Goal: Task Accomplishment & Management: Use online tool/utility

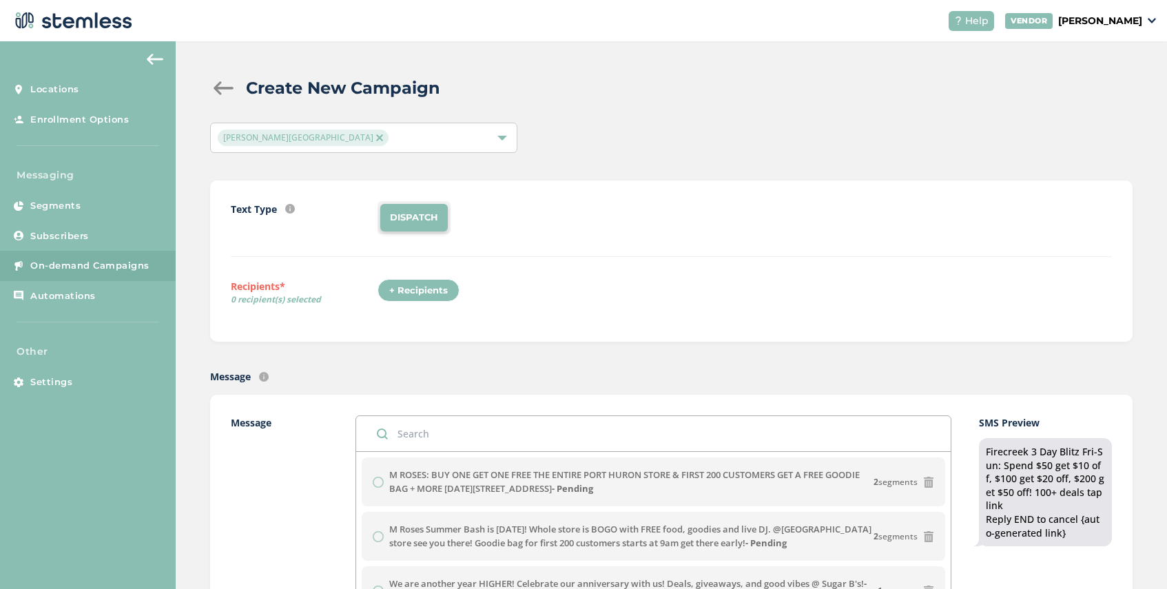
scroll to position [313, 0]
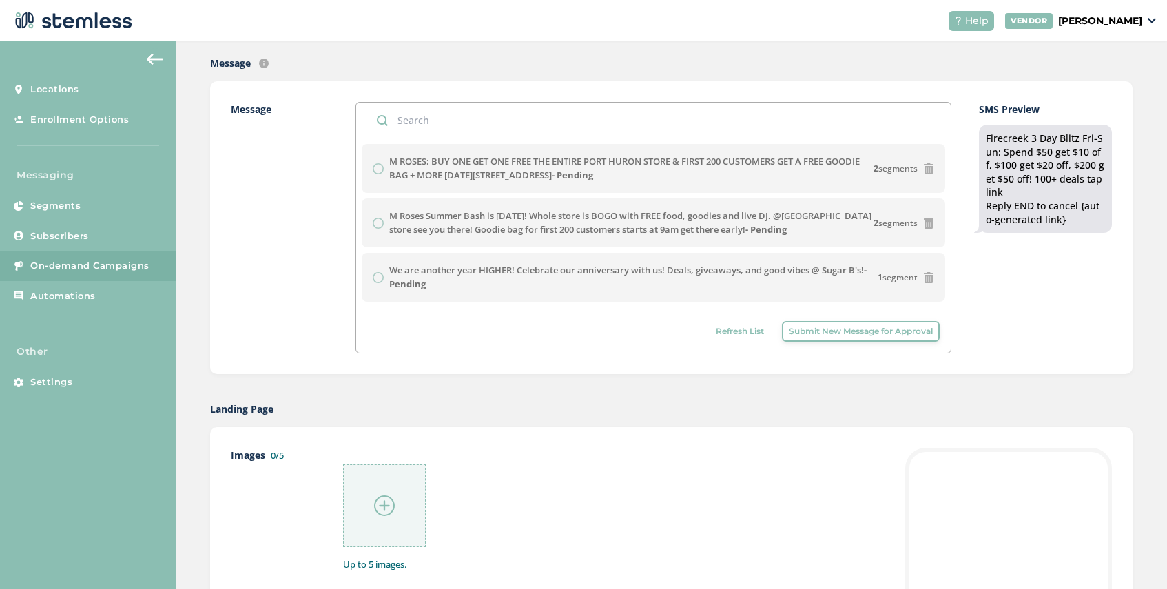
click at [730, 329] on span "Refresh List" at bounding box center [740, 331] width 48 height 12
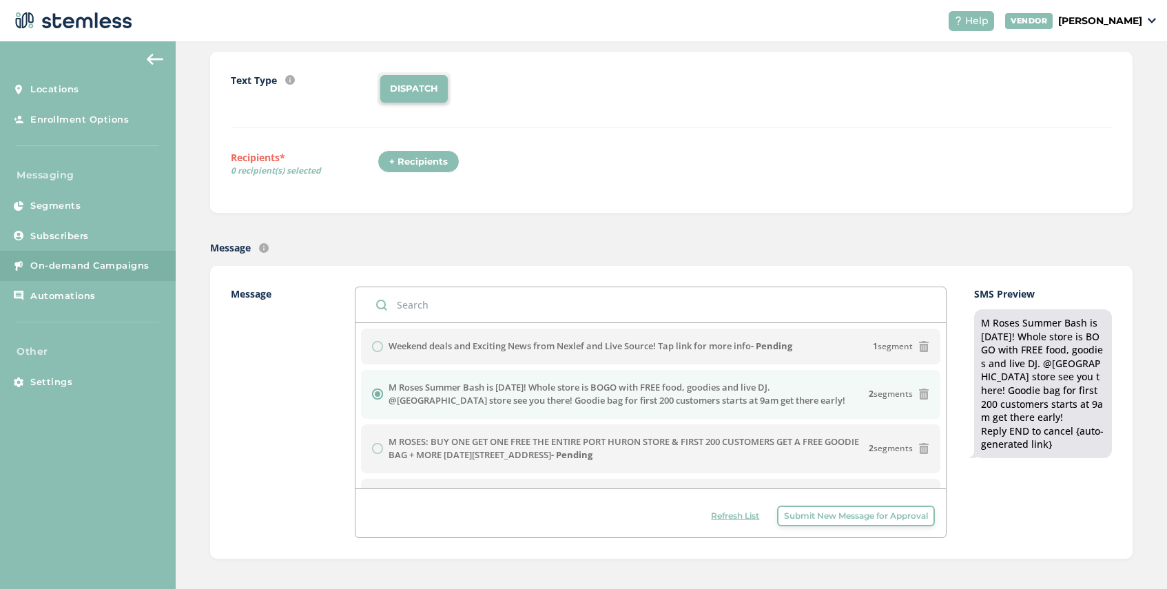
scroll to position [37, 0]
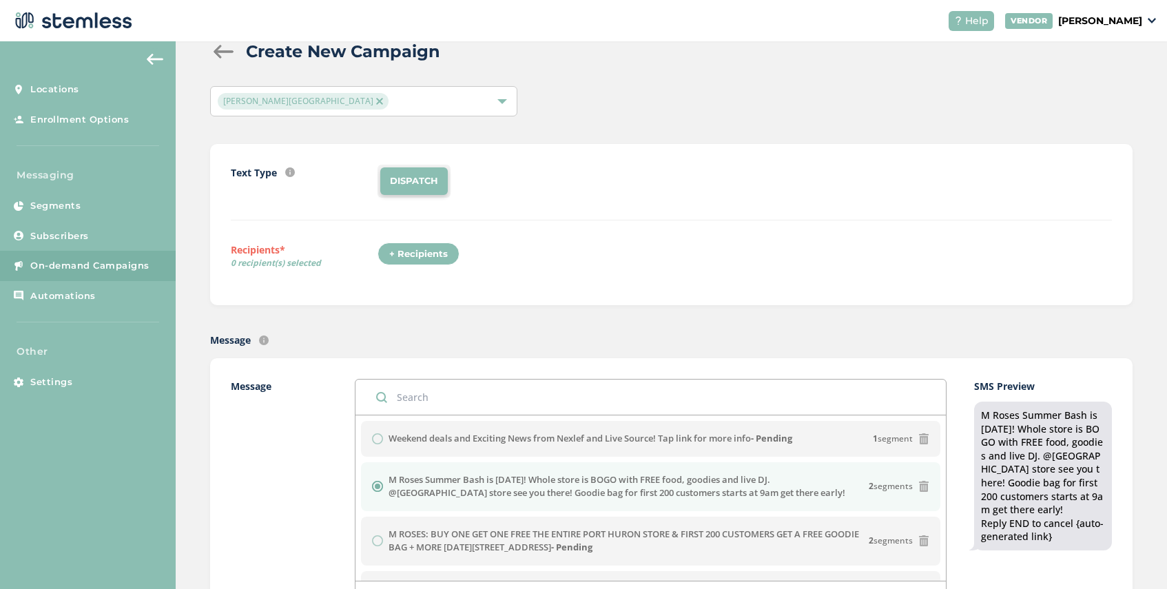
click at [376, 101] on img at bounding box center [379, 101] width 7 height 7
click at [296, 101] on div "Select Locations" at bounding box center [363, 101] width 307 height 30
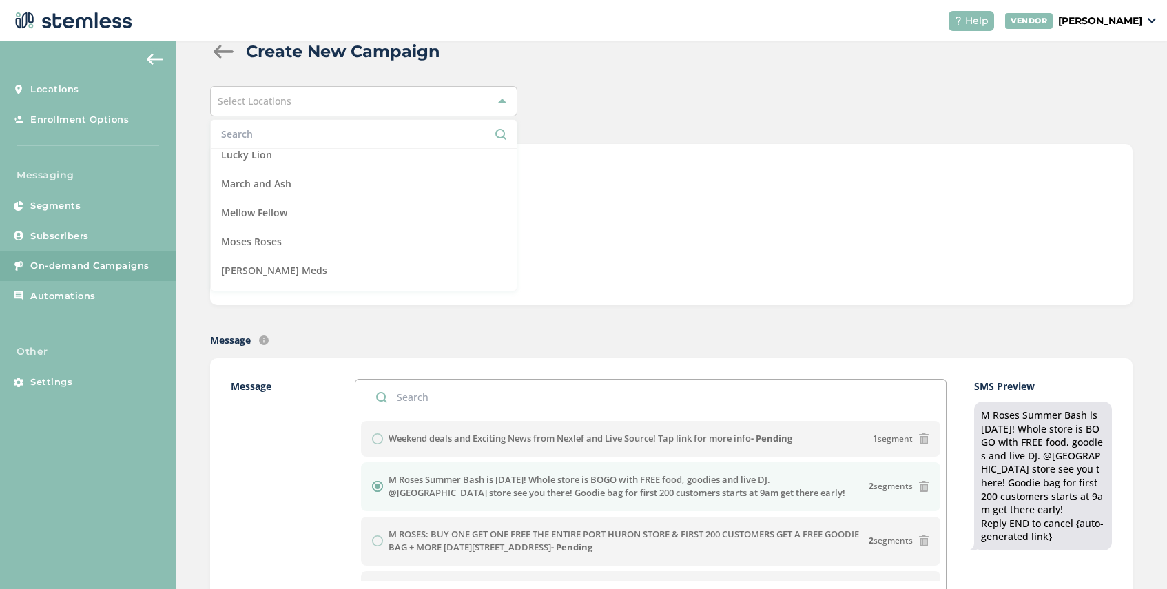
scroll to position [878, 0]
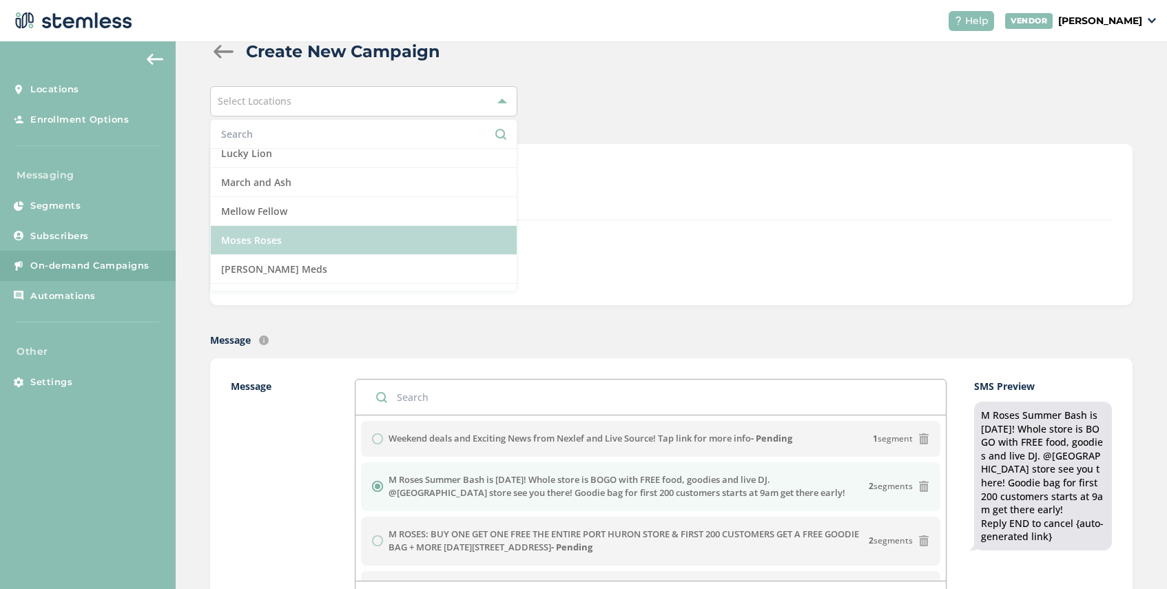
click at [290, 240] on li "Moses Roses" at bounding box center [364, 240] width 306 height 29
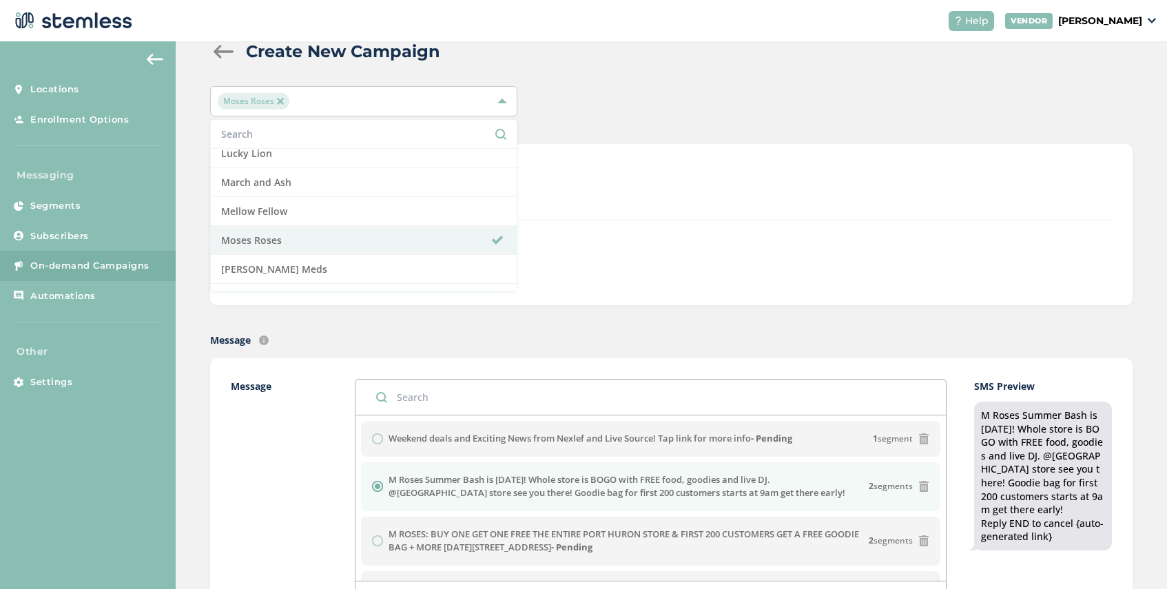
click at [581, 215] on div "Text Type SMS : A cost effective way to reach your customers. Send a intro text…" at bounding box center [671, 193] width 881 height 56
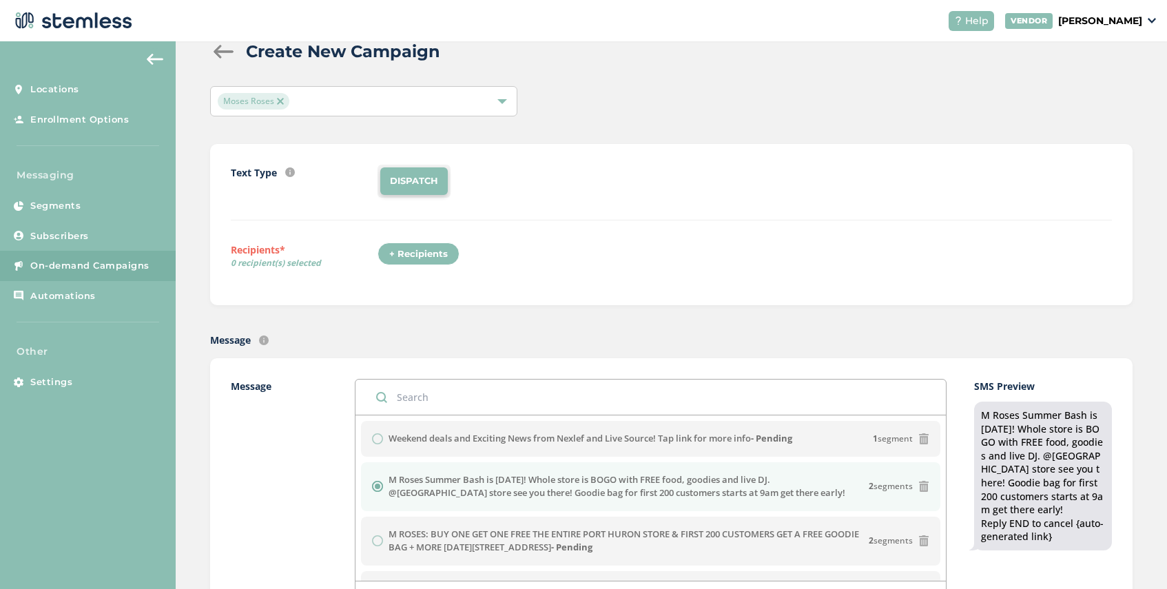
click at [433, 252] on div "+ Recipients" at bounding box center [419, 254] width 82 height 23
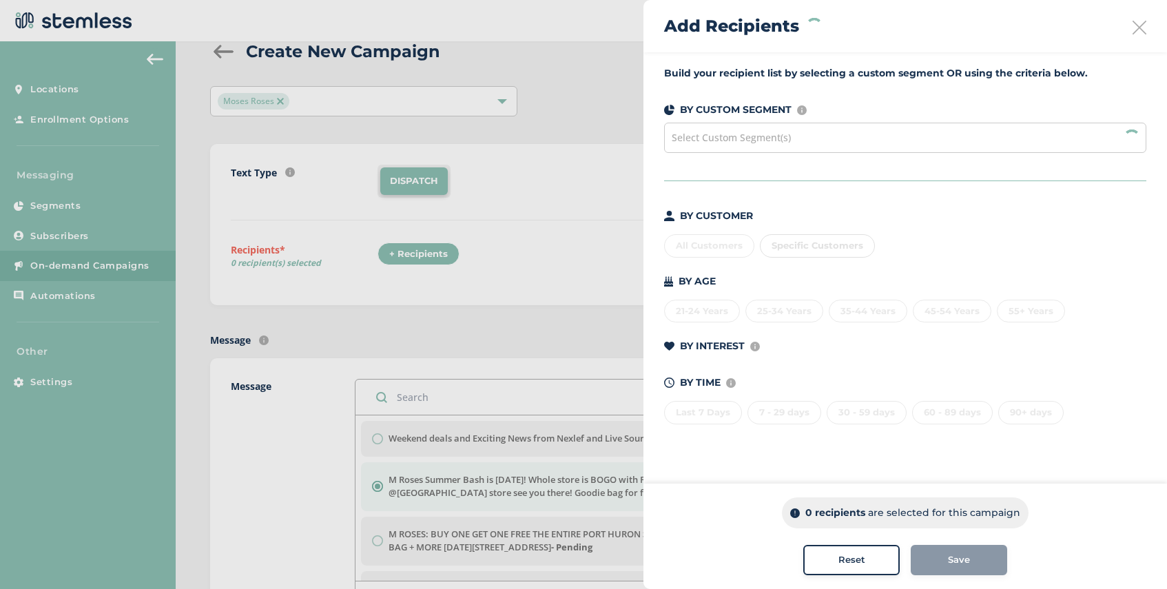
click at [773, 140] on span "Select Custom Segment(s)" at bounding box center [731, 137] width 119 height 13
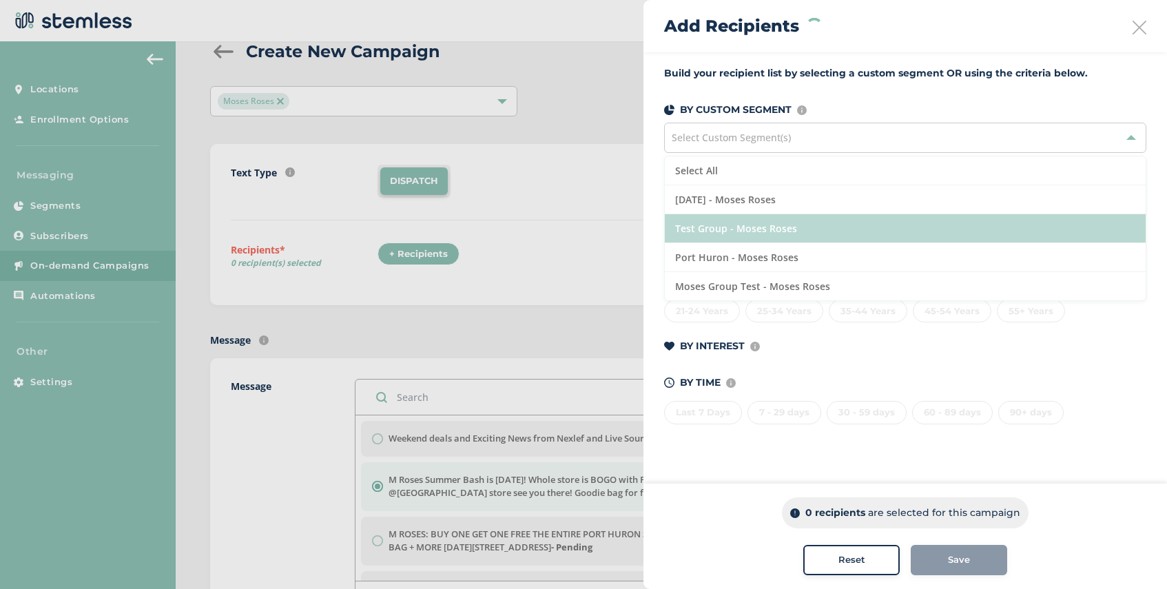
click at [792, 230] on li "Test Group - Moses Roses" at bounding box center [905, 228] width 481 height 29
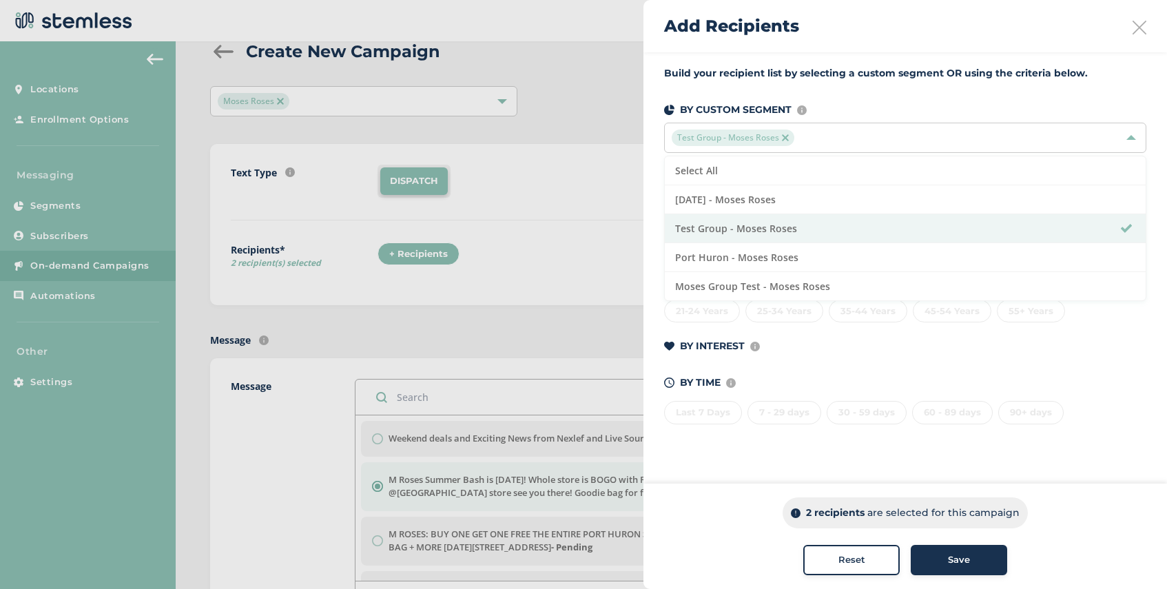
click at [963, 557] on span "Save" at bounding box center [959, 560] width 22 height 14
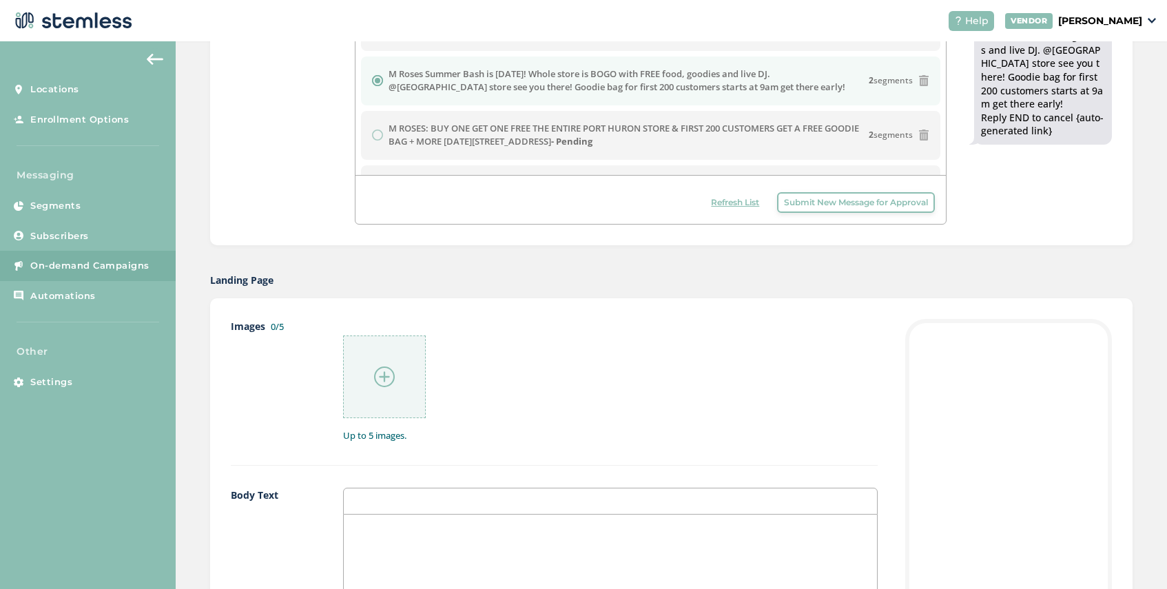
scroll to position [457, 0]
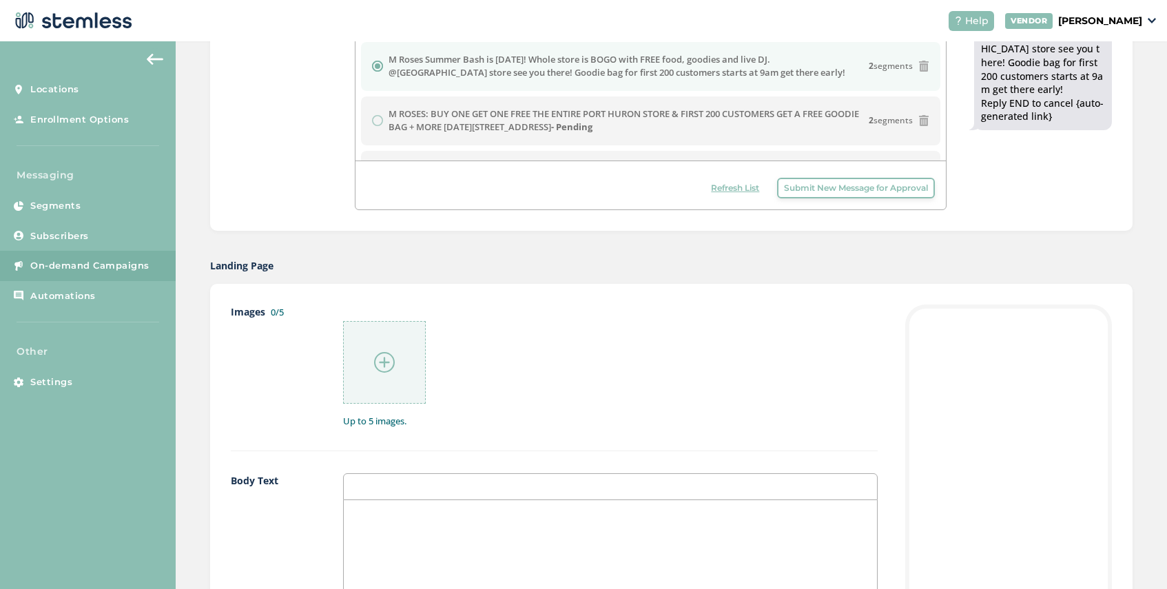
click at [378, 358] on img at bounding box center [384, 362] width 21 height 21
click at [385, 354] on img at bounding box center [384, 362] width 21 height 21
click at [463, 358] on div at bounding box center [610, 354] width 535 height 99
click at [378, 360] on img at bounding box center [384, 362] width 21 height 21
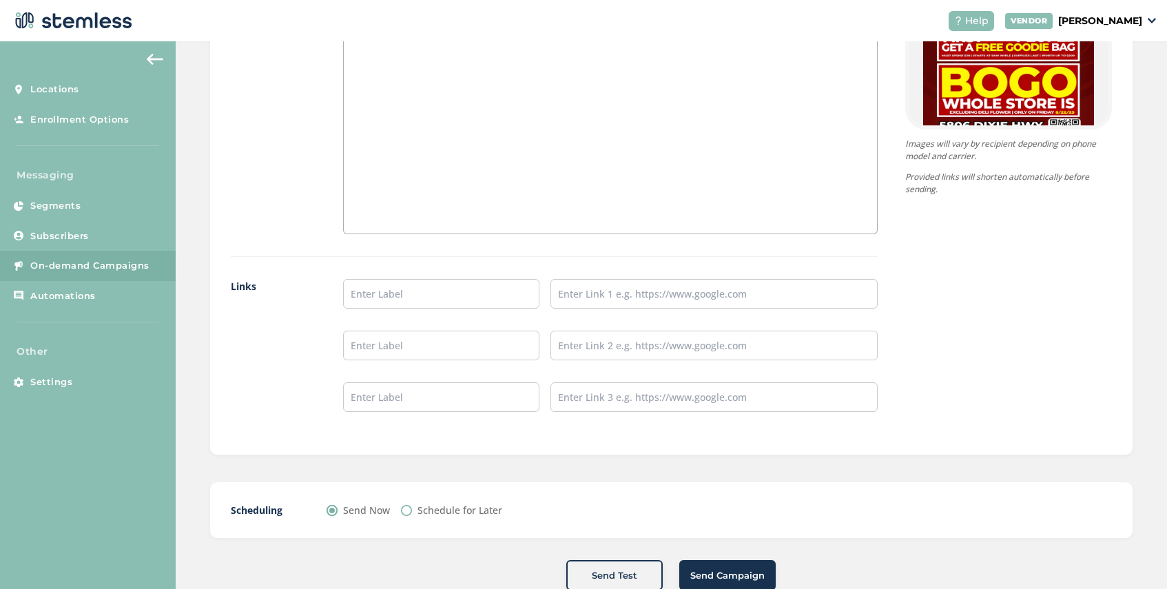
scroll to position [1014, 0]
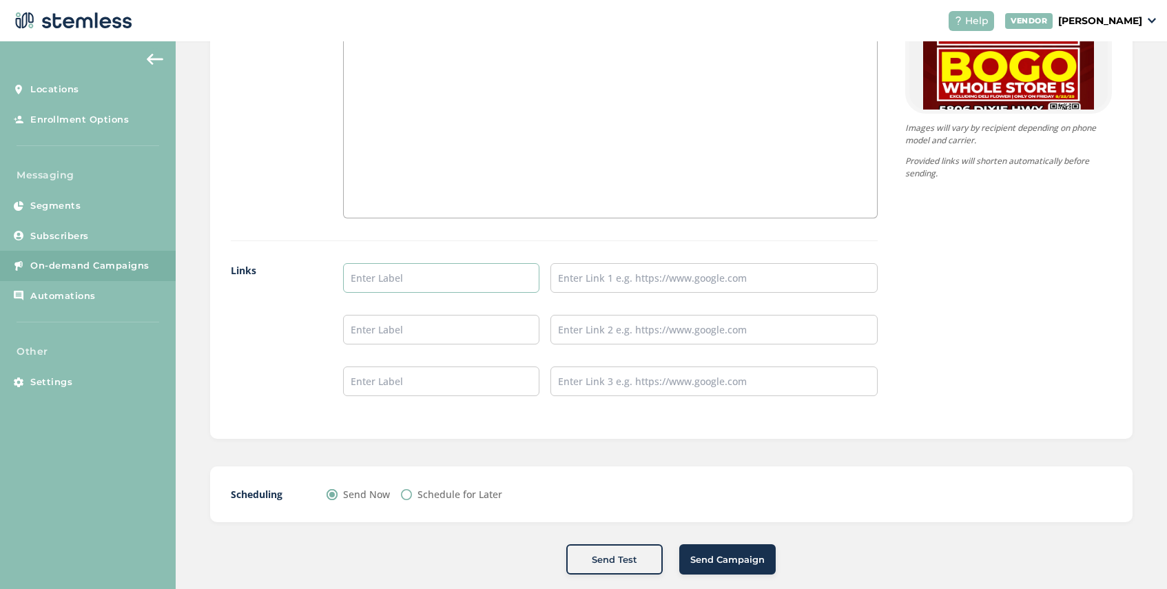
click at [395, 275] on input "text" at bounding box center [441, 278] width 196 height 30
type input "SHOP NOW"
click at [583, 278] on input "text" at bounding box center [713, 278] width 327 height 30
type input "t"
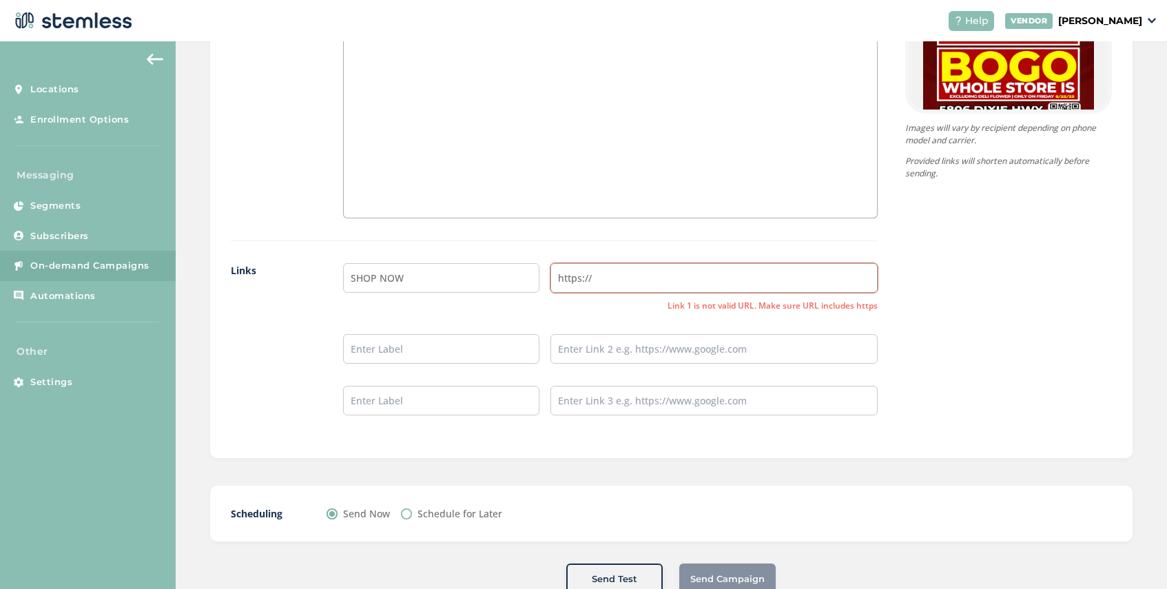
type input "https://"
drag, startPoint x: 404, startPoint y: 278, endPoint x: 379, endPoint y: 283, distance: 25.3
click at [379, 283] on input "SHOP NOW" at bounding box center [441, 278] width 196 height 30
type input "SHOP WATERFORD"
click at [606, 278] on input "https://" at bounding box center [713, 278] width 327 height 30
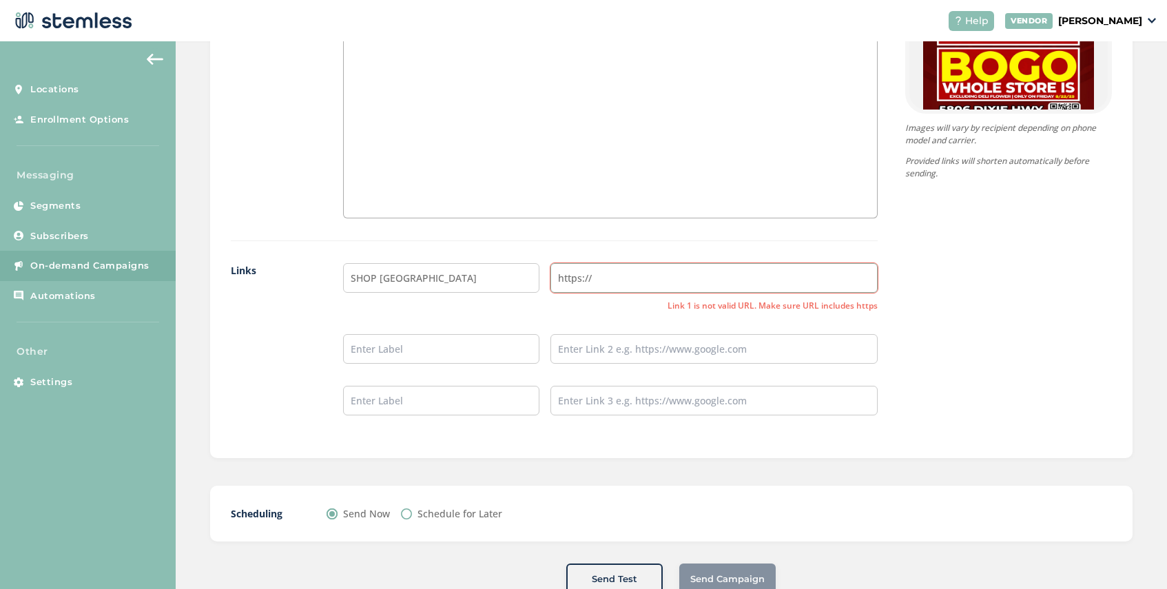
click at [606, 278] on input "https://" at bounding box center [713, 278] width 327 height 30
paste input "www.mosesroses.com/order-online/waterford-mi"
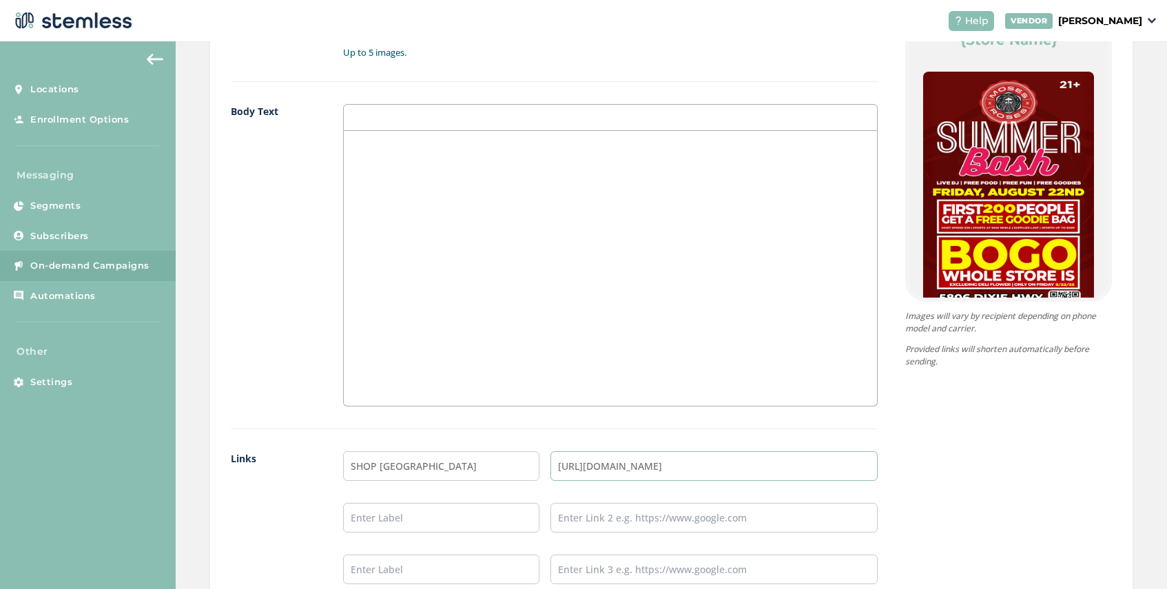
scroll to position [1034, 0]
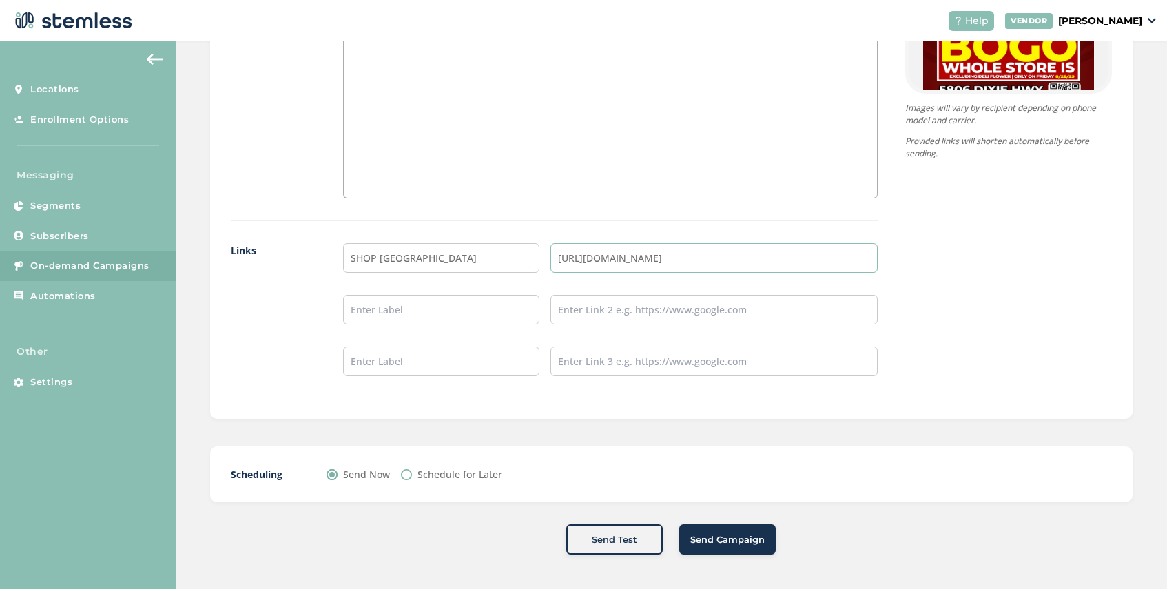
type input "https://www.mosesroses.com/order-online/waterford-mi"
click at [741, 540] on span "Send Campaign" at bounding box center [727, 540] width 74 height 14
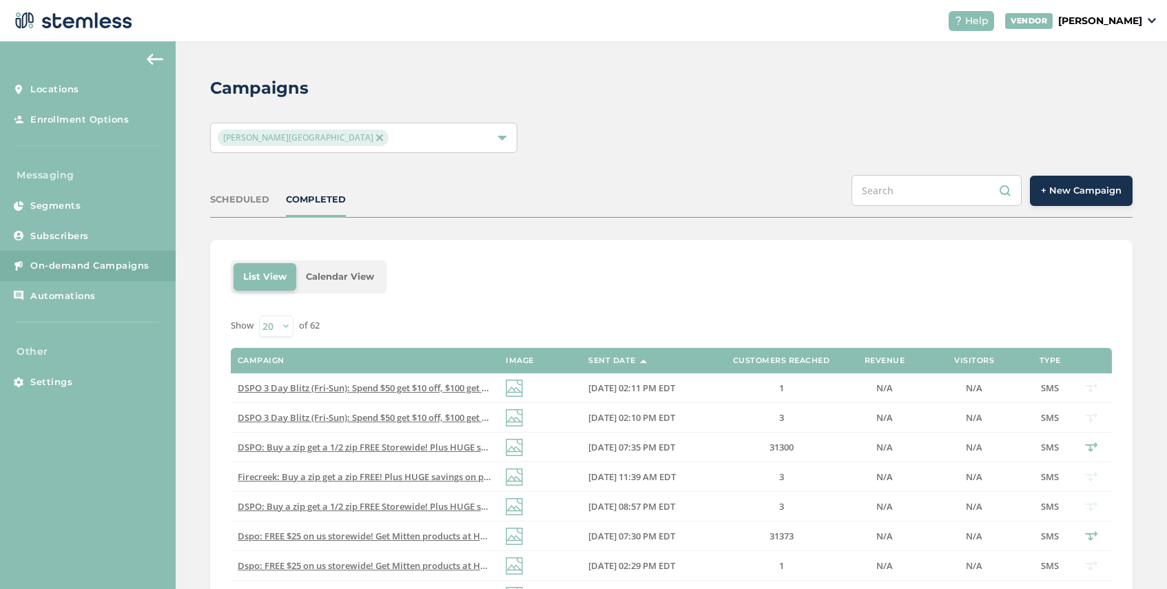
click at [1056, 189] on span "+ New Campaign" at bounding box center [1081, 191] width 81 height 14
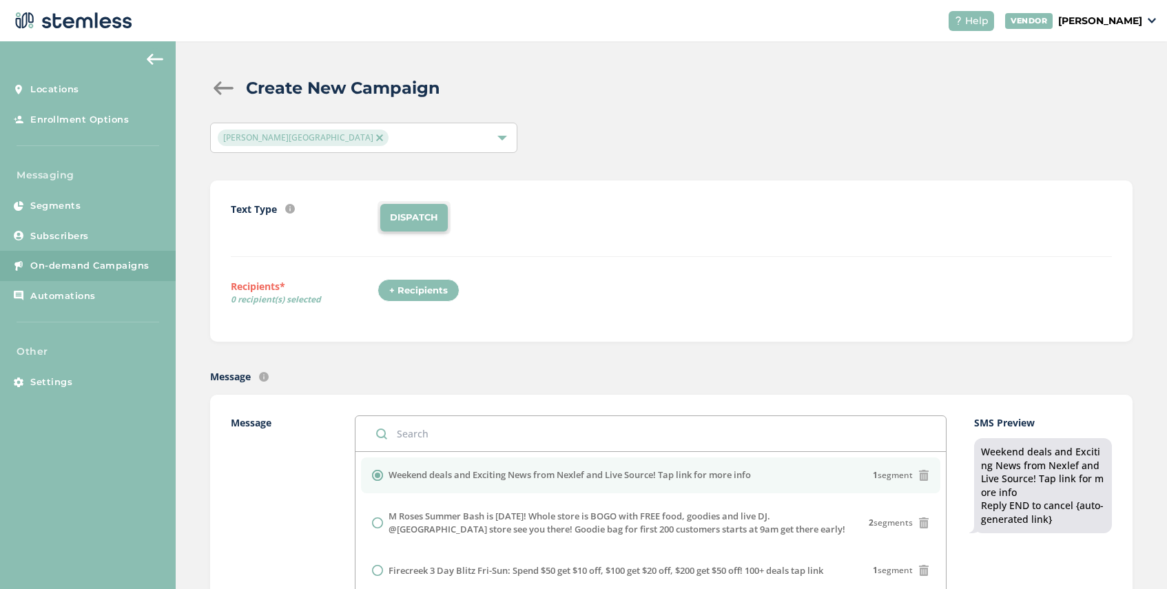
click at [376, 135] on img at bounding box center [379, 137] width 7 height 7
click at [296, 135] on div "Select Locations" at bounding box center [363, 138] width 307 height 30
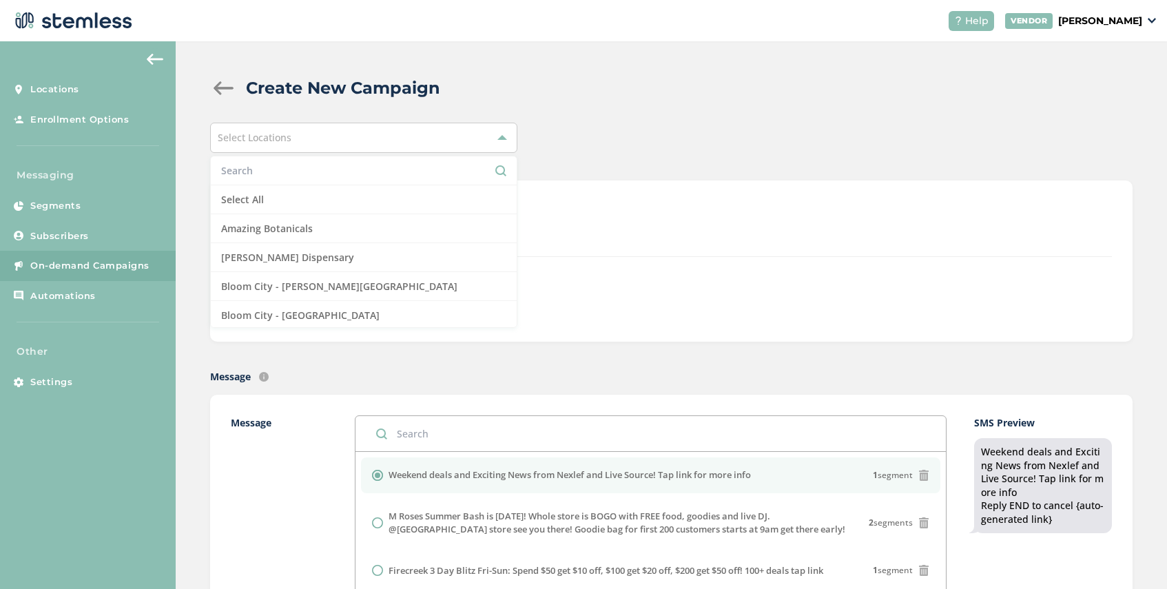
click at [292, 132] on div "Select Locations" at bounding box center [363, 138] width 307 height 30
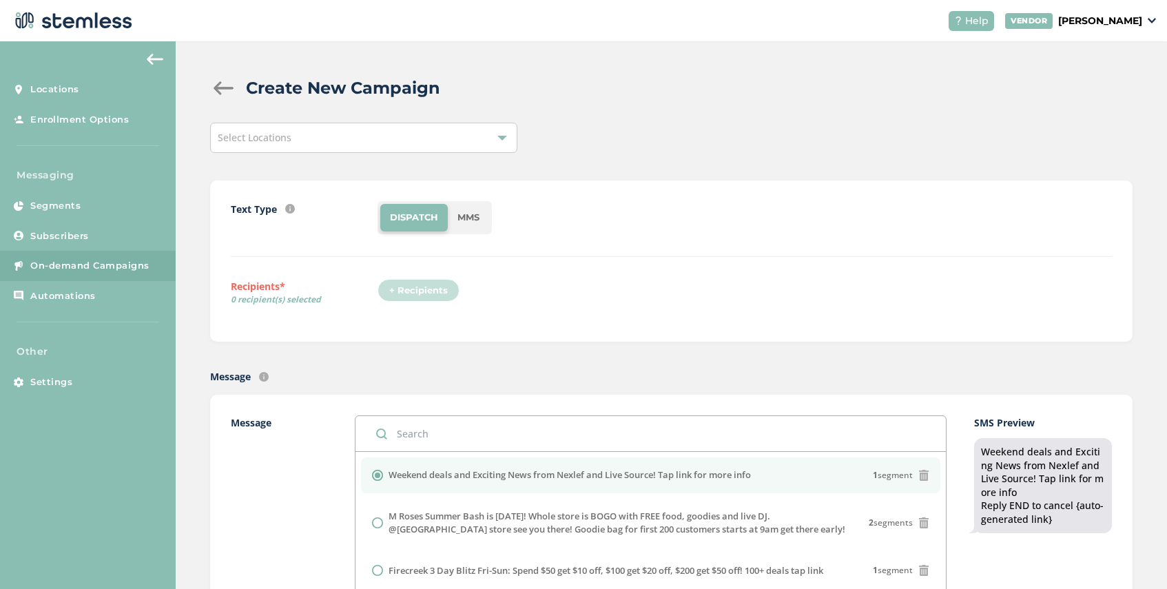
click at [294, 138] on div "Select Locations" at bounding box center [363, 138] width 307 height 30
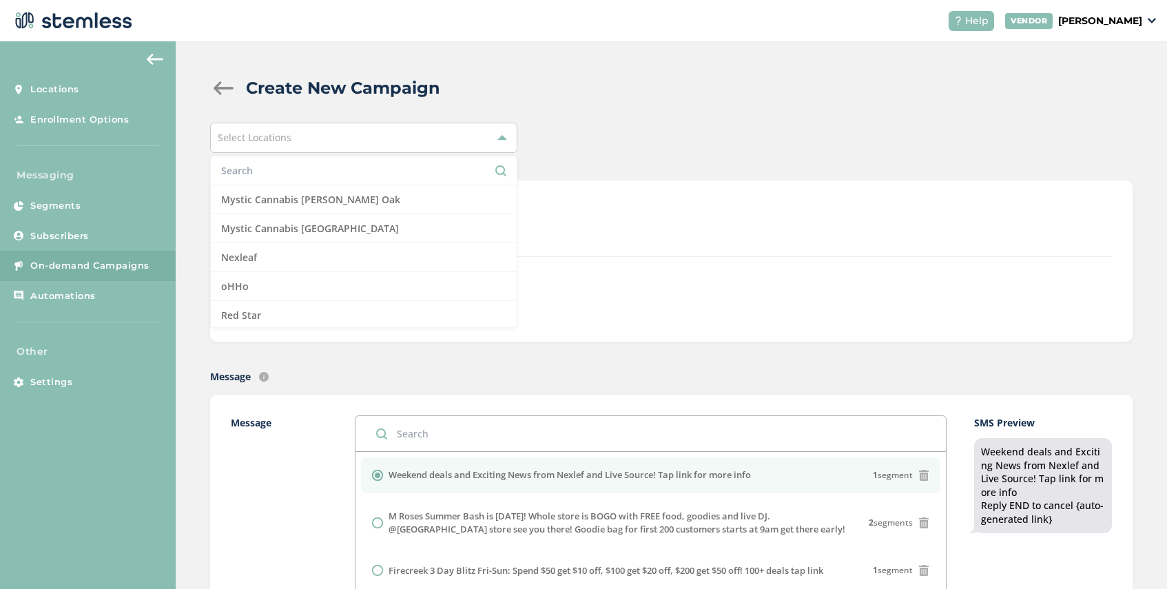
scroll to position [1035, 0]
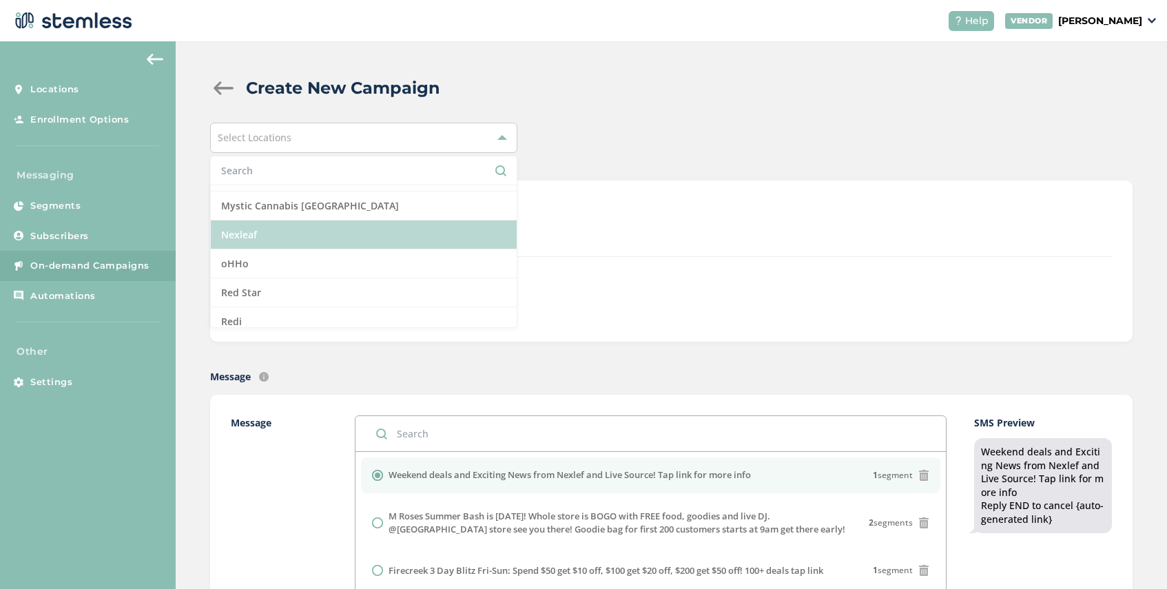
click at [300, 233] on li "Nexleaf" at bounding box center [364, 234] width 306 height 29
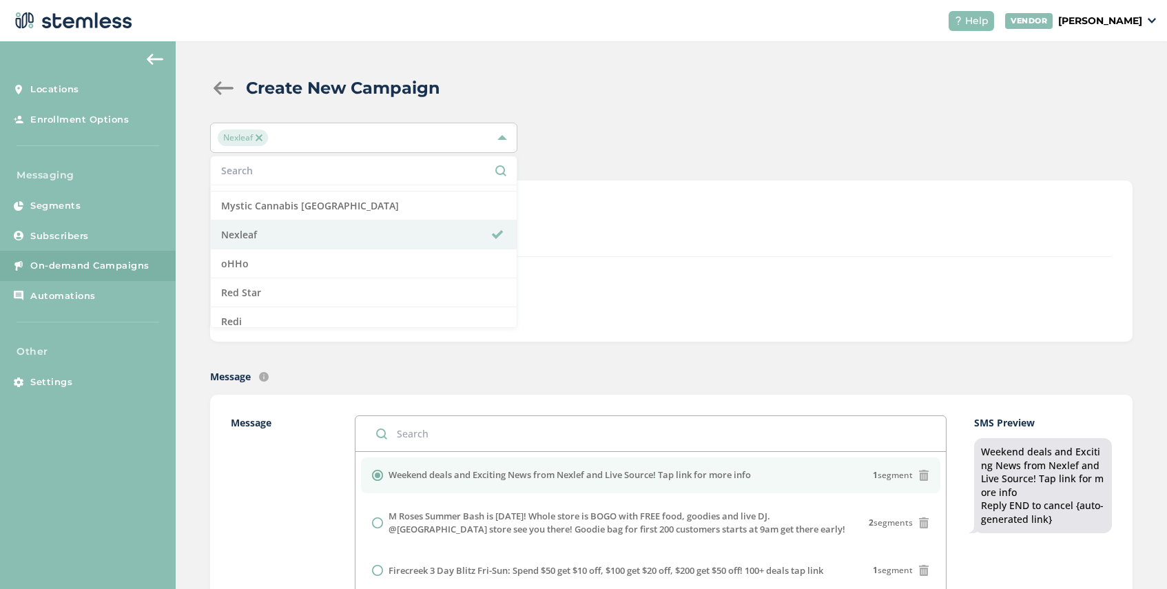
click at [592, 258] on div "Text Type SMS : A cost effective way to reach your customers. Send a intro text…" at bounding box center [671, 261] width 881 height 120
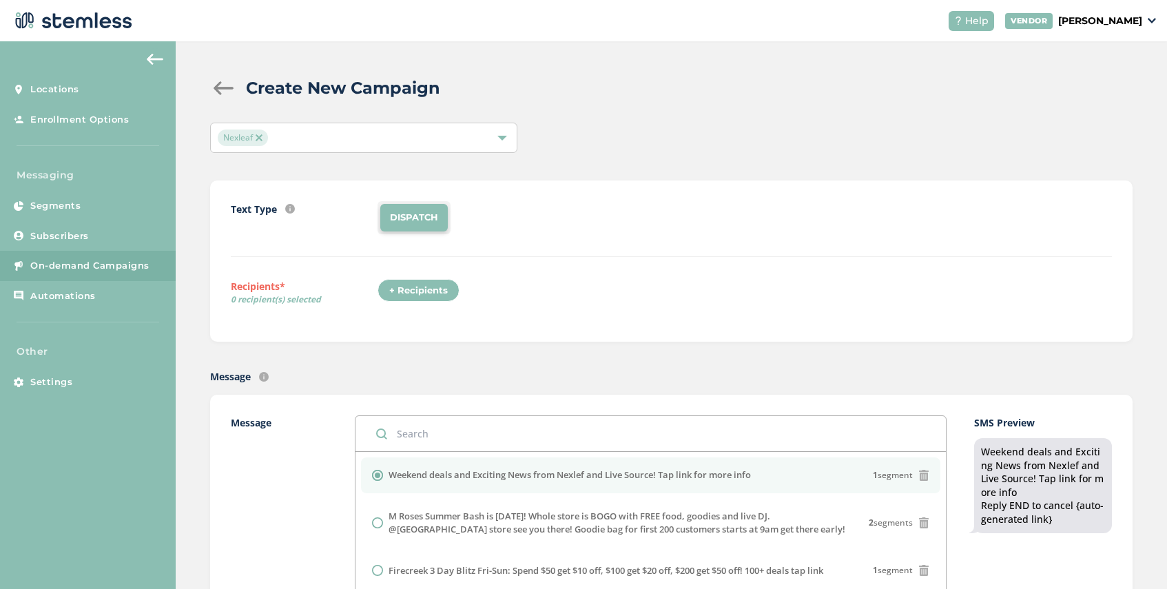
click at [412, 293] on div "+ Recipients" at bounding box center [419, 290] width 82 height 23
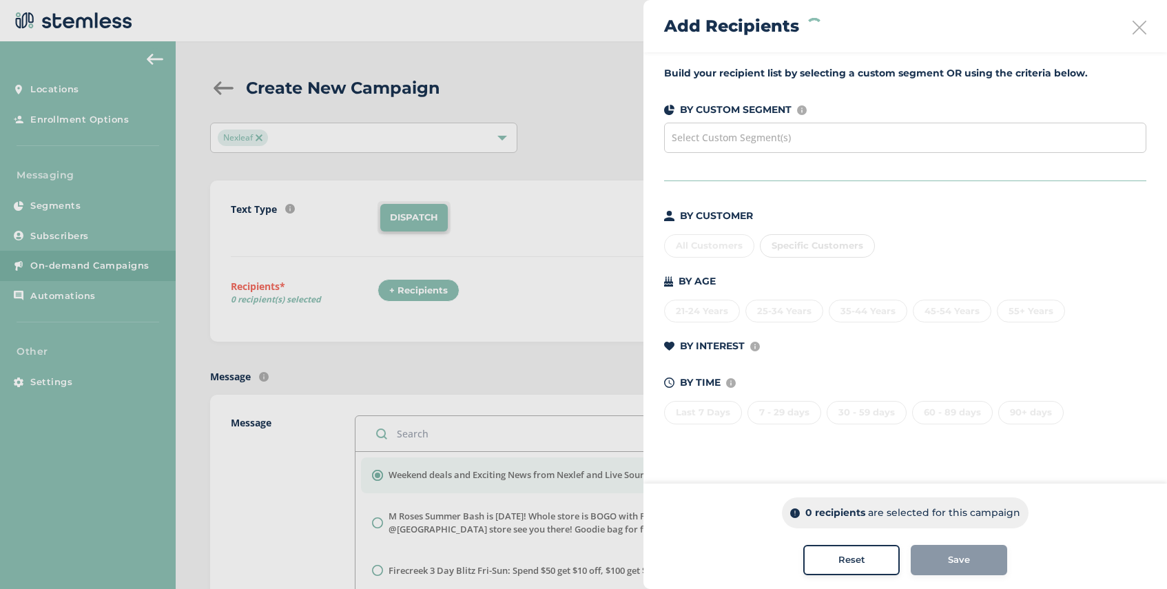
click at [809, 142] on div "Select Custom Segment(s)" at bounding box center [905, 138] width 482 height 30
click at [829, 247] on span "Specific Customers" at bounding box center [818, 245] width 92 height 11
click at [814, 274] on input "text" at bounding box center [898, 274] width 254 height 14
type input "623313"
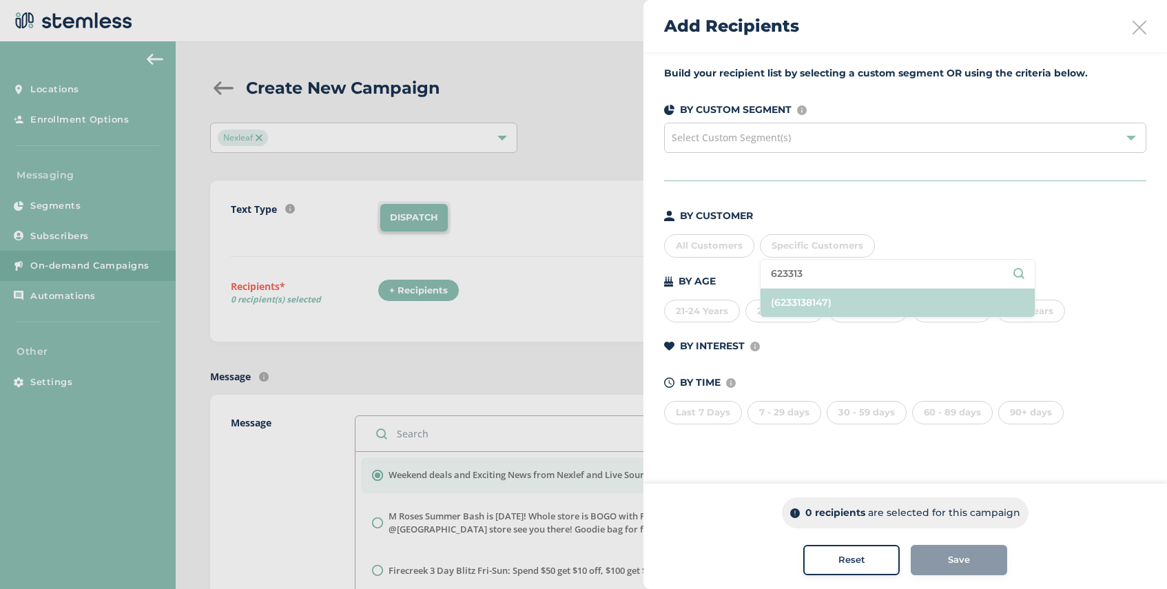
click at [816, 295] on li "(6233138147)" at bounding box center [898, 303] width 274 height 28
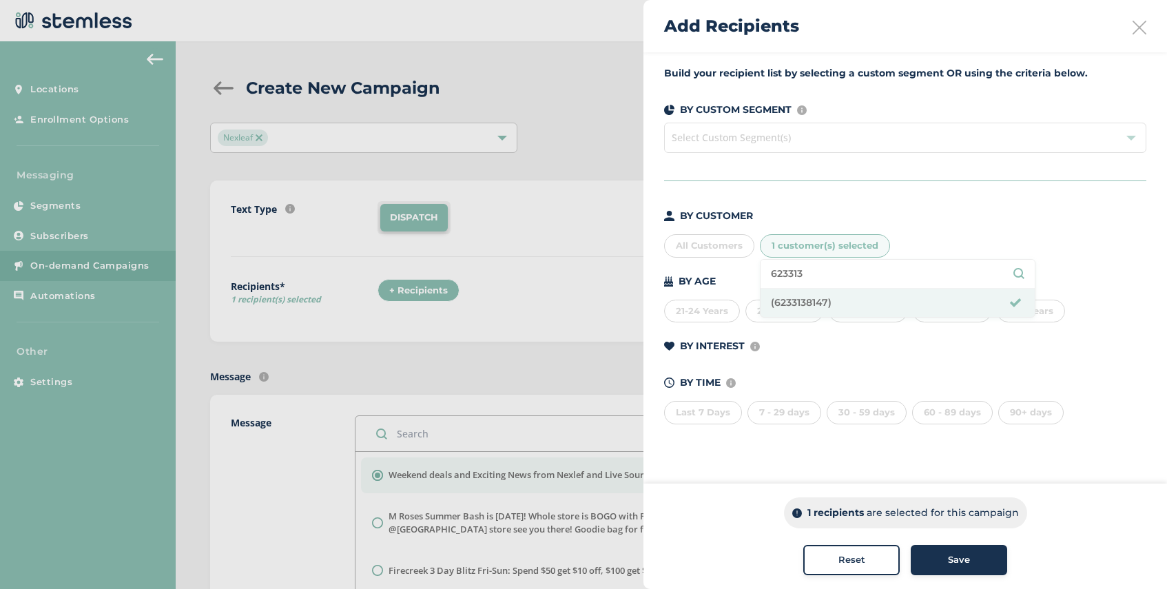
click at [948, 556] on span "Save" at bounding box center [959, 560] width 22 height 14
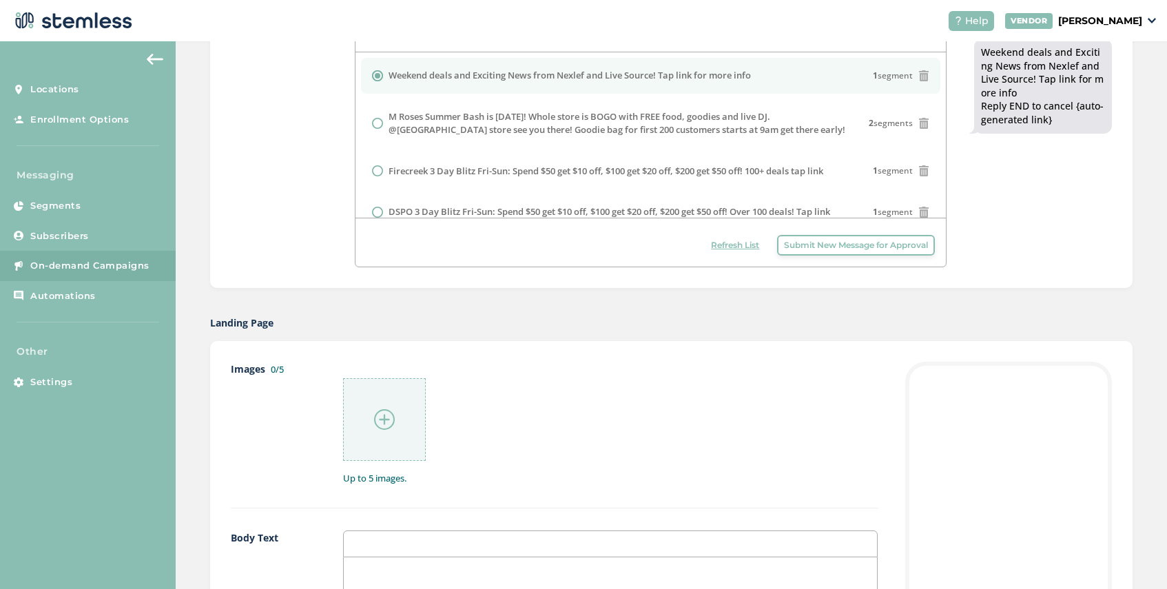
scroll to position [420, 0]
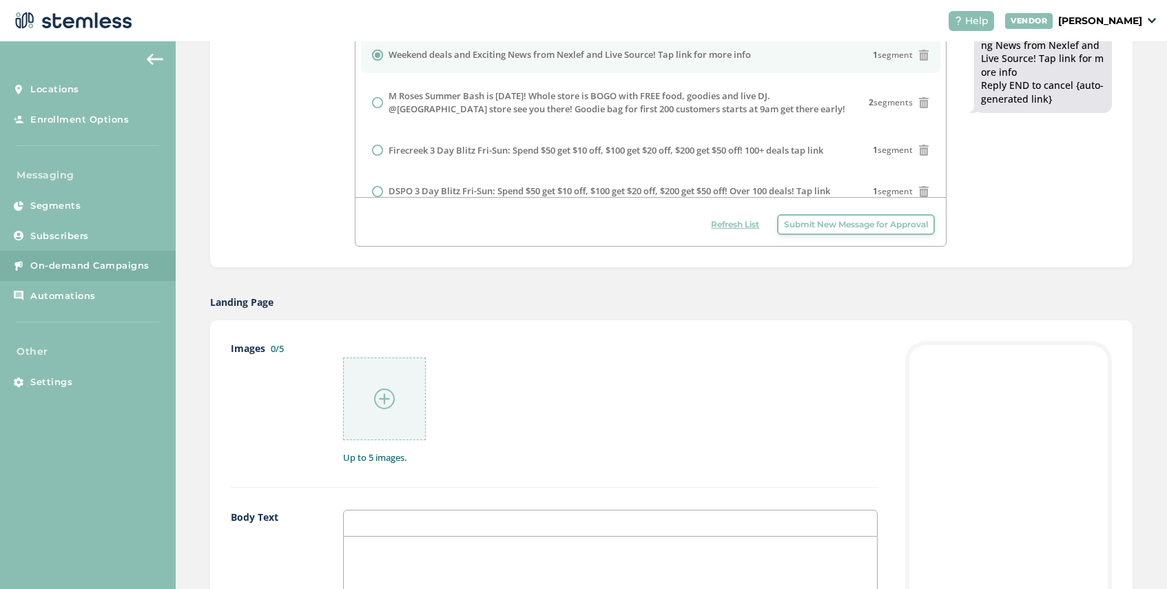
click at [385, 394] on img at bounding box center [384, 399] width 21 height 21
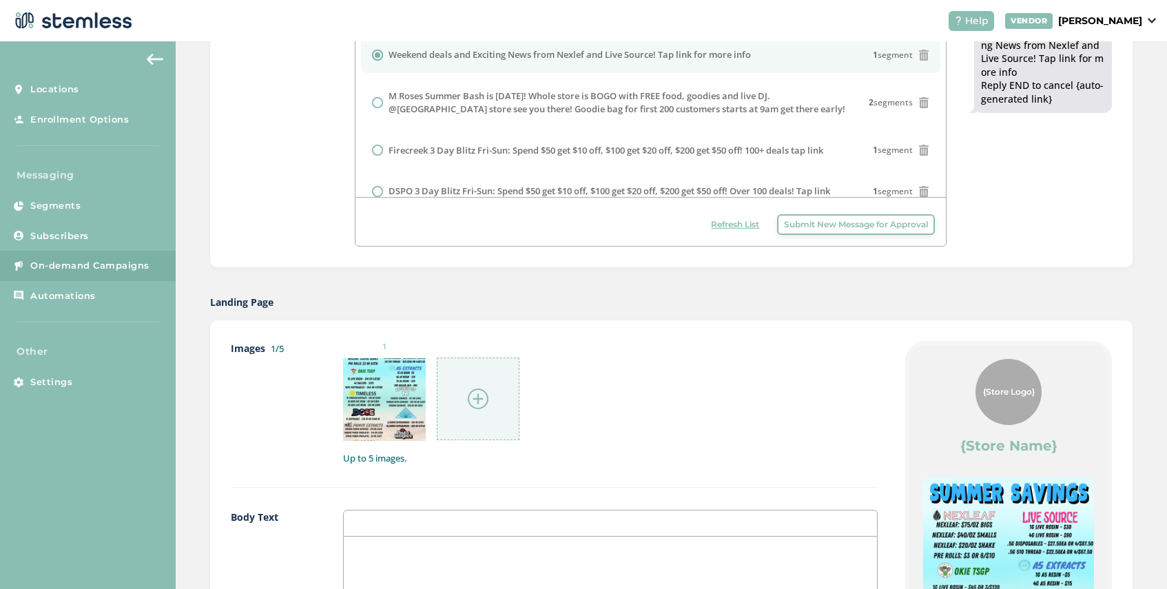
click at [488, 397] on img at bounding box center [478, 399] width 21 height 21
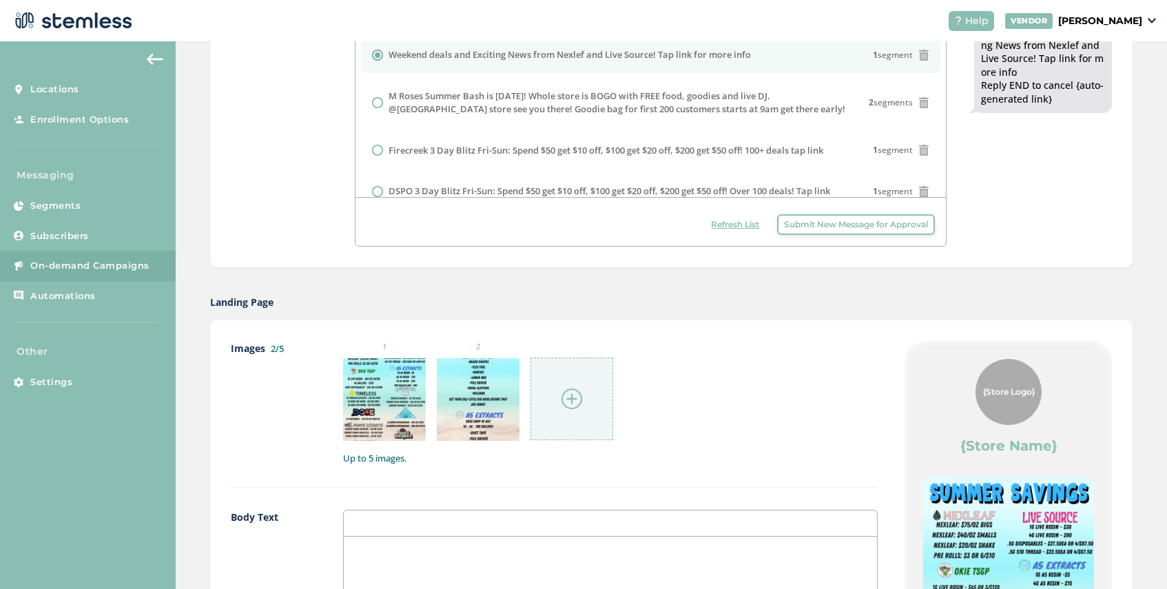
click at [564, 402] on img at bounding box center [571, 399] width 21 height 21
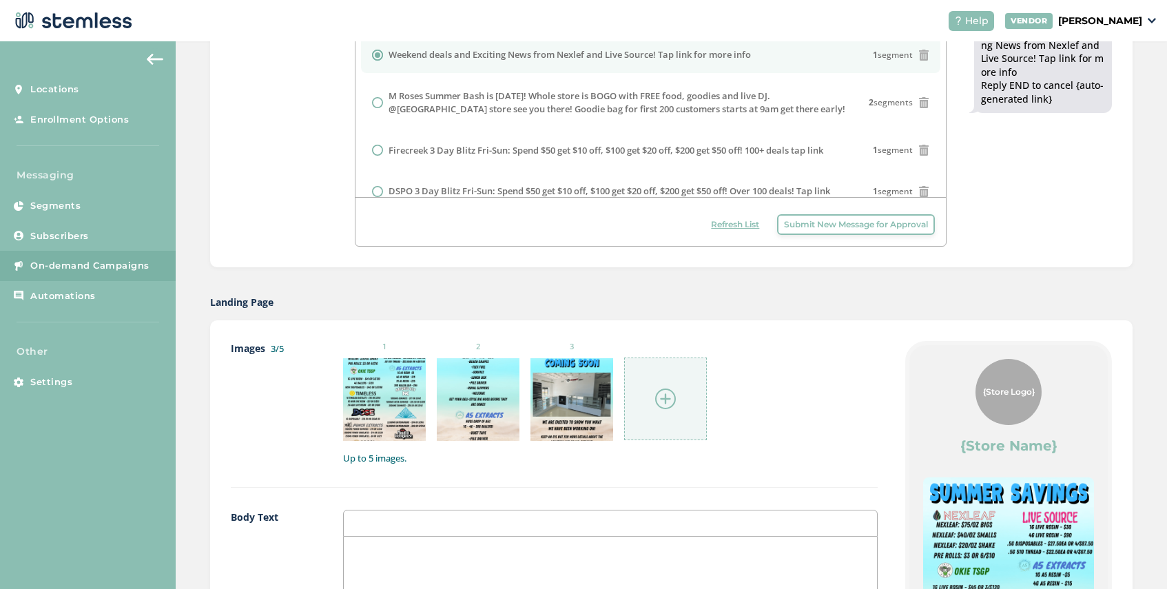
click at [664, 398] on img at bounding box center [665, 399] width 21 height 21
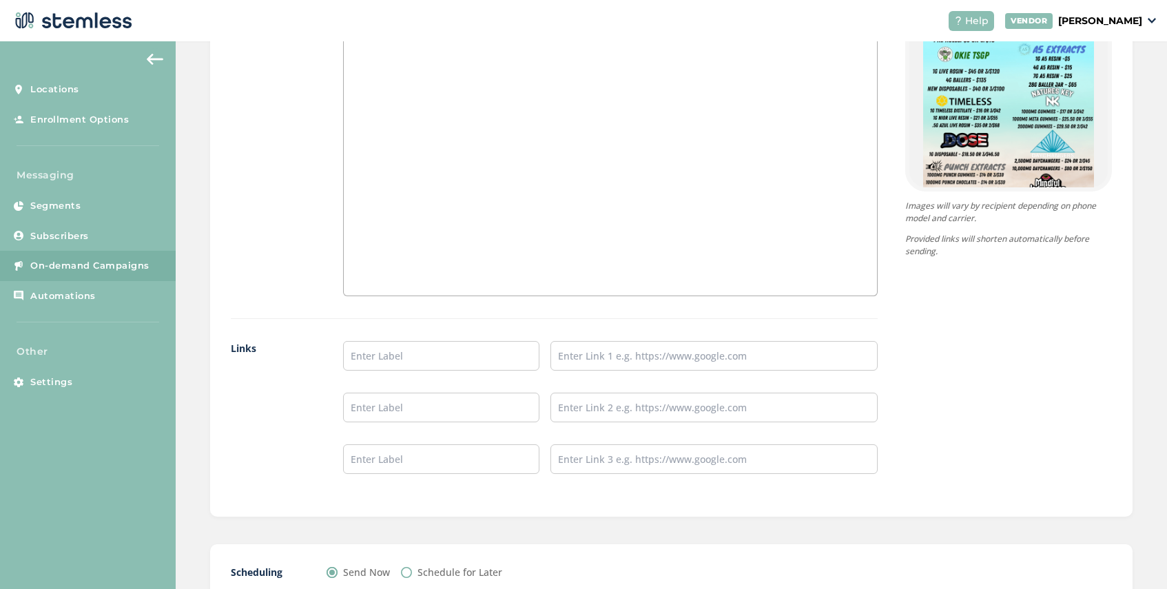
scroll to position [1034, 0]
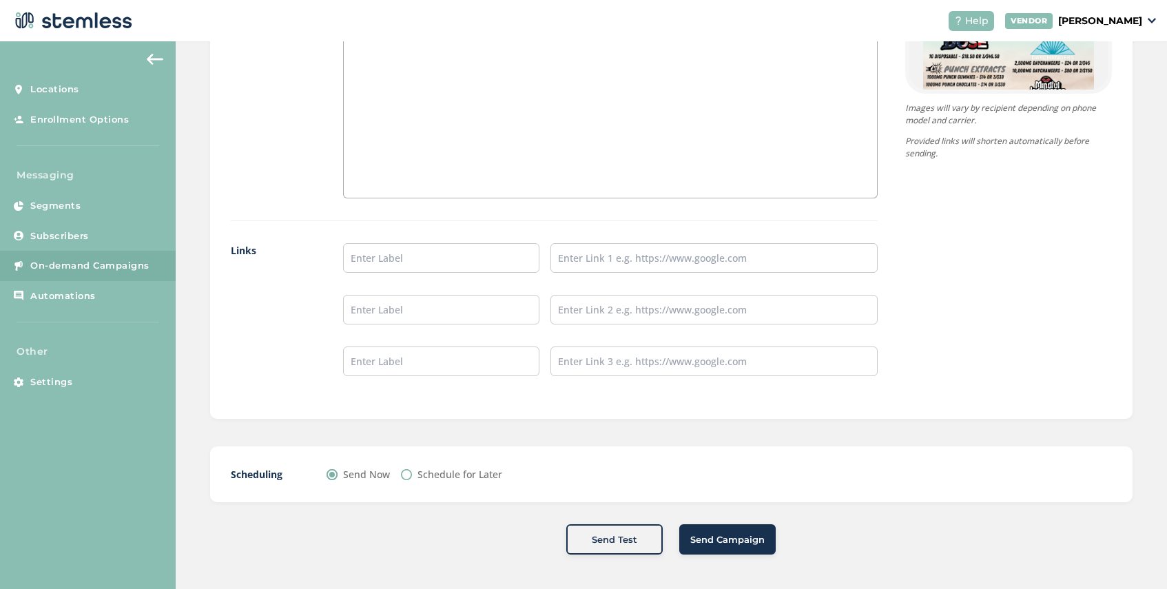
click at [734, 550] on button "Send Campaign" at bounding box center [727, 539] width 96 height 30
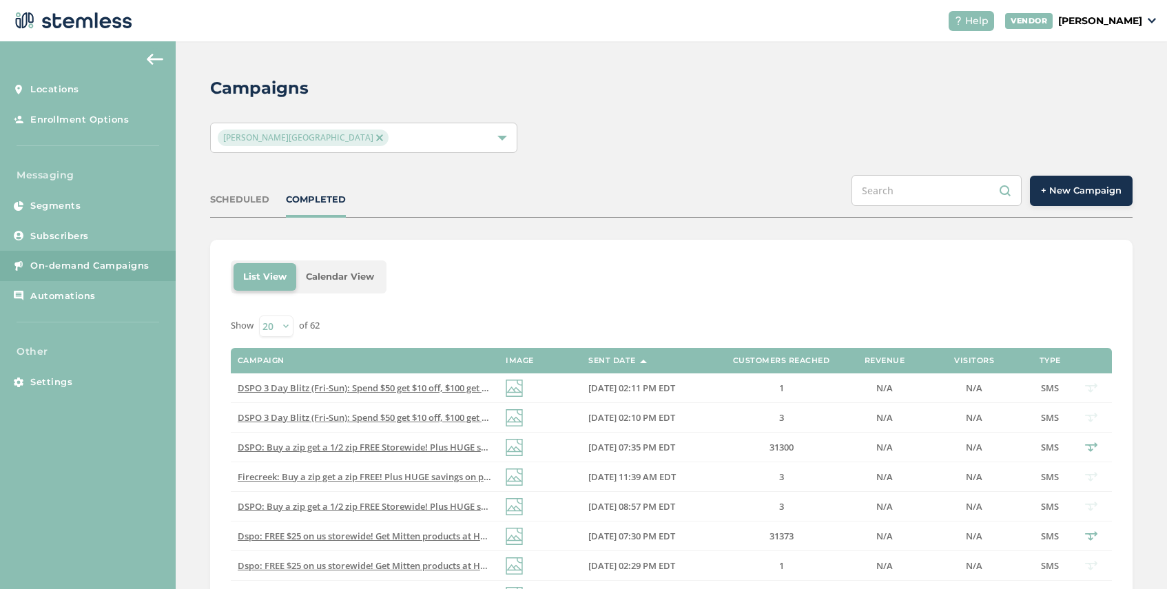
click at [1094, 189] on span "+ New Campaign" at bounding box center [1081, 191] width 81 height 14
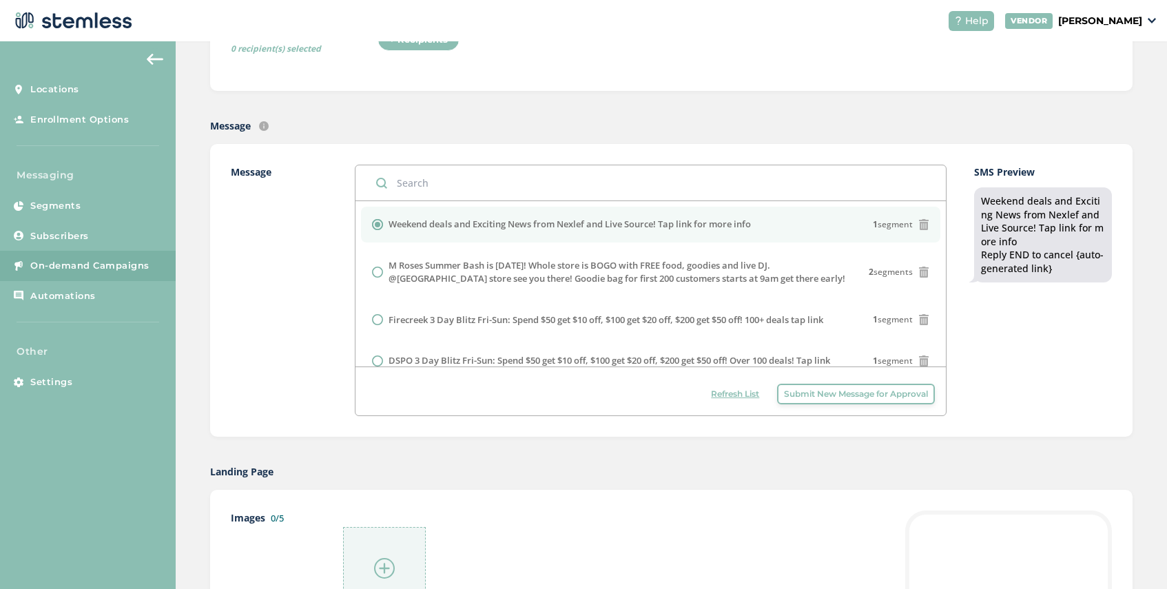
scroll to position [261, 0]
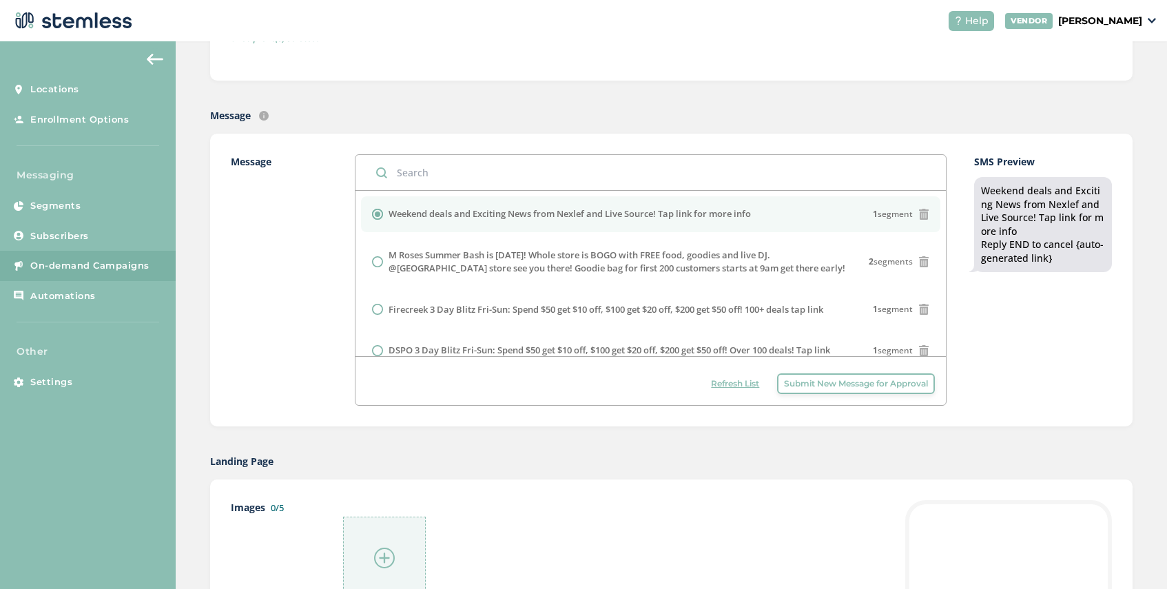
click at [804, 384] on span "Submit New Message for Approval" at bounding box center [856, 384] width 144 height 12
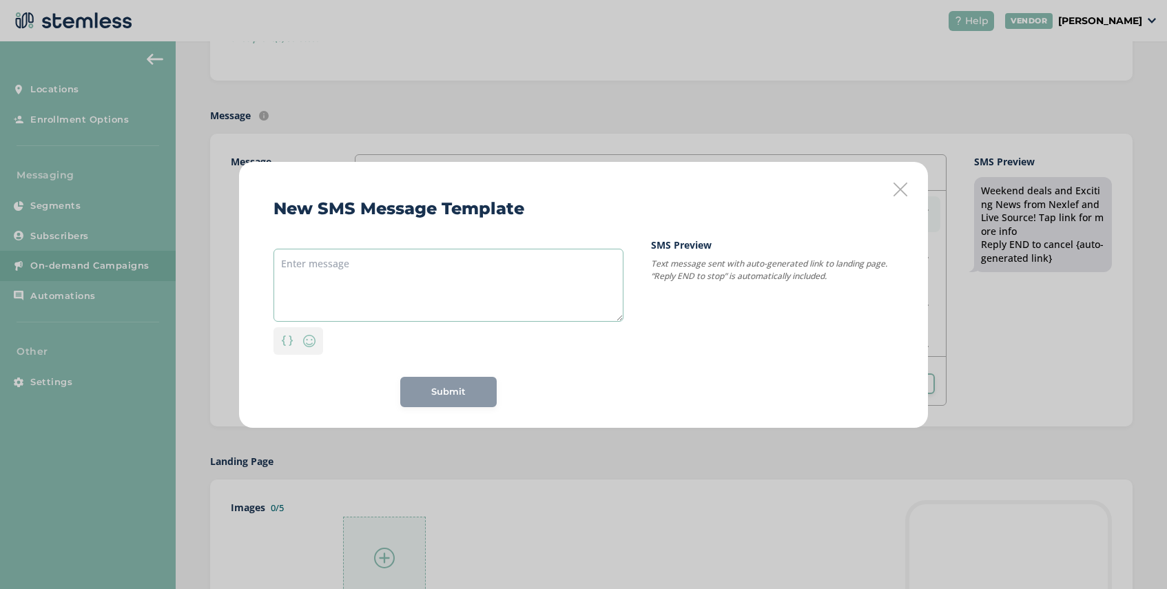
click at [398, 258] on textarea at bounding box center [449, 285] width 350 height 73
paste textarea "We are another year HIGHER! Celebrate our anniversary with us! Deals, giveaways…"
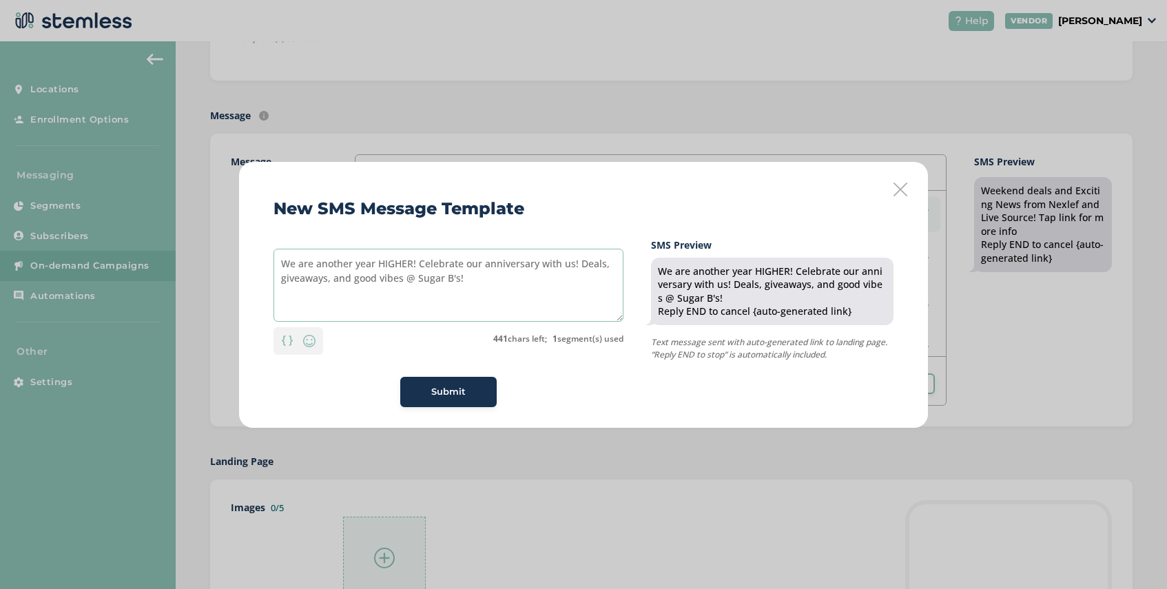
drag, startPoint x: 411, startPoint y: 265, endPoint x: 380, endPoint y: 266, distance: 30.3
click at [380, 266] on textarea "We are another year HIGHER! Celebrate our anniversary with us! Deals, giveaways…" at bounding box center [449, 285] width 350 height 73
type textarea "We are another year OLDER! Celebrate our anniversary with us! Deals, giveaways,…"
click at [433, 390] on span "Submit" at bounding box center [448, 392] width 34 height 14
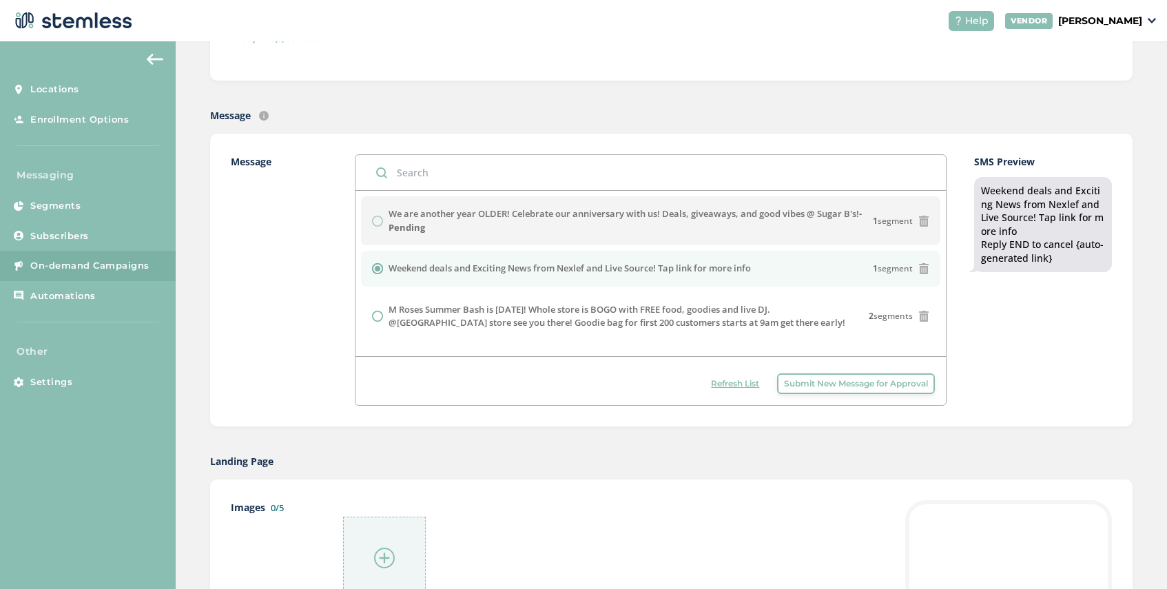
click at [838, 384] on span "Submit New Message for Approval" at bounding box center [856, 384] width 144 height 12
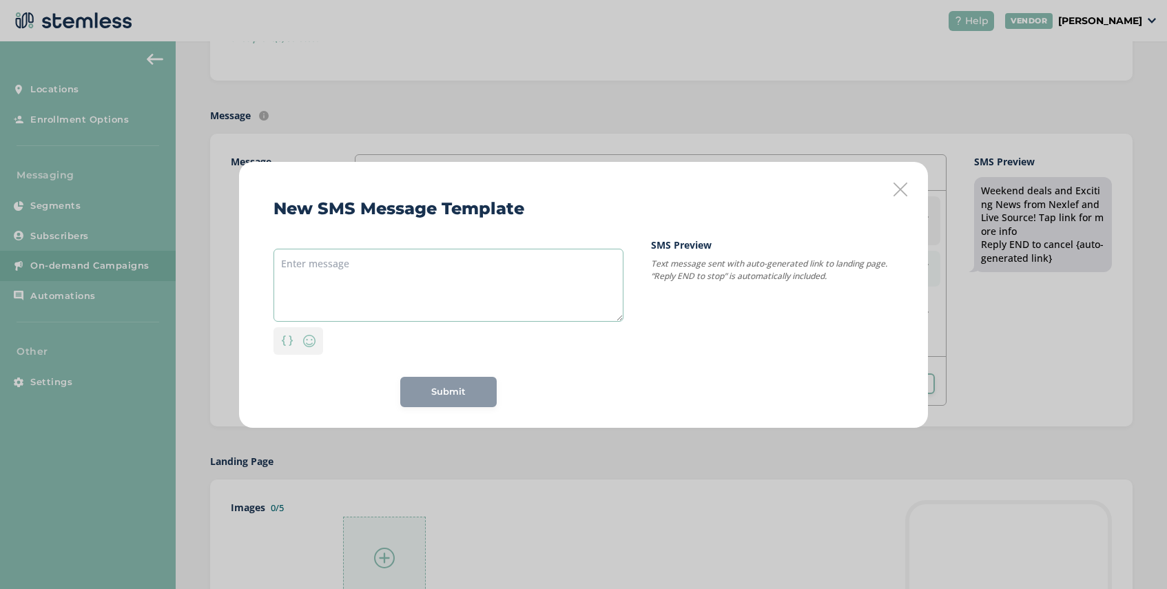
click at [406, 262] on textarea at bounding box center [449, 285] width 350 height 73
paste textarea "M ROSES: BUY ONE GET ONE FREE THE ENTIRE PORT HURON STORE & FIRST 200 CUSTOMERS…"
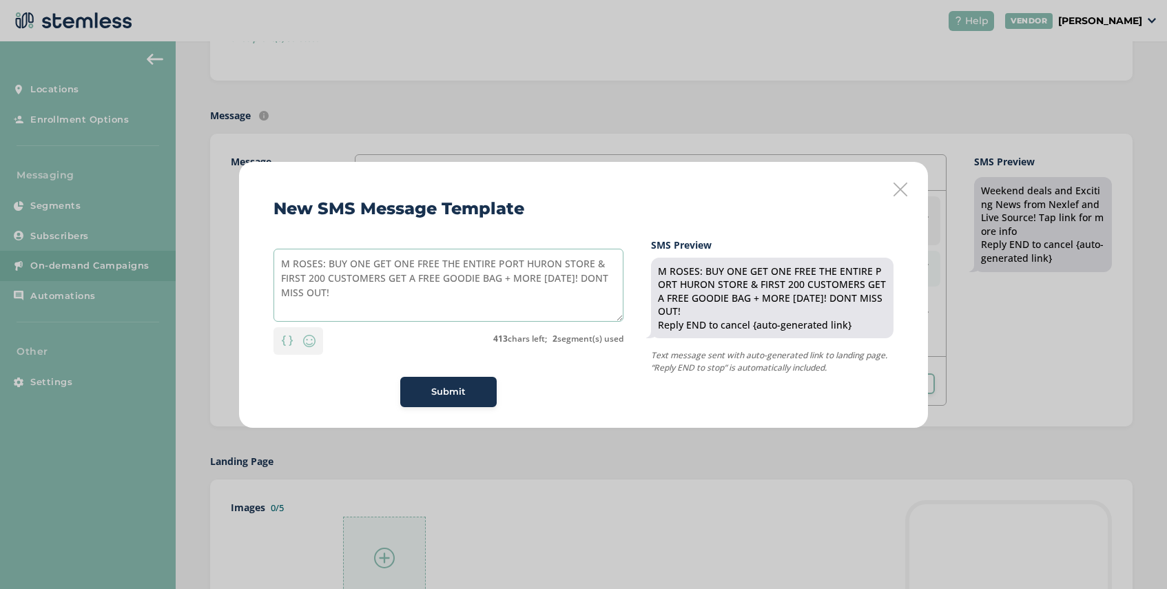
click at [412, 265] on textarea "M ROSES: BUY ONE GET ONE FREE THE ENTIRE PORT HURON STORE & FIRST 200 CUSTOMERS…" at bounding box center [449, 285] width 350 height 73
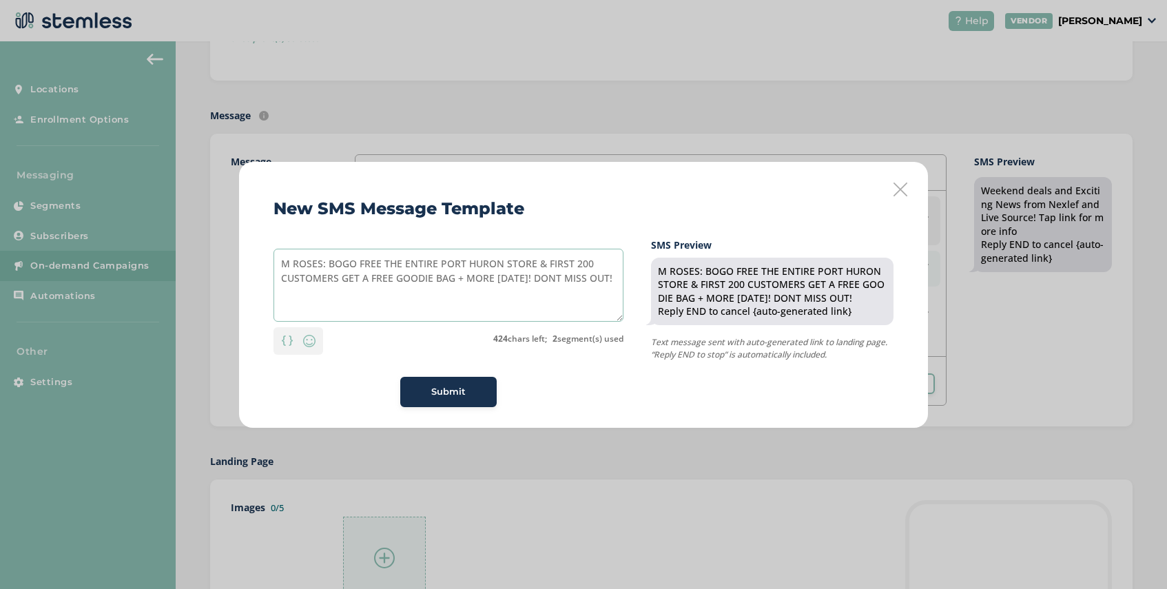
click at [332, 291] on textarea "M ROSES: BOGO FREE THE ENTIRE PORT HURON STORE & FIRST 200 CUSTOMERS GET A FREE…" at bounding box center [449, 285] width 350 height 73
click at [336, 280] on textarea "M ROSES: BOGO FREE THE ENTIRE PORT HURON STORE & FIRST 200 CUSTOMERS GET A FREE…" at bounding box center [449, 285] width 350 height 73
type textarea "M ROSES: BOGO FREE THE ENTIRE PORT HURON STORE & FIRST 200 PPL GET A FREE GOODI…"
click at [462, 393] on span "Submit" at bounding box center [448, 392] width 34 height 14
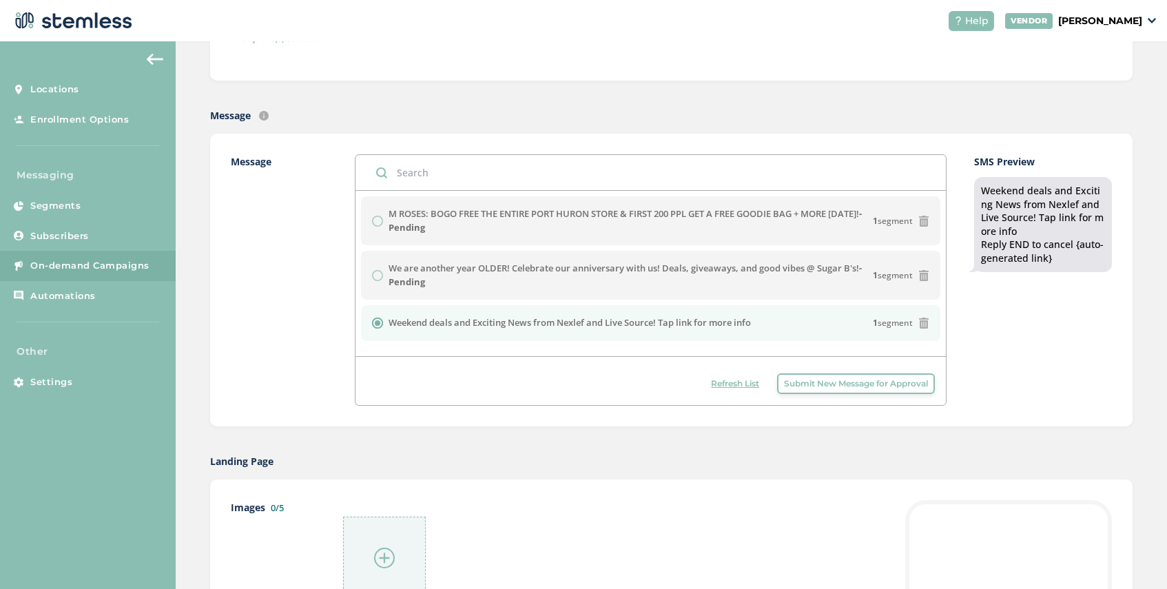
click at [83, 267] on span "On-demand Campaigns" at bounding box center [89, 266] width 119 height 14
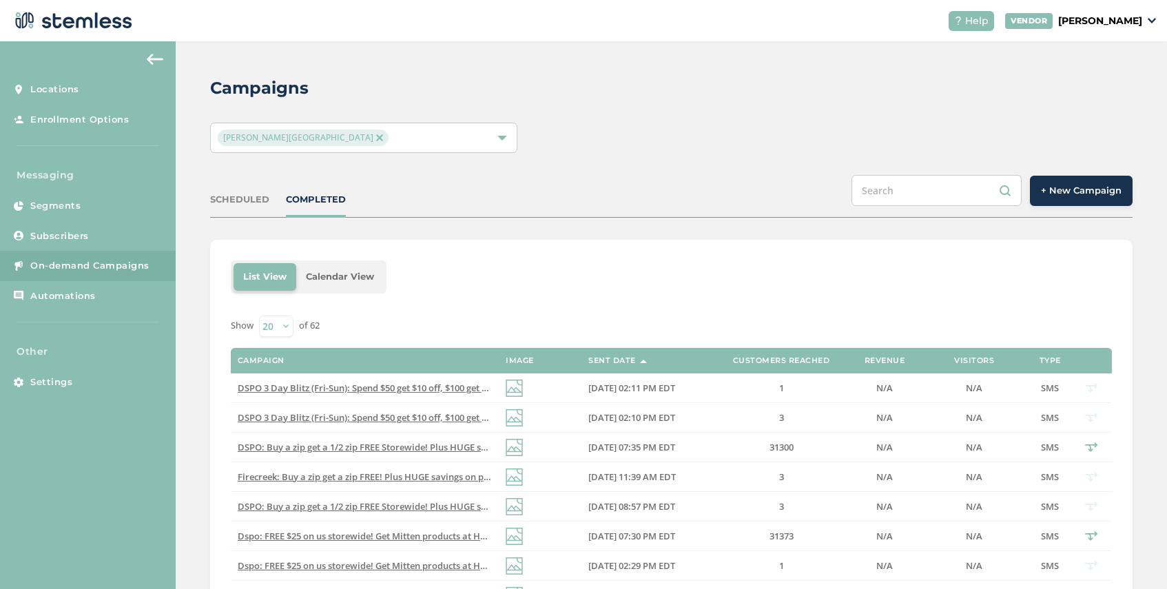
click at [376, 136] on img at bounding box center [379, 137] width 7 height 7
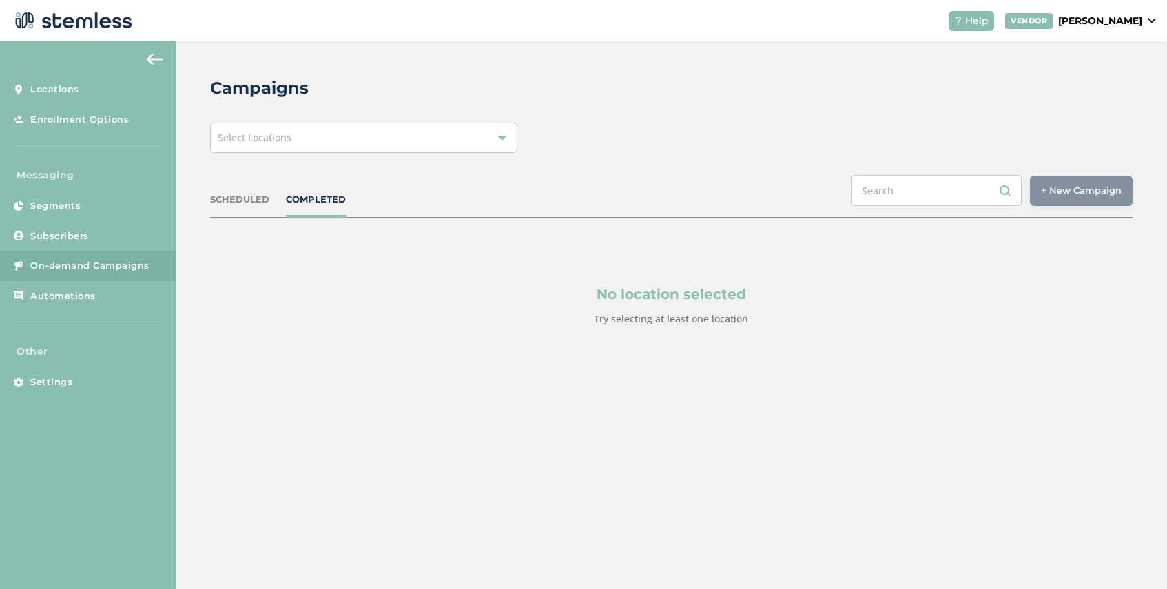
click at [321, 138] on div "Select Locations" at bounding box center [363, 138] width 307 height 30
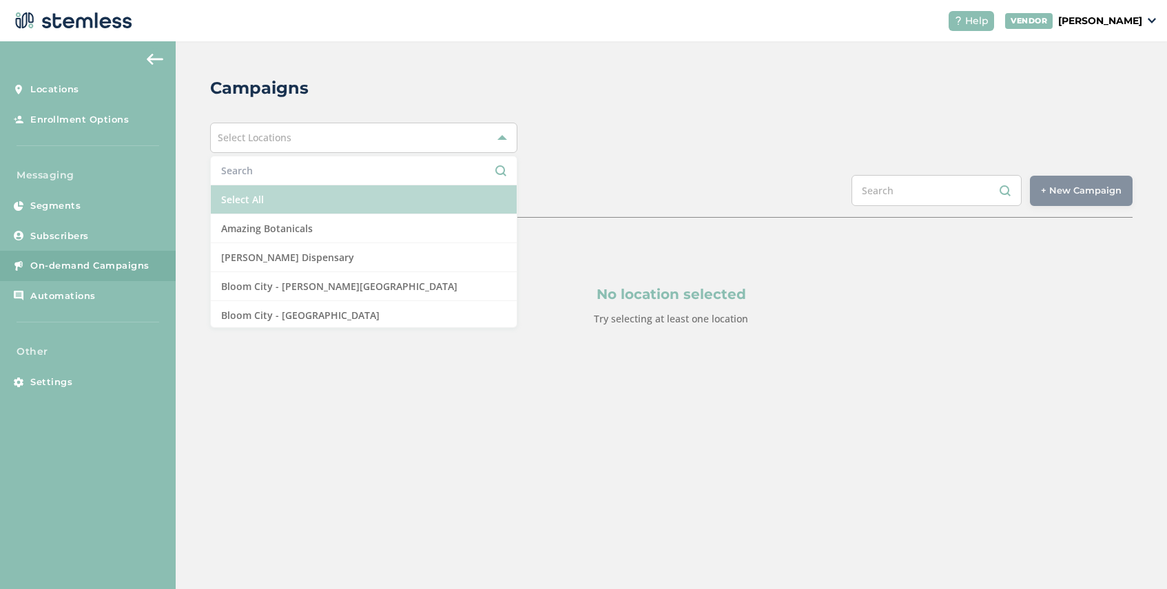
click at [307, 190] on li "Select All" at bounding box center [364, 199] width 306 height 29
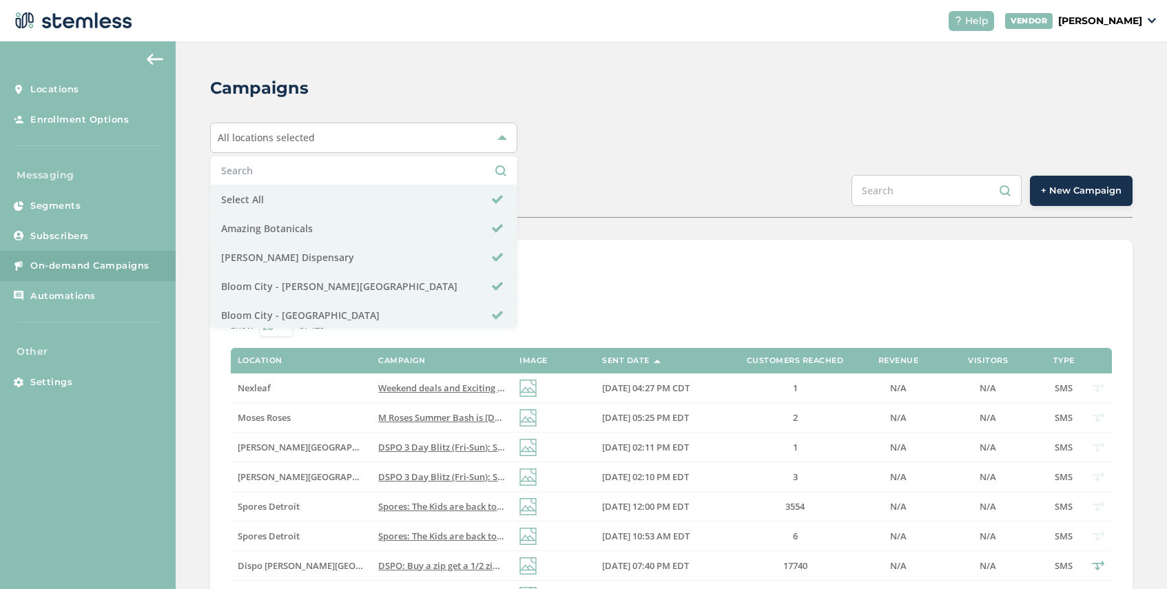
click at [570, 239] on div "Campaigns All locations selected Select All Amazing Botanicals Berna Leno Dispe…" at bounding box center [671, 551] width 991 height 1020
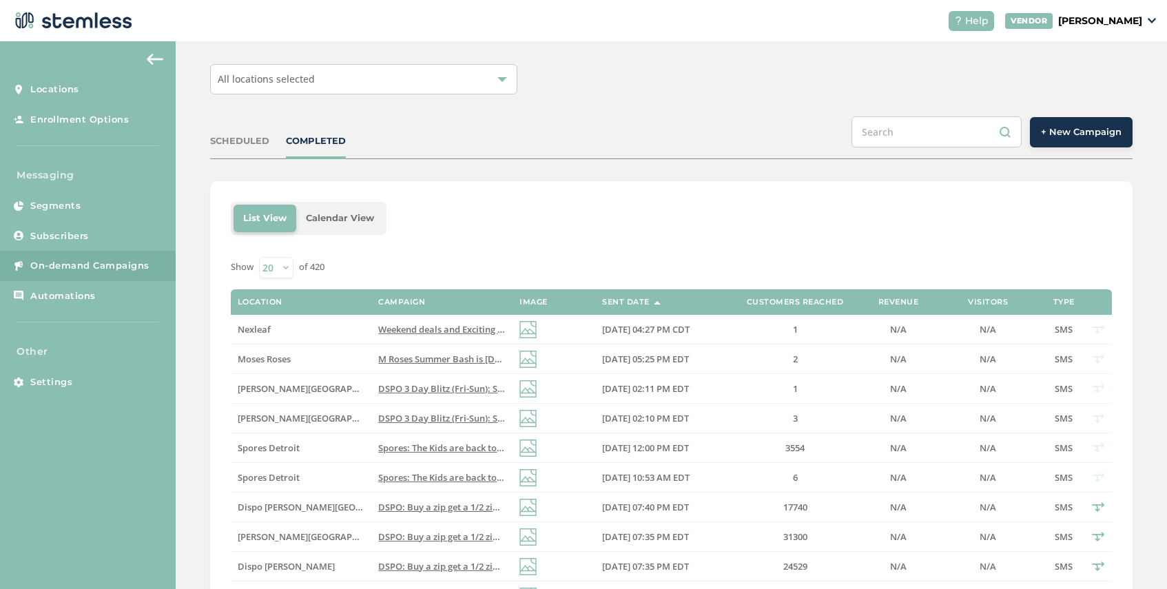
scroll to position [68, 0]
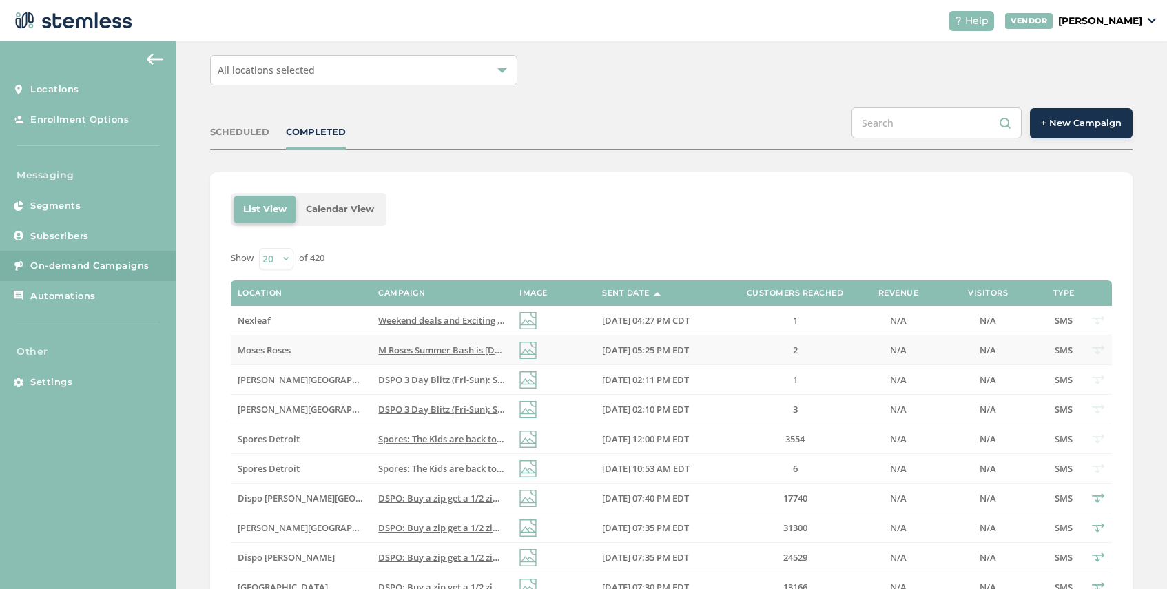
click at [426, 350] on span "M Roses Summer Bash is tomorrow! Whole store is BOGO with FREE food, goodies an…" at bounding box center [841, 350] width 927 height 12
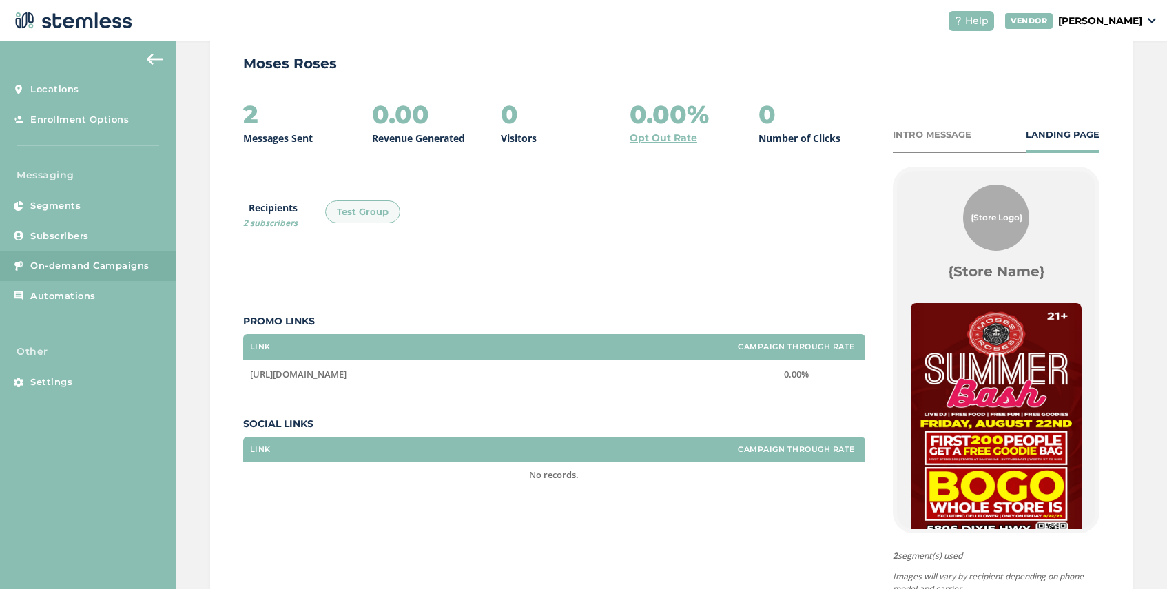
scroll to position [261, 0]
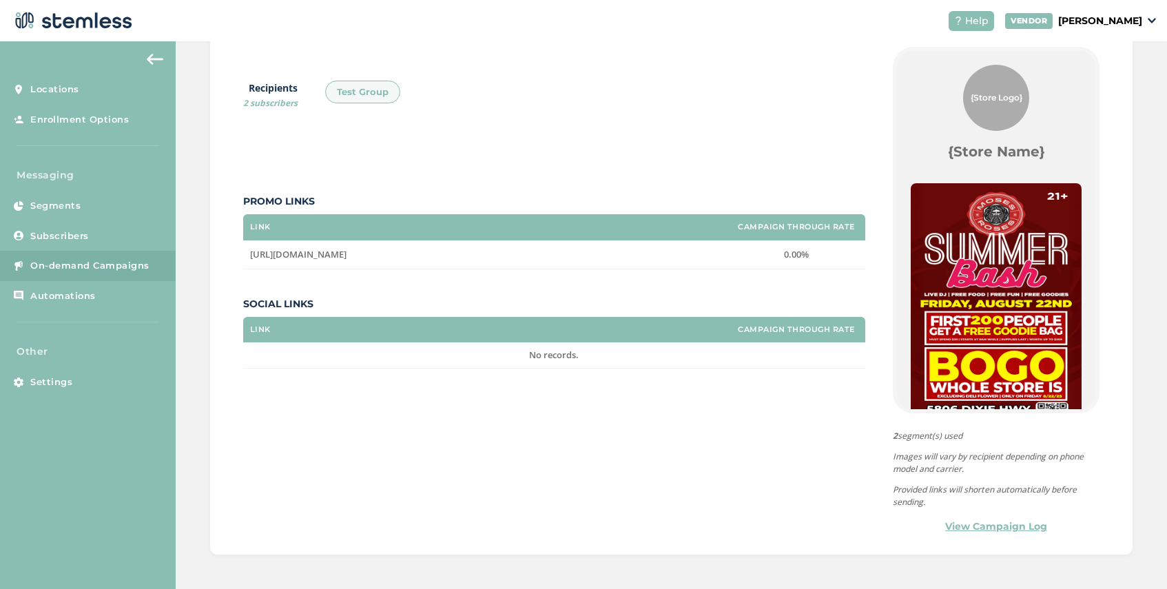
click at [978, 526] on link "View Campaign Log" at bounding box center [996, 526] width 102 height 14
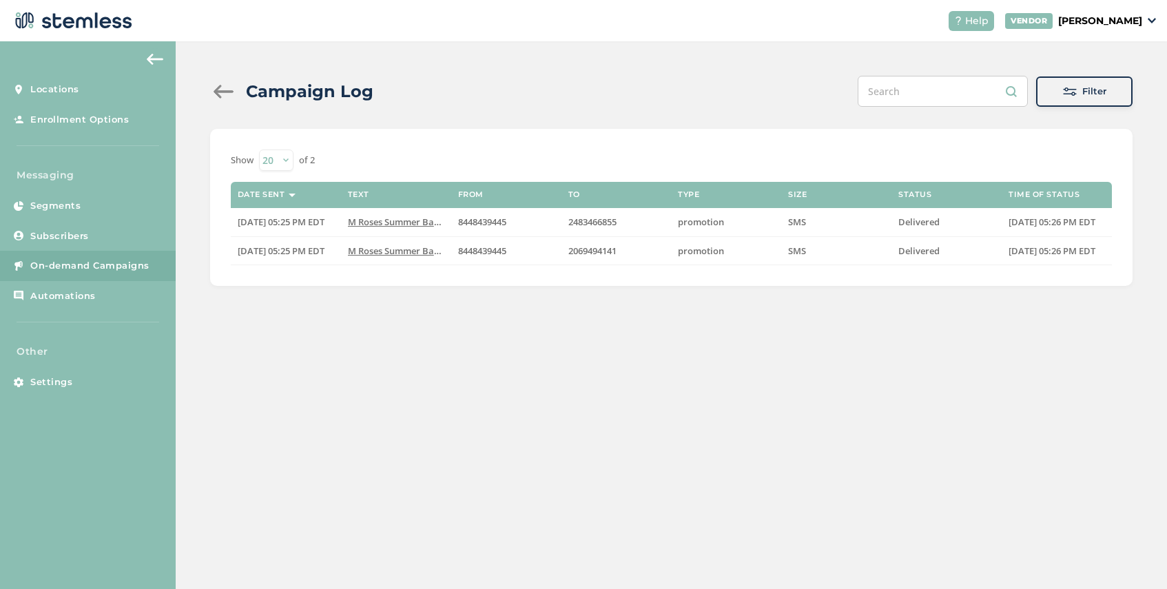
click at [103, 264] on span "On-demand Campaigns" at bounding box center [89, 266] width 119 height 14
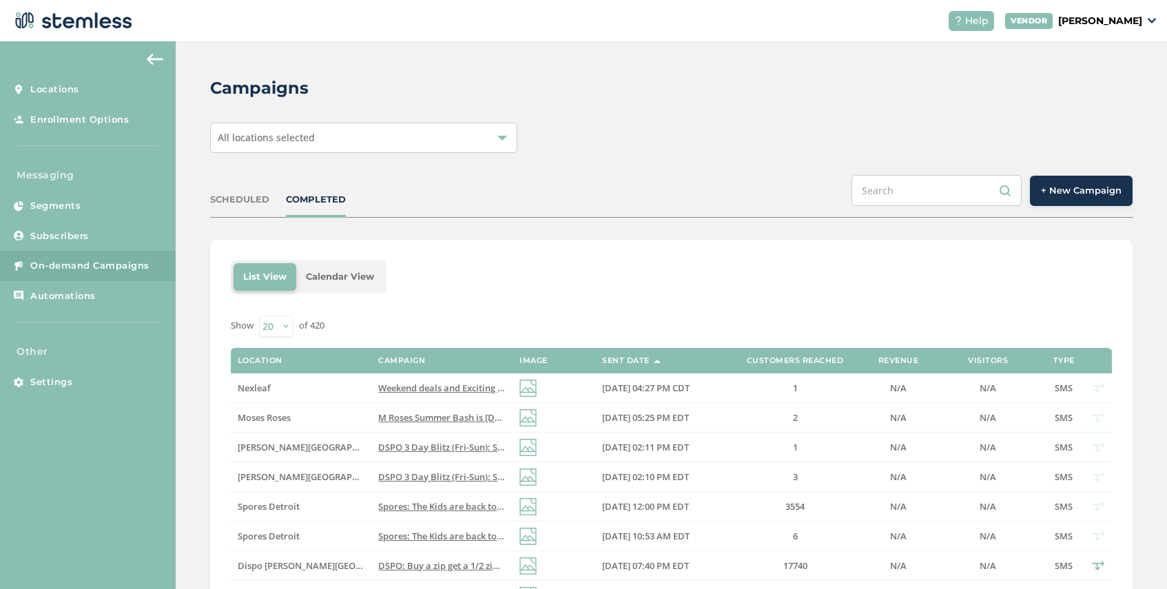
click at [1075, 191] on span "+ New Campaign" at bounding box center [1081, 191] width 81 height 14
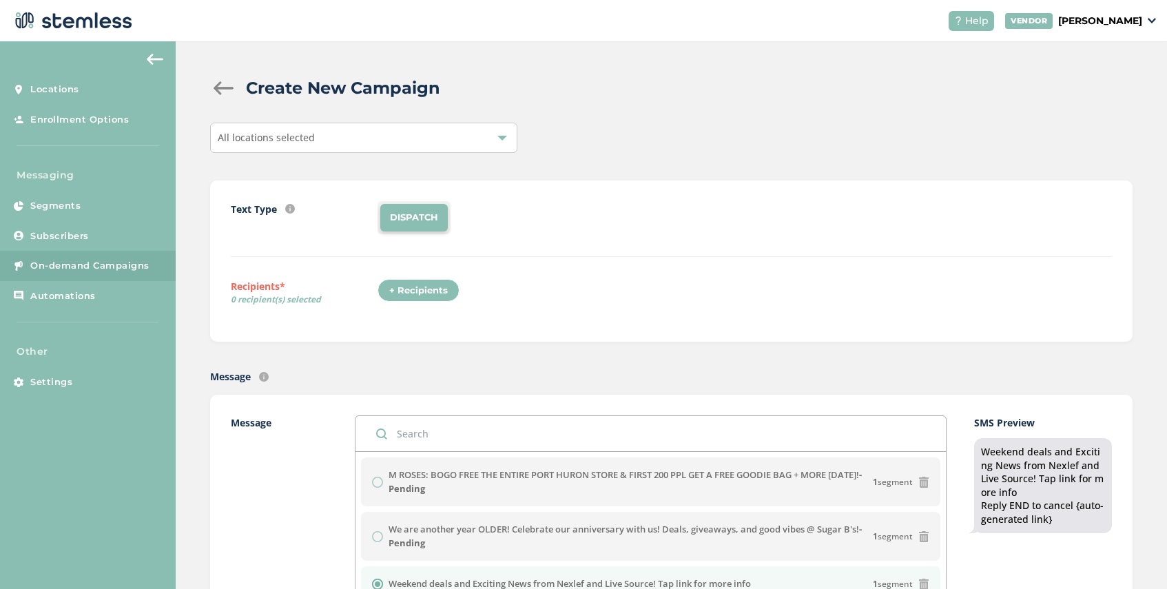
click at [341, 141] on div "All locations selected" at bounding box center [363, 138] width 307 height 30
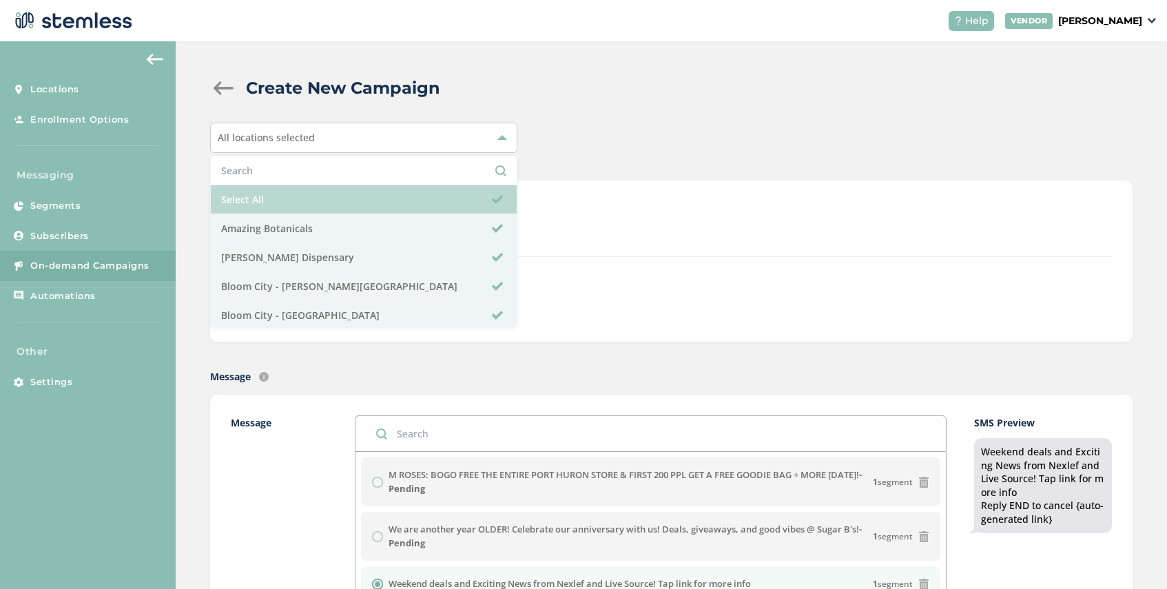
click at [313, 198] on li "Select All" at bounding box center [364, 199] width 306 height 29
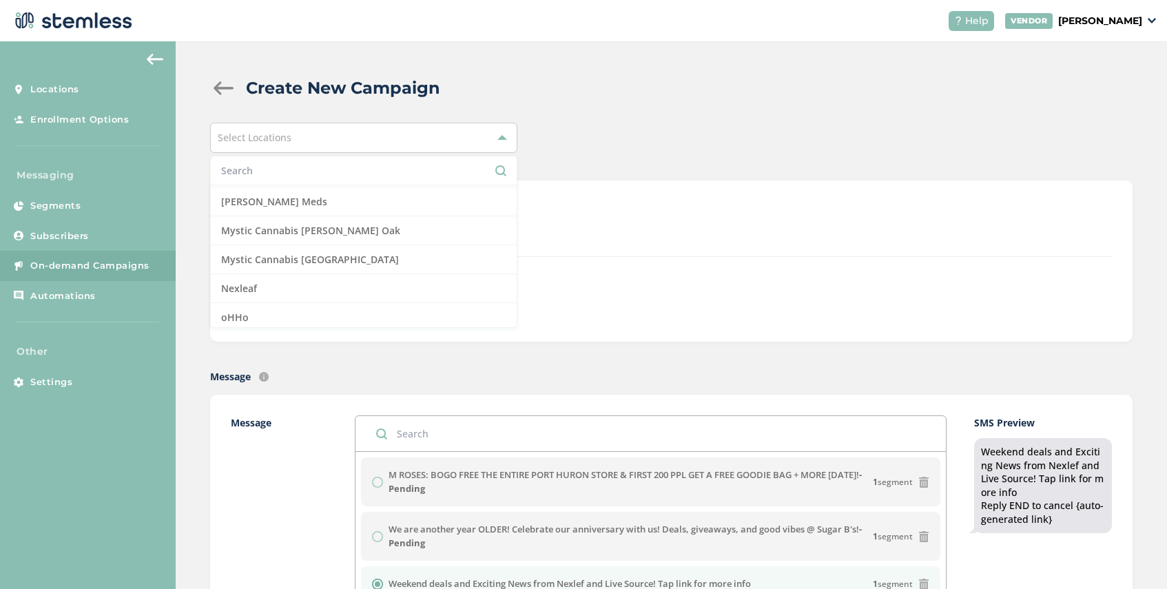
scroll to position [984, 0]
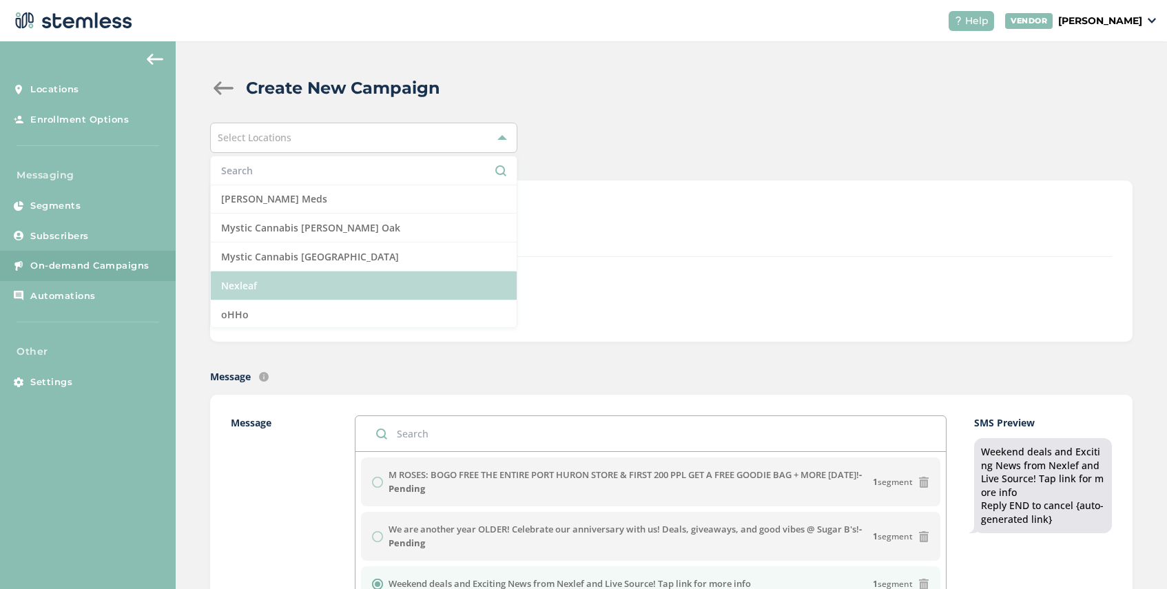
click at [311, 278] on li "Nexleaf" at bounding box center [364, 285] width 306 height 29
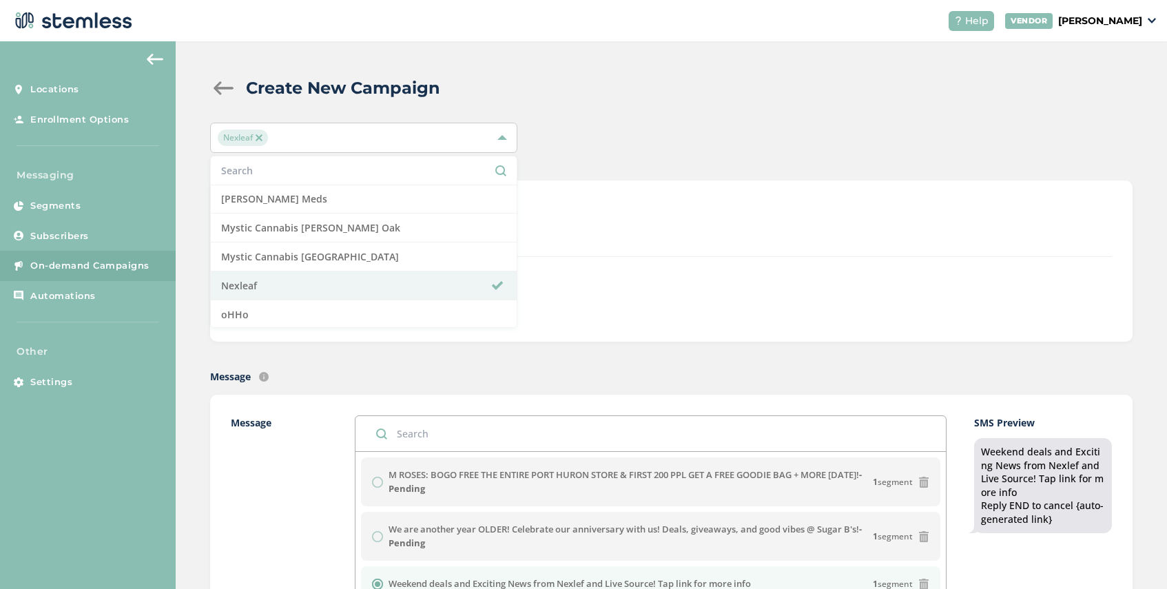
click at [623, 279] on div "+ Recipients" at bounding box center [745, 295] width 734 height 32
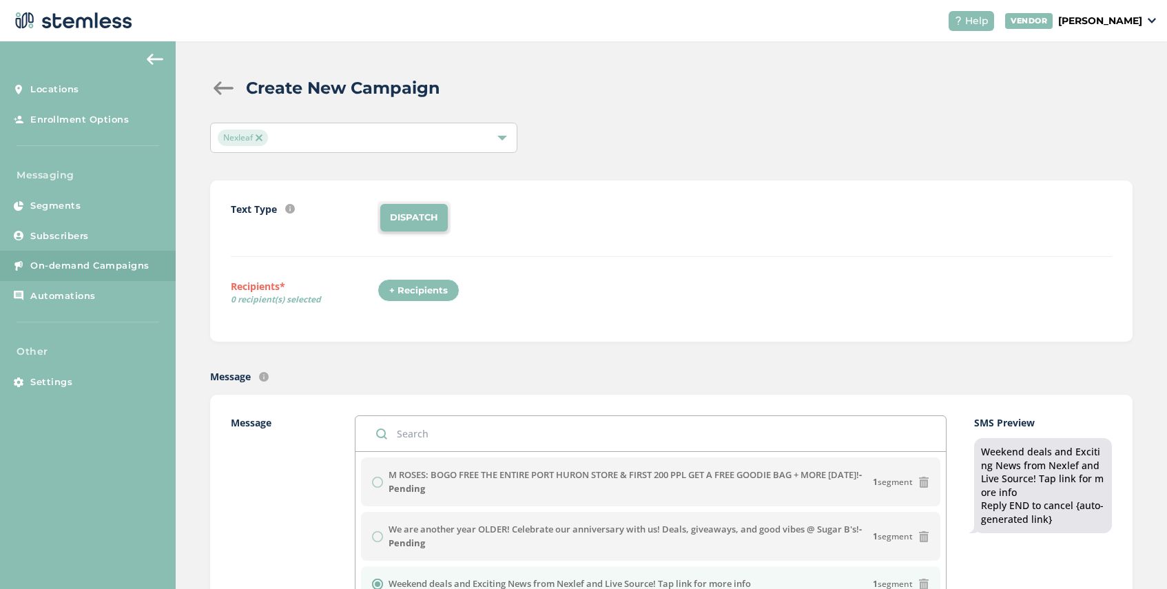
click at [407, 291] on div "+ Recipients" at bounding box center [419, 290] width 82 height 23
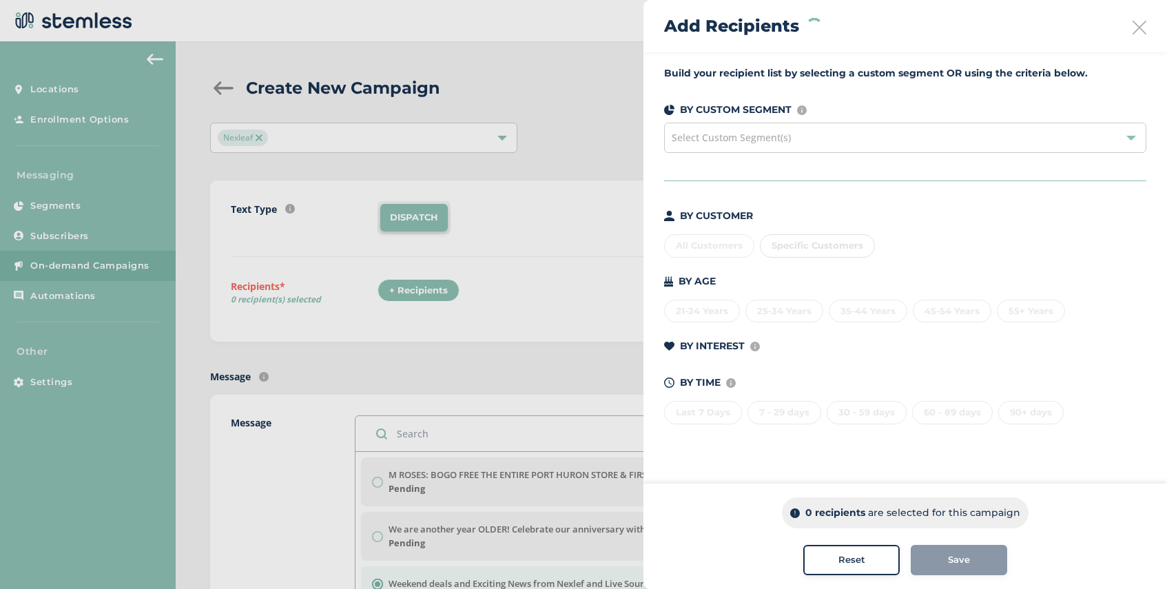
click at [794, 136] on div "Select Custom Segment(s)" at bounding box center [905, 138] width 482 height 30
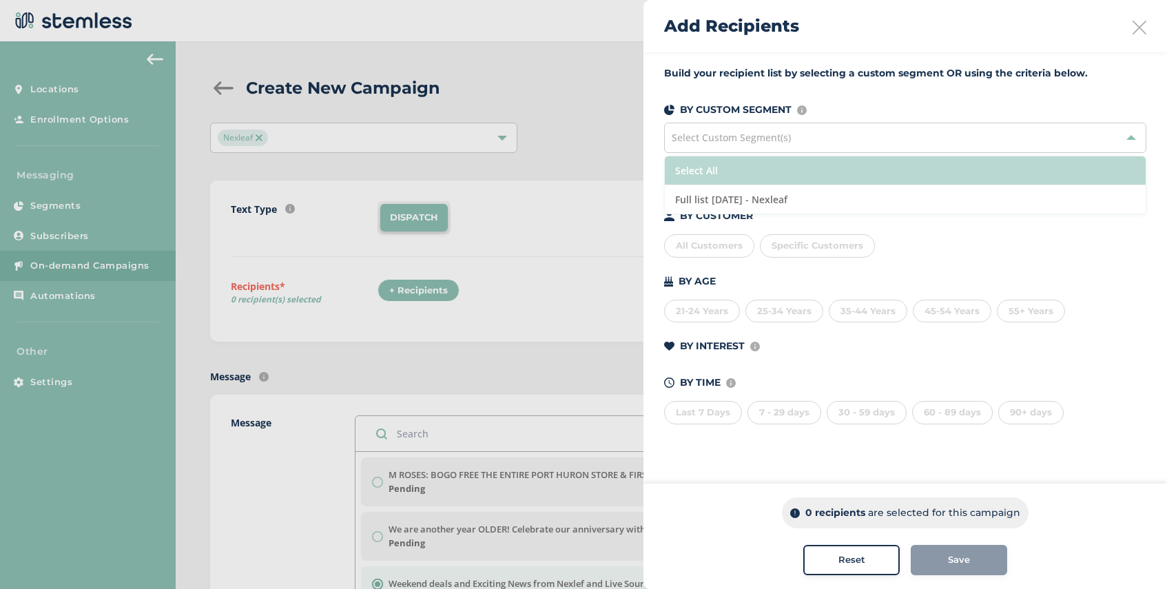
click at [785, 175] on li "Select All" at bounding box center [905, 170] width 481 height 29
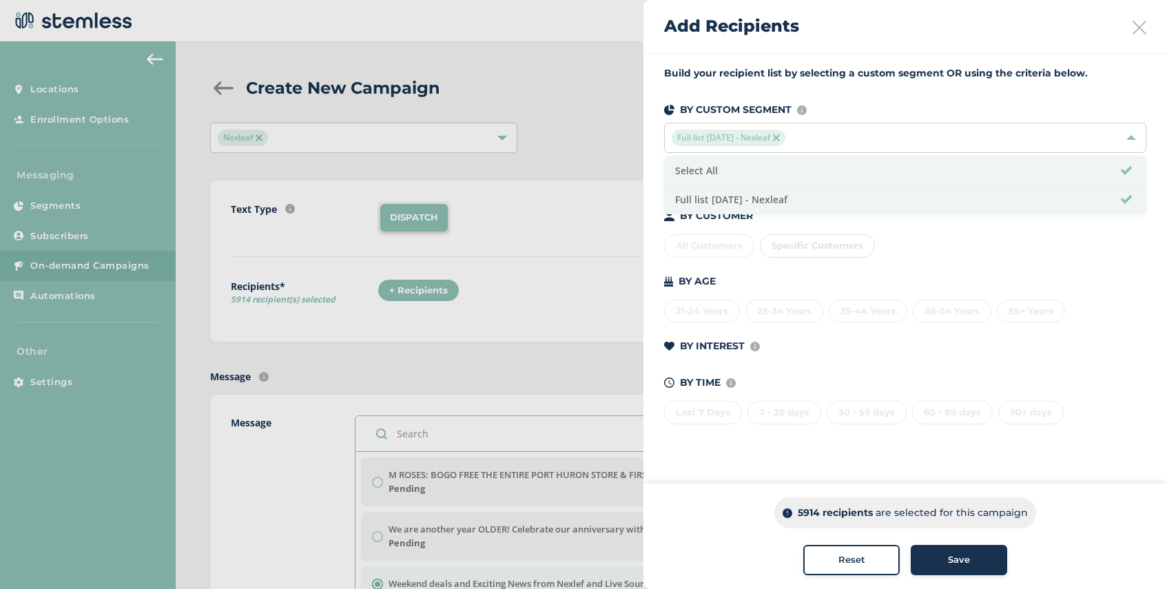
click at [962, 568] on button "Save" at bounding box center [959, 560] width 96 height 30
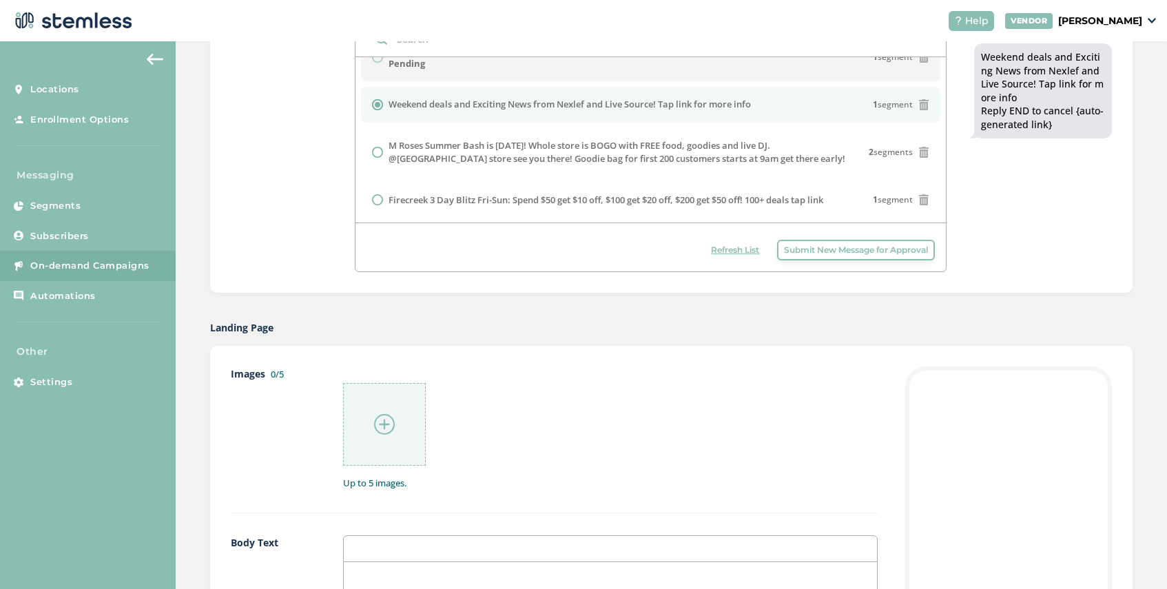
scroll to position [426, 0]
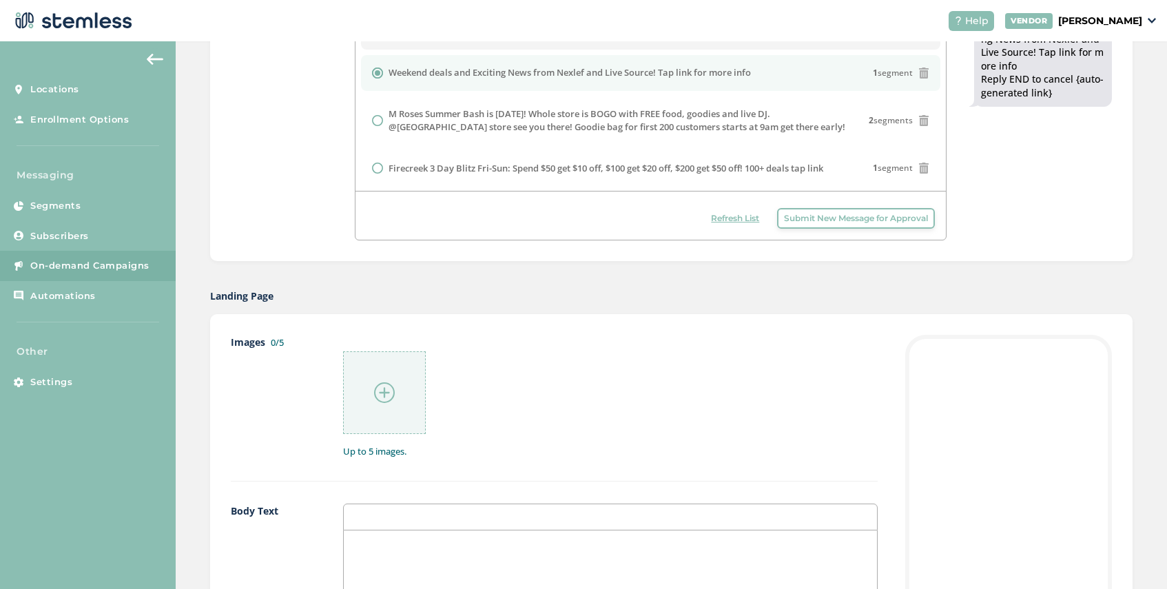
click at [388, 399] on img at bounding box center [384, 392] width 21 height 21
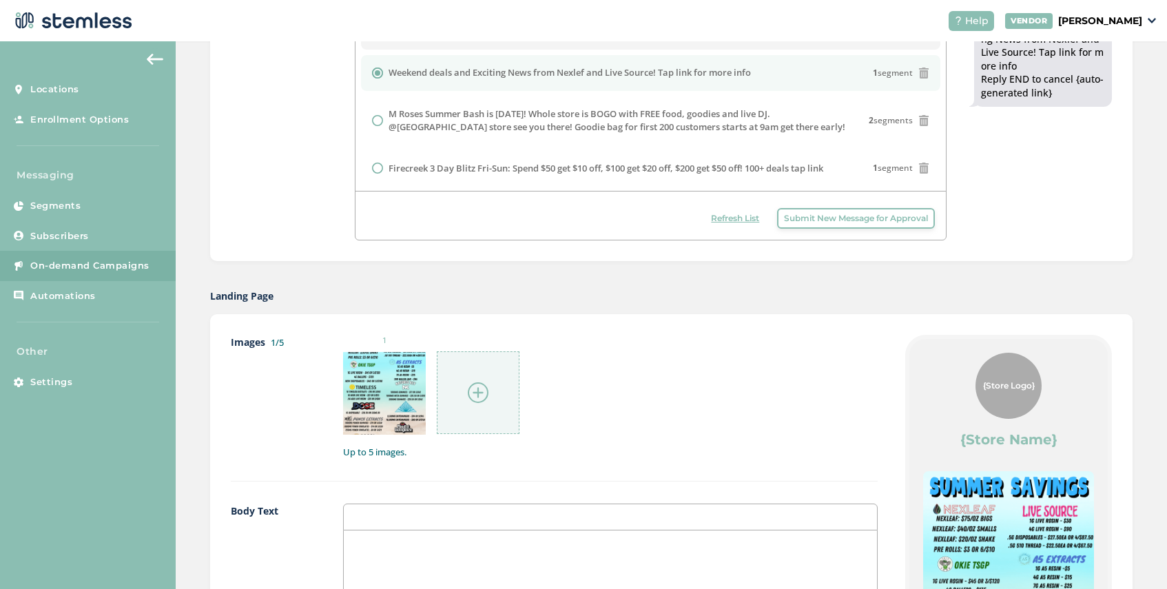
click at [477, 393] on img at bounding box center [478, 392] width 21 height 21
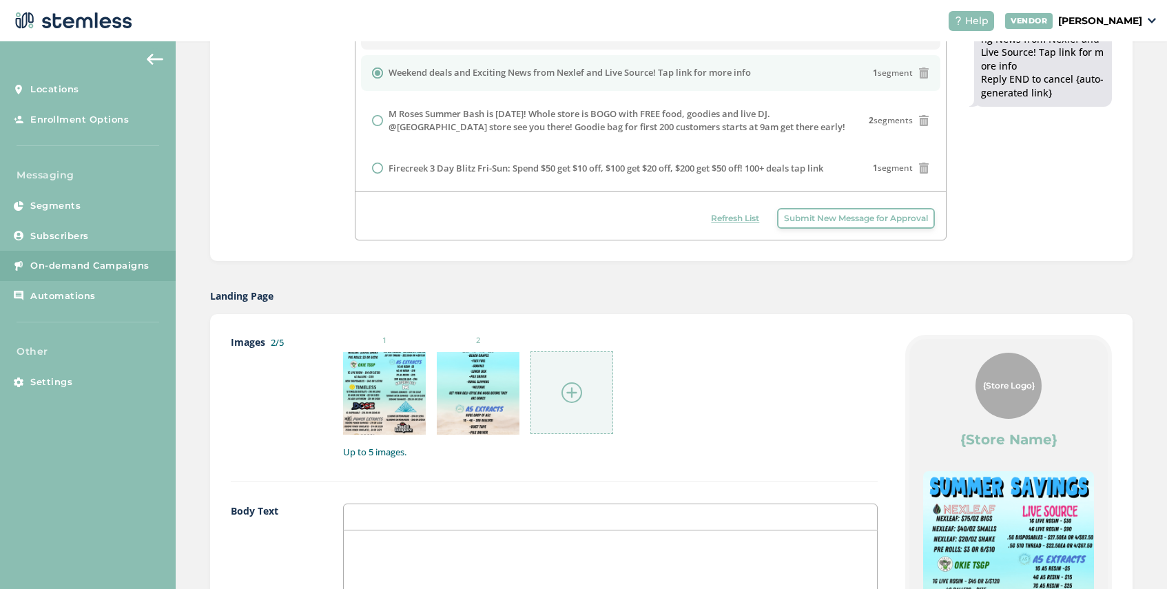
click at [572, 393] on img at bounding box center [571, 392] width 21 height 21
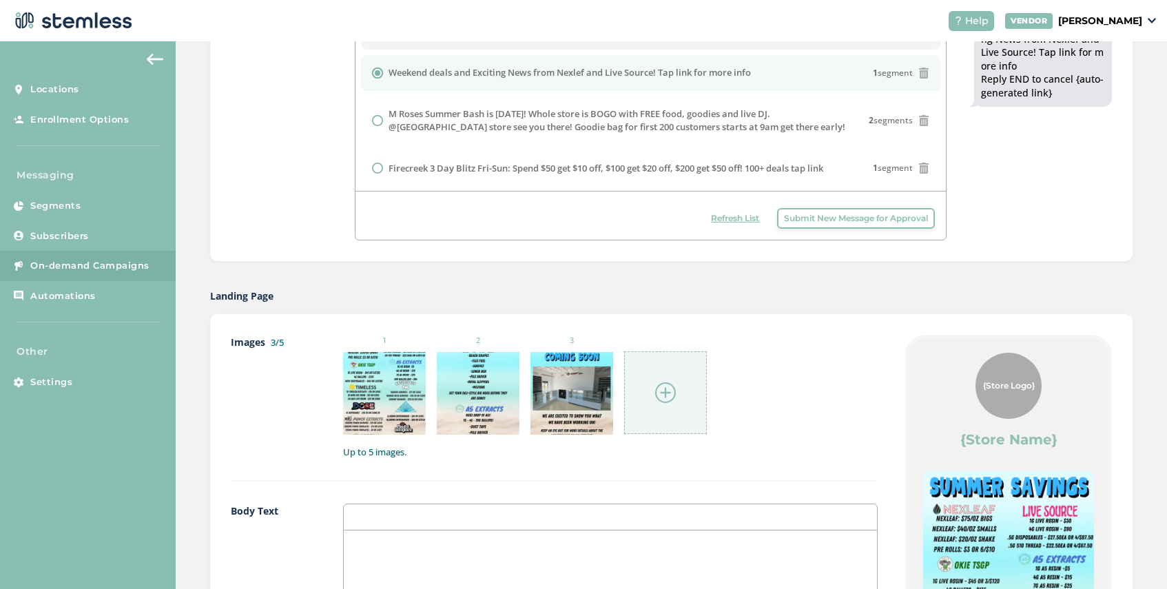
click at [663, 393] on img at bounding box center [665, 392] width 21 height 21
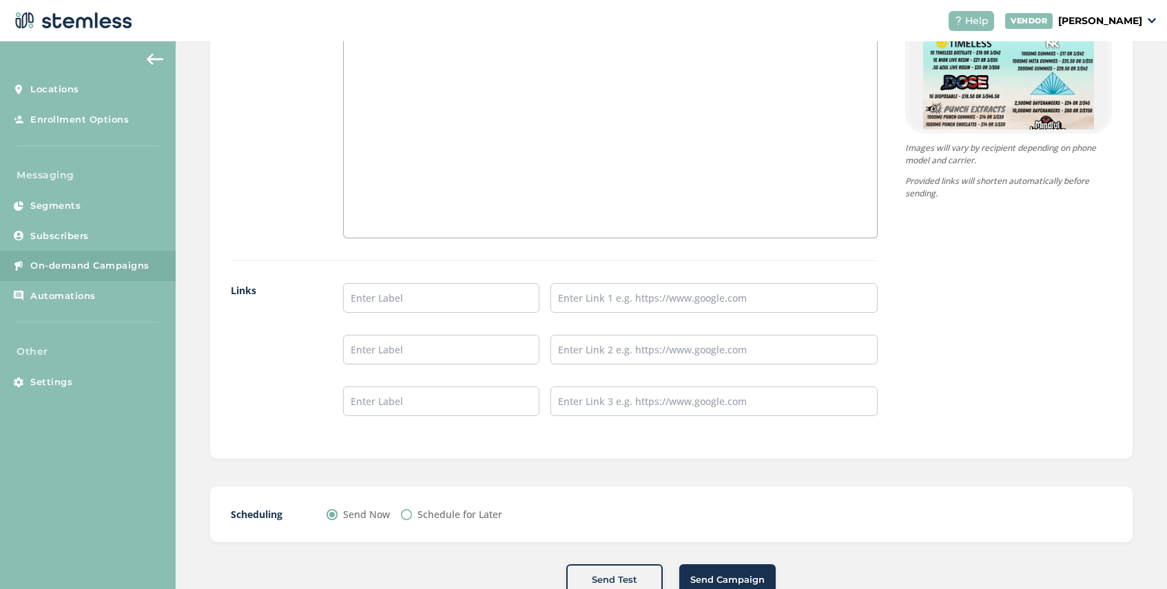
scroll to position [1034, 0]
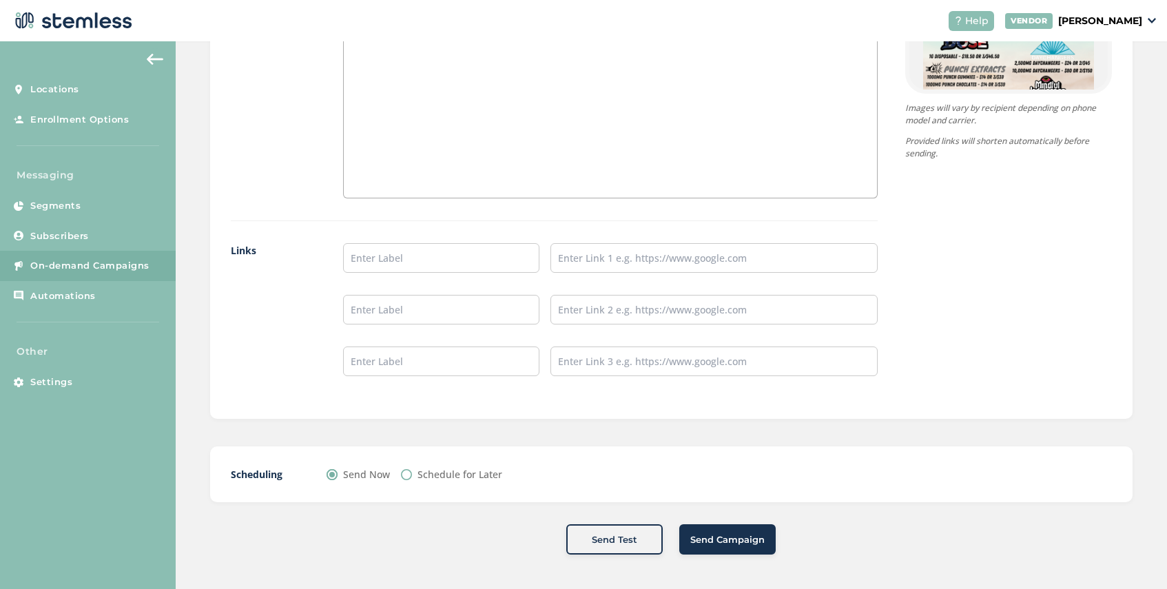
click at [729, 540] on span "Send Campaign" at bounding box center [727, 540] width 74 height 14
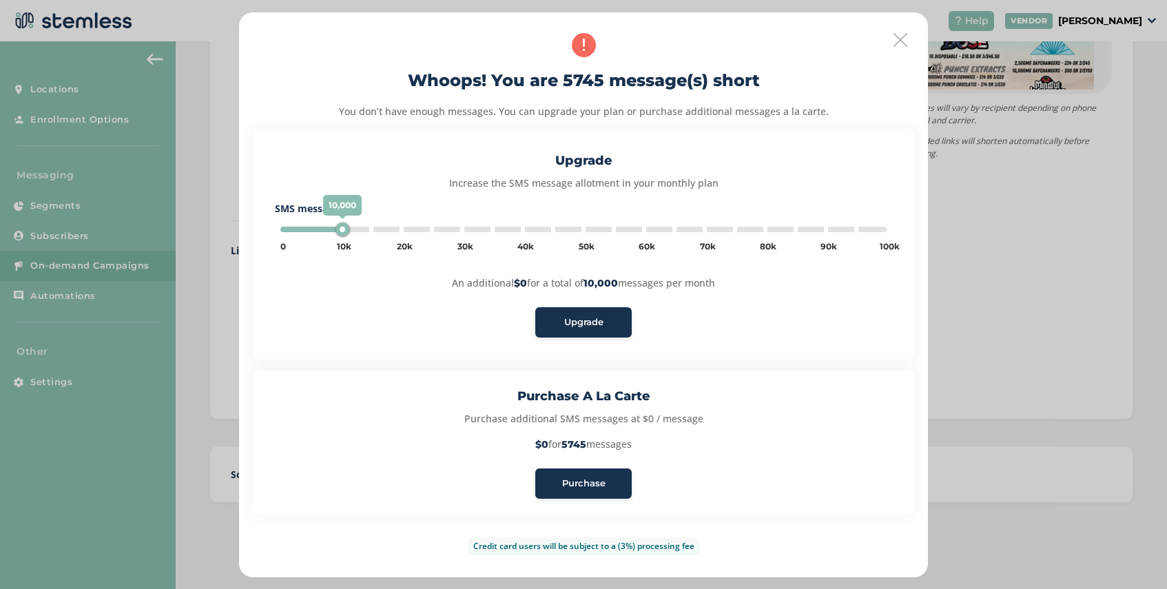
type input "5000"
click at [583, 478] on span "Purchase" at bounding box center [583, 484] width 43 height 14
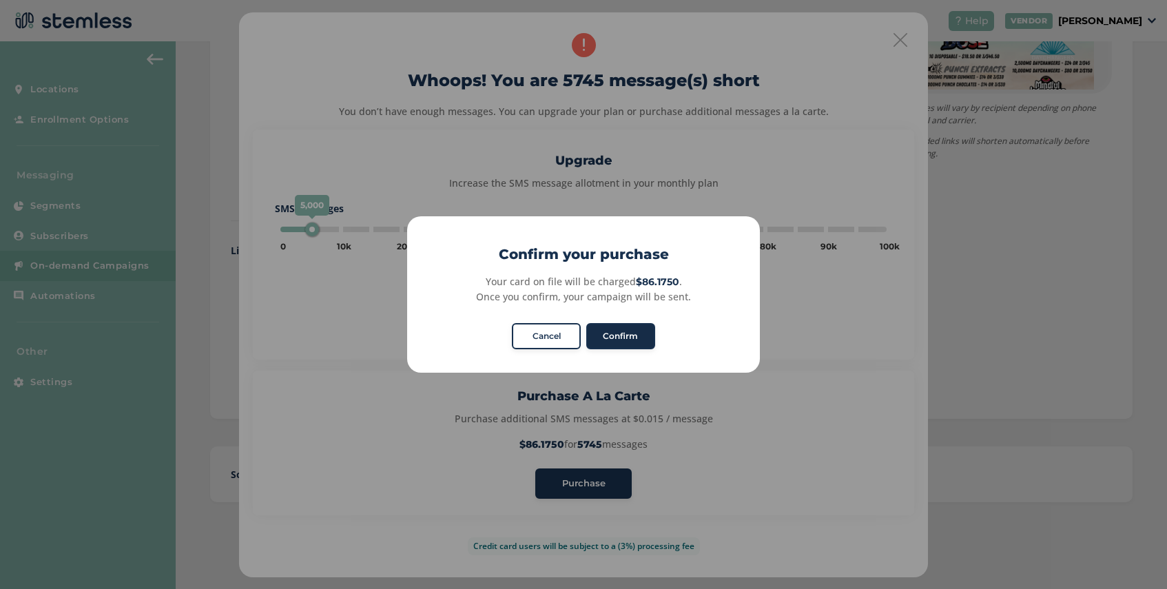
click at [630, 336] on button "Confirm" at bounding box center [620, 336] width 69 height 26
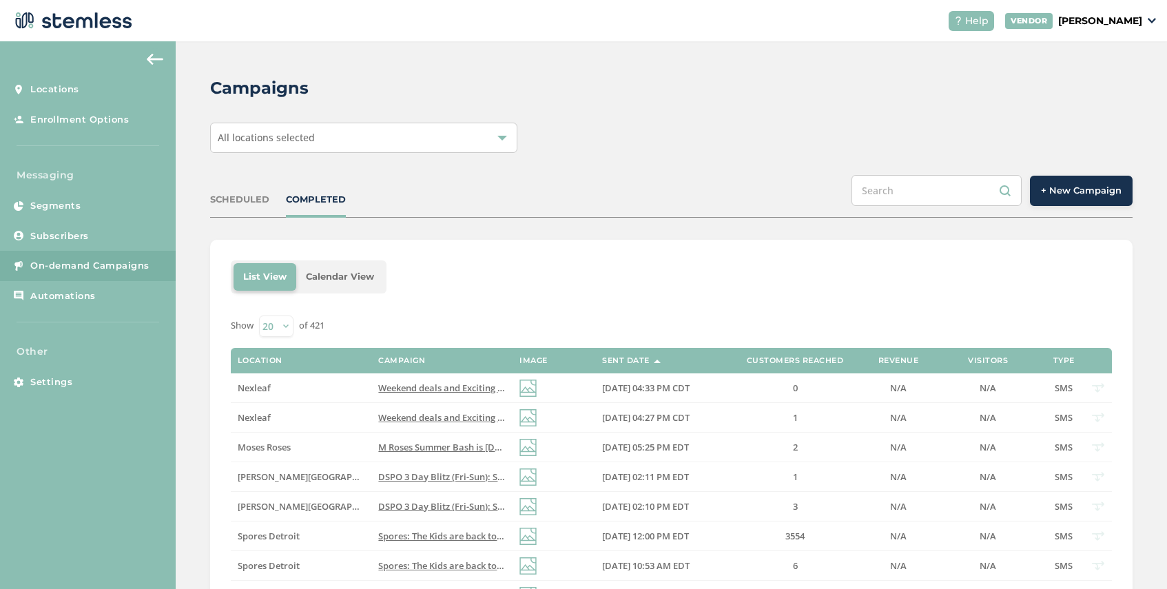
click at [392, 133] on div "All locations selected" at bounding box center [363, 138] width 307 height 30
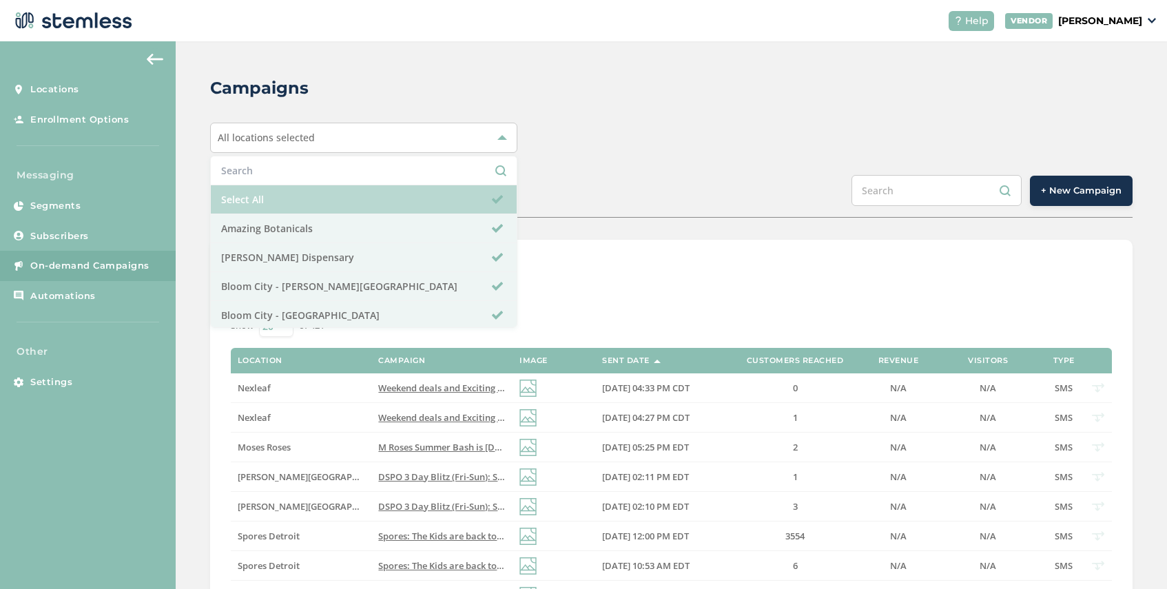
click at [320, 205] on li "Select All" at bounding box center [364, 199] width 306 height 29
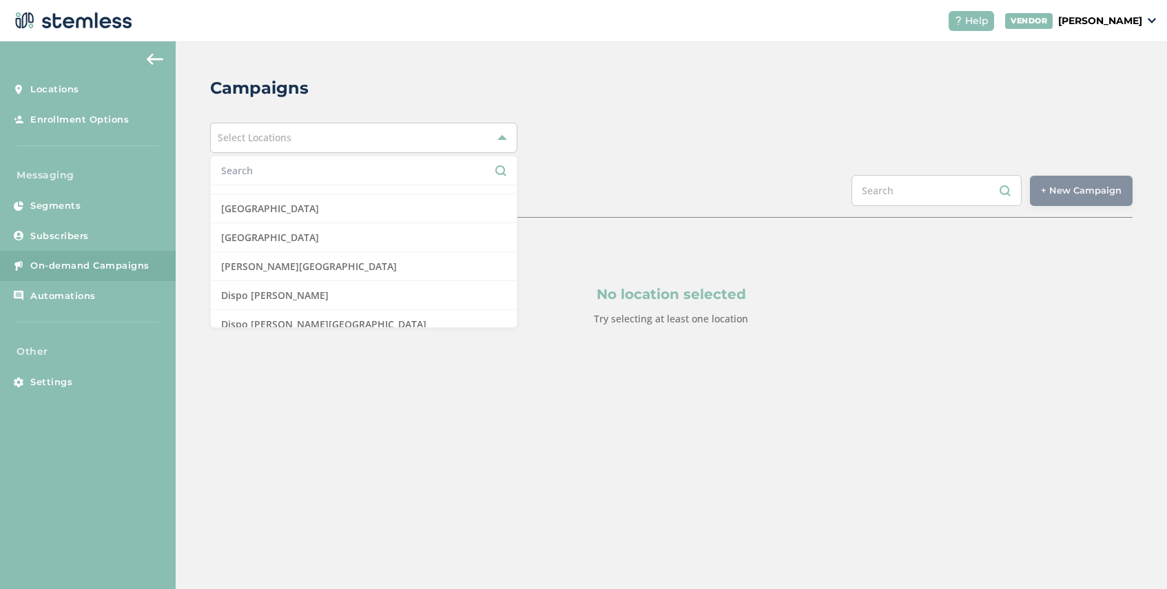
scroll to position [263, 0]
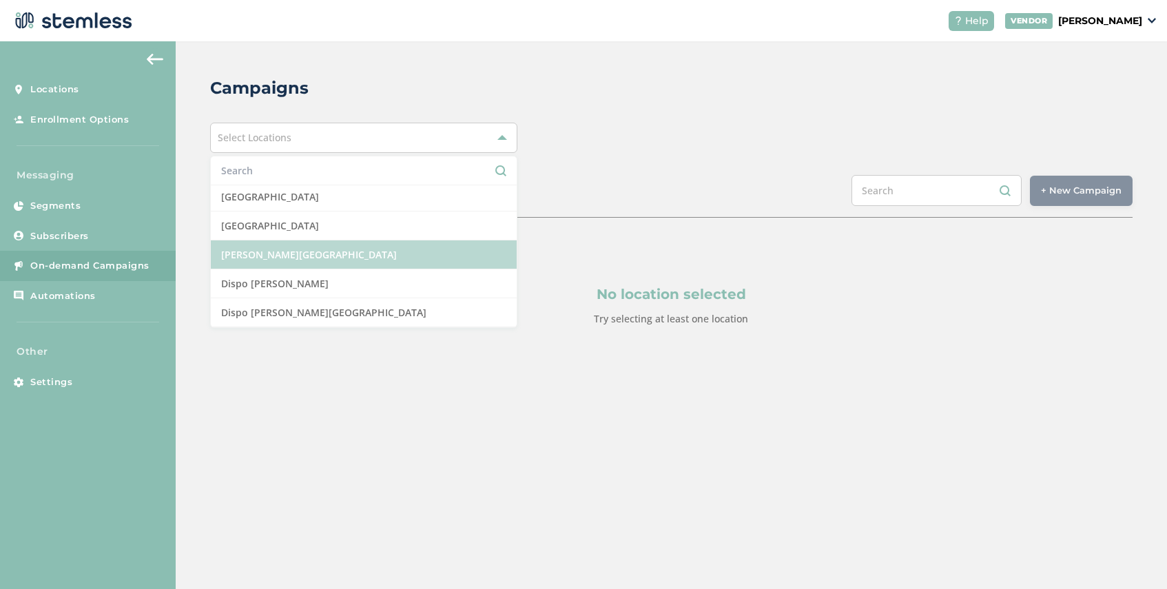
click at [336, 249] on li "[PERSON_NAME][GEOGRAPHIC_DATA]" at bounding box center [364, 254] width 306 height 29
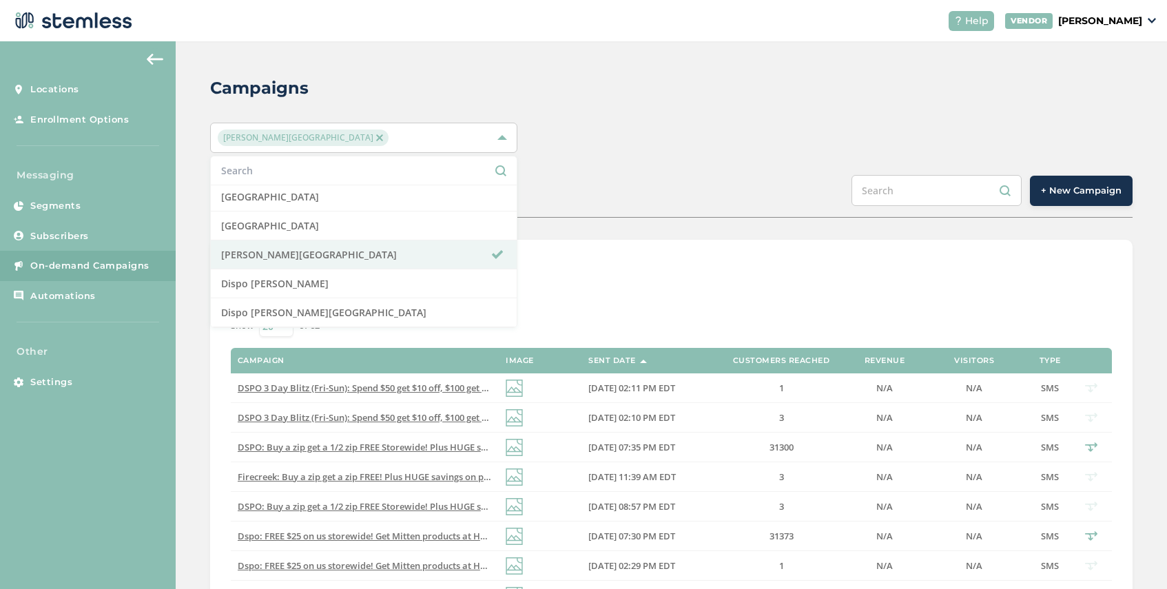
click at [696, 163] on div "Campaigns Dispo Hazel Park Select All Amazing Botanicals Berna Leno Dispensary …" at bounding box center [671, 551] width 991 height 1020
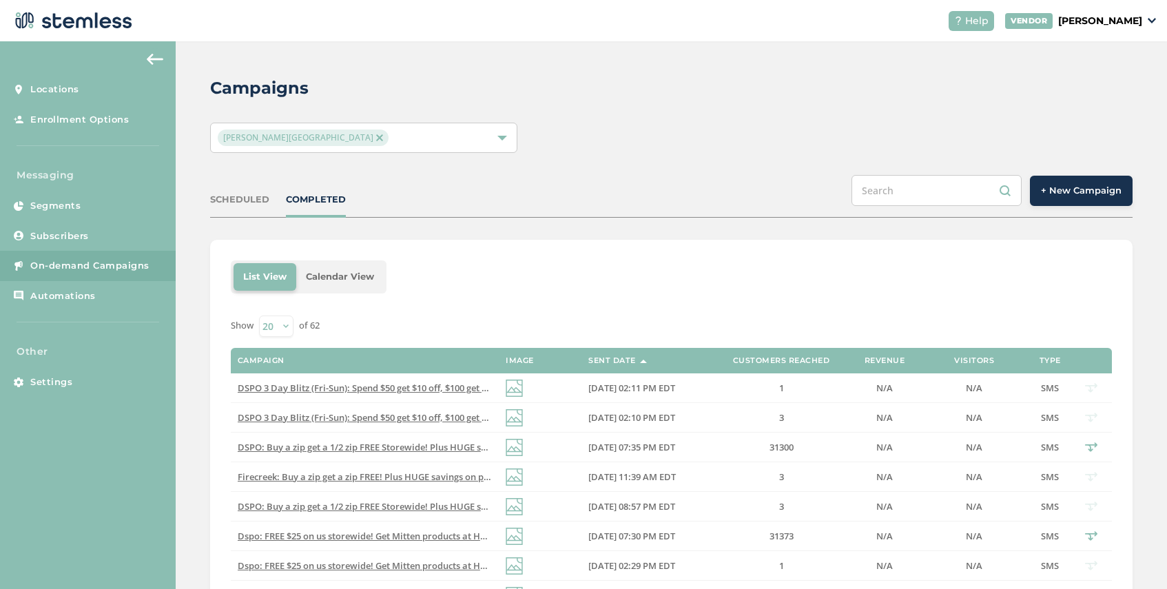
click at [1067, 196] on span "+ New Campaign" at bounding box center [1081, 191] width 81 height 14
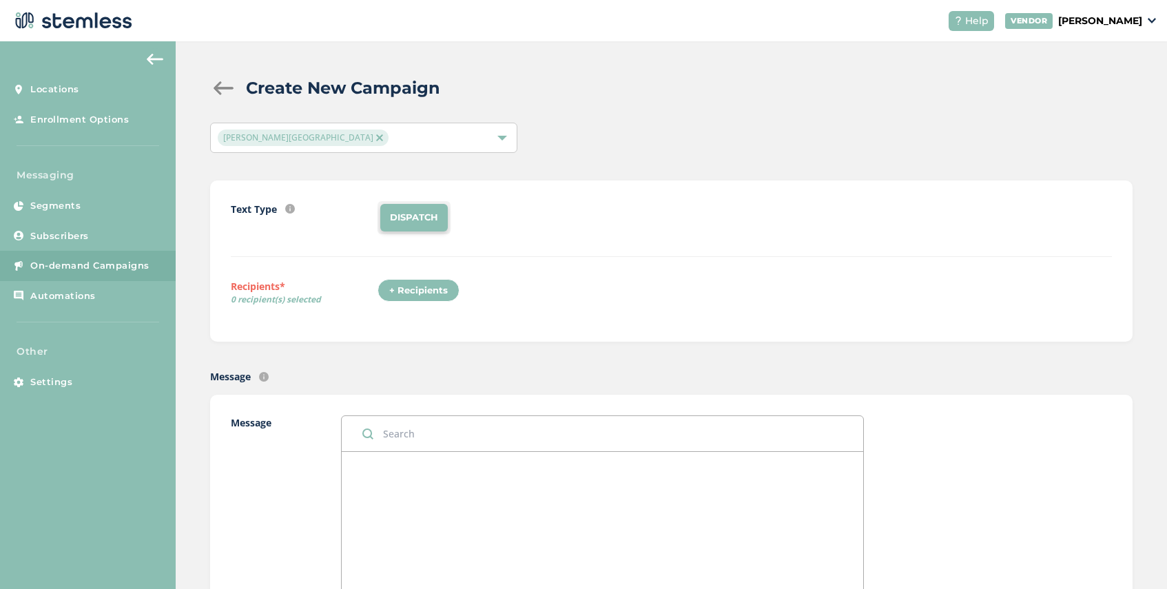
click at [441, 291] on div "+ Recipients" at bounding box center [419, 290] width 82 height 23
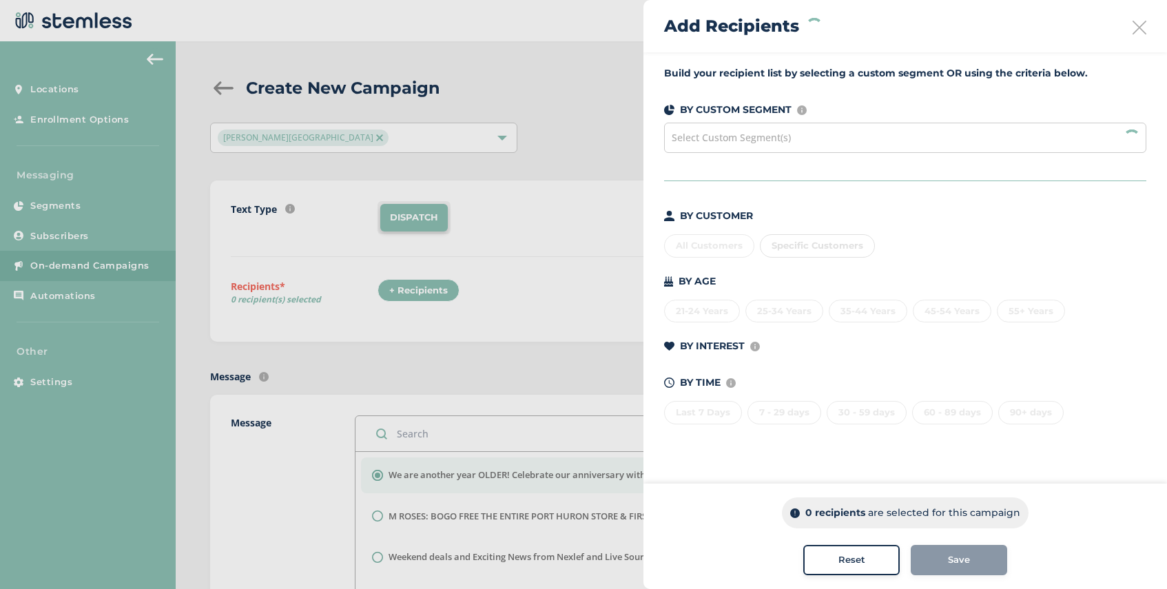
click at [734, 144] on div "Select Custom Segment(s)" at bounding box center [905, 138] width 482 height 30
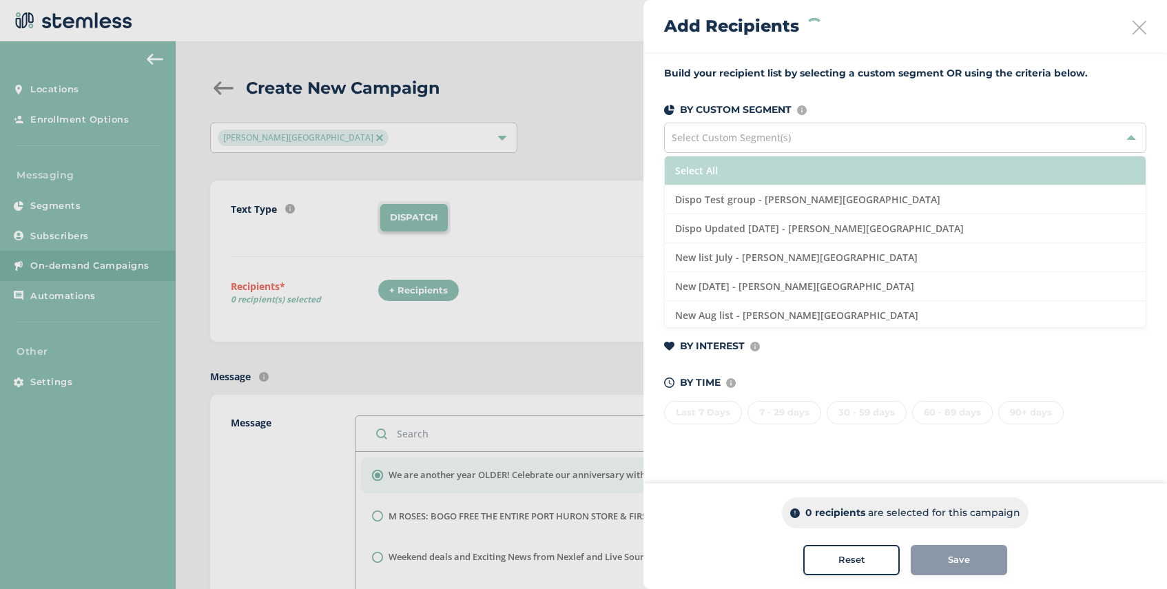
click at [785, 168] on li "Select All" at bounding box center [905, 170] width 481 height 29
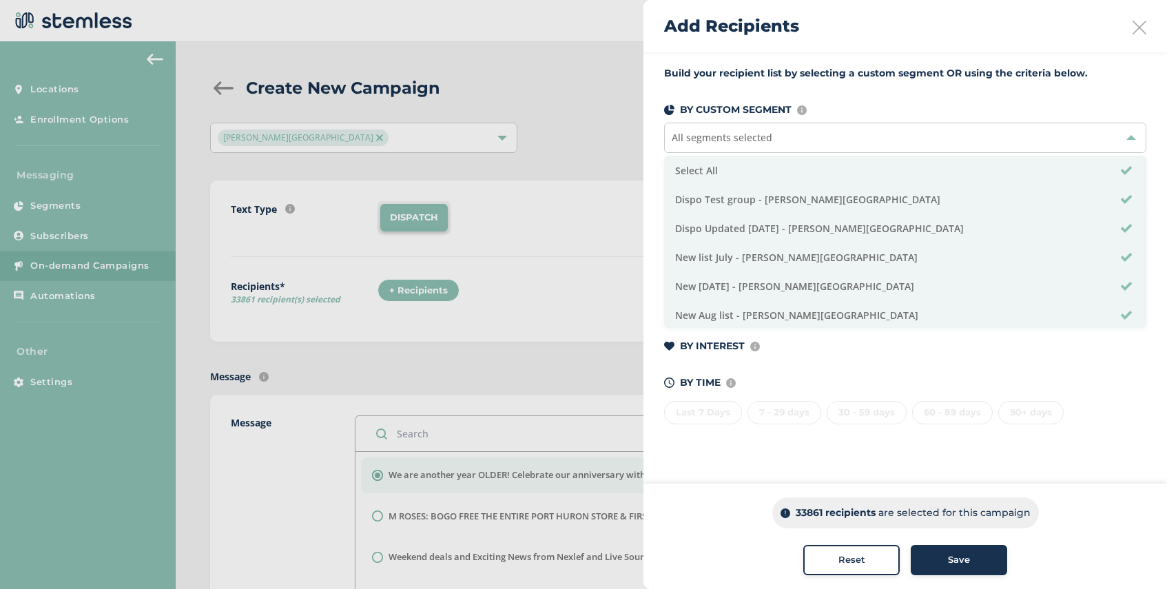
click at [958, 556] on span "Save" at bounding box center [959, 560] width 22 height 14
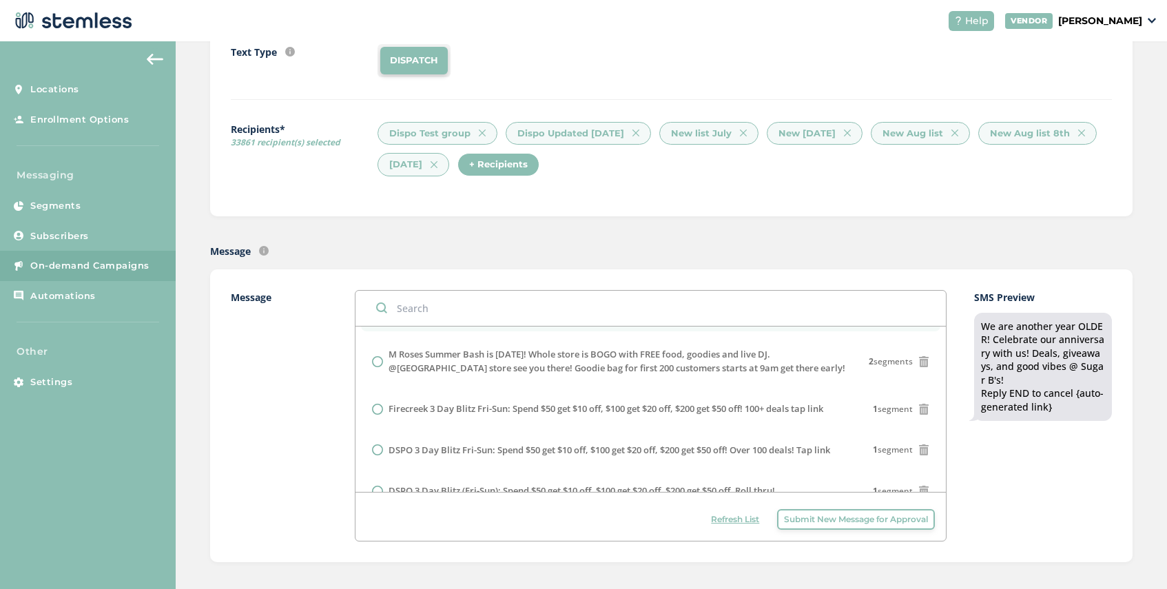
scroll to position [123, 0]
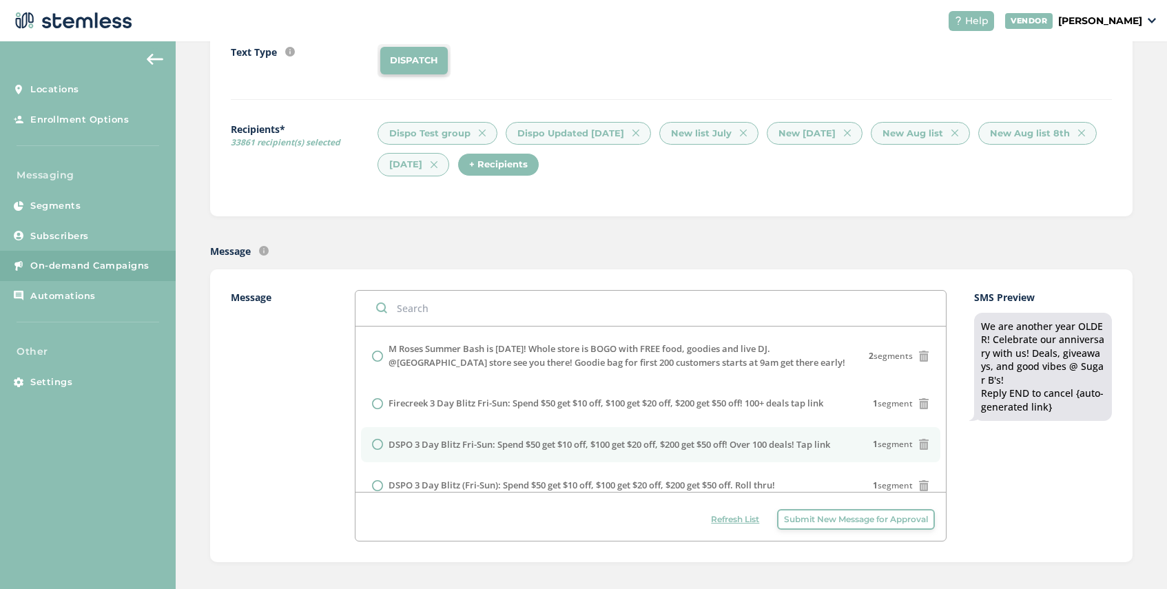
click at [464, 452] on label "DSPO 3 Day Blitz Fri-Sun: Spend $50 get $10 off, $100 get $20 off, $200 get $50…" at bounding box center [610, 445] width 442 height 14
radio input "false"
radio input "true"
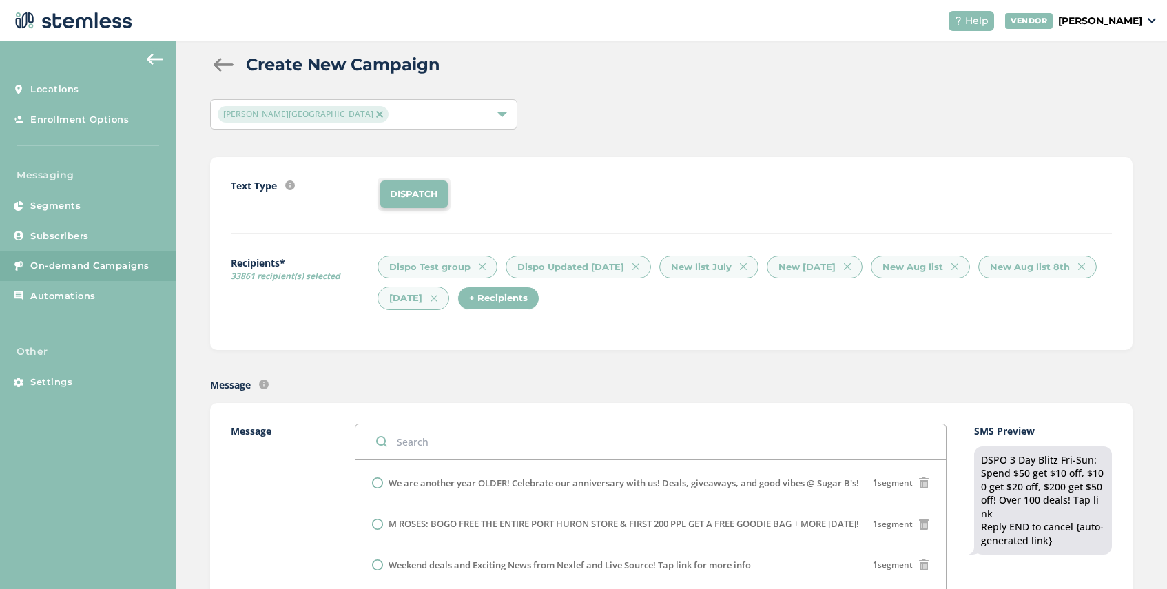
scroll to position [0, 0]
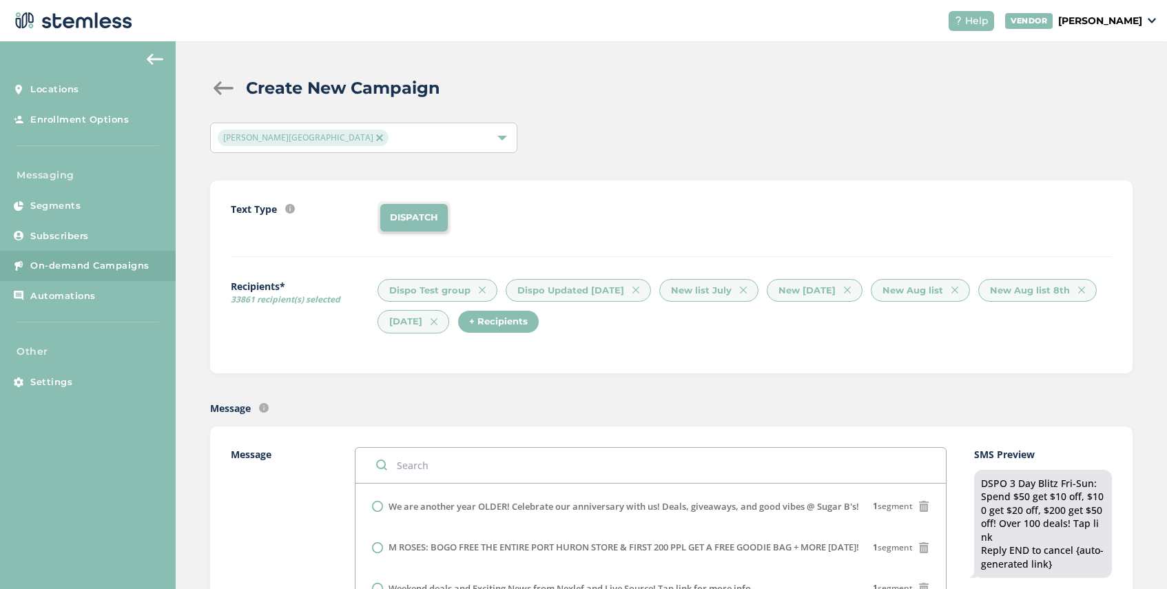
click at [539, 321] on div "+ Recipients" at bounding box center [498, 321] width 82 height 23
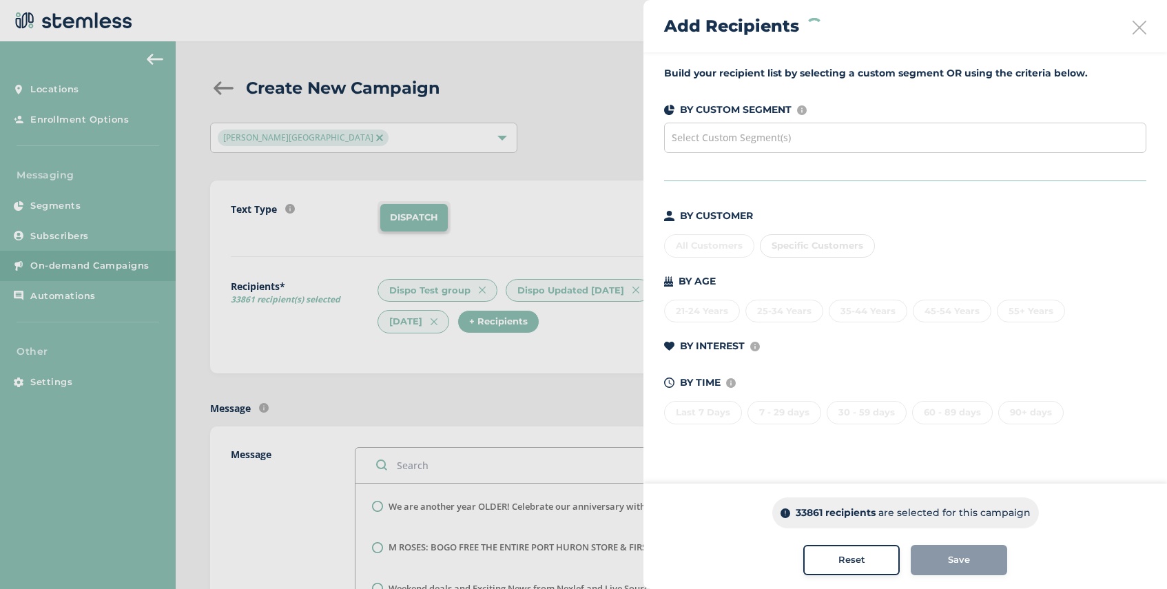
click at [787, 143] on span "Select Custom Segment(s)" at bounding box center [731, 137] width 119 height 13
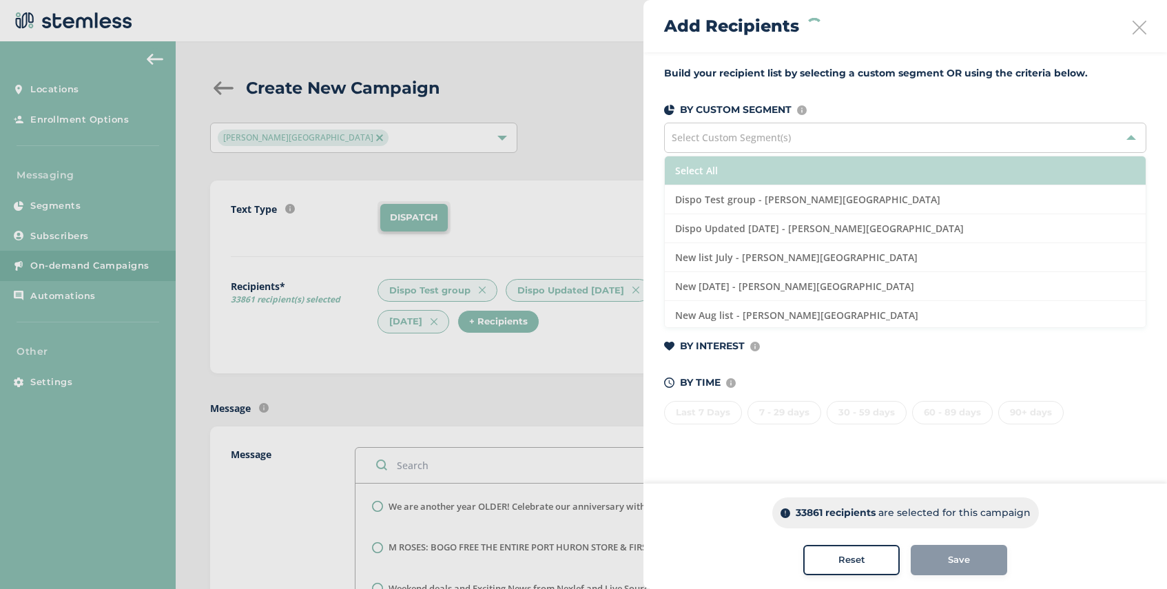
click at [776, 175] on li "Select All" at bounding box center [905, 170] width 481 height 29
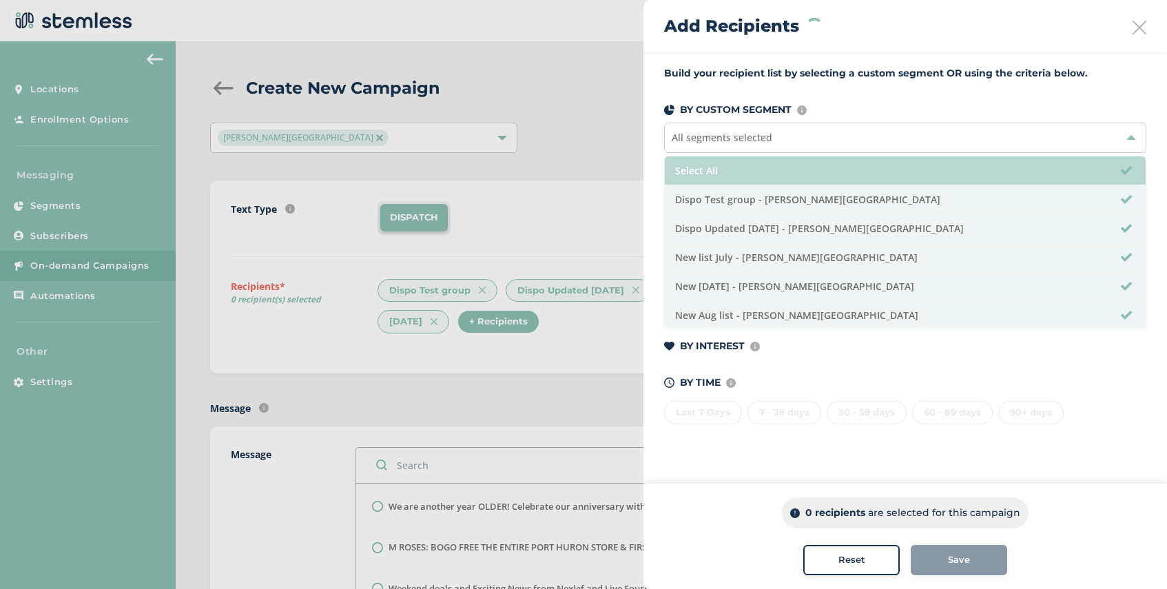
click at [776, 175] on li "Select All" at bounding box center [905, 170] width 481 height 29
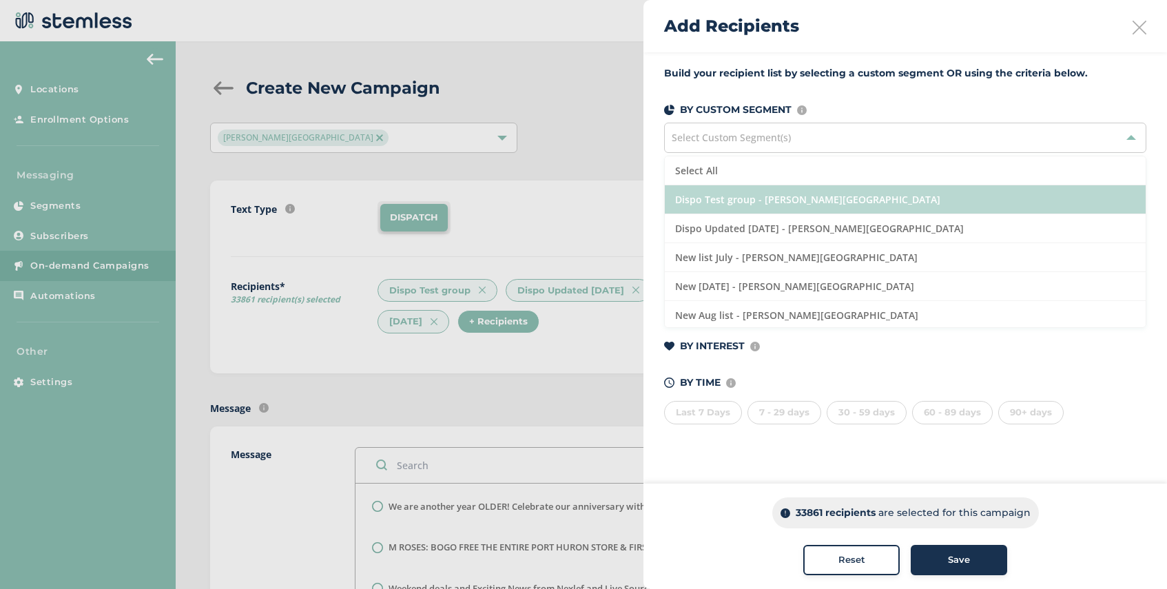
click at [782, 203] on li "Dispo Test group - [PERSON_NAME][GEOGRAPHIC_DATA]" at bounding box center [905, 199] width 481 height 29
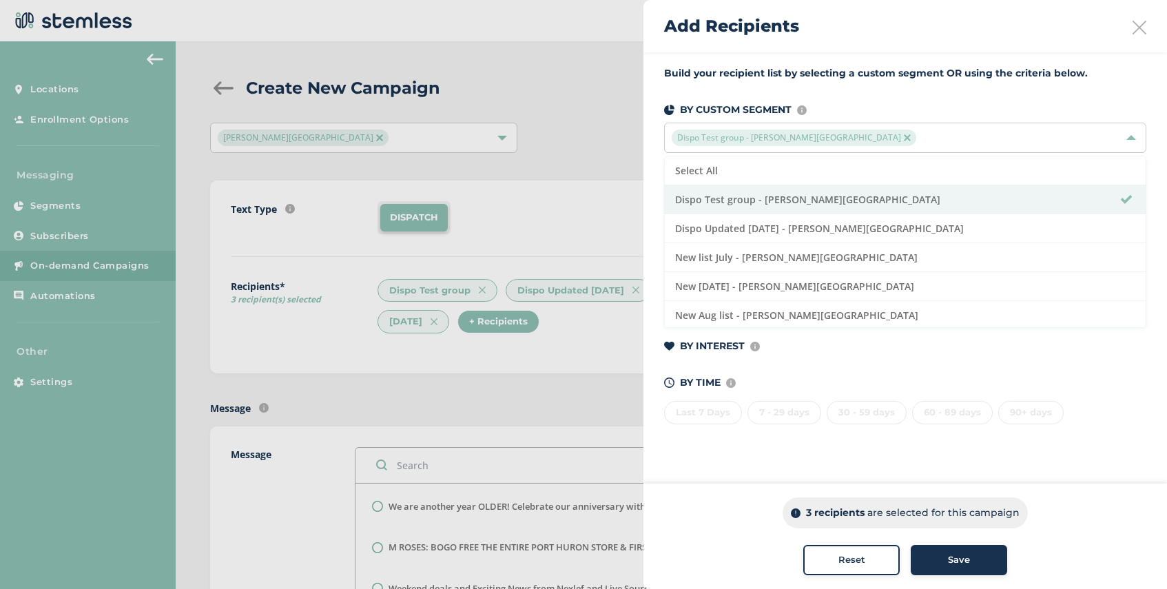
click at [964, 562] on span "Save" at bounding box center [959, 560] width 22 height 14
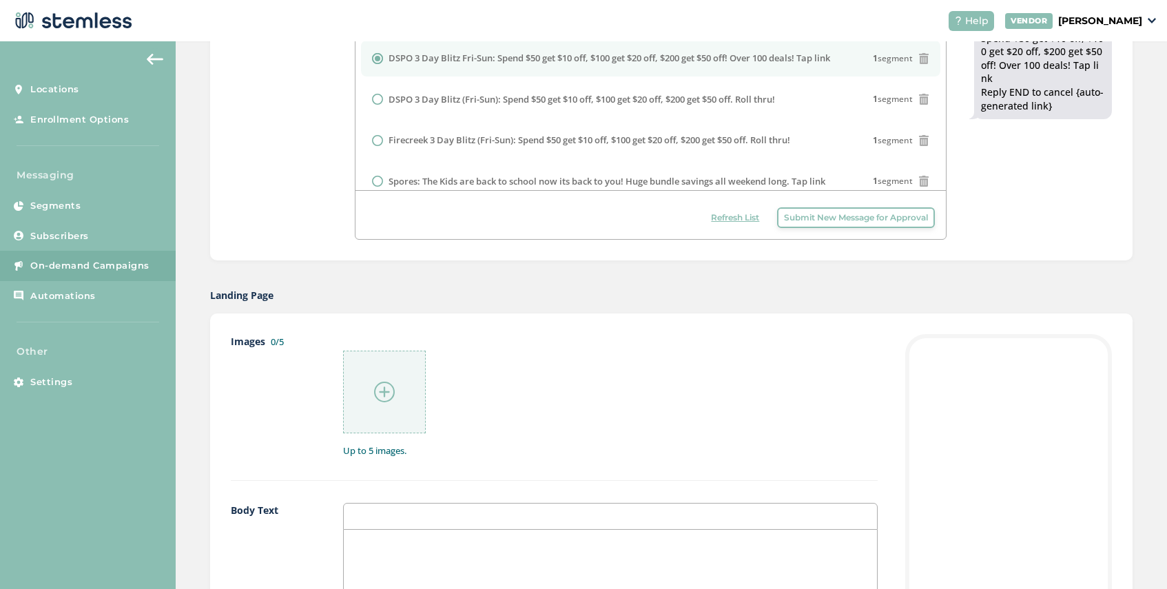
scroll to position [537, 0]
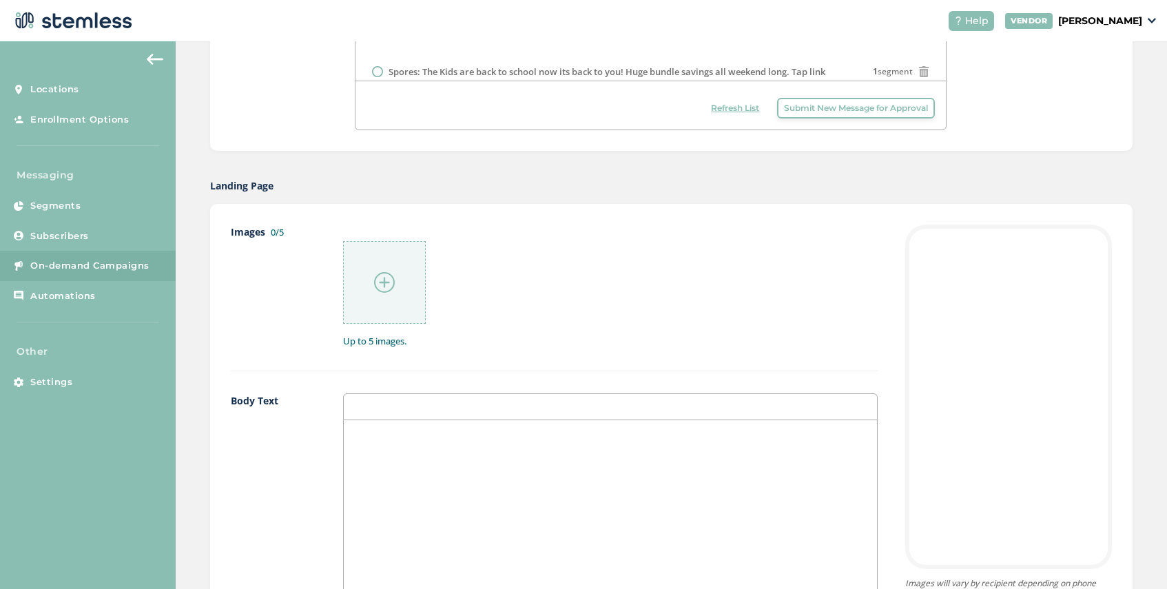
click at [382, 286] on img at bounding box center [384, 282] width 21 height 21
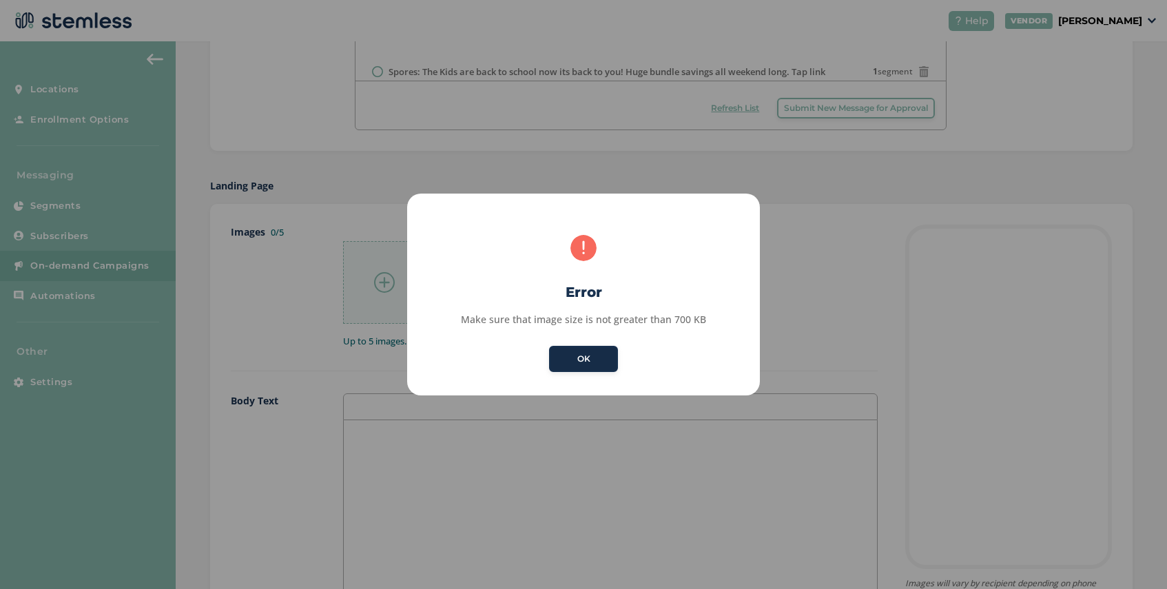
click at [588, 360] on button "OK" at bounding box center [583, 359] width 69 height 26
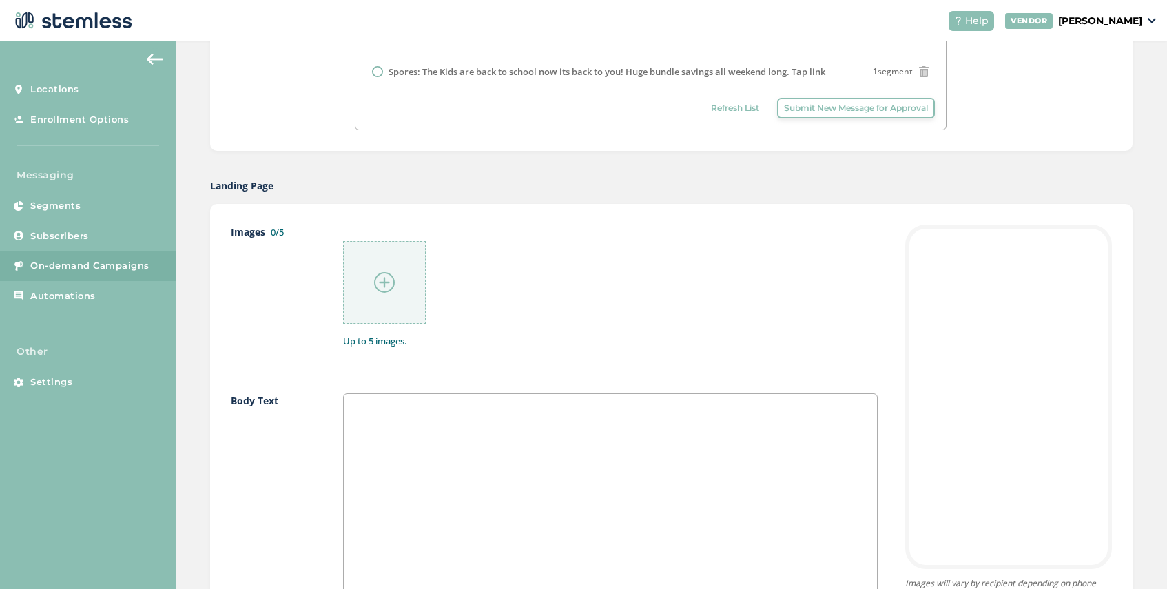
click at [383, 280] on img at bounding box center [384, 282] width 21 height 21
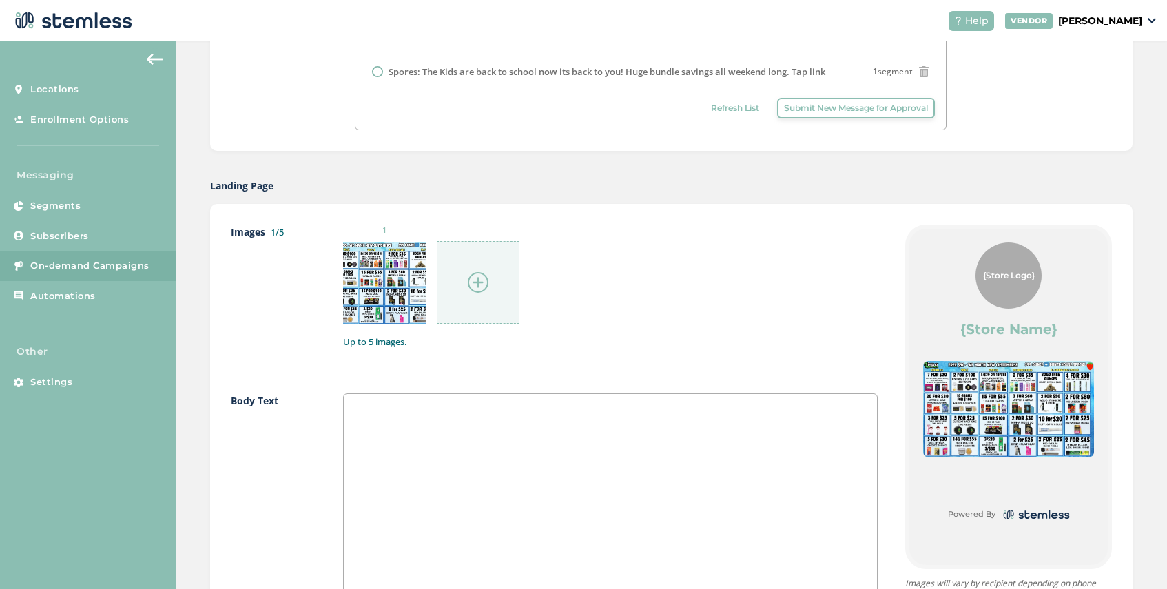
click at [420, 453] on div at bounding box center [610, 557] width 533 height 275
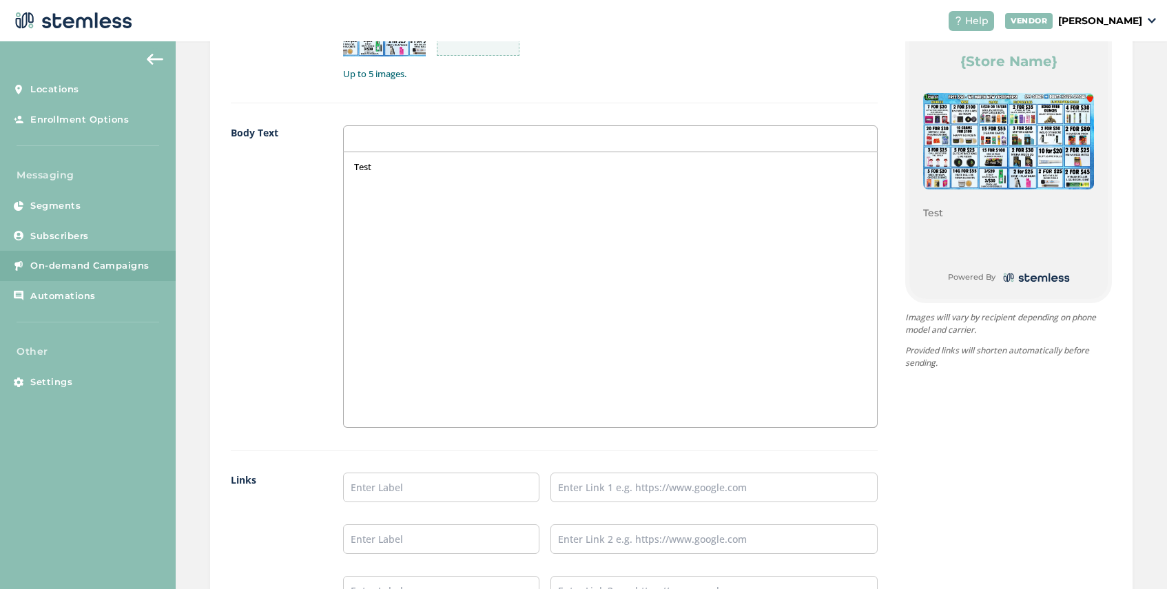
scroll to position [984, 0]
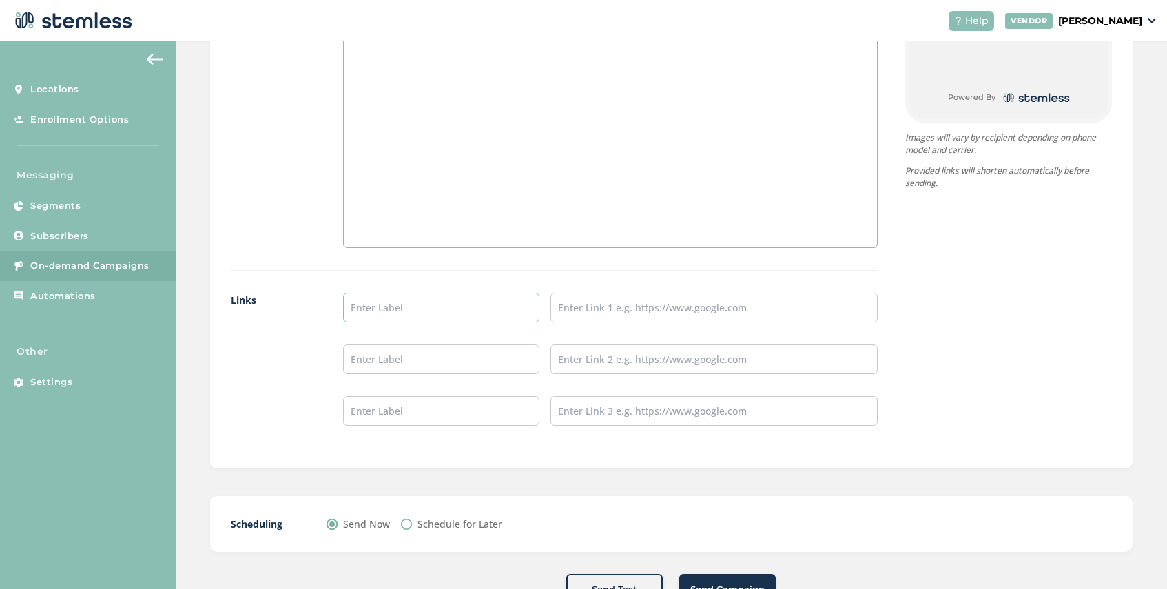
click at [402, 312] on input "text" at bounding box center [441, 308] width 196 height 30
type input "SHOP NOW"
click at [582, 313] on input "text" at bounding box center [713, 308] width 327 height 30
type input "https://disposhops.com/"
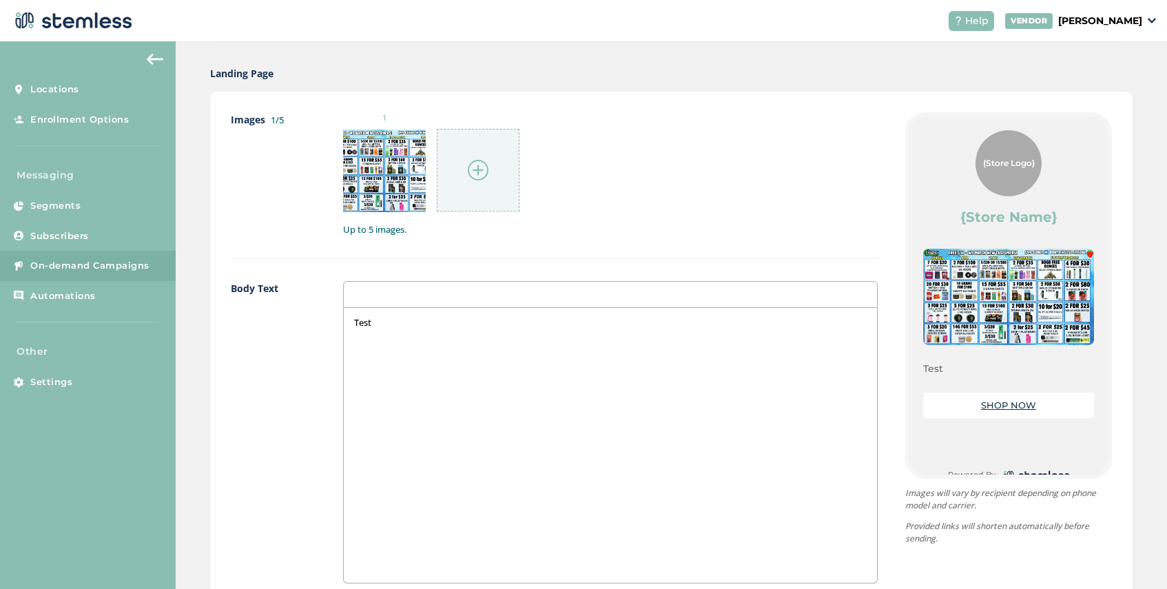
scroll to position [1034, 0]
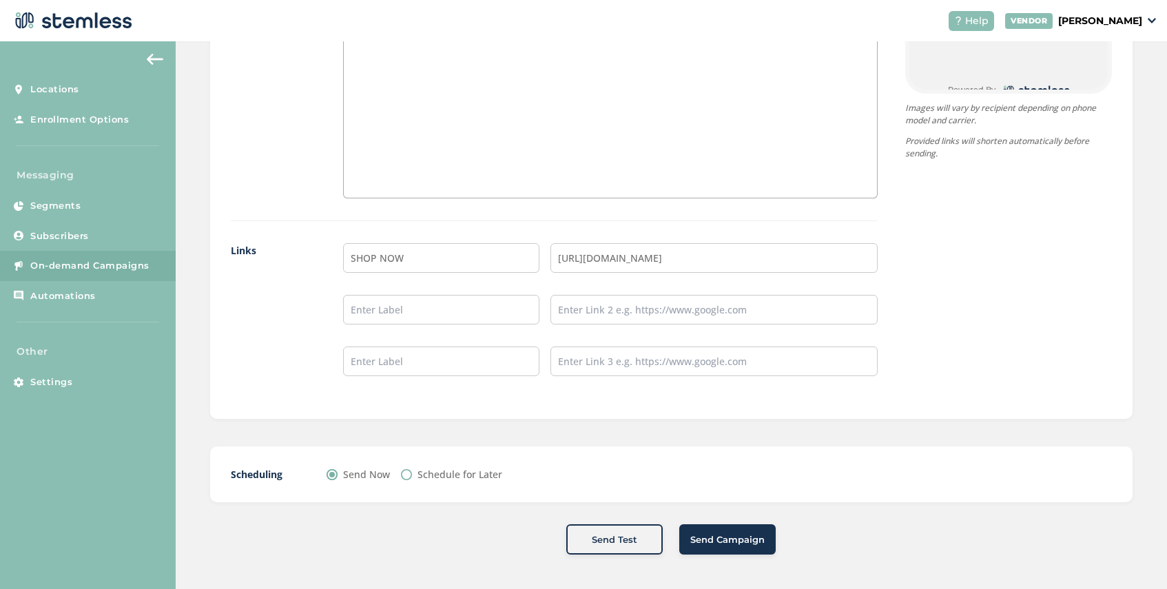
click at [730, 538] on span "Send Campaign" at bounding box center [727, 540] width 74 height 14
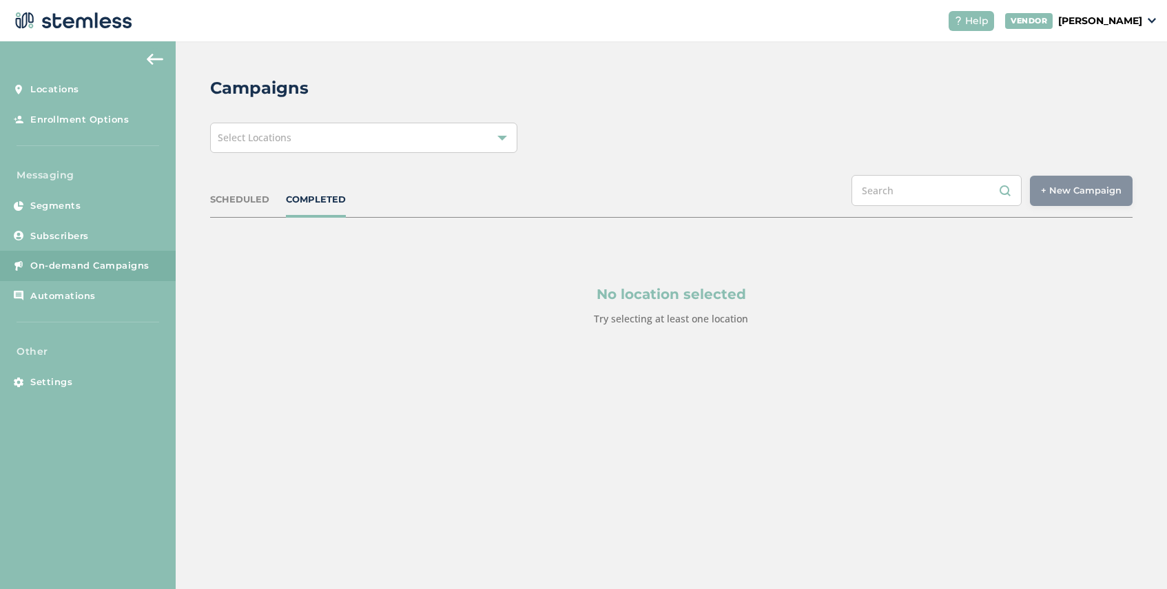
click at [376, 136] on div "Select Locations" at bounding box center [363, 138] width 307 height 30
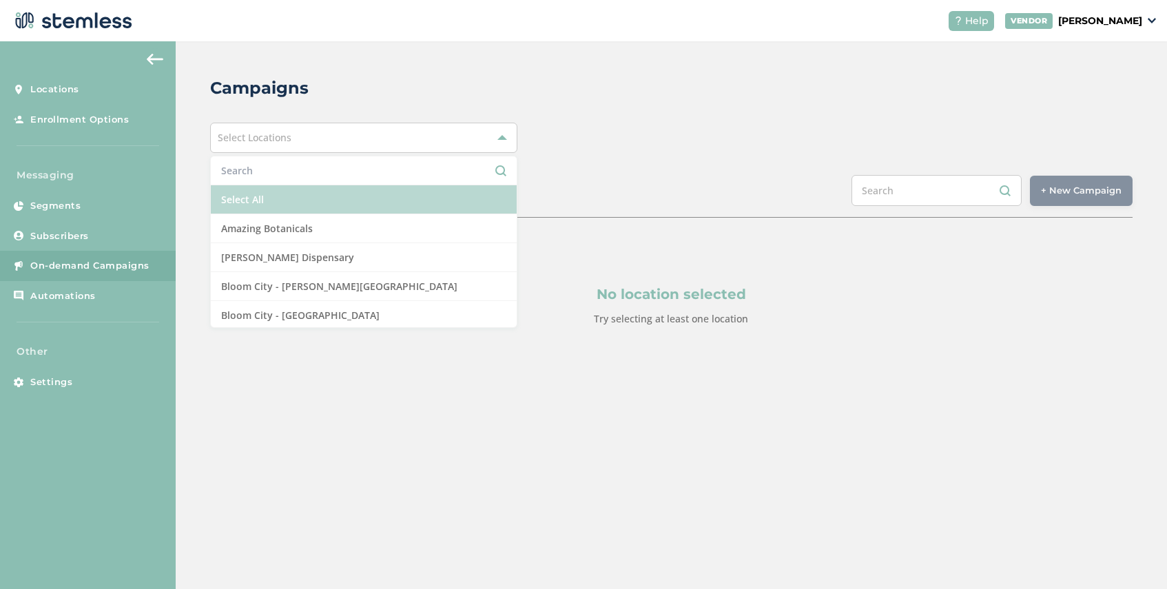
click at [340, 202] on li "Select All" at bounding box center [364, 199] width 306 height 29
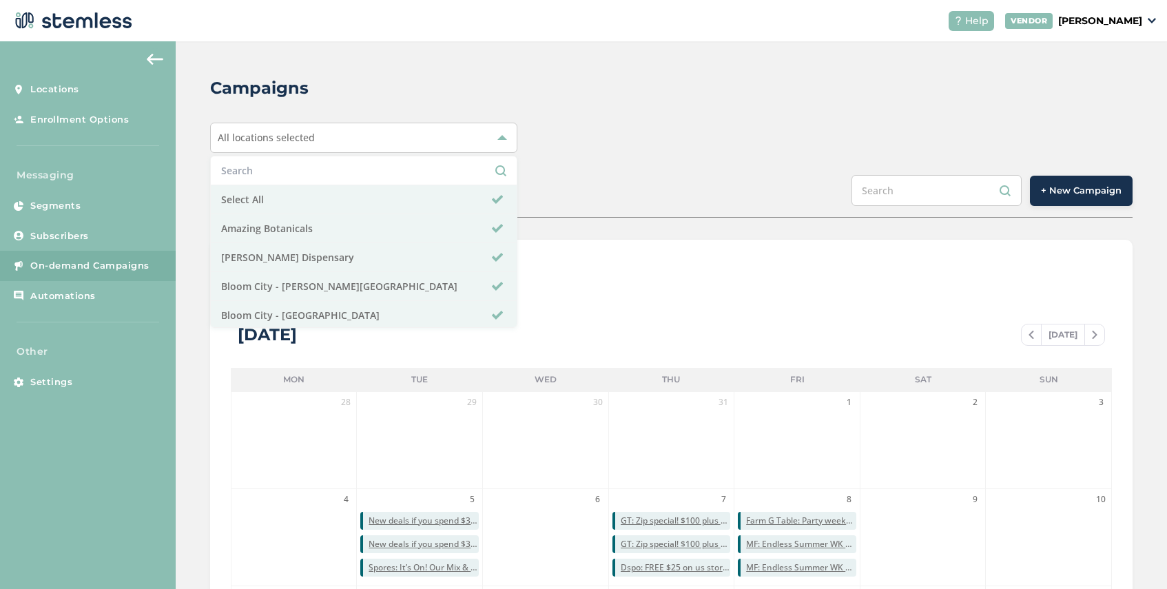
click at [1100, 187] on span "+ New Campaign" at bounding box center [1081, 191] width 81 height 14
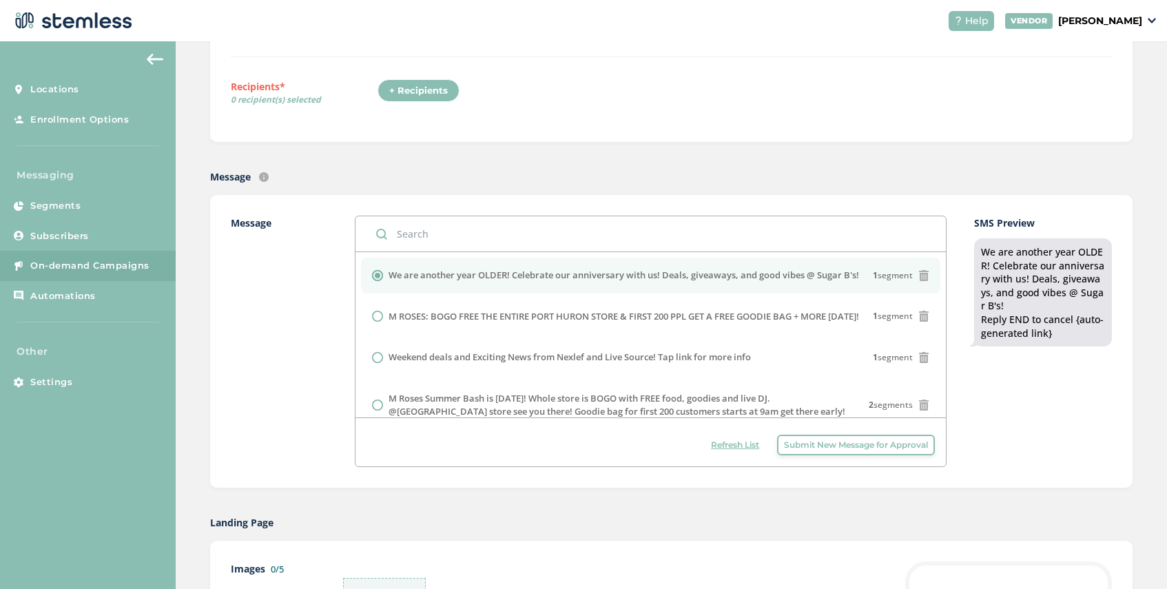
scroll to position [338, 0]
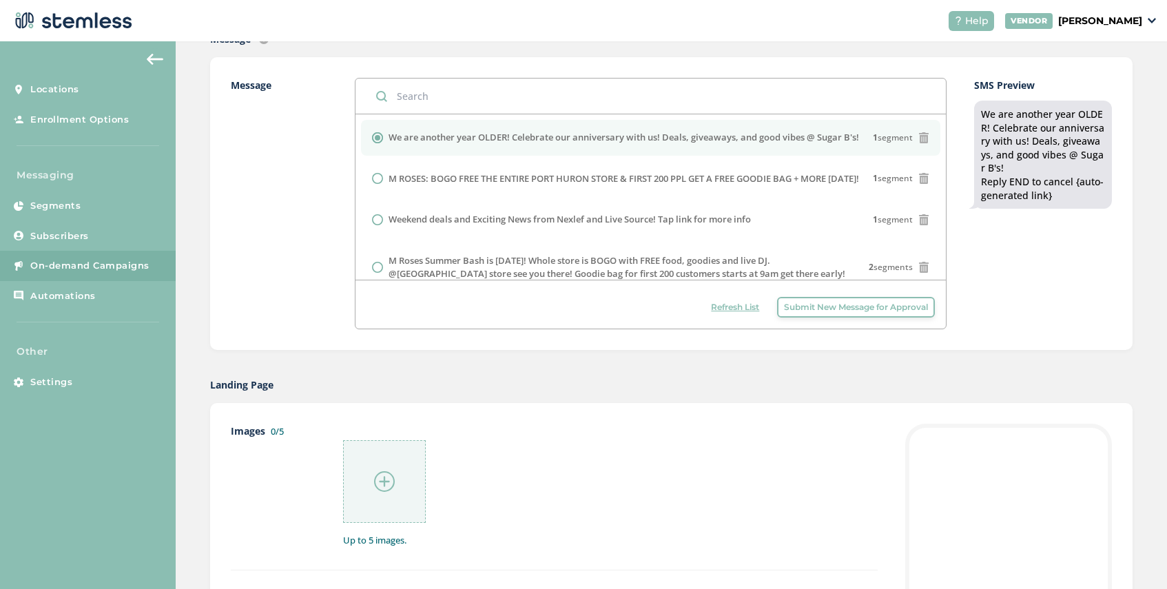
click at [823, 310] on span "Submit New Message for Approval" at bounding box center [856, 307] width 144 height 12
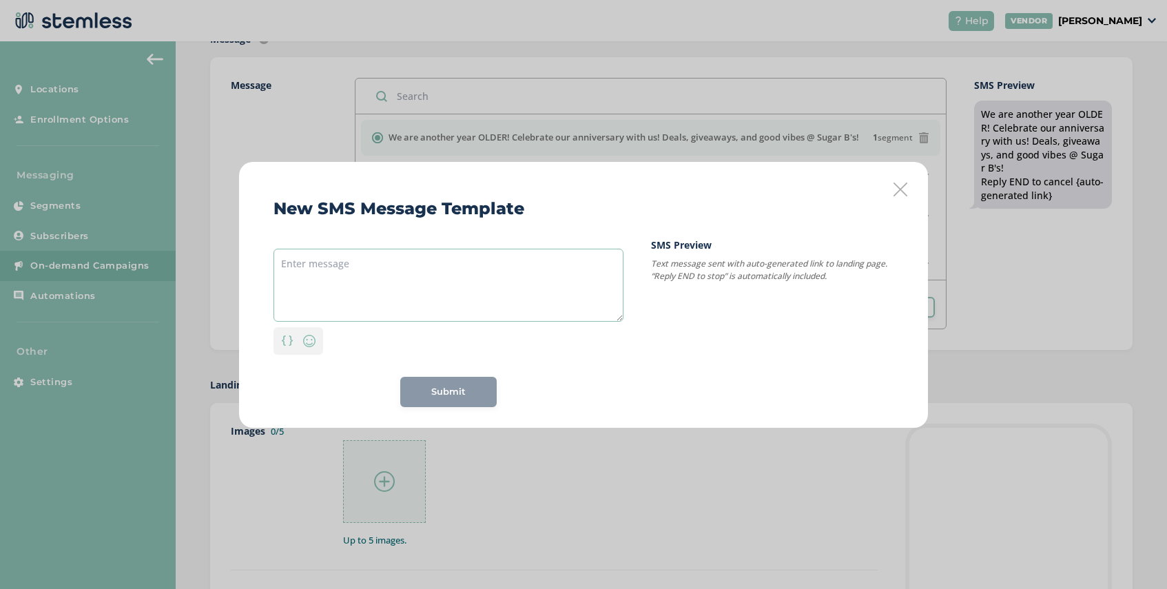
click at [429, 255] on textarea at bounding box center [449, 285] width 350 height 73
paste textarea "MF Endless Summer! Spend $150+ & get a FREE Mini Mystery Bundle :gift: Ends [DA…"
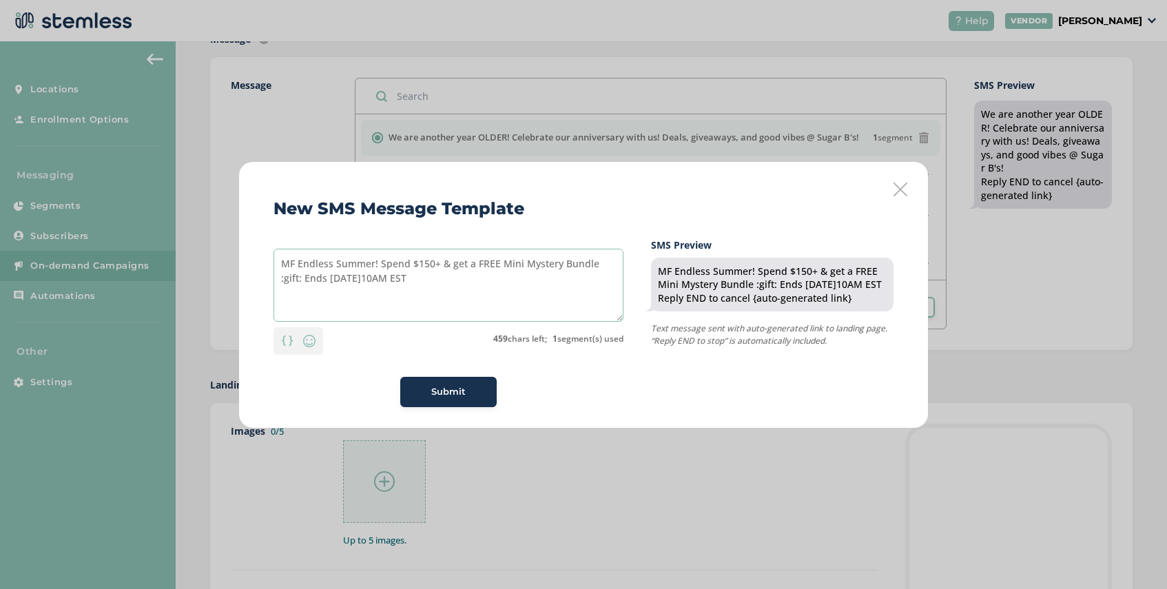
click at [616, 267] on textarea "MF Endless Summer! Spend $150+ & get a FREE Mini Mystery Bundle :gift: Ends [DA…" at bounding box center [449, 285] width 350 height 73
click at [304, 342] on img at bounding box center [309, 341] width 17 height 17
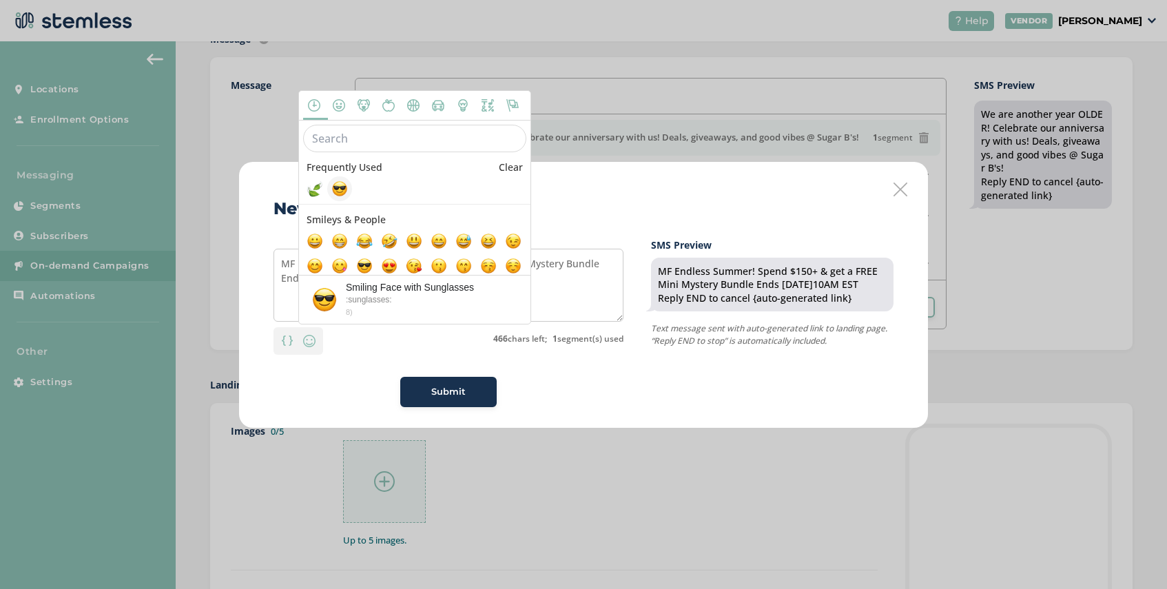
click at [343, 188] on span at bounding box center [339, 188] width 17 height 17
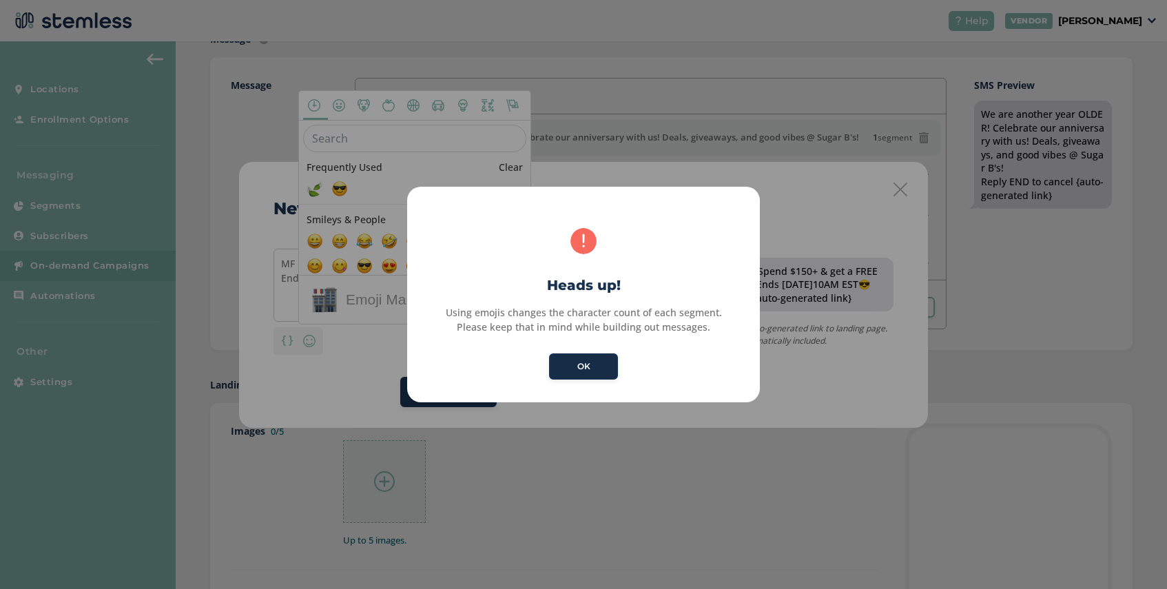
click at [557, 366] on button "OK" at bounding box center [583, 366] width 69 height 26
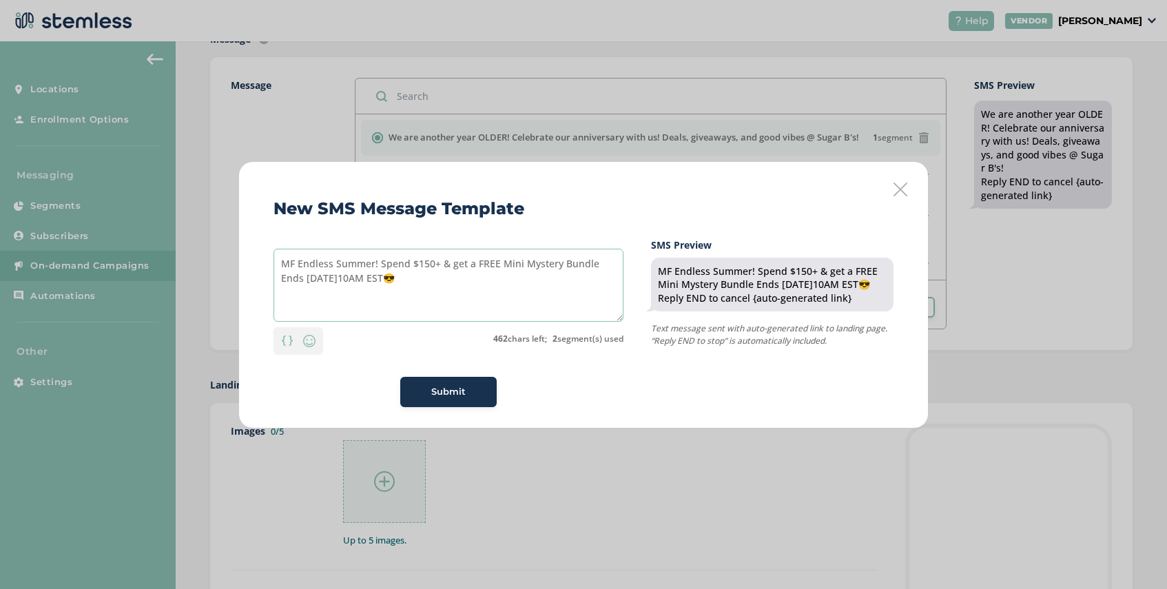
click at [398, 282] on textarea "MF Endless Summer! Spend $150+ & get a FREE Mini Mystery Bundle Ends [DATE]10AM…" at bounding box center [449, 285] width 350 height 73
type textarea "MF Endless Summer! Spend $150+ & get a FREE Mini Mystery Bundle Ends [DATE]10AM…"
click at [442, 391] on span "Submit" at bounding box center [448, 392] width 34 height 14
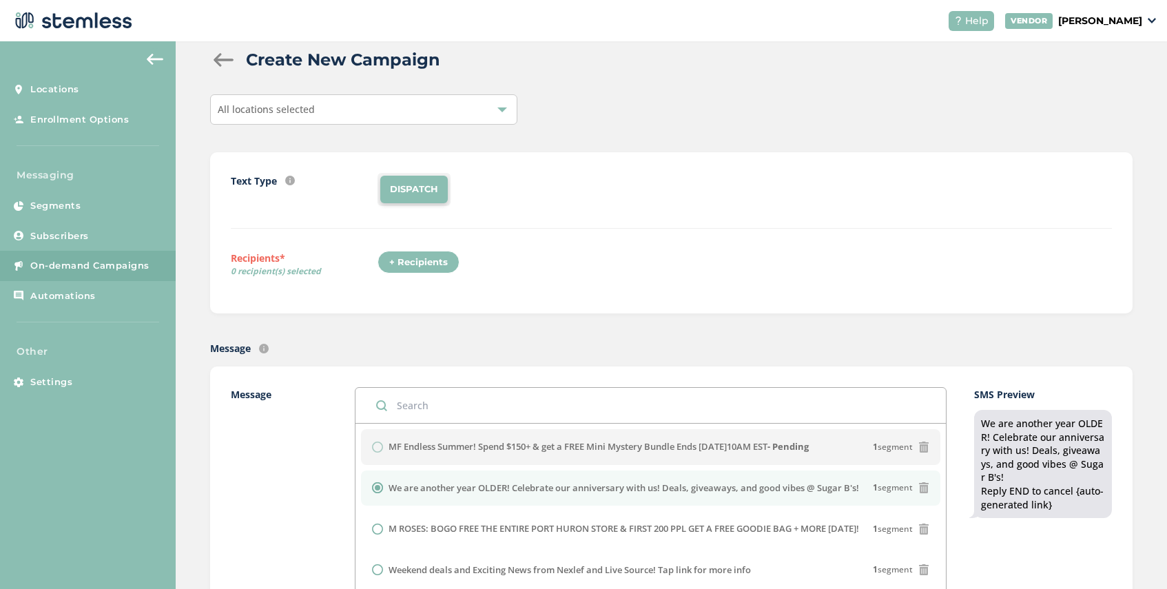
scroll to position [0, 0]
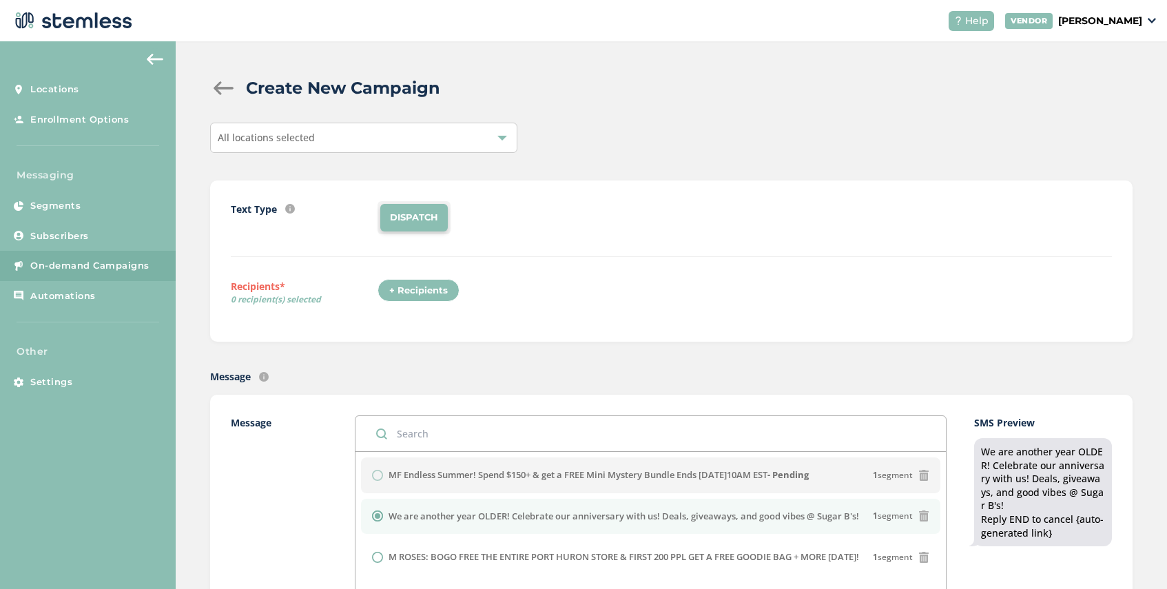
click at [357, 144] on div "All locations selected" at bounding box center [363, 138] width 307 height 30
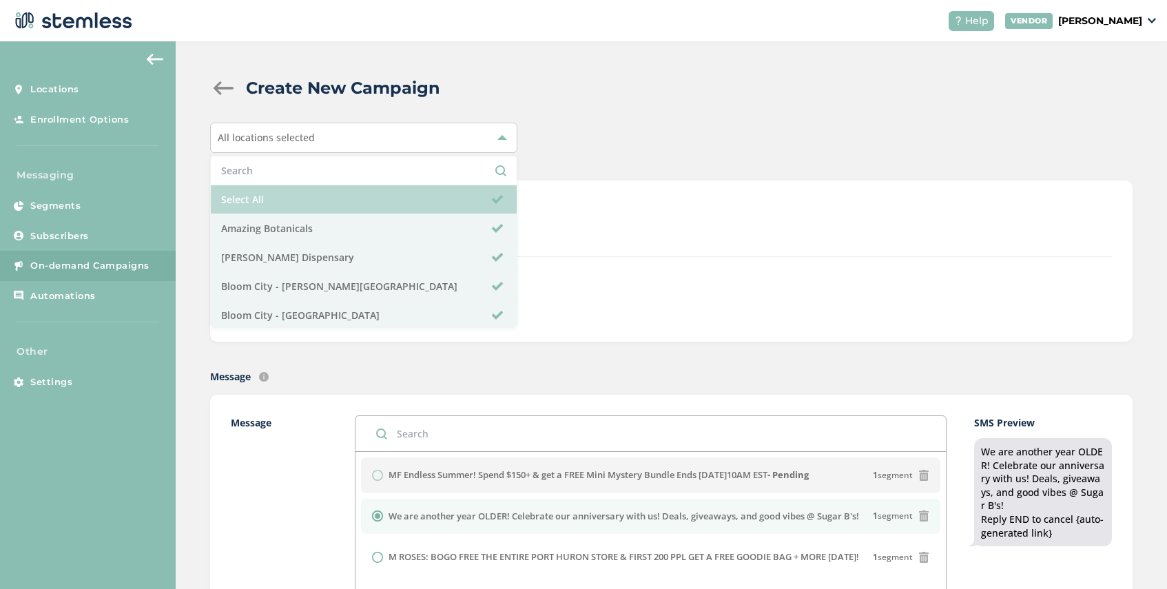
click at [321, 203] on li "Select All" at bounding box center [364, 199] width 306 height 29
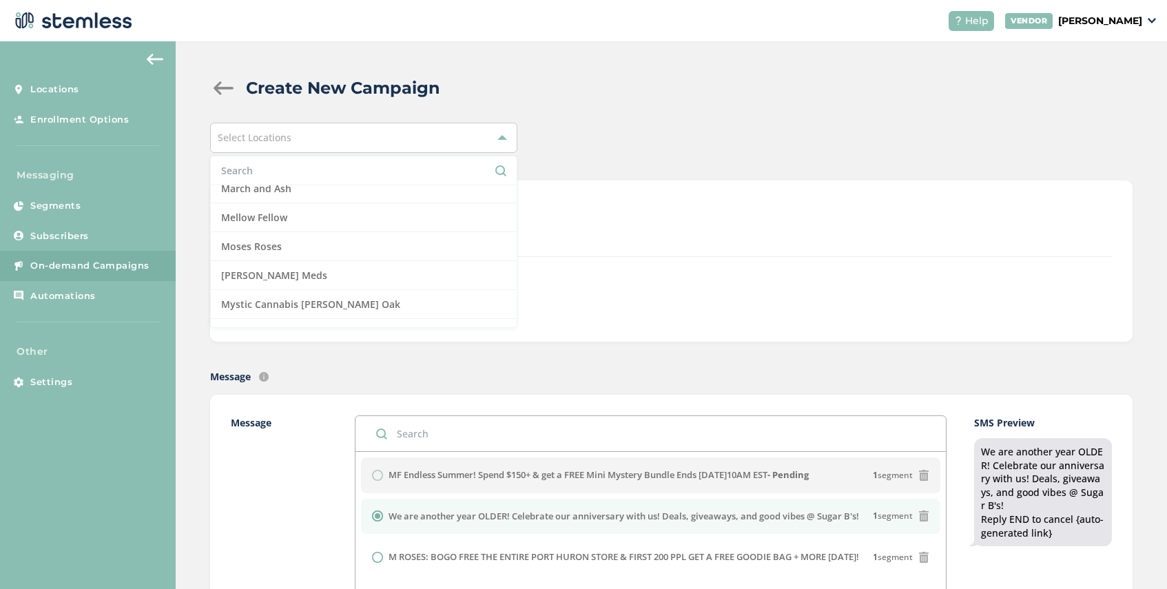
scroll to position [913, 0]
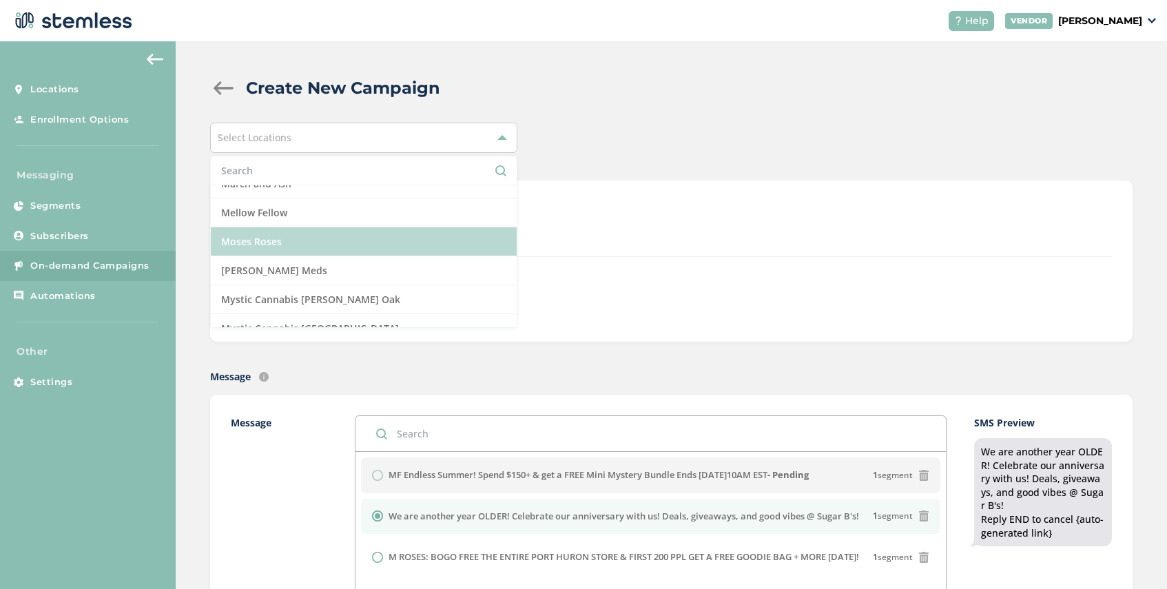
click at [311, 254] on li "Moses Roses" at bounding box center [364, 241] width 306 height 29
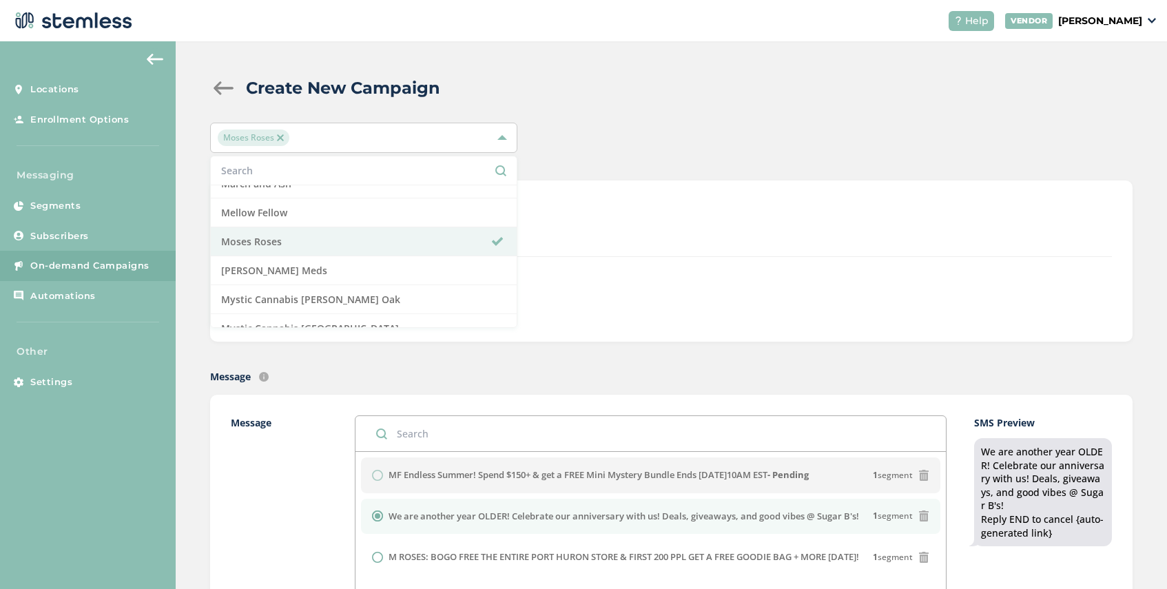
click at [606, 247] on div "Text Type SMS : A cost effective way to reach your customers. Send a intro text…" at bounding box center [671, 229] width 881 height 56
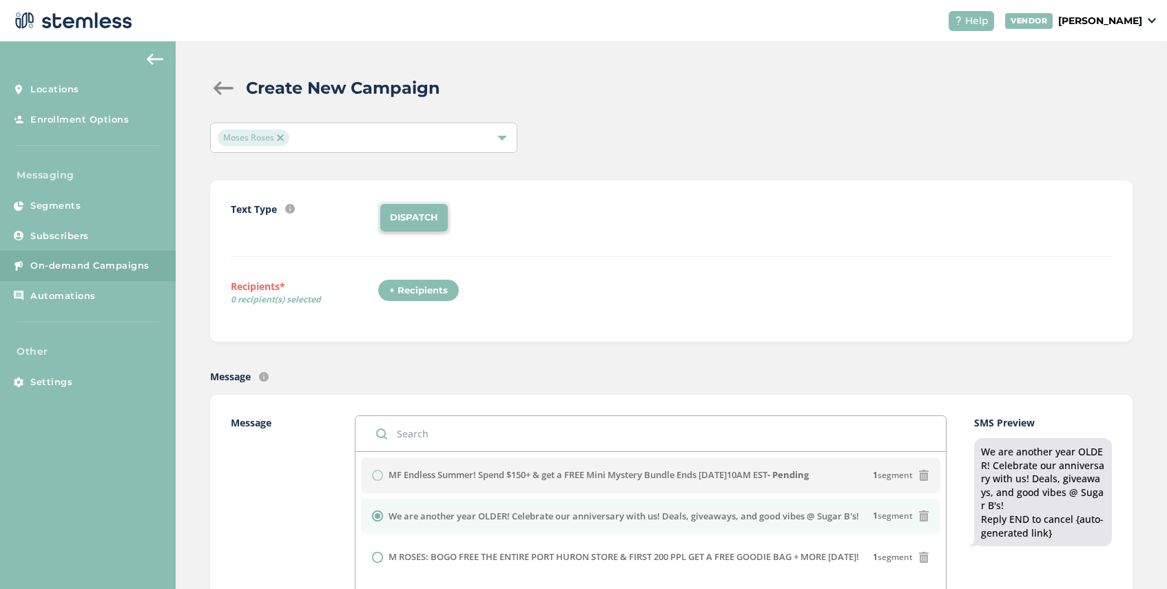
click at [412, 307] on div "+ Recipients" at bounding box center [423, 295] width 90 height 32
click at [420, 287] on div "+ Recipients" at bounding box center [419, 290] width 82 height 23
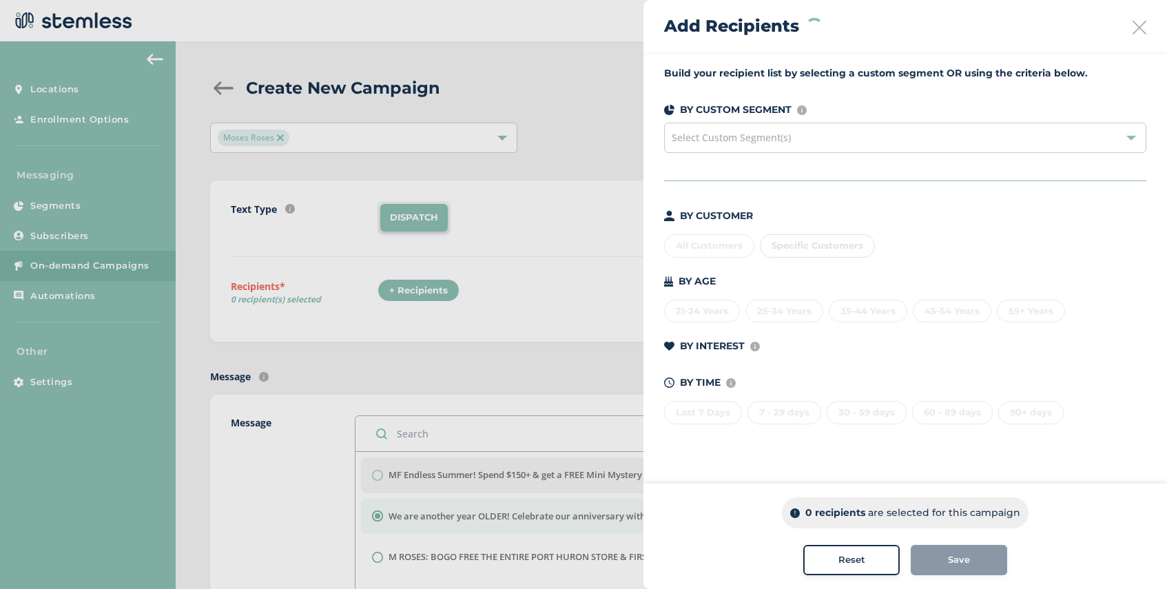
click at [772, 140] on span "Select Custom Segment(s)" at bounding box center [731, 137] width 119 height 13
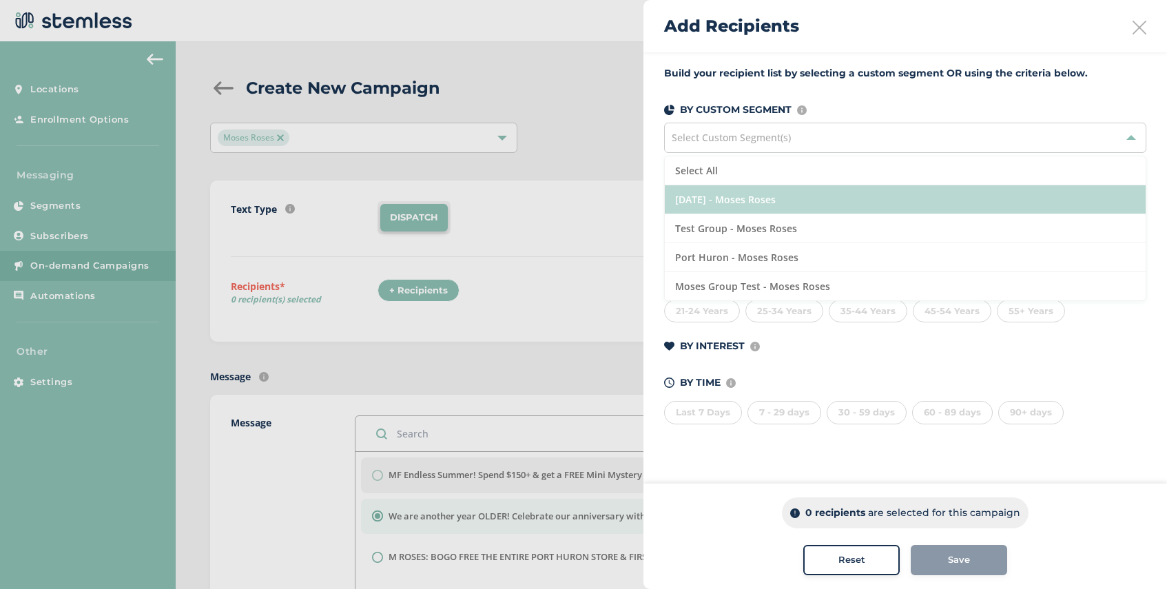
click at [769, 197] on li "[DATE] - Moses Roses" at bounding box center [905, 199] width 481 height 29
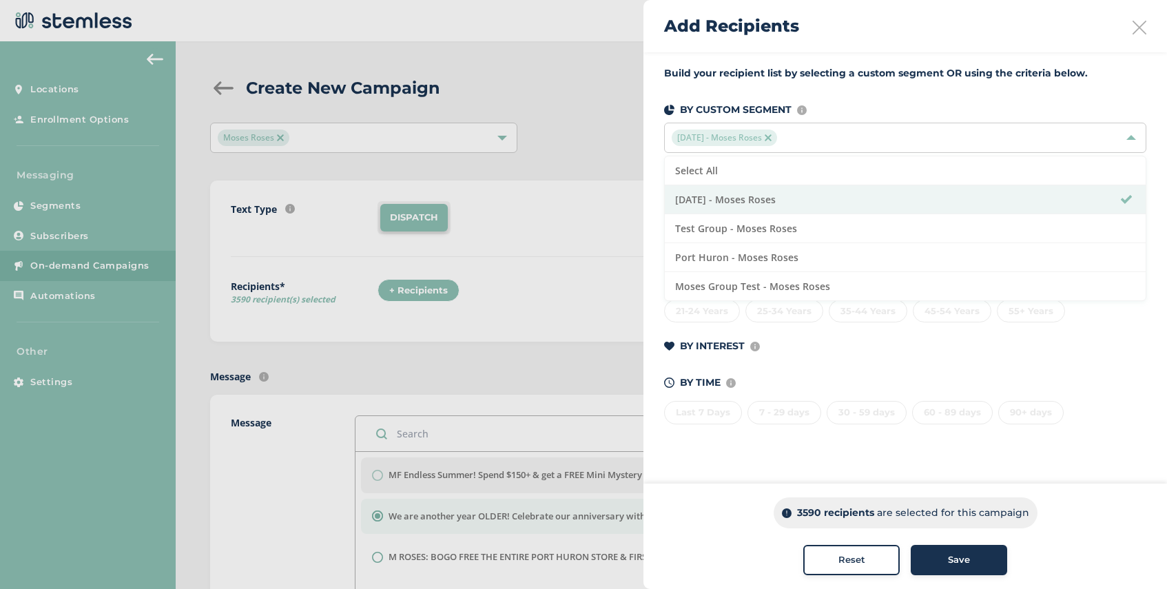
click at [952, 565] on span "Save" at bounding box center [959, 560] width 22 height 14
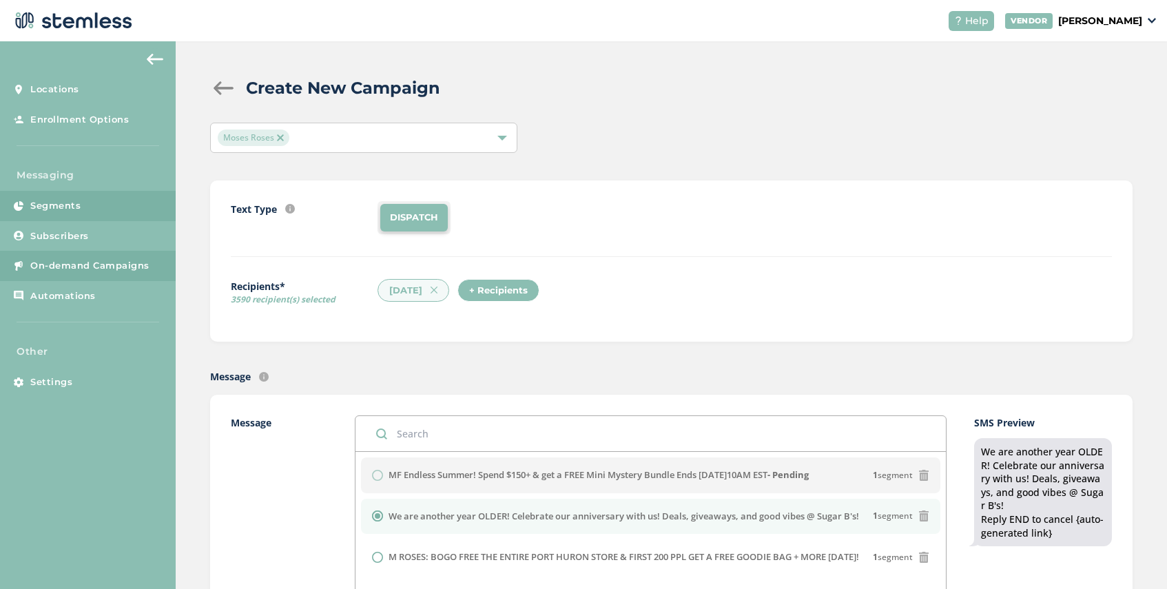
click at [103, 201] on link "Segments" at bounding box center [88, 206] width 176 height 30
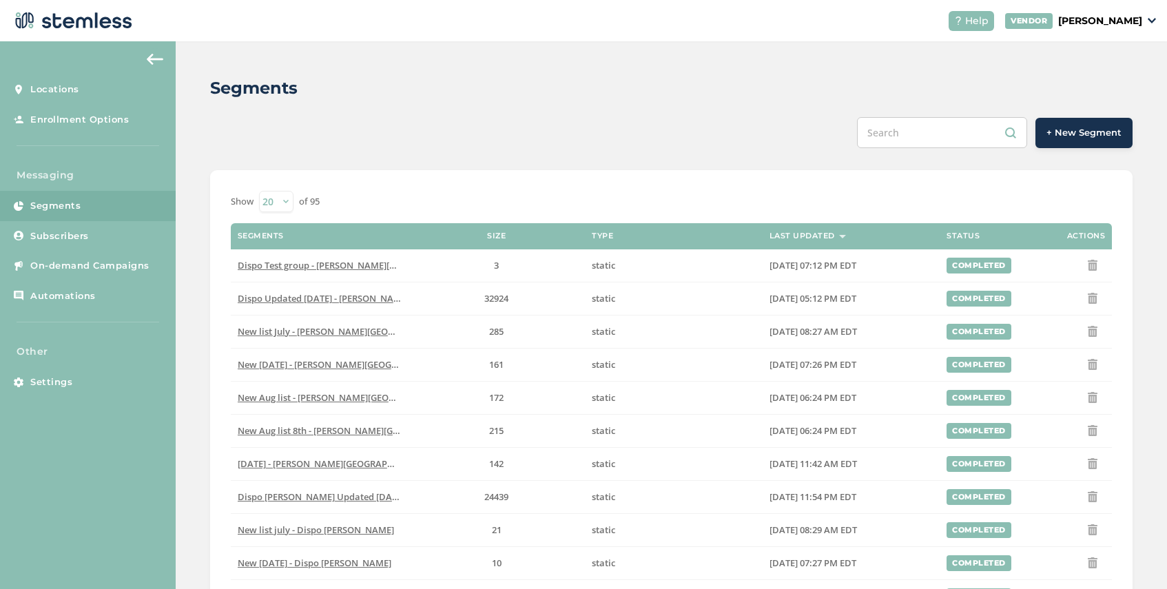
click at [1084, 134] on span "+ New Segment" at bounding box center [1083, 133] width 75 height 14
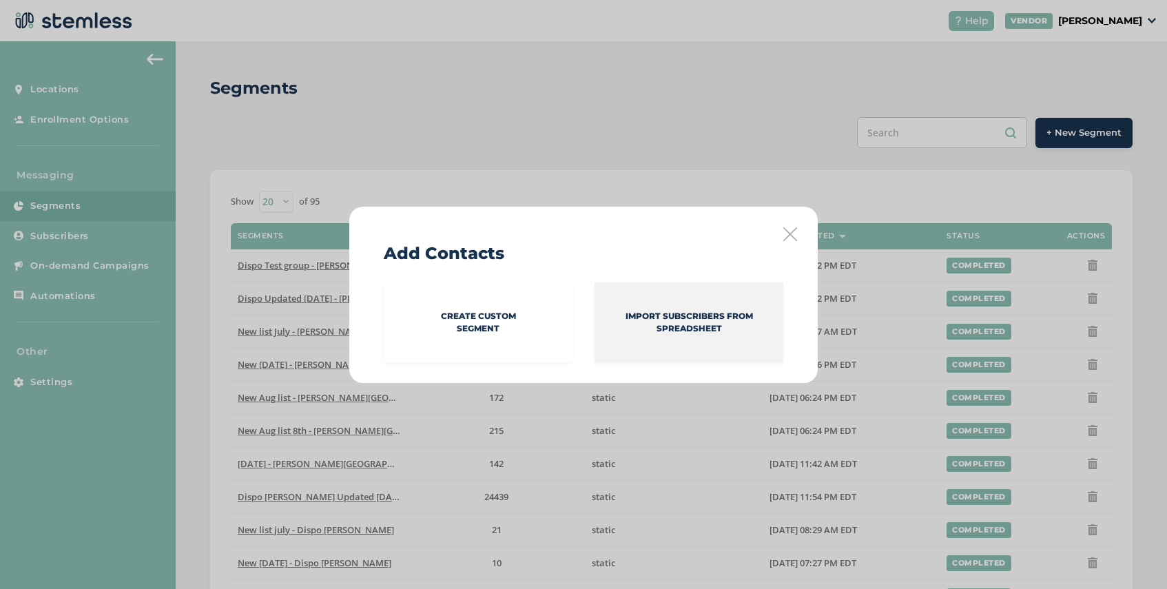
click at [712, 333] on p "Import Subscribers from spreadsheet" at bounding box center [689, 322] width 189 height 25
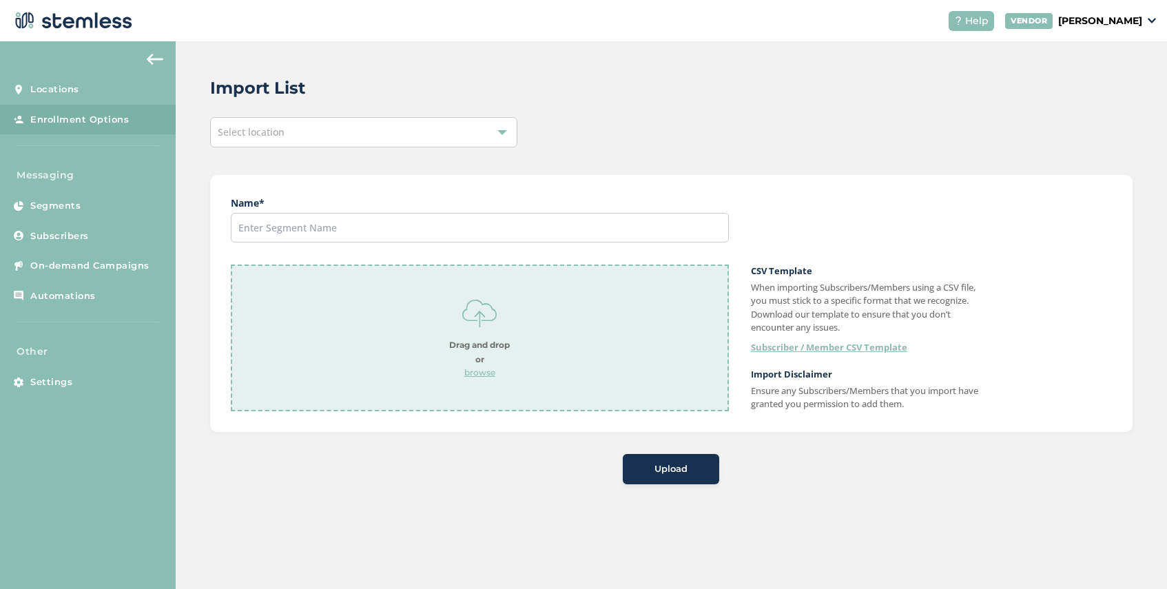
click at [340, 124] on div "Select location" at bounding box center [363, 132] width 307 height 30
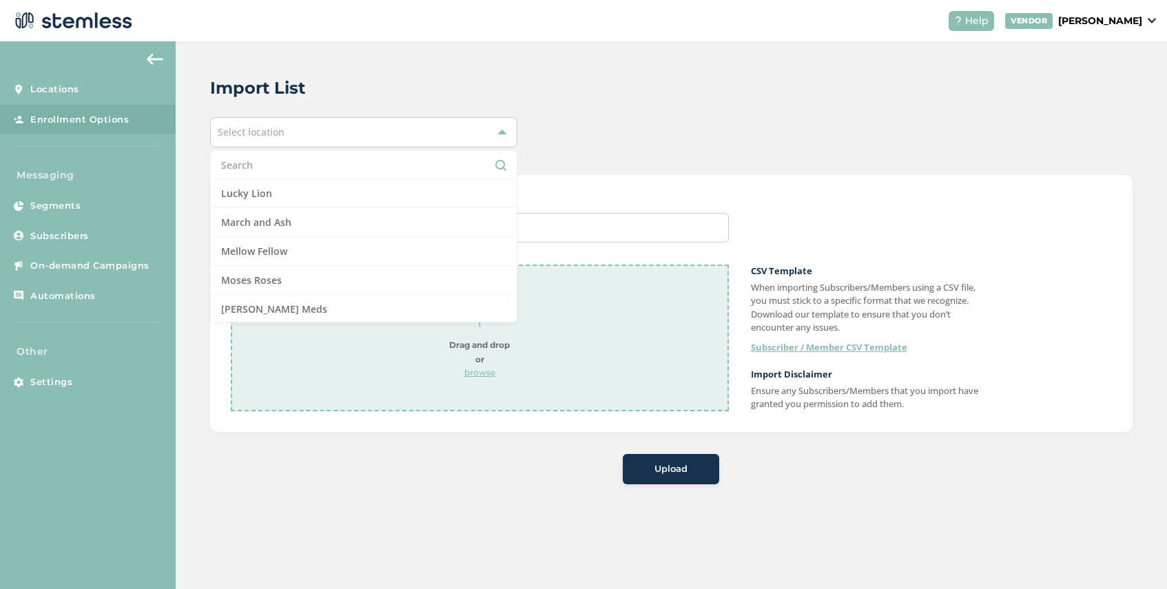
scroll to position [841, 0]
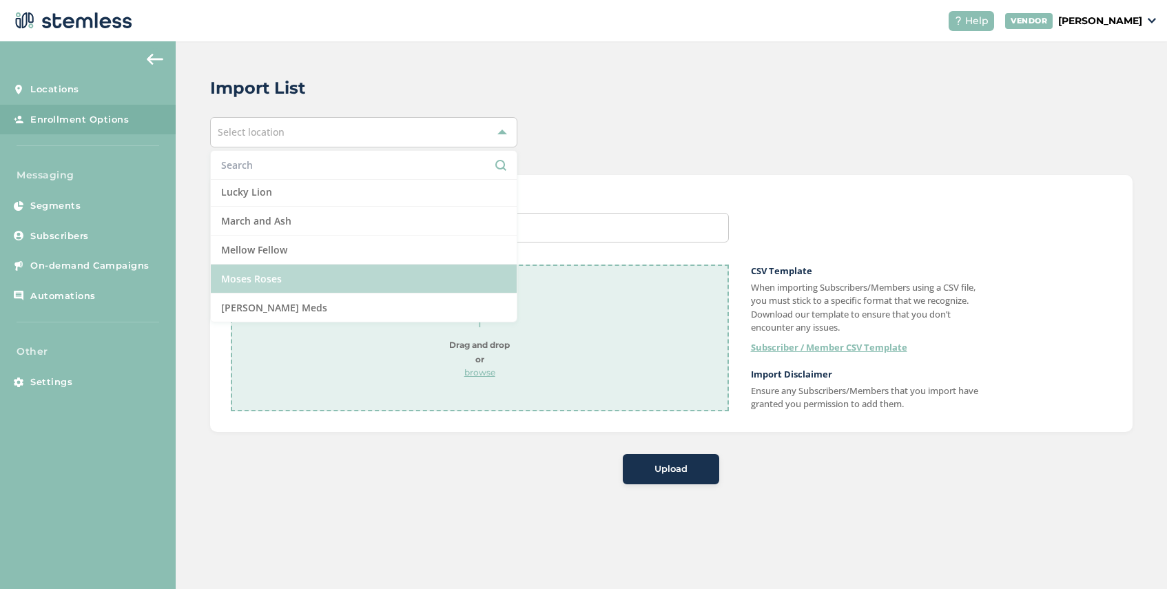
click at [313, 267] on li "Moses Roses" at bounding box center [364, 279] width 306 height 29
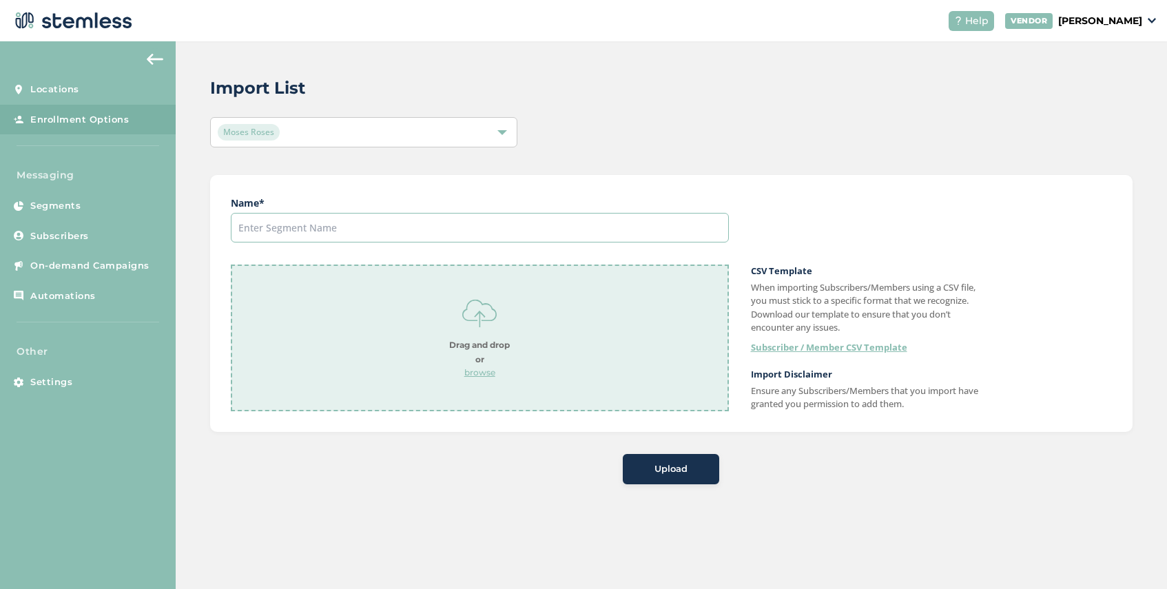
click at [338, 221] on input "text" at bounding box center [480, 228] width 498 height 30
type input "New Waterford"
click at [478, 369] on p "browse" at bounding box center [479, 373] width 61 height 12
click at [655, 469] on span "Upload" at bounding box center [670, 469] width 33 height 14
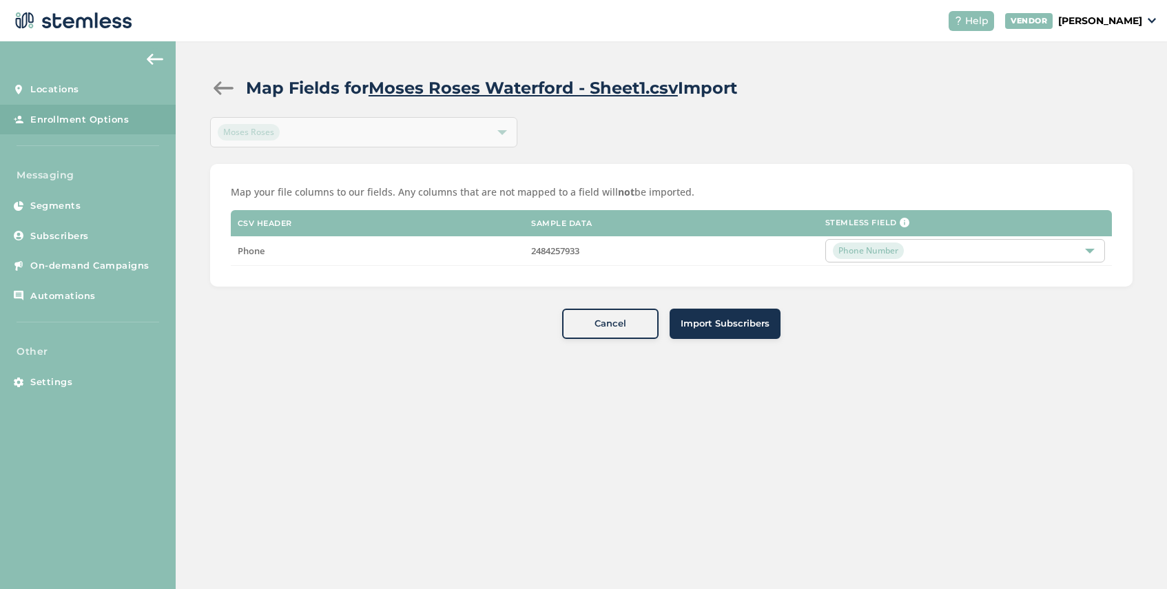
click at [711, 321] on span "Import Subscribers" at bounding box center [725, 324] width 89 height 14
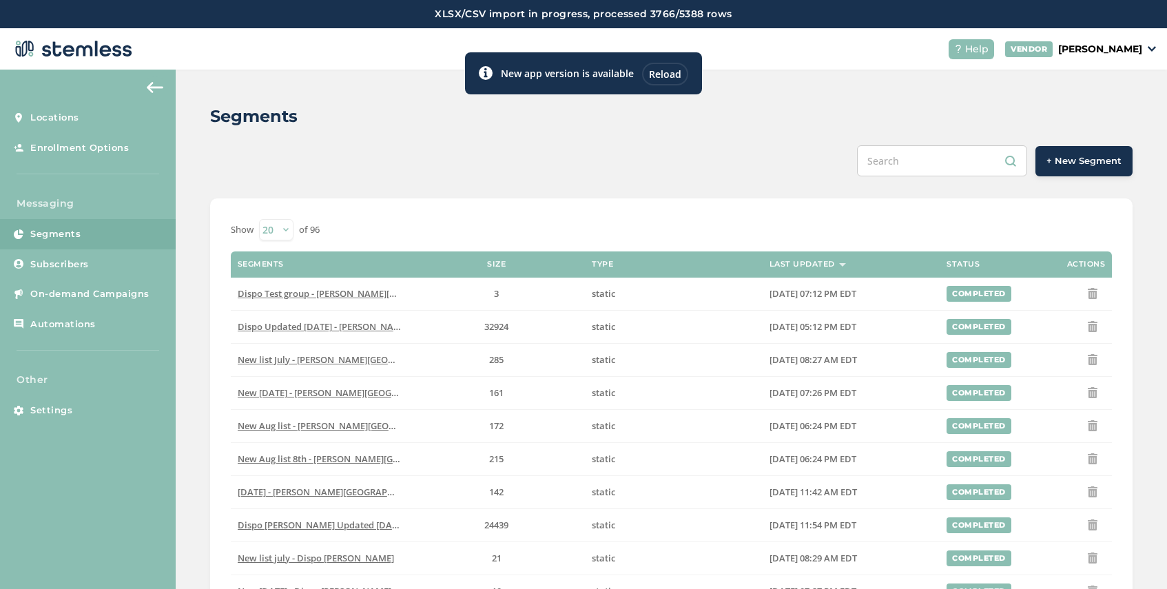
click at [663, 72] on div "Reload" at bounding box center [665, 74] width 46 height 23
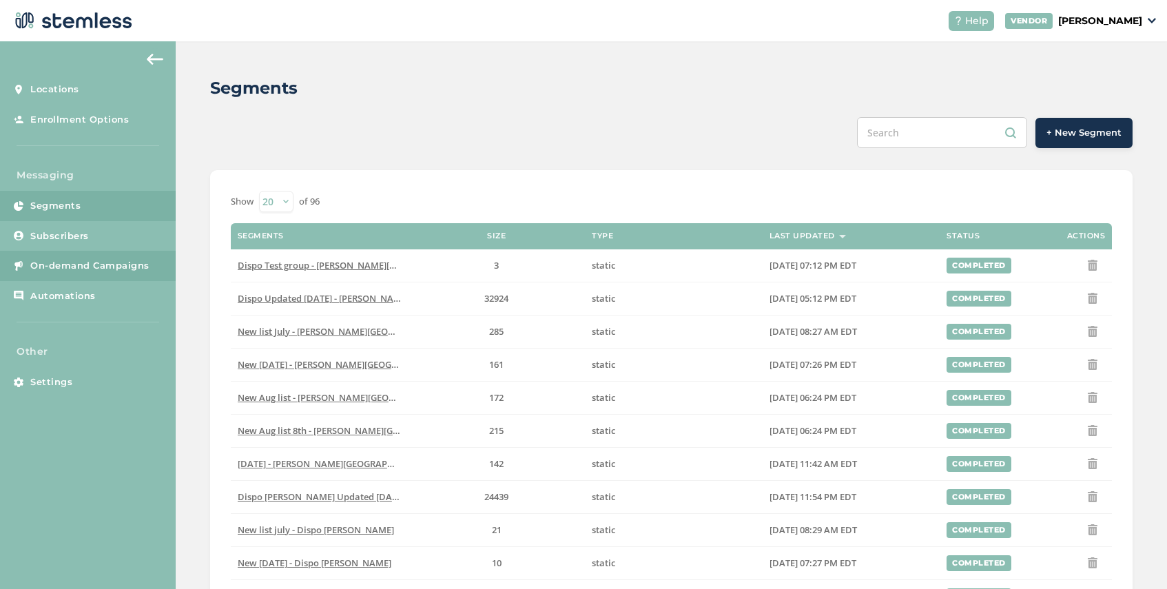
click at [107, 261] on span "On-demand Campaigns" at bounding box center [89, 266] width 119 height 14
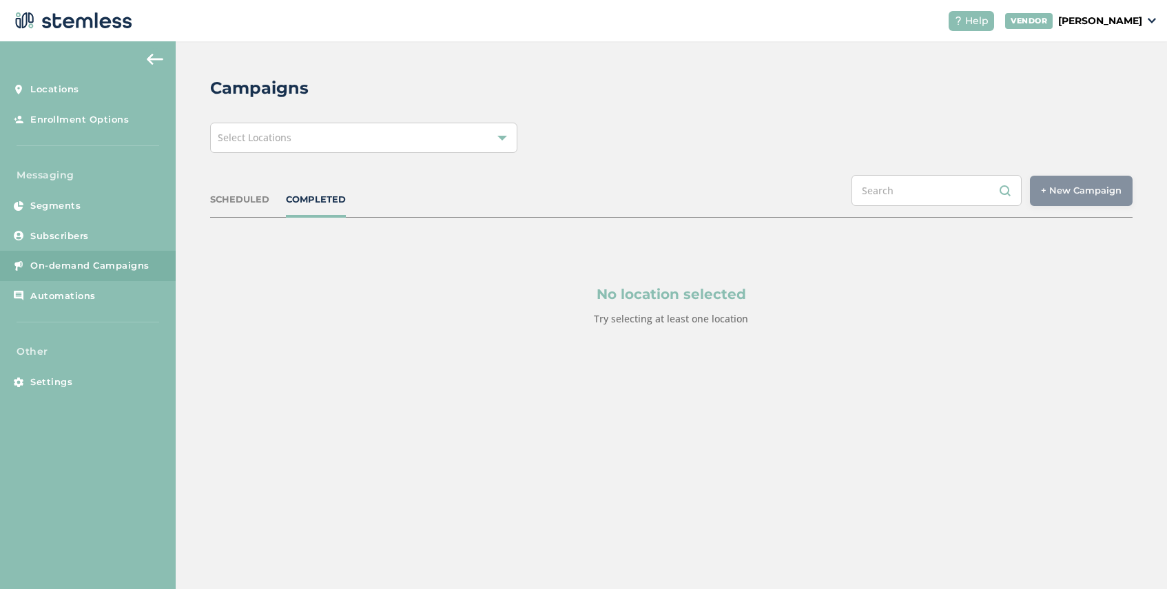
click at [402, 138] on div "Select Locations" at bounding box center [363, 138] width 307 height 30
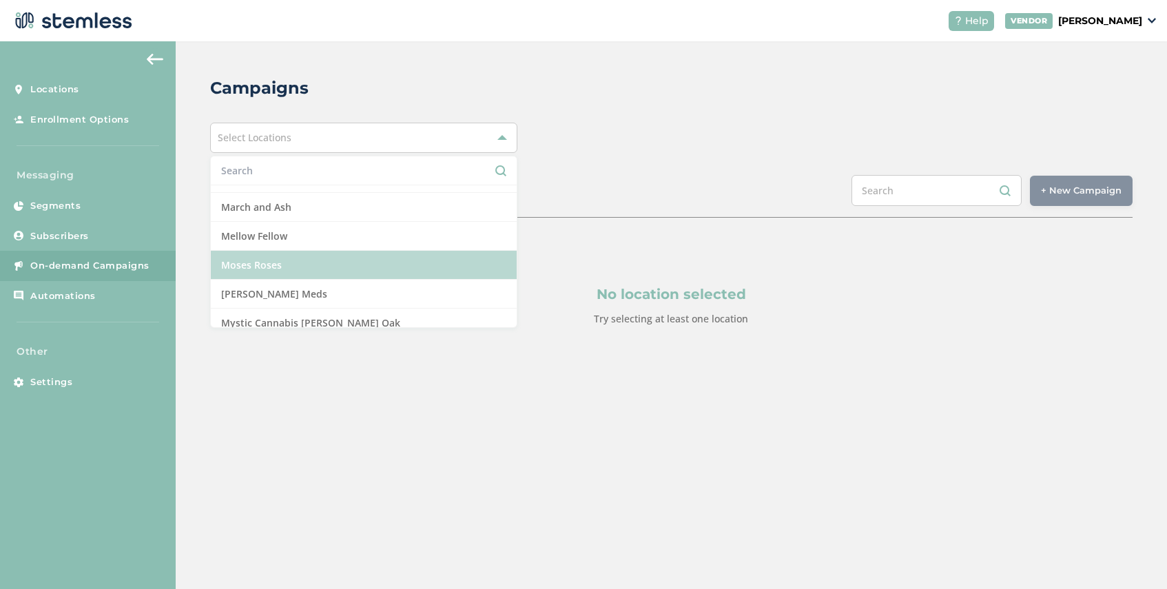
scroll to position [875, 0]
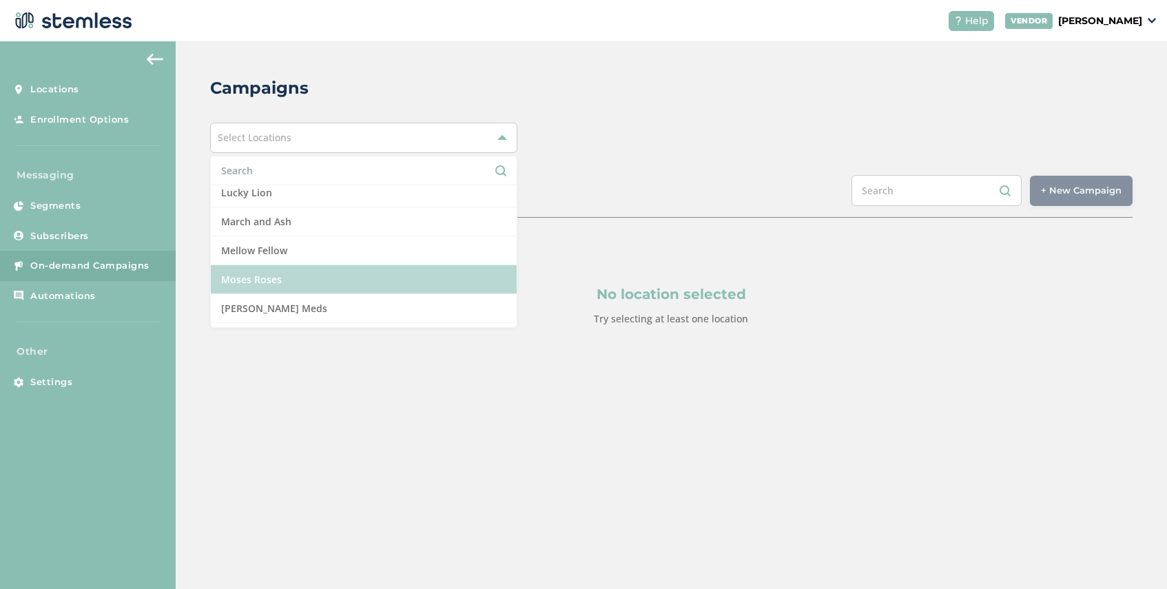
click at [318, 281] on li "Moses Roses" at bounding box center [364, 279] width 306 height 29
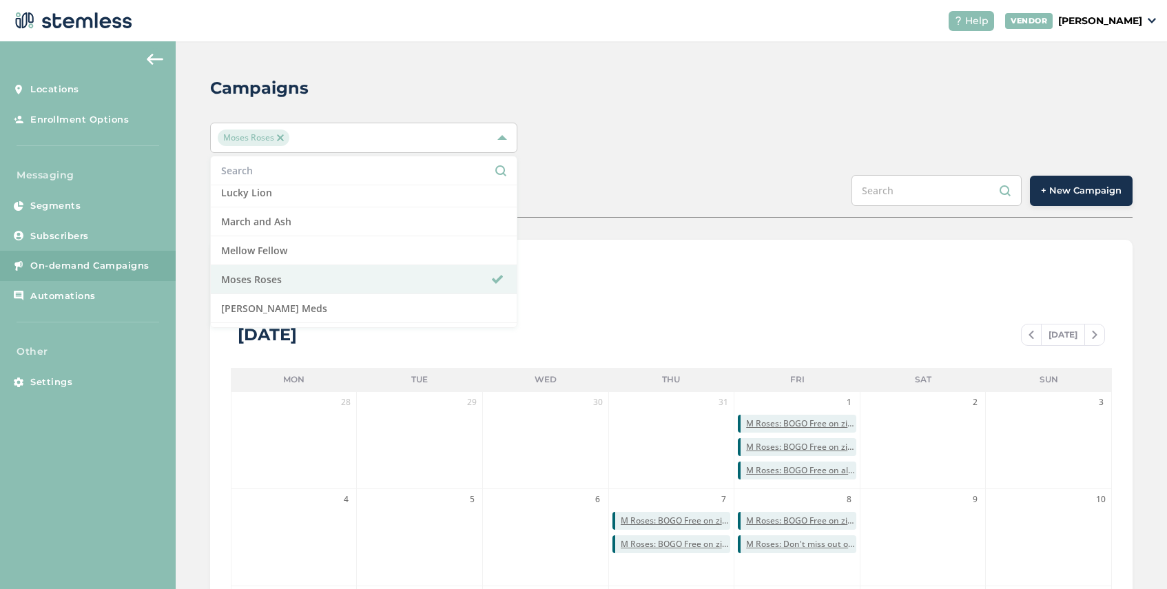
click at [1080, 194] on span "+ New Campaign" at bounding box center [1081, 191] width 81 height 14
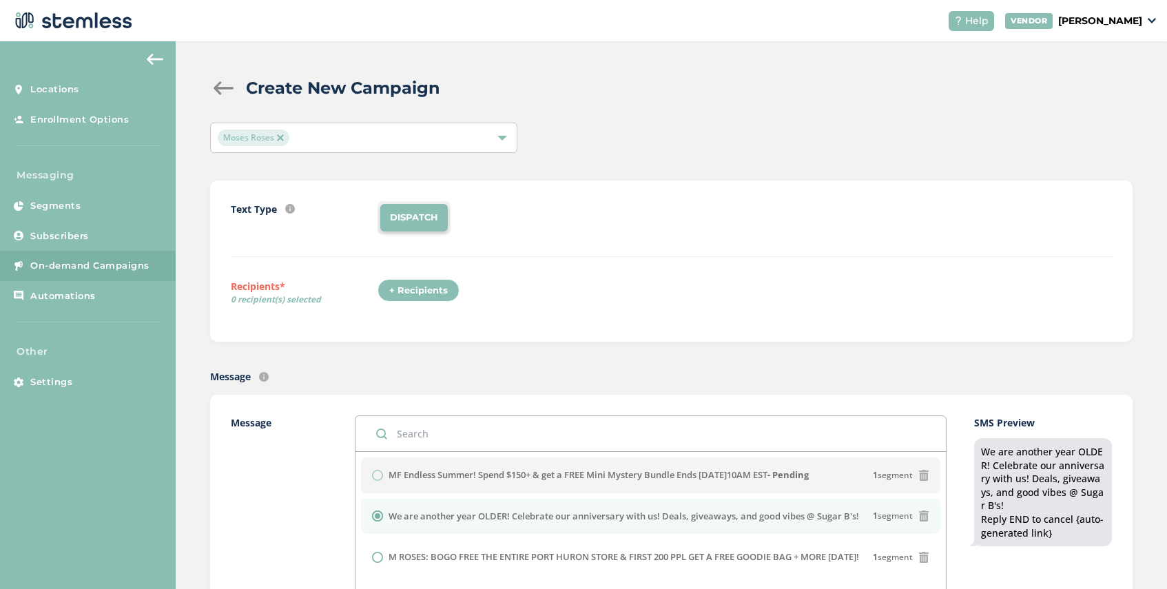
click at [428, 291] on div "+ Recipients" at bounding box center [419, 290] width 82 height 23
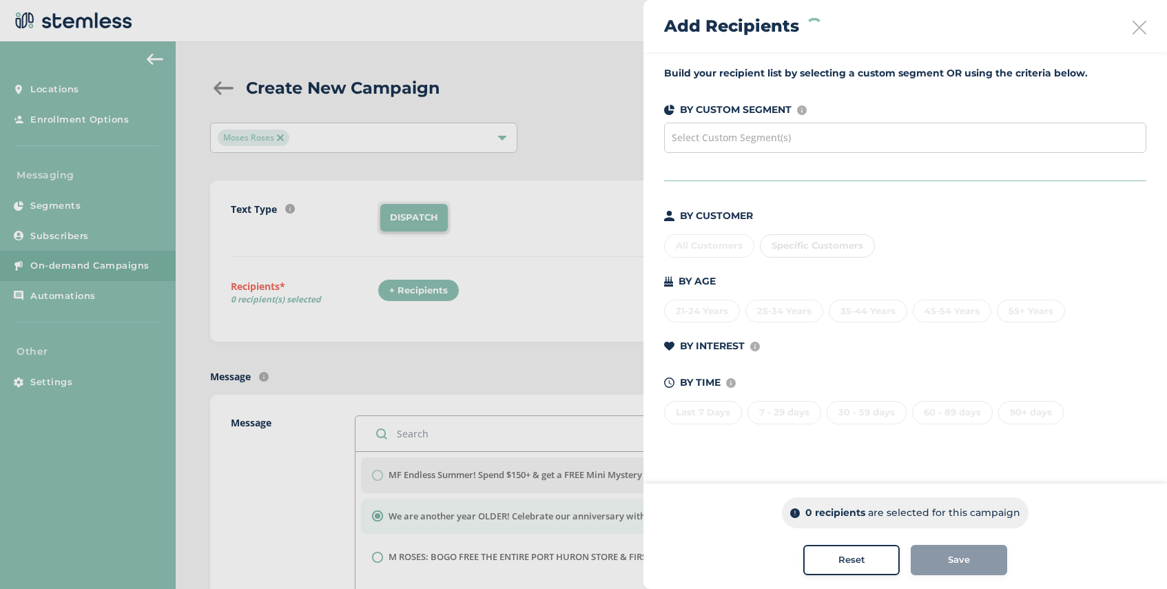
click at [754, 138] on span "Select Custom Segment(s)" at bounding box center [731, 137] width 119 height 13
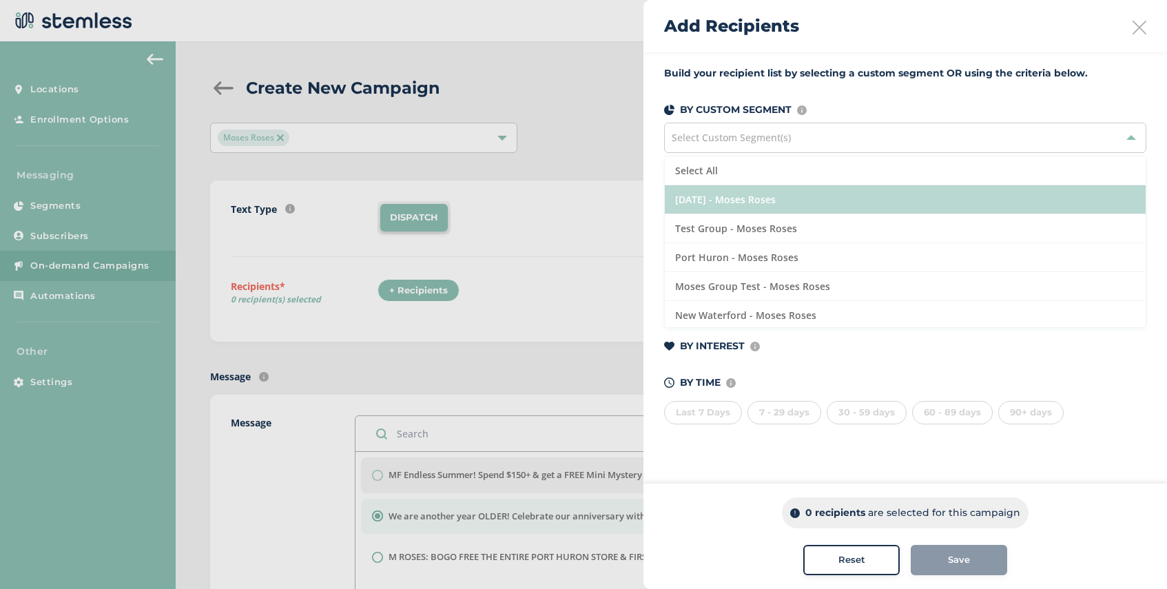
click at [794, 201] on li "[DATE] - Moses Roses" at bounding box center [905, 199] width 481 height 29
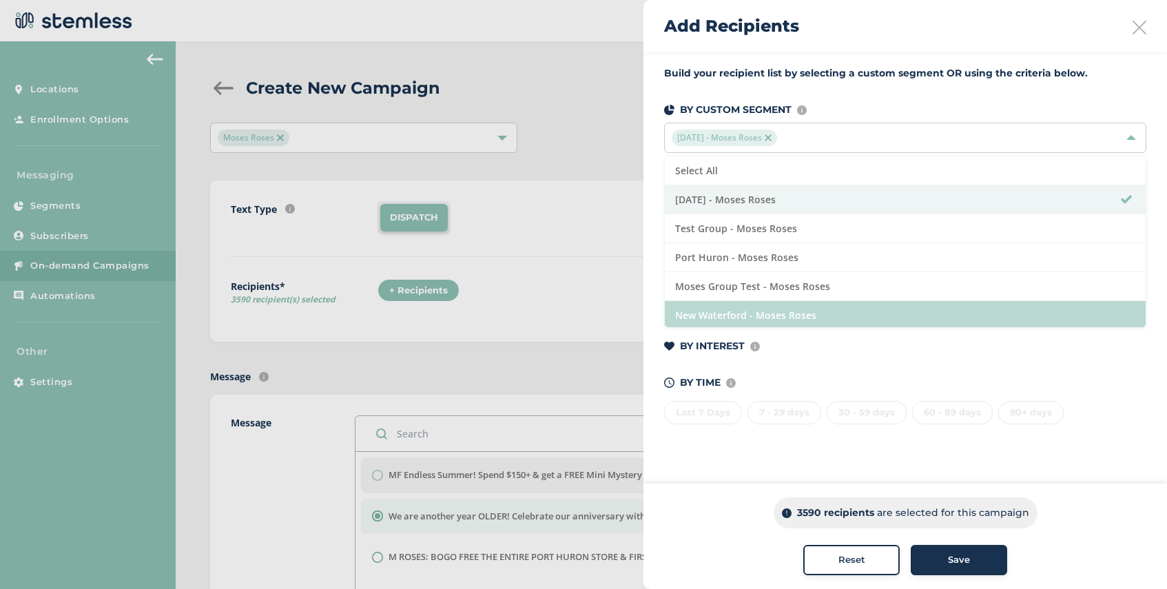
click at [826, 312] on li "New Waterford - Moses Roses" at bounding box center [905, 315] width 481 height 28
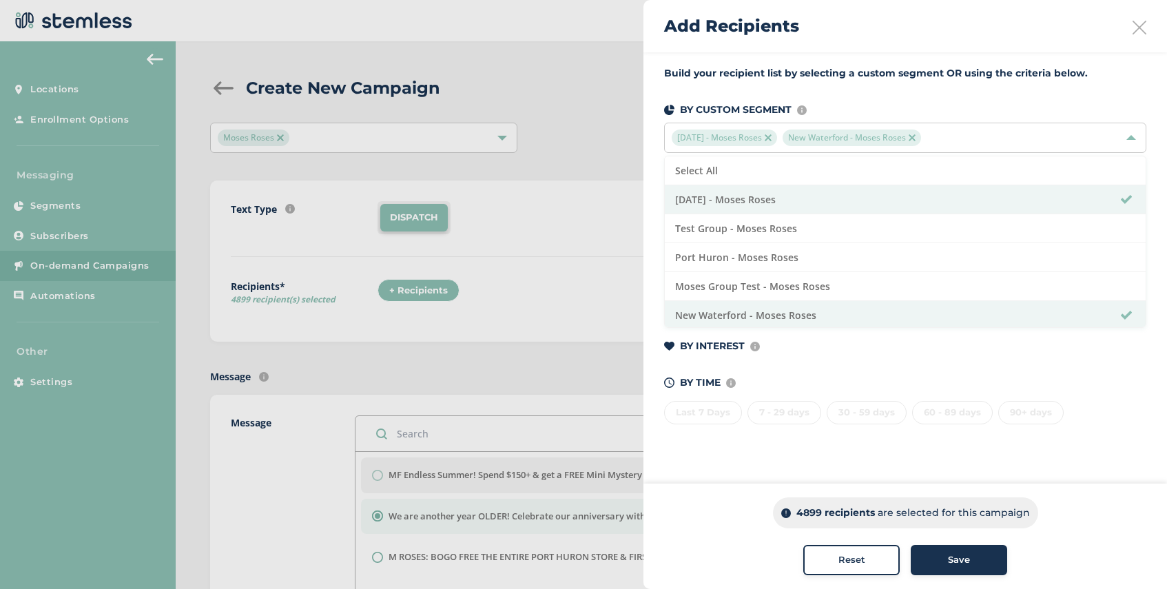
click at [958, 559] on span "Save" at bounding box center [959, 560] width 22 height 14
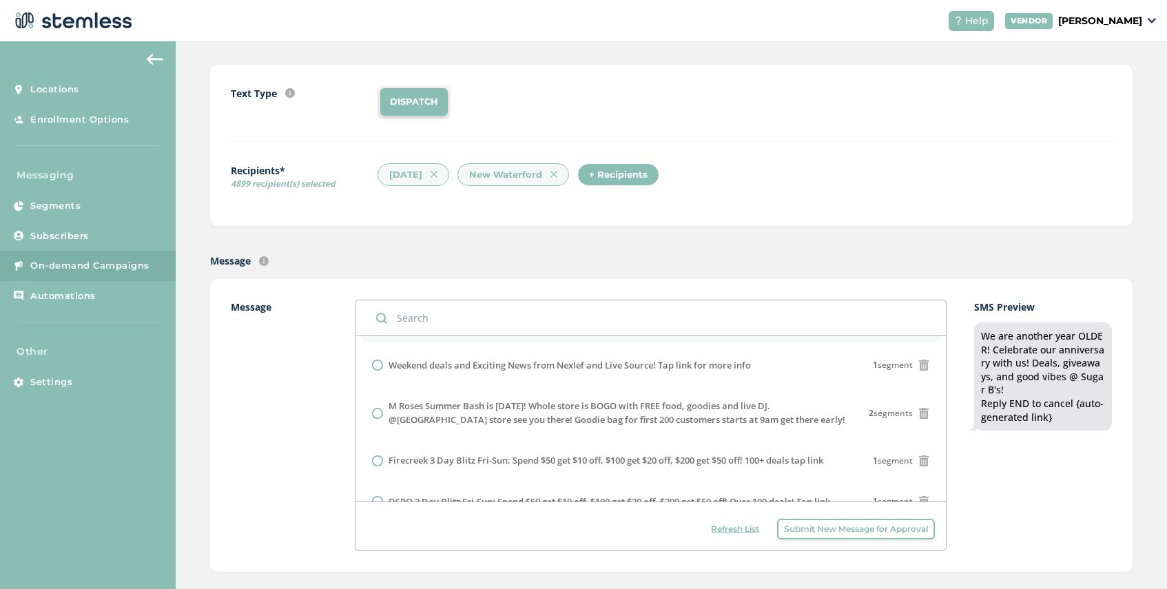
scroll to position [133, 0]
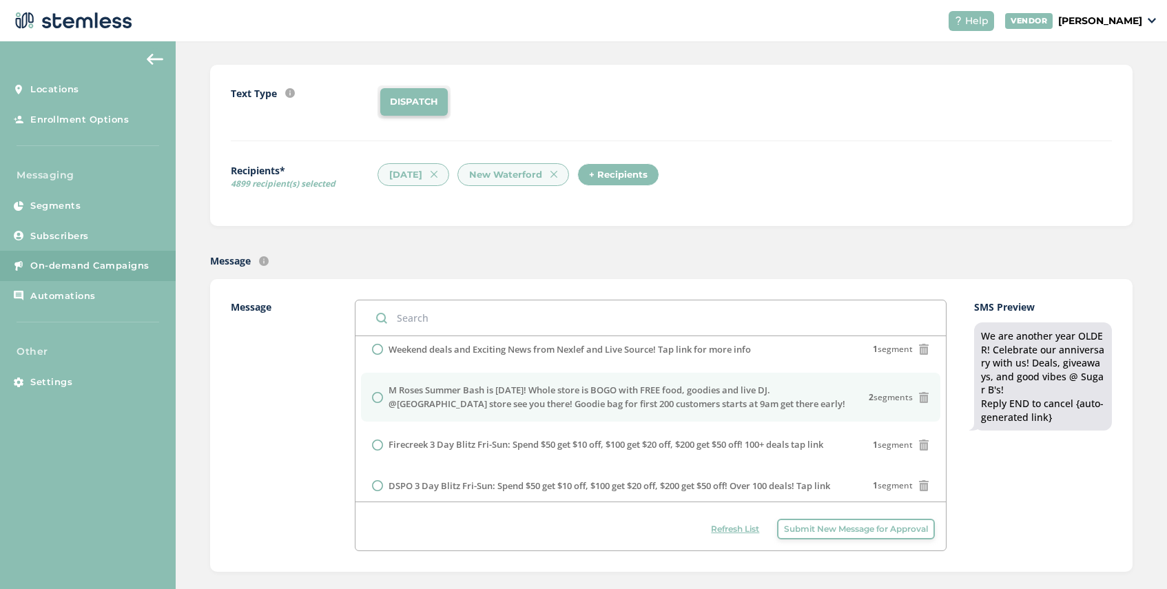
click at [491, 411] on label "M Roses Summer Bash is [DATE]! Whole store is BOGO with FREE food, goodies and …" at bounding box center [629, 397] width 481 height 27
radio input "false"
radio input "true"
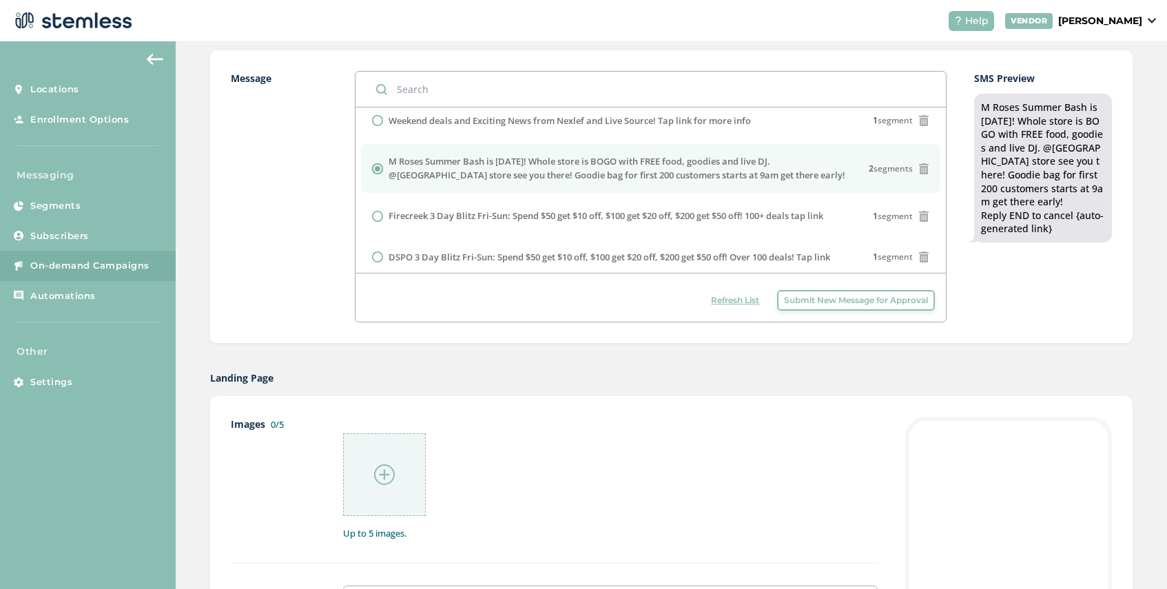
scroll to position [353, 0]
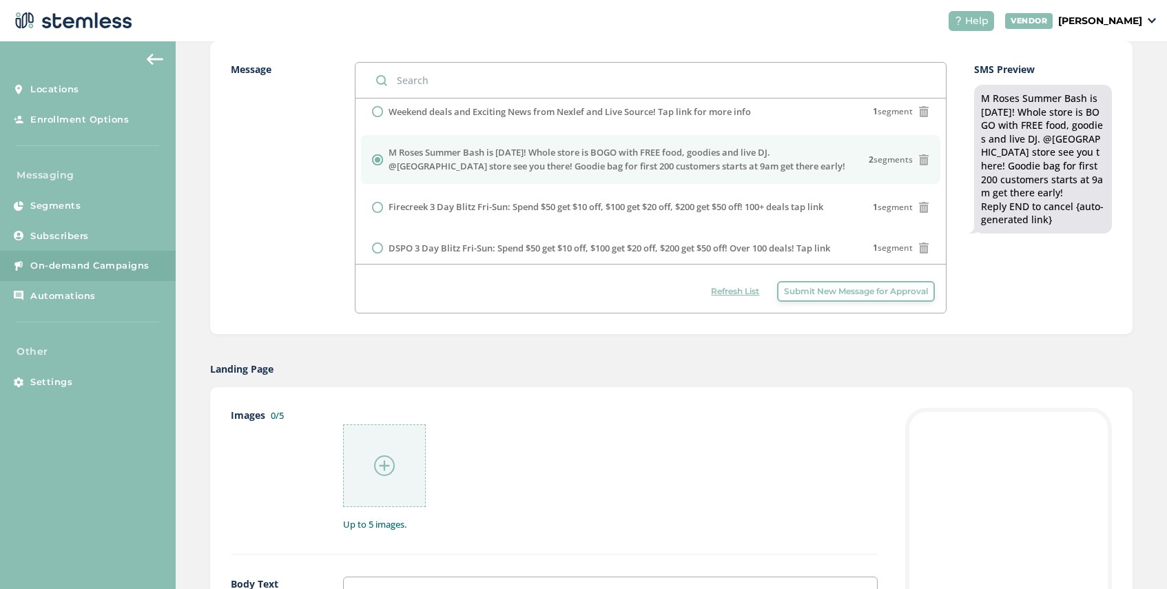
click at [382, 464] on img at bounding box center [384, 465] width 21 height 21
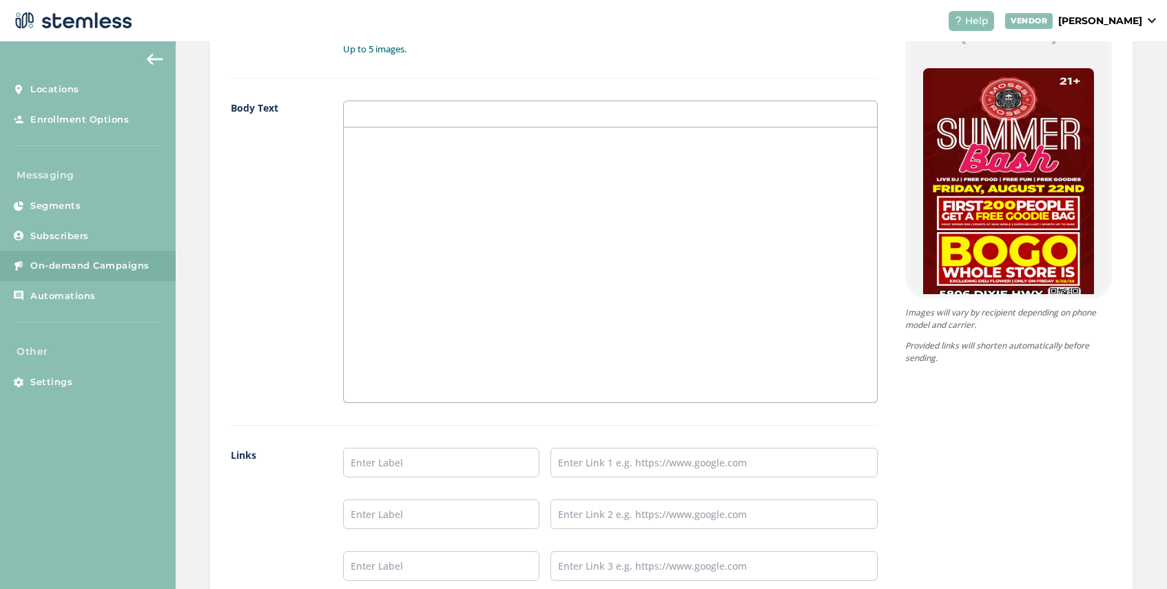
scroll to position [883, 0]
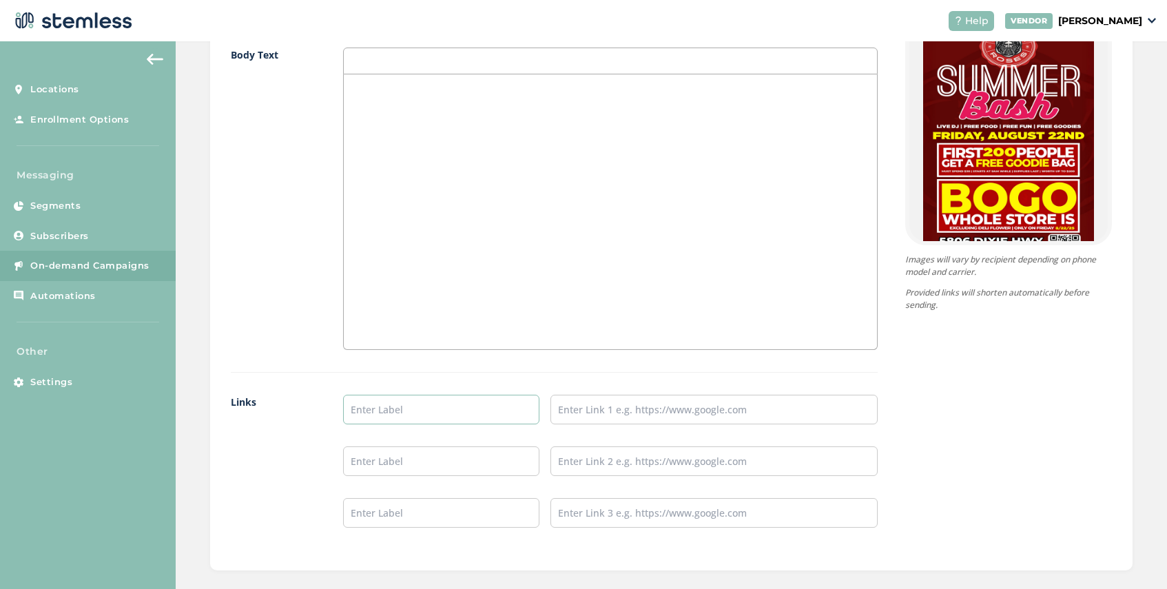
click at [375, 410] on input "text" at bounding box center [441, 410] width 196 height 30
type input "SHOP [GEOGRAPHIC_DATA]"
click at [609, 411] on input "text" at bounding box center [713, 410] width 327 height 30
paste input "https://www.mosesroses.com/order-online/waterford-mi"
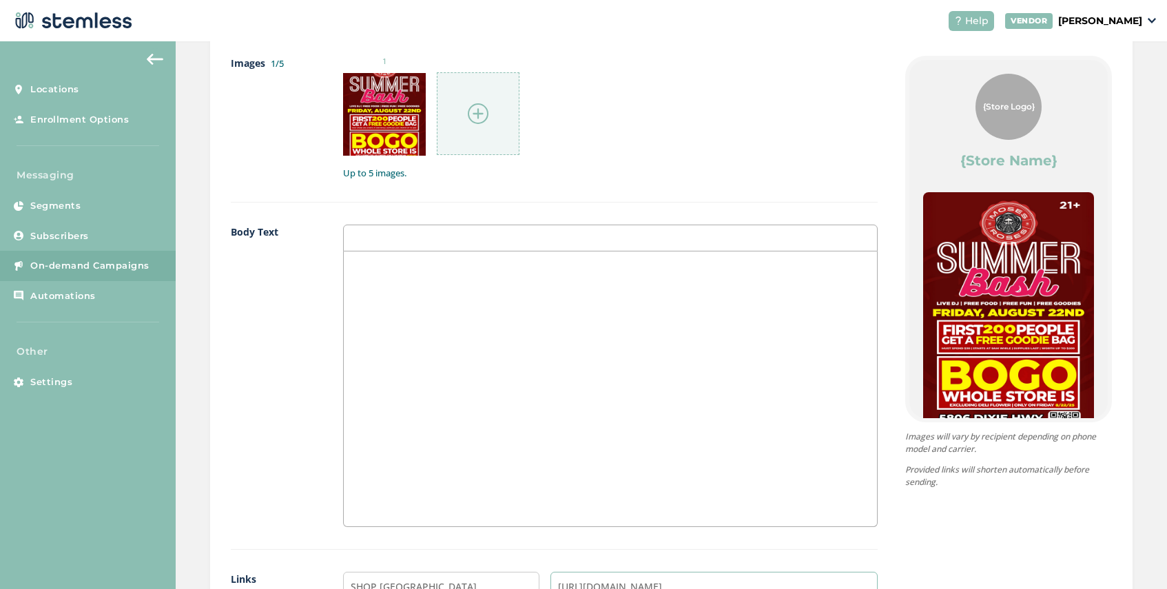
scroll to position [1034, 0]
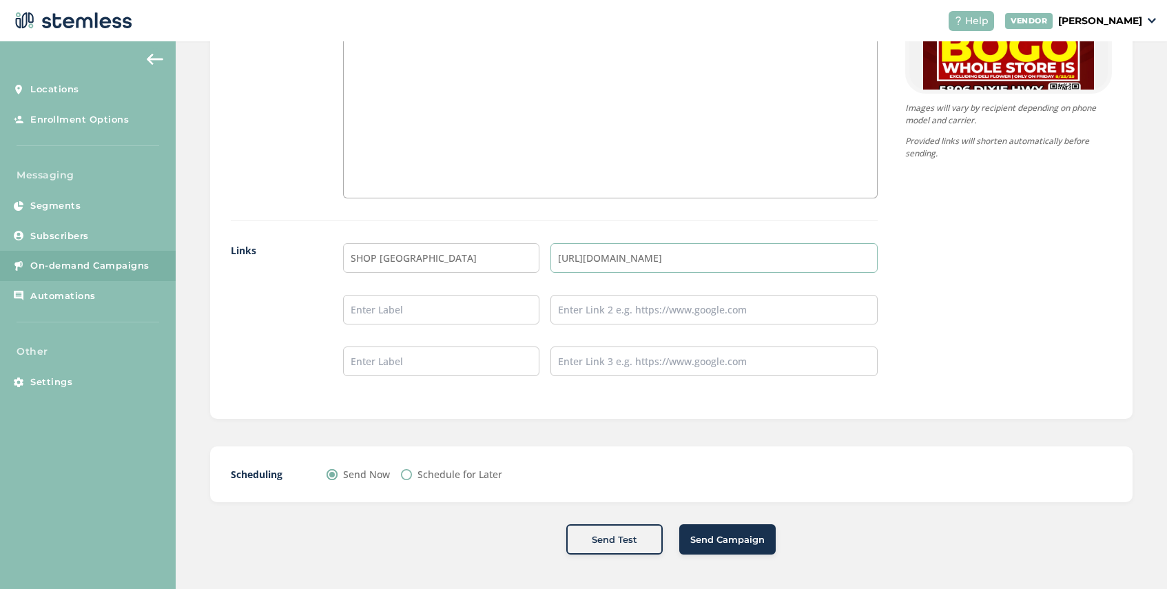
type input "https://www.mosesroses.com/order-online/waterford-mi"
click at [709, 541] on span "Send Campaign" at bounding box center [727, 540] width 74 height 14
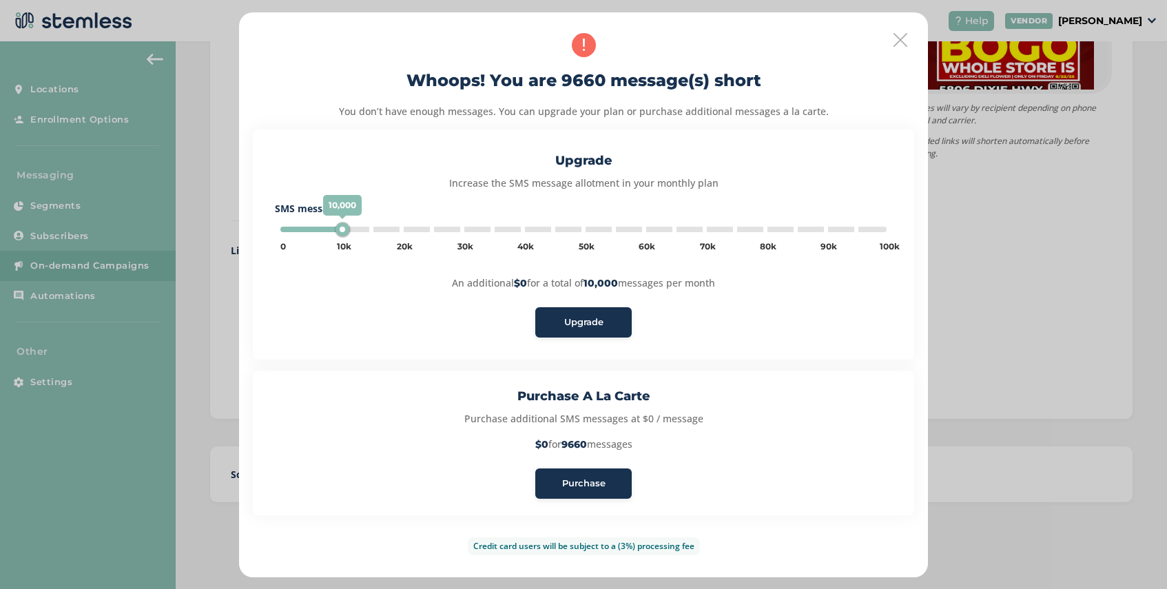
type input "5000"
click at [896, 33] on icon at bounding box center [901, 40] width 14 height 14
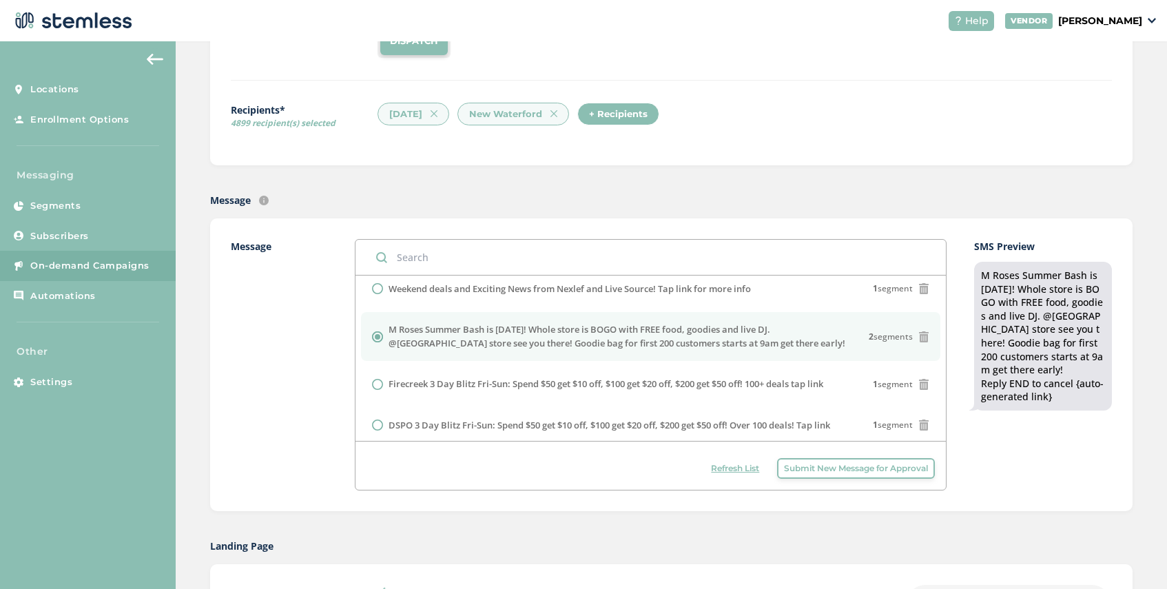
scroll to position [12, 0]
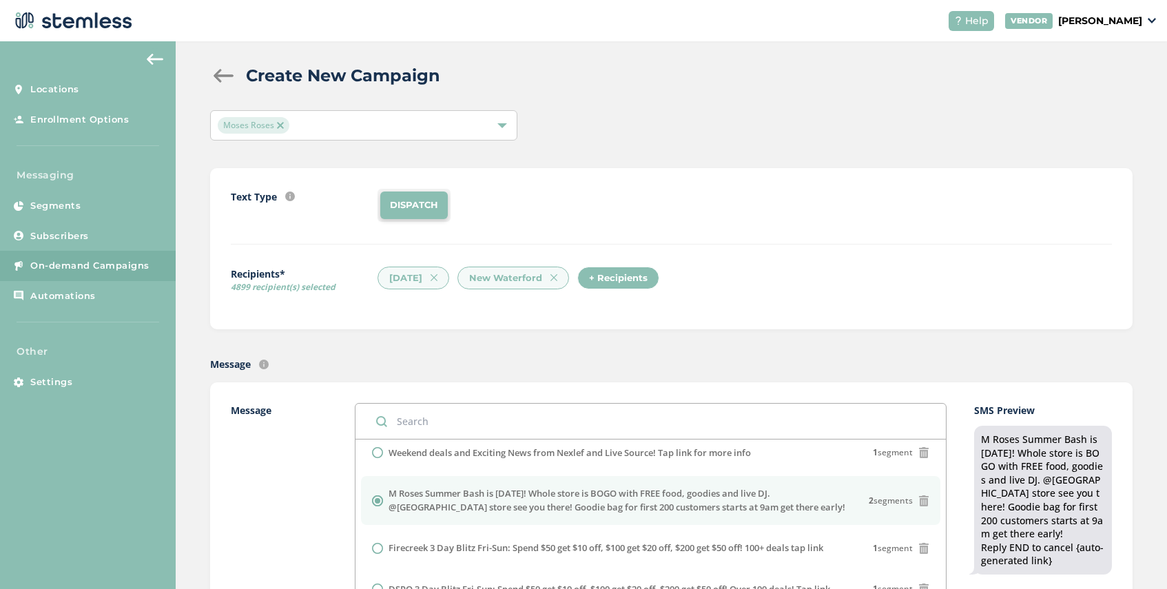
click at [614, 278] on div "+ Recipients" at bounding box center [618, 278] width 82 height 23
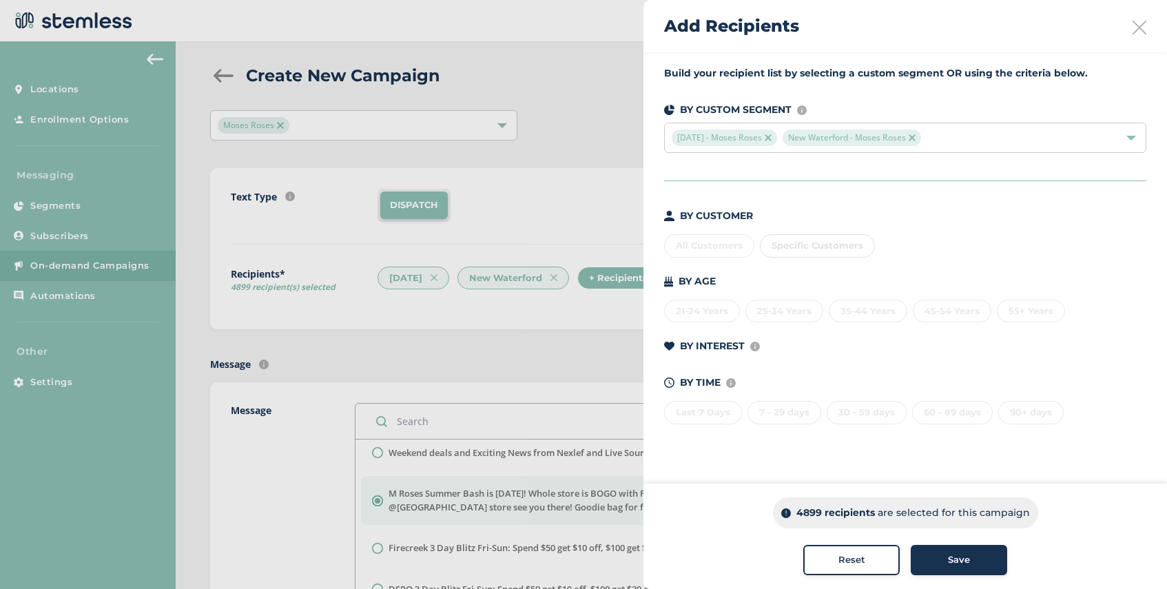
click at [772, 138] on img at bounding box center [768, 137] width 7 height 7
click at [956, 561] on span "Save" at bounding box center [959, 560] width 22 height 14
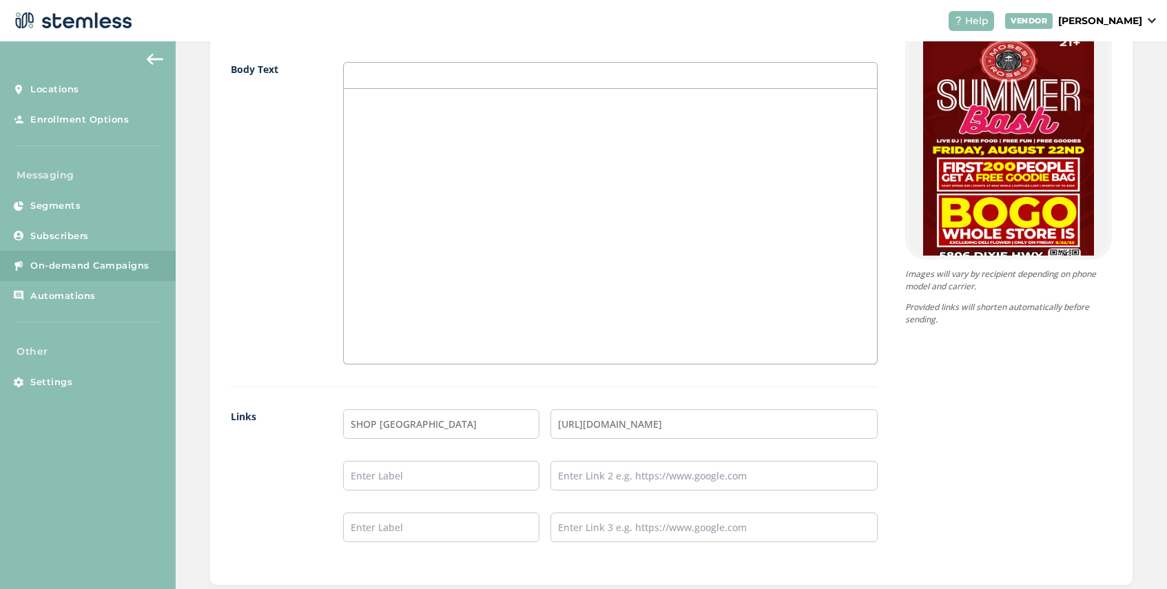
scroll to position [1034, 0]
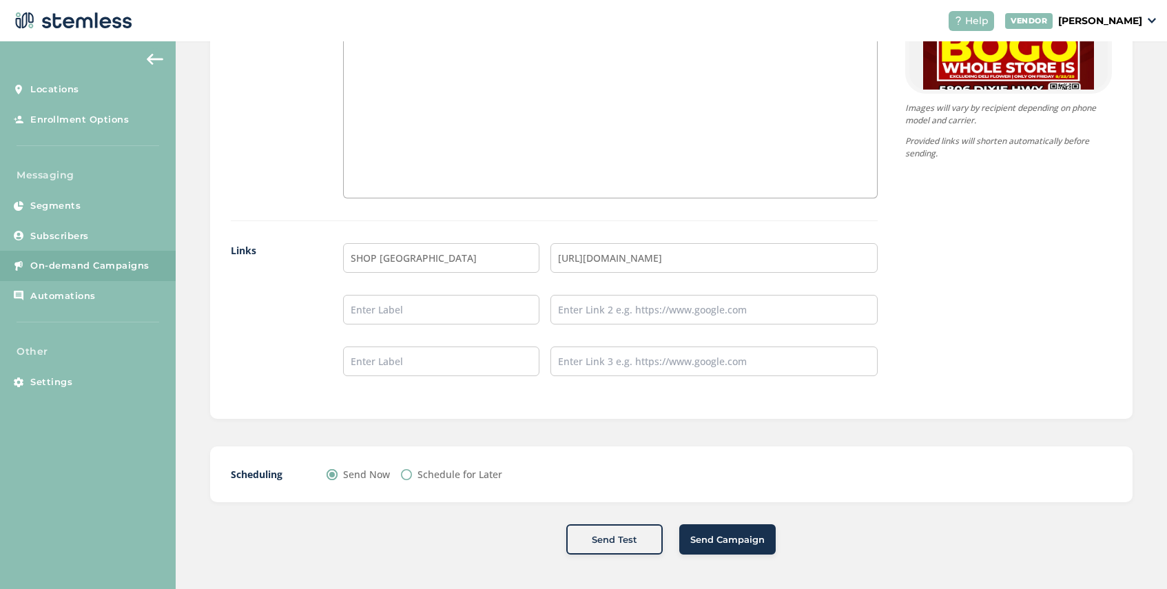
click at [708, 539] on span "Send Campaign" at bounding box center [727, 540] width 74 height 14
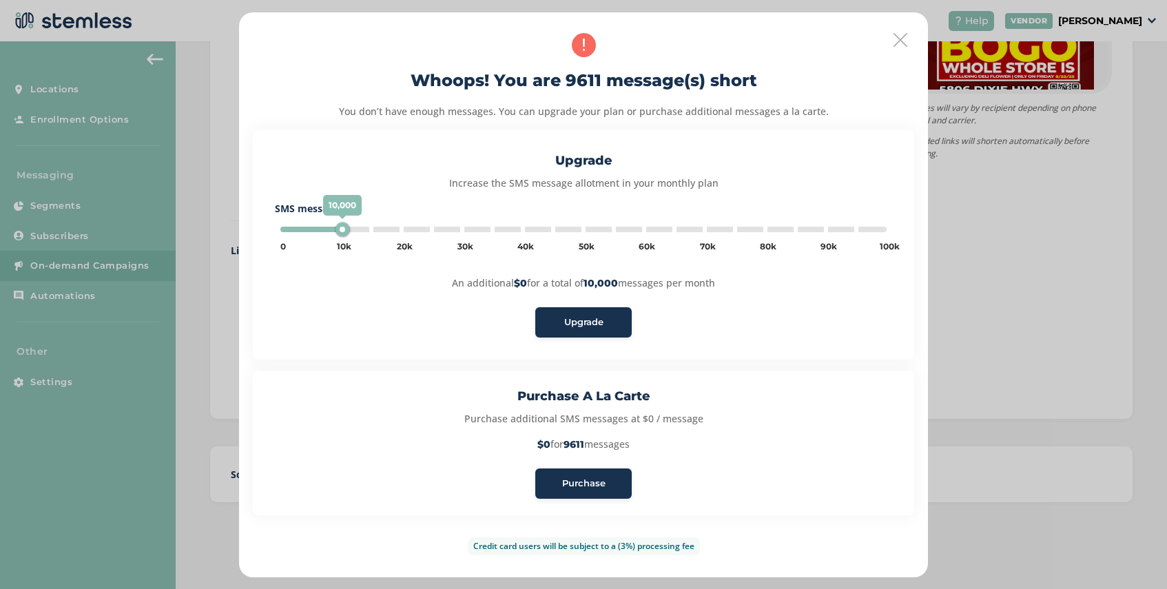
type input "5000"
click at [897, 39] on icon at bounding box center [901, 40] width 14 height 14
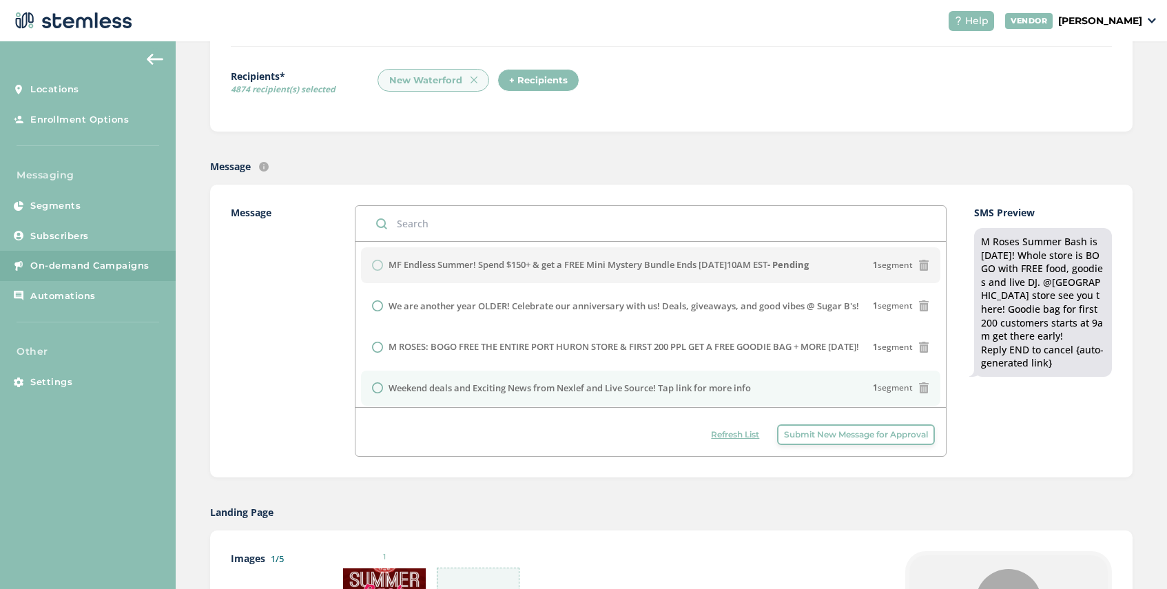
scroll to position [32, 0]
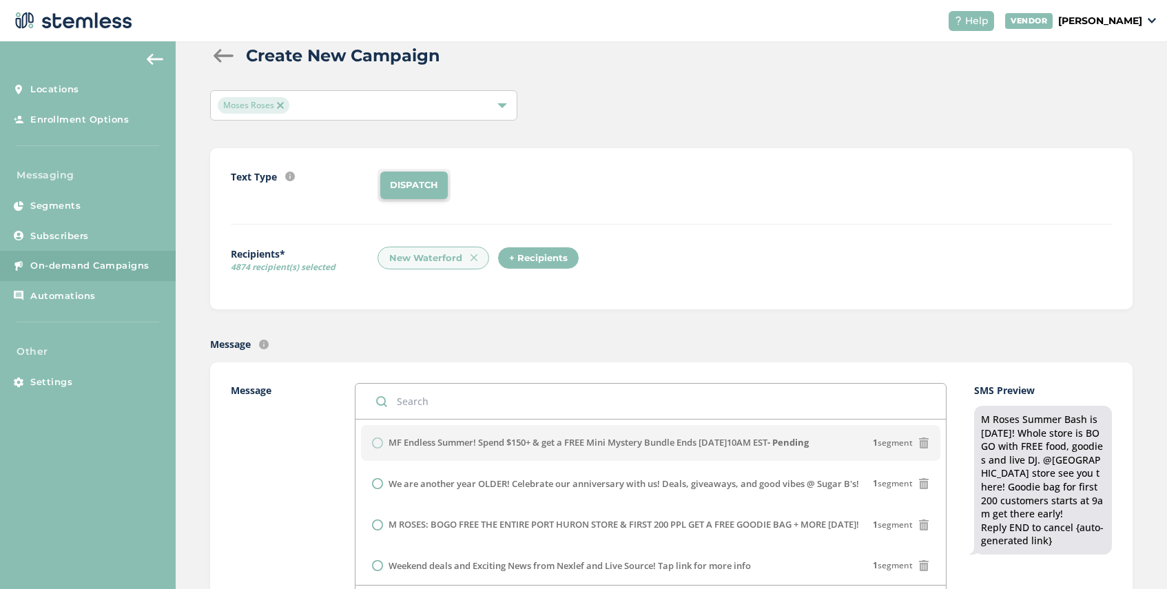
click at [541, 247] on div "+ Recipients" at bounding box center [538, 258] width 82 height 23
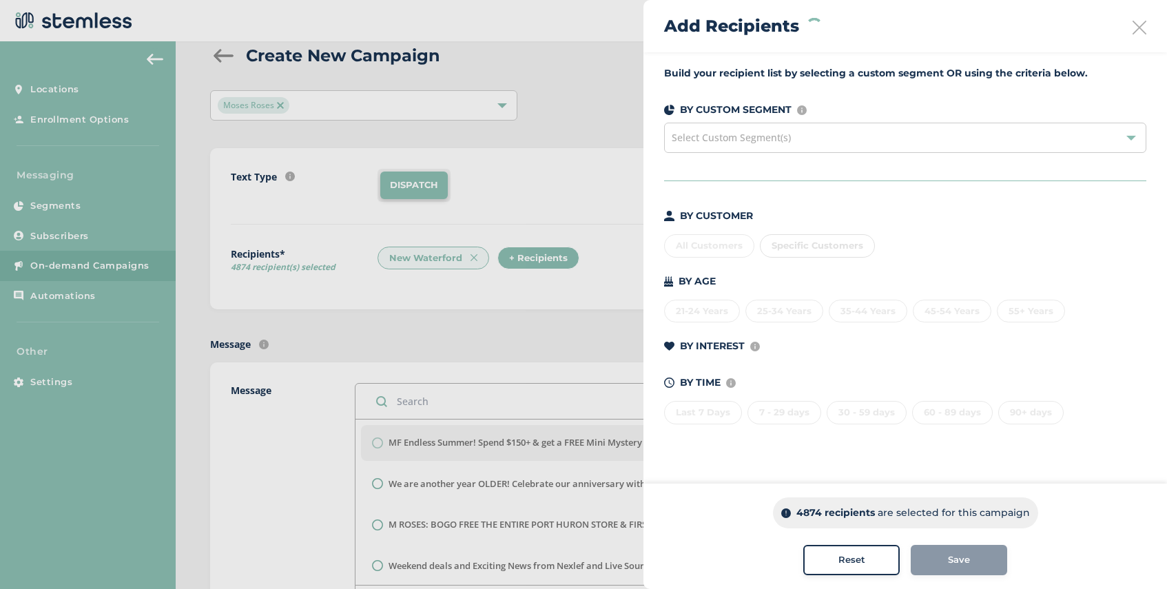
click at [744, 137] on span "Select Custom Segment(s)" at bounding box center [731, 137] width 119 height 13
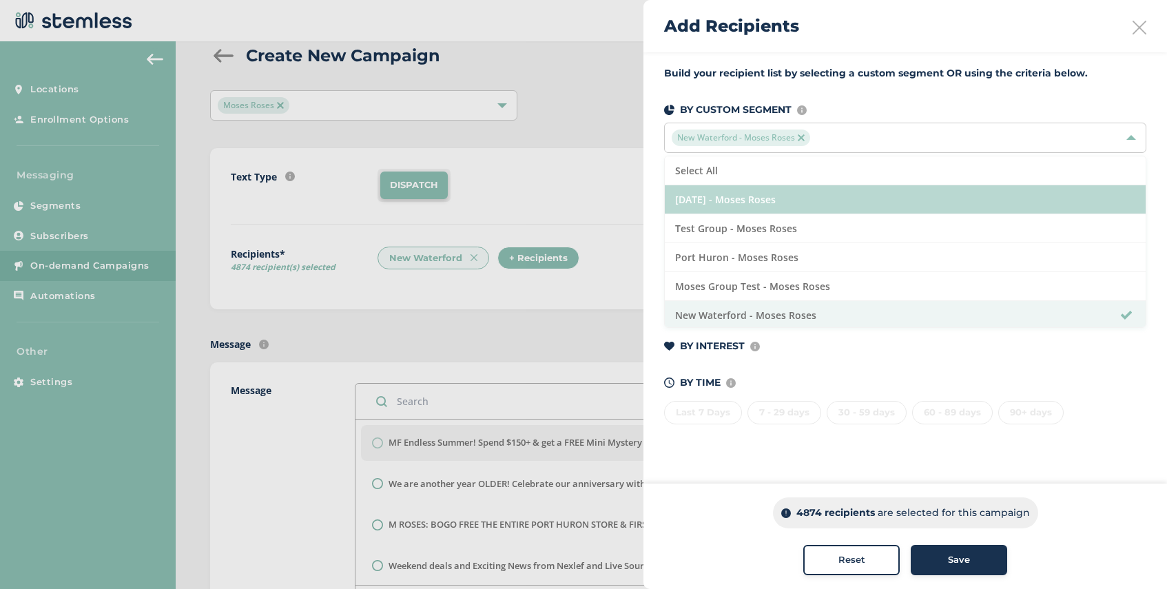
click at [744, 203] on li "[DATE] - Moses Roses" at bounding box center [905, 199] width 481 height 29
click at [886, 203] on li "[DATE] - Moses Roses" at bounding box center [905, 199] width 481 height 29
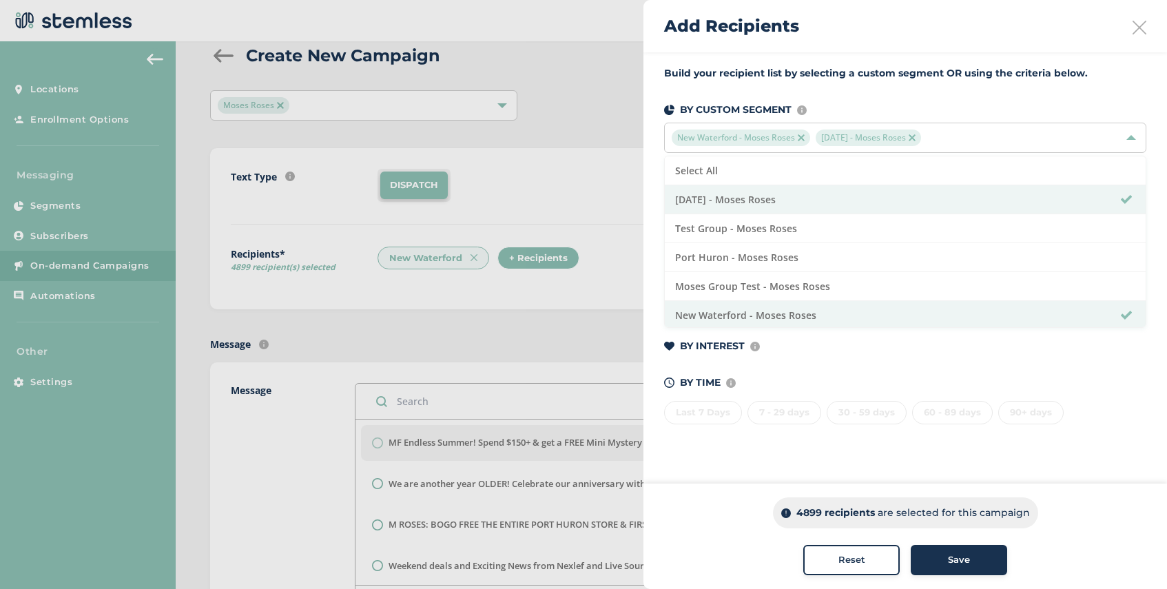
click at [960, 563] on span "Save" at bounding box center [959, 560] width 22 height 14
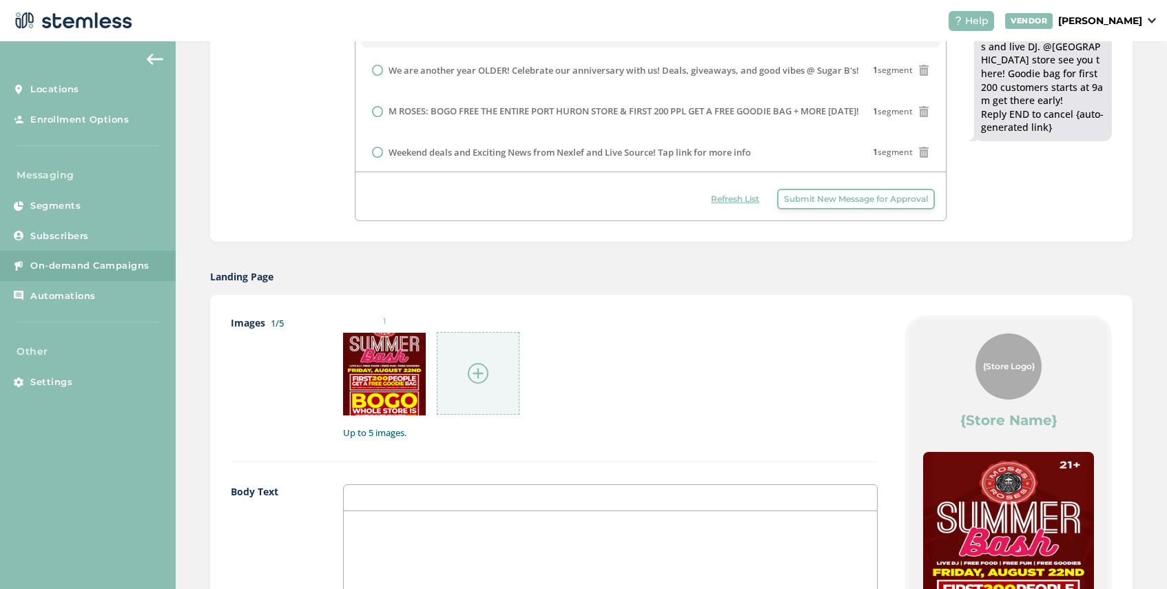
scroll to position [1034, 0]
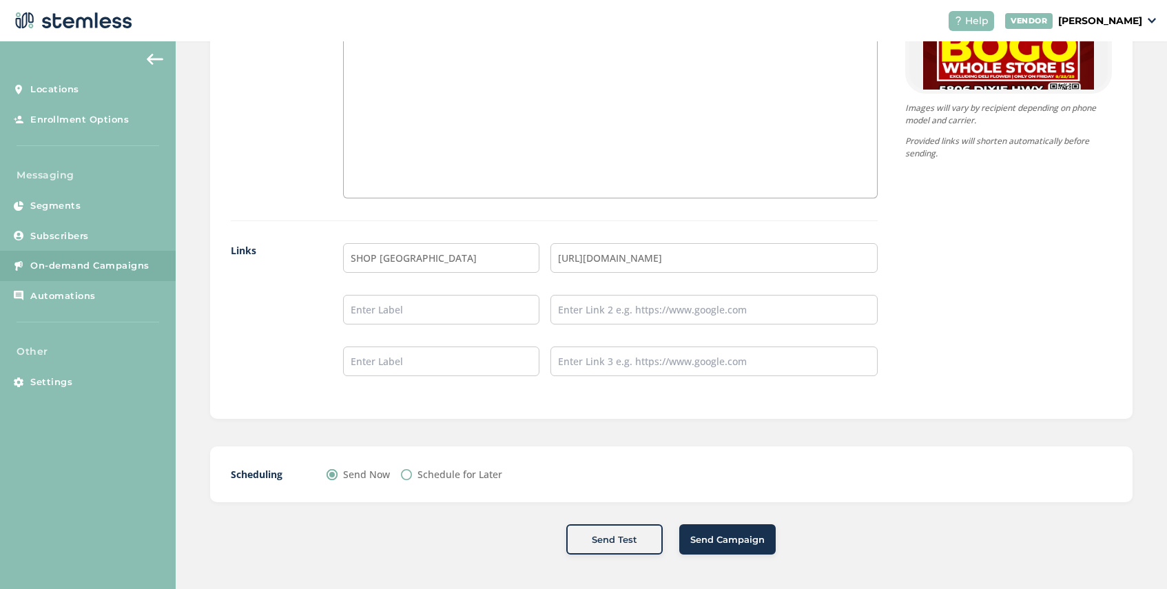
click at [719, 539] on span "Send Campaign" at bounding box center [727, 540] width 74 height 14
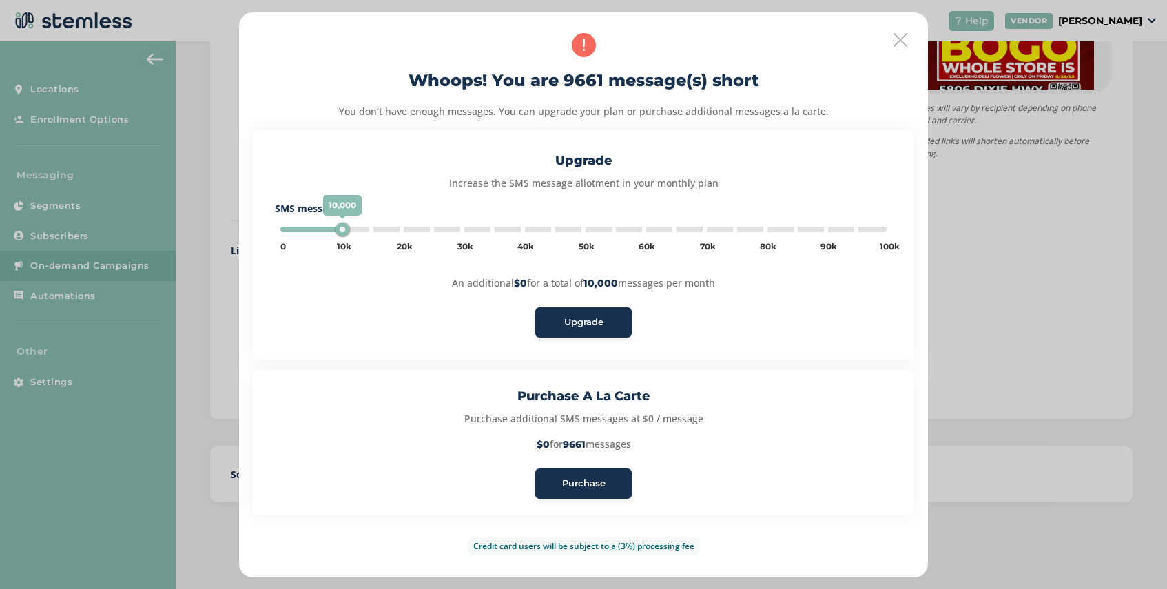
type input "5000"
click at [574, 485] on span "Purchase" at bounding box center [583, 484] width 43 height 14
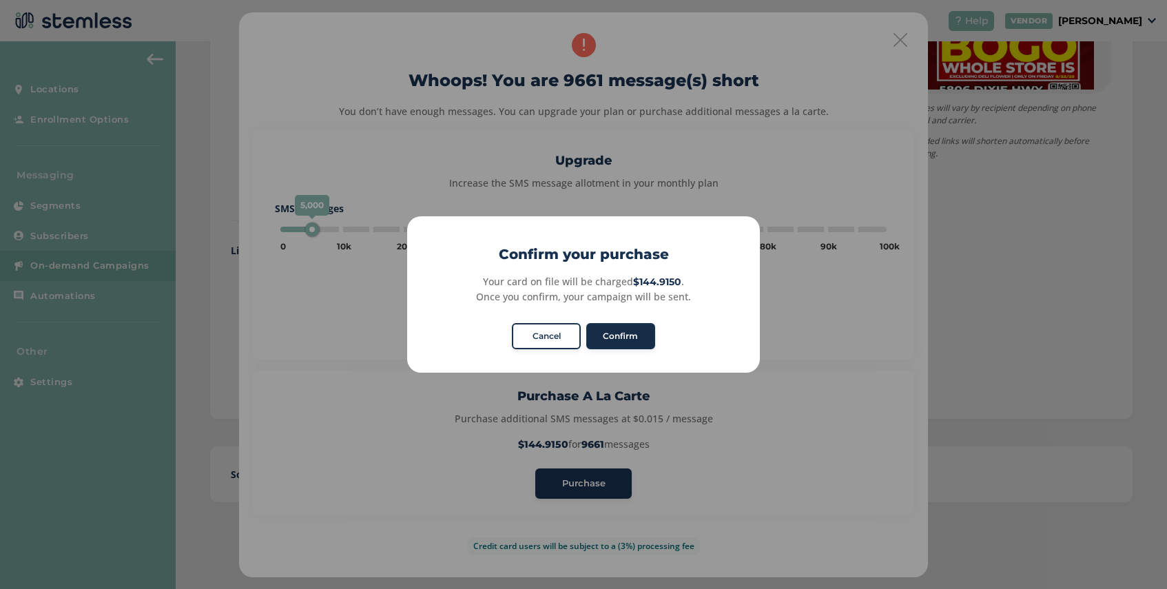
click at [621, 336] on button "Confirm" at bounding box center [620, 336] width 69 height 26
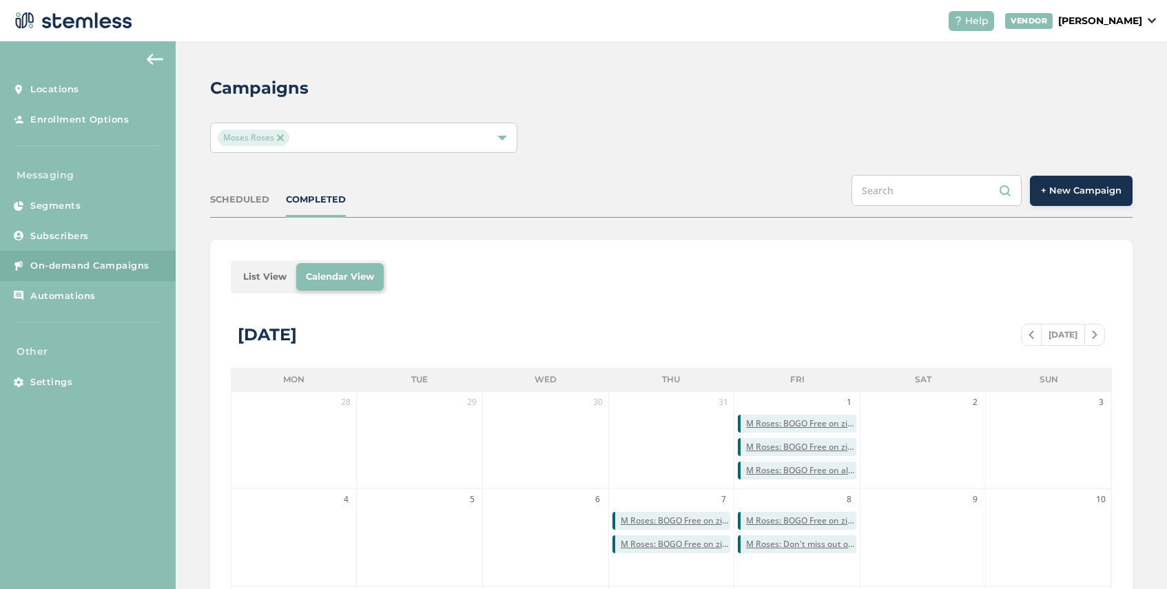
click at [287, 136] on span "Moses Roses" at bounding box center [254, 138] width 72 height 17
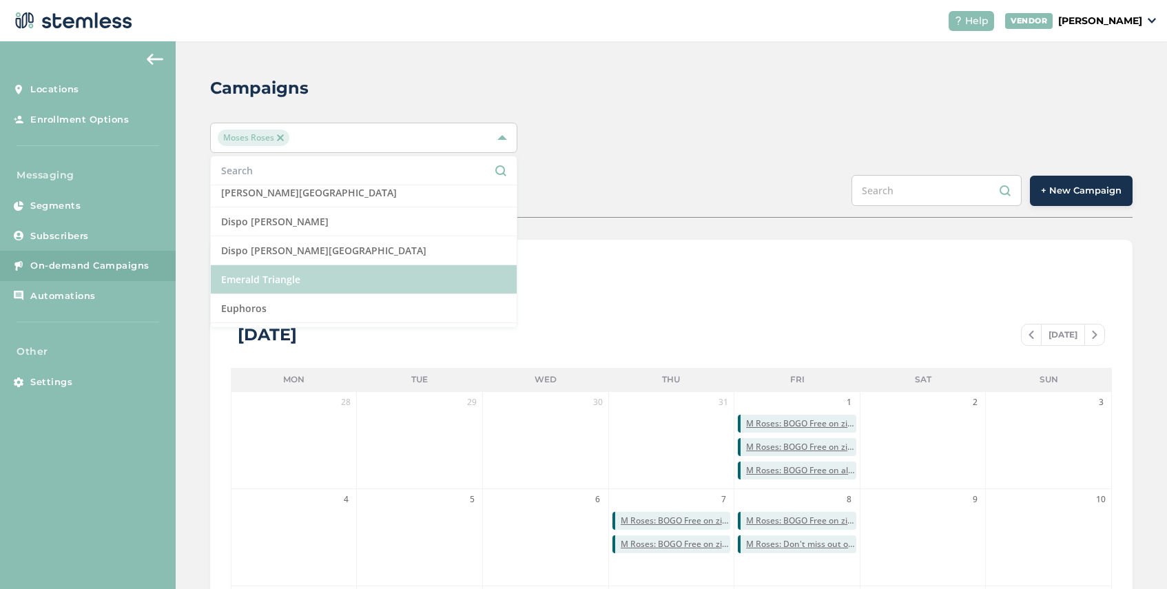
scroll to position [305, 0]
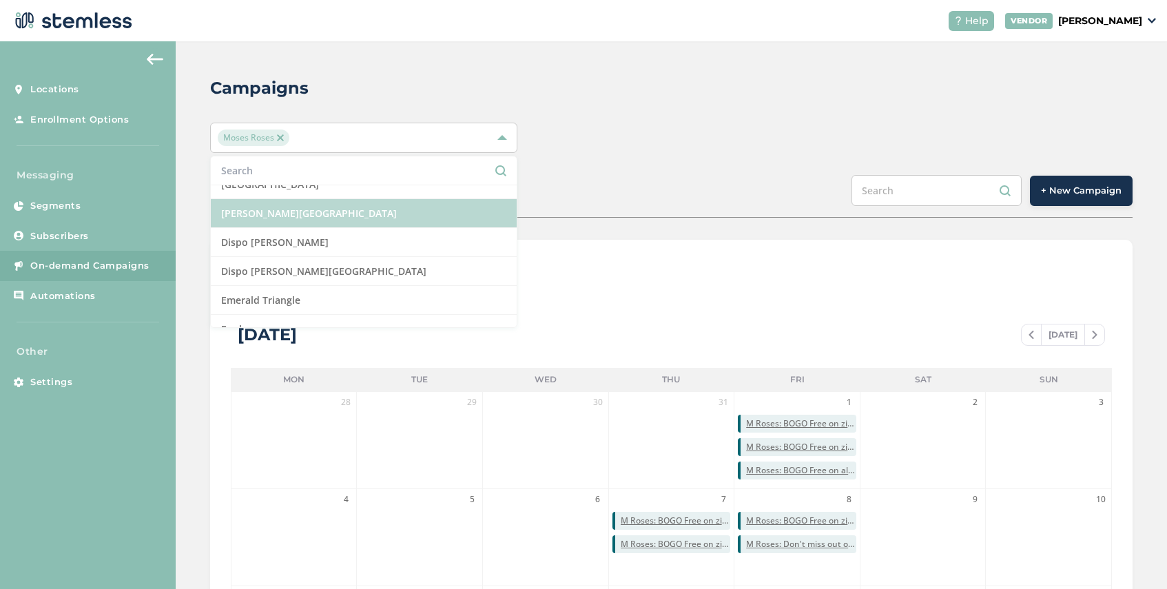
click at [315, 206] on li "[PERSON_NAME][GEOGRAPHIC_DATA]" at bounding box center [364, 213] width 306 height 29
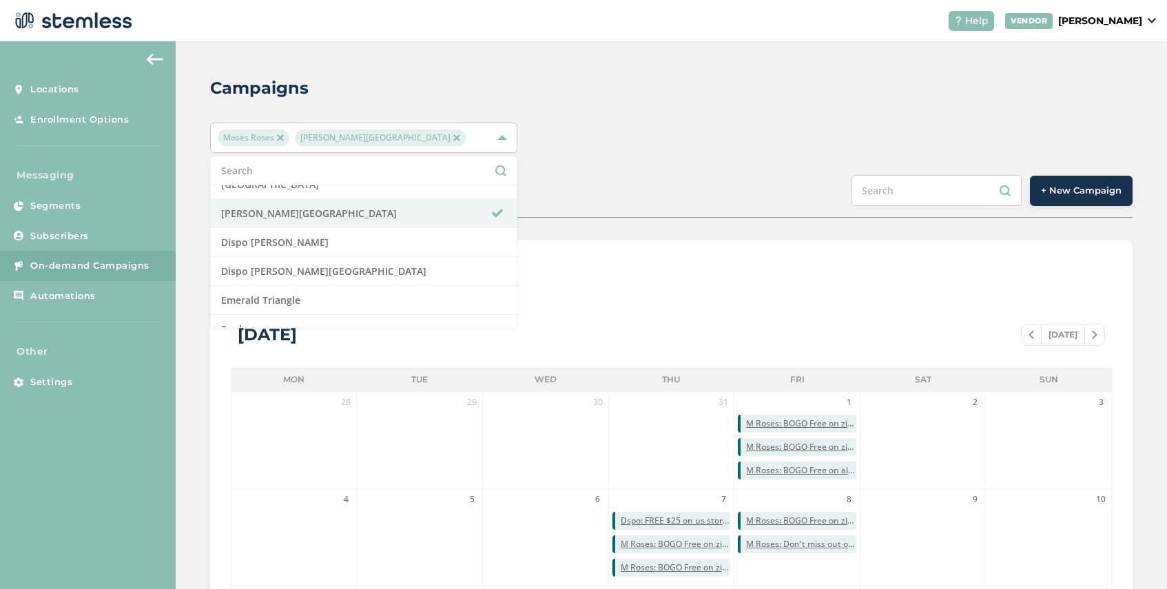
click at [281, 140] on img at bounding box center [280, 137] width 7 height 7
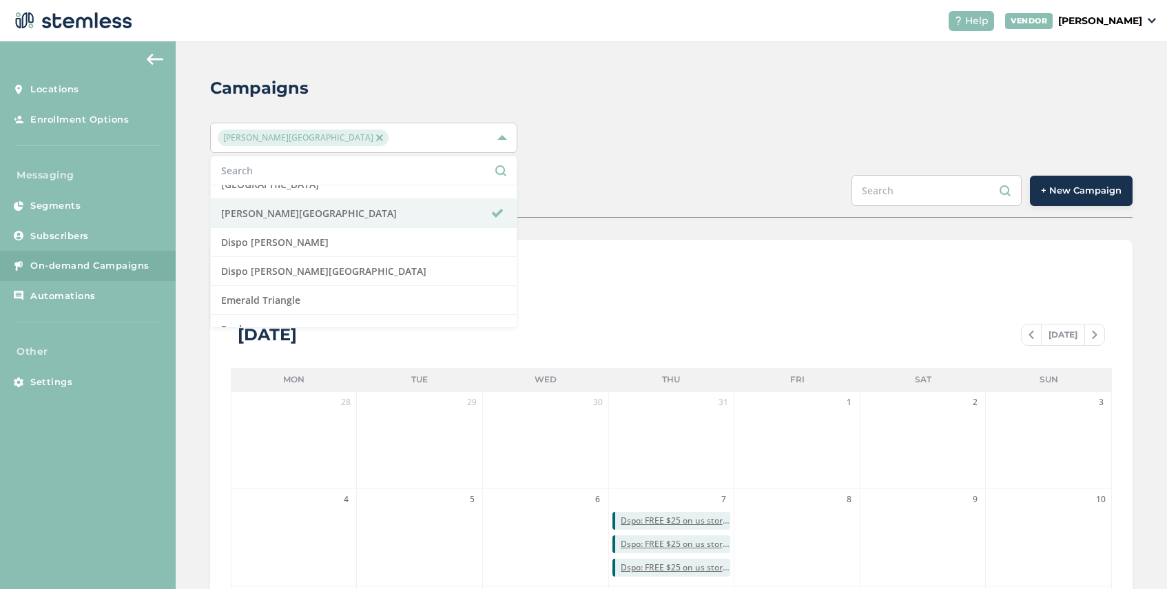
click at [586, 219] on div "Campaigns Dispo Hazel Park Select All Amazing Botanicals Berna Leno Dispensary …" at bounding box center [671, 486] width 991 height 891
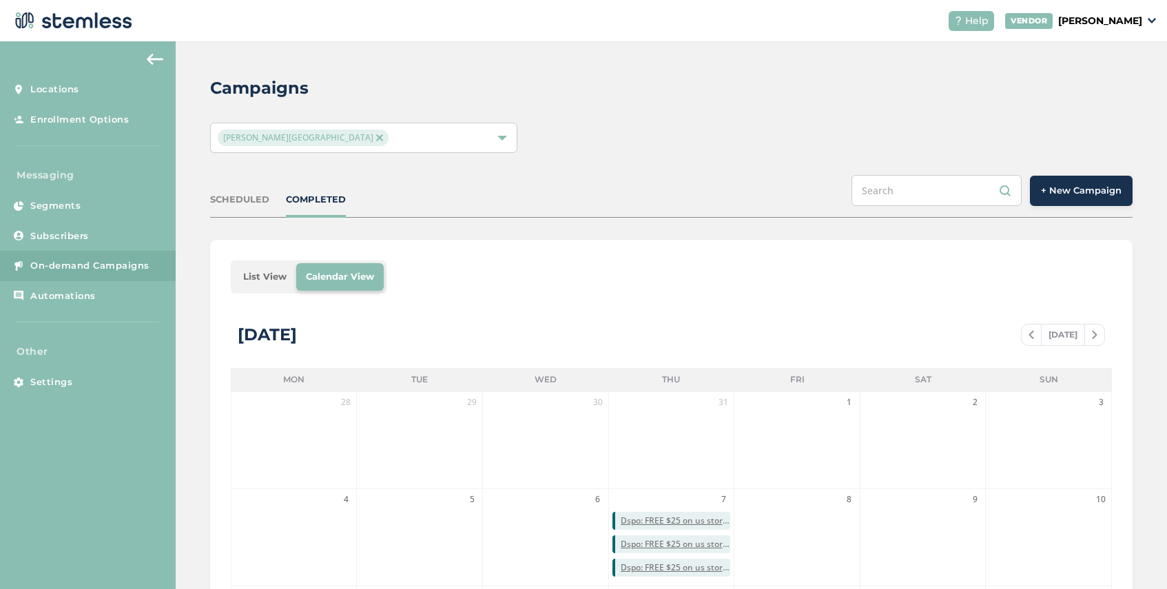
click at [1104, 191] on span "+ New Campaign" at bounding box center [1081, 191] width 81 height 14
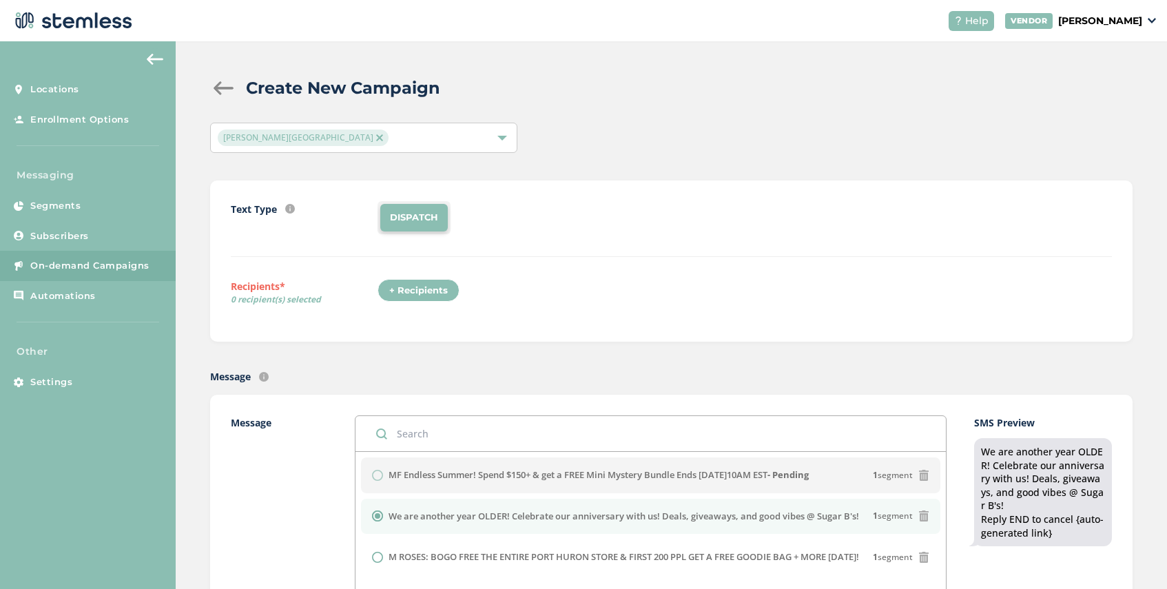
click at [418, 293] on div "+ Recipients" at bounding box center [419, 290] width 82 height 23
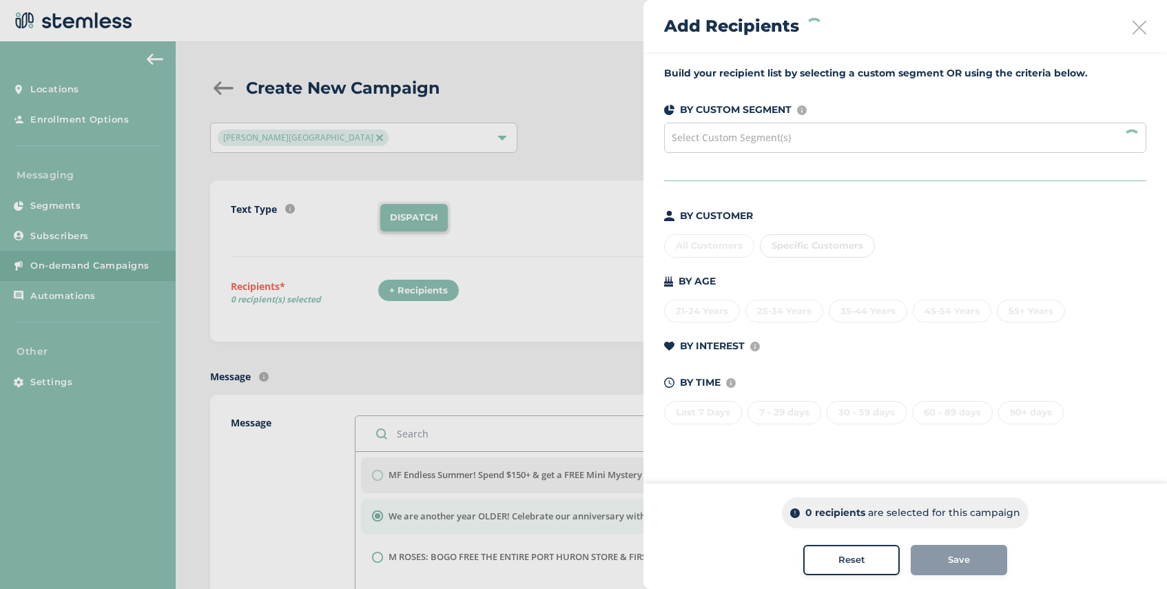
click at [745, 139] on span "Select Custom Segment(s)" at bounding box center [731, 137] width 119 height 13
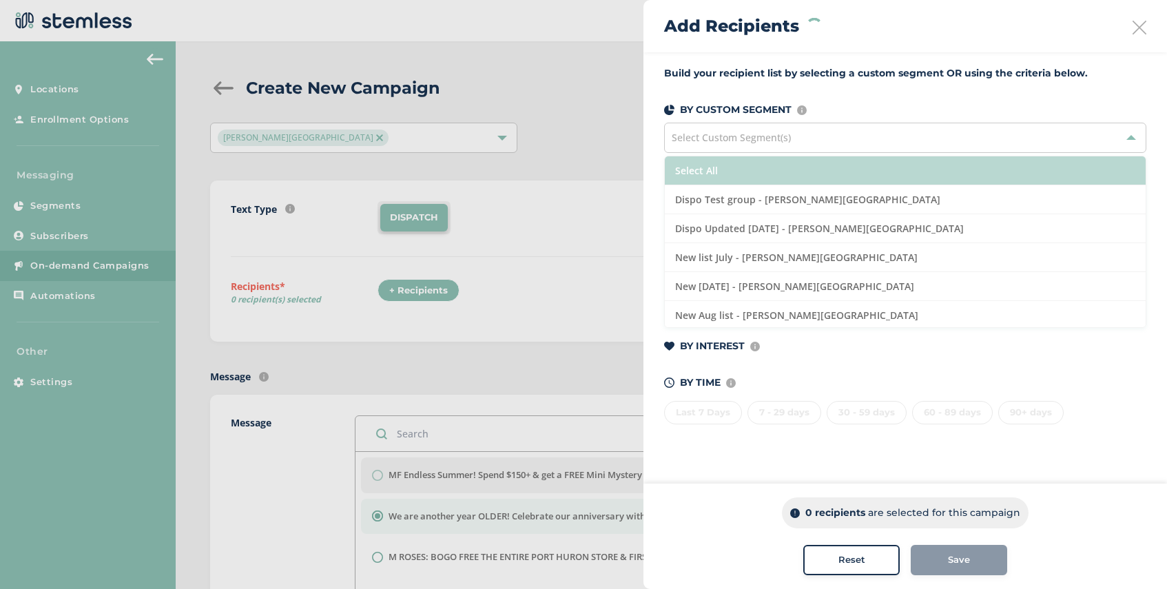
click at [733, 178] on li "Select All" at bounding box center [905, 170] width 481 height 29
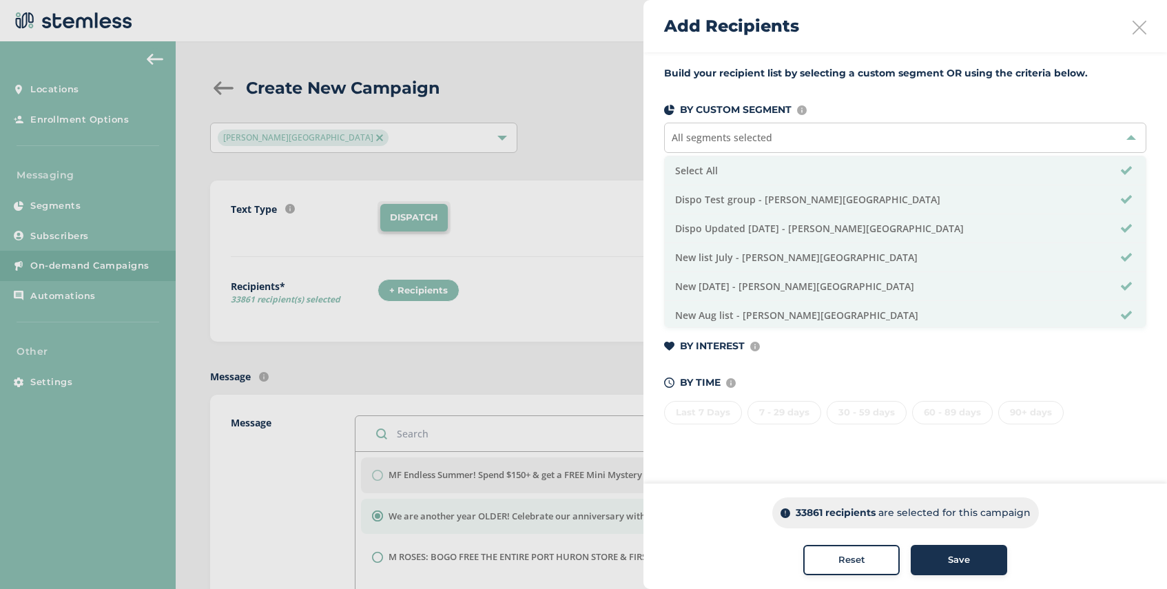
click at [956, 564] on span "Save" at bounding box center [959, 560] width 22 height 14
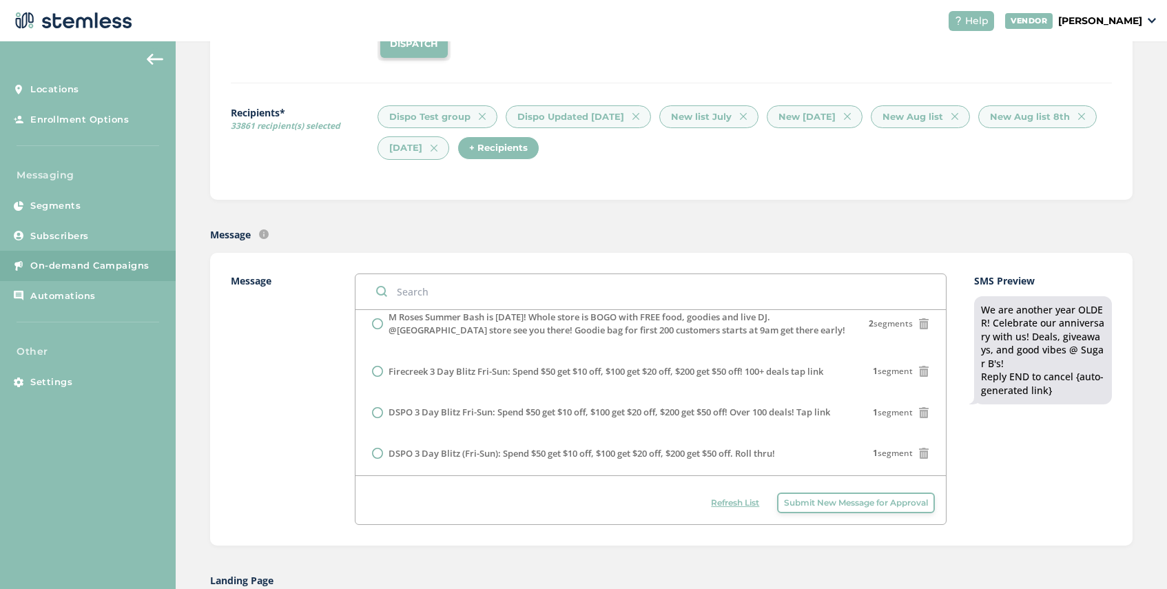
scroll to position [189, 0]
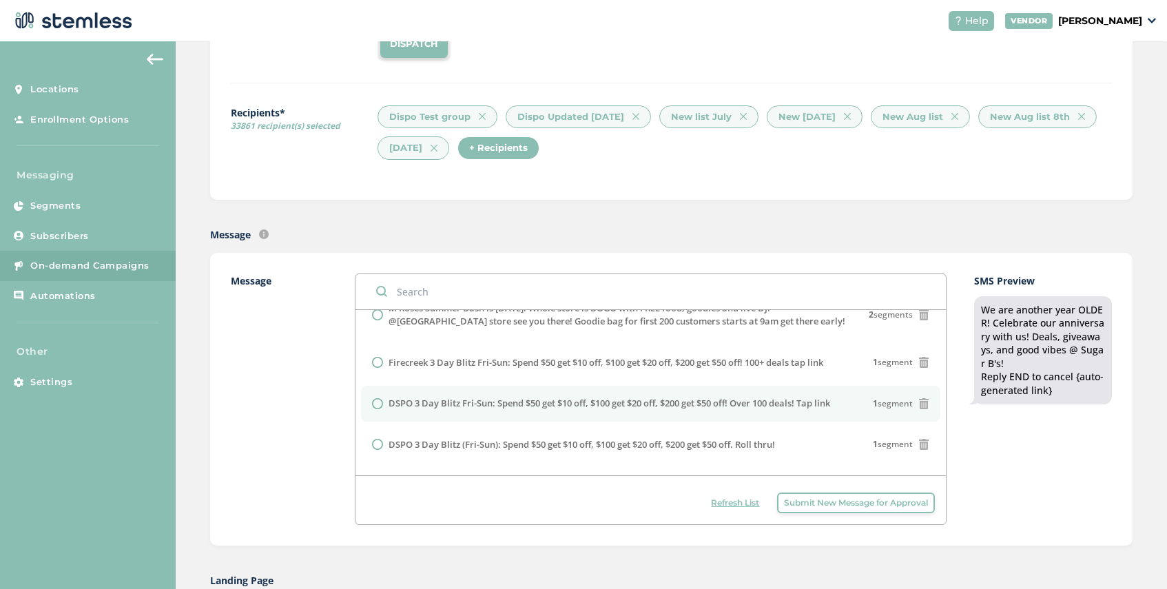
click at [483, 411] on label "DSPO 3 Day Blitz Fri-Sun: Spend $50 get $10 off, $100 get $20 off, $200 get $50…" at bounding box center [610, 404] width 442 height 14
radio input "false"
radio input "true"
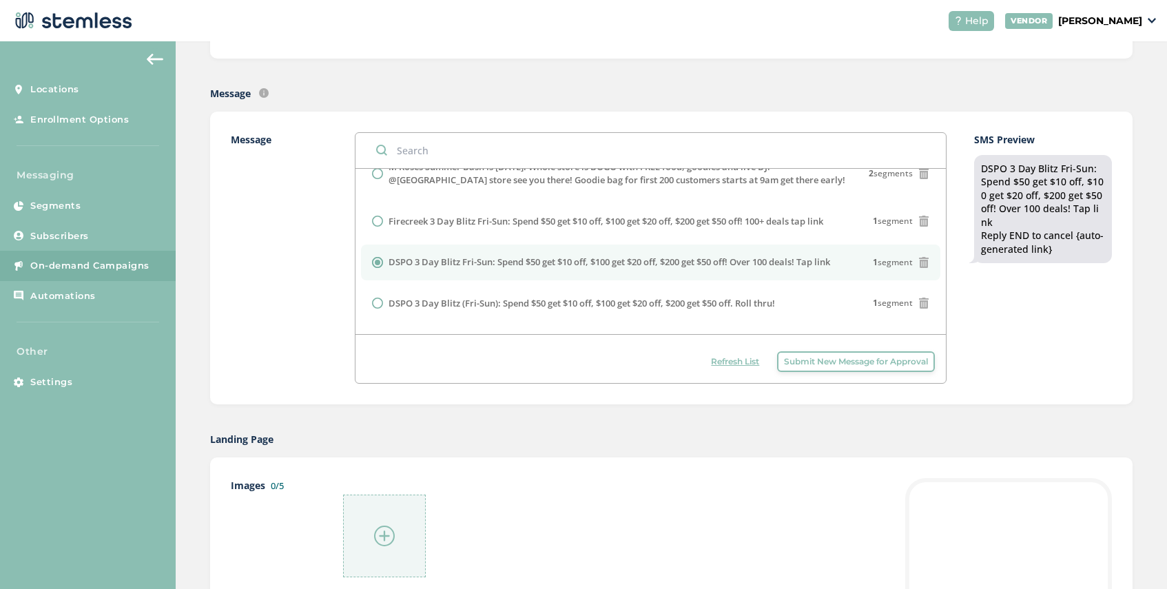
scroll to position [327, 0]
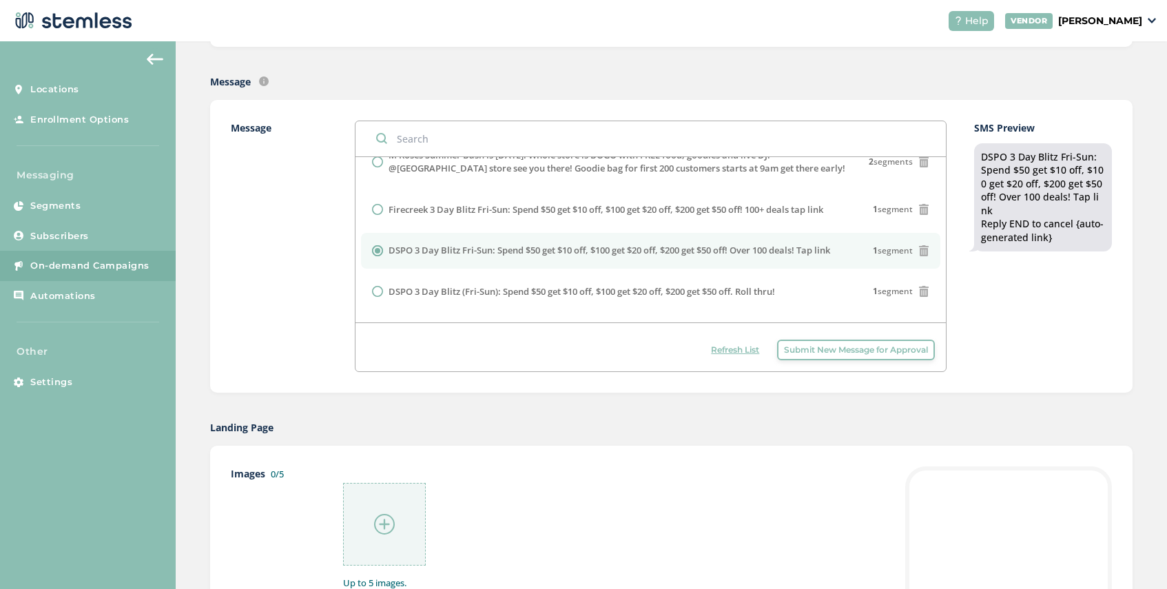
click at [380, 526] on img at bounding box center [384, 524] width 21 height 21
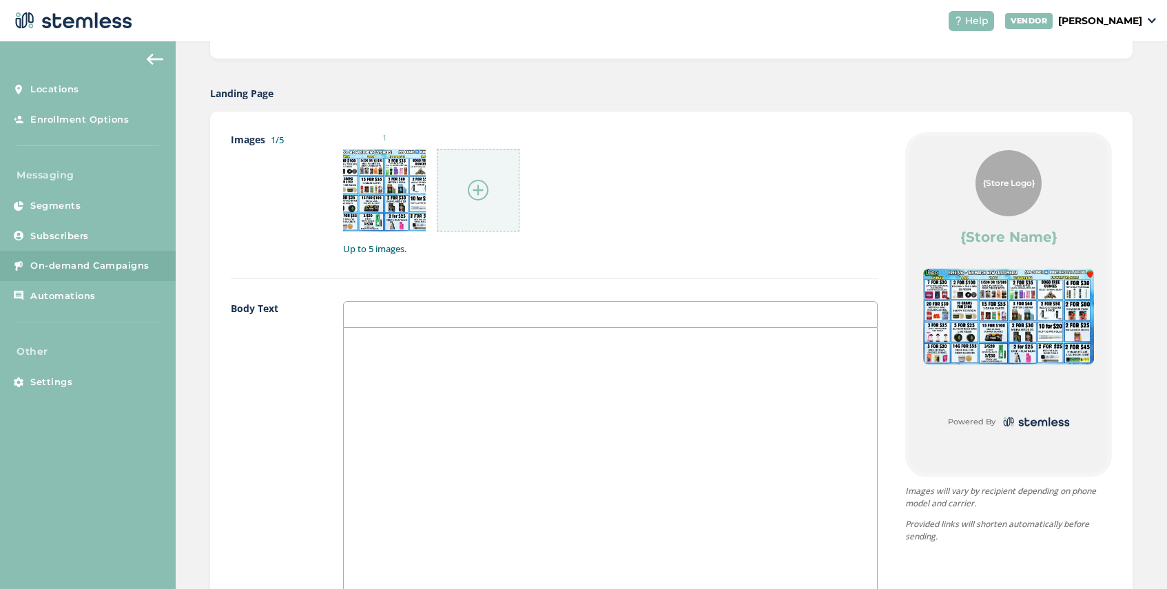
scroll to position [877, 0]
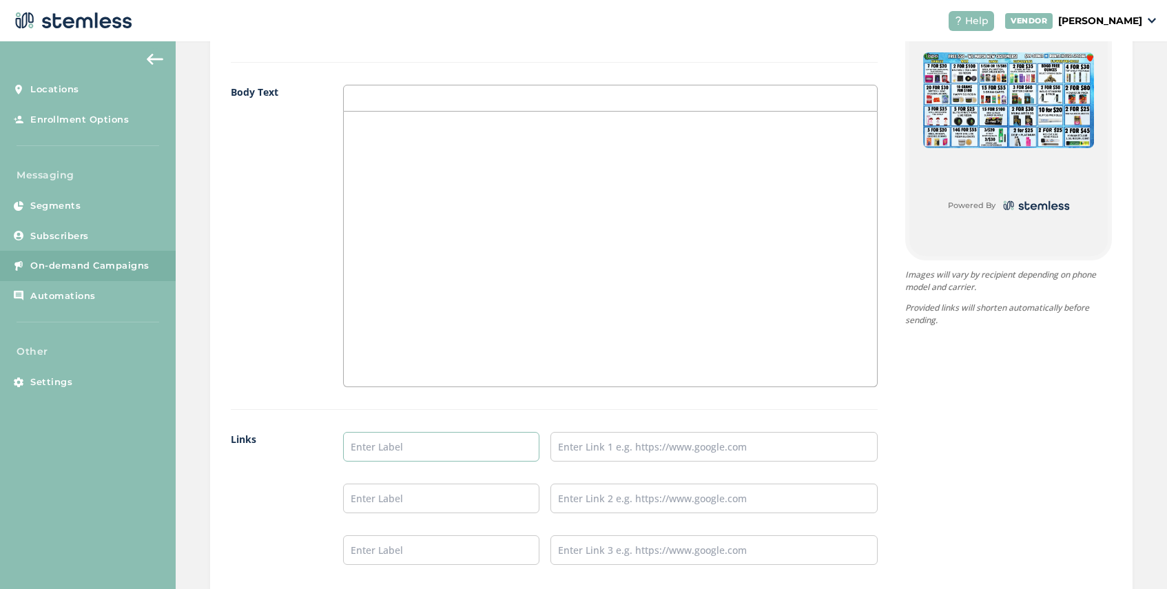
click at [396, 448] on input "text" at bounding box center [441, 447] width 196 height 30
type input "SHOP NOW"
click at [627, 441] on input "text" at bounding box center [713, 447] width 327 height 30
type input "https://disposhops.com/"
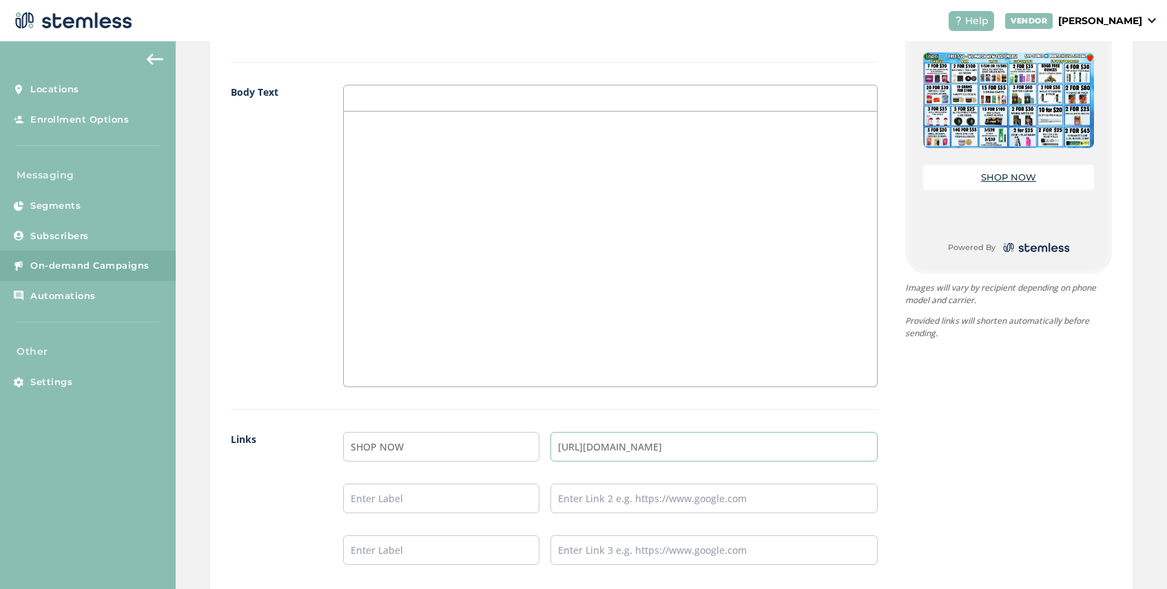
scroll to position [1066, 0]
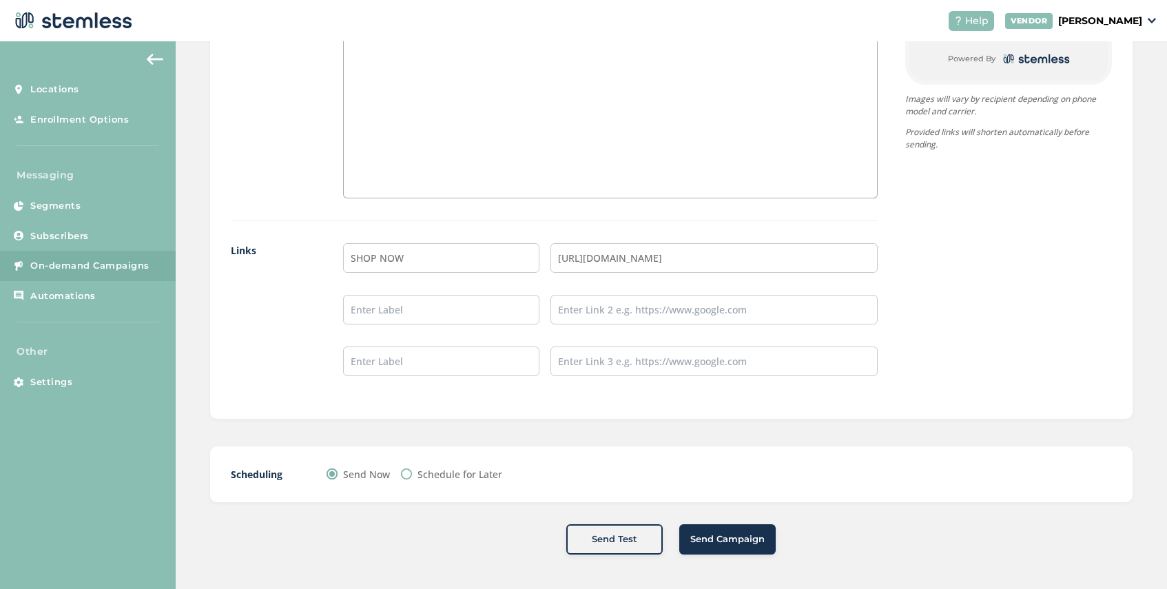
click at [442, 477] on label "Schedule for Later" at bounding box center [459, 474] width 85 height 14
click at [412, 477] on input "Schedule for Later" at bounding box center [406, 473] width 11 height 11
radio input "true"
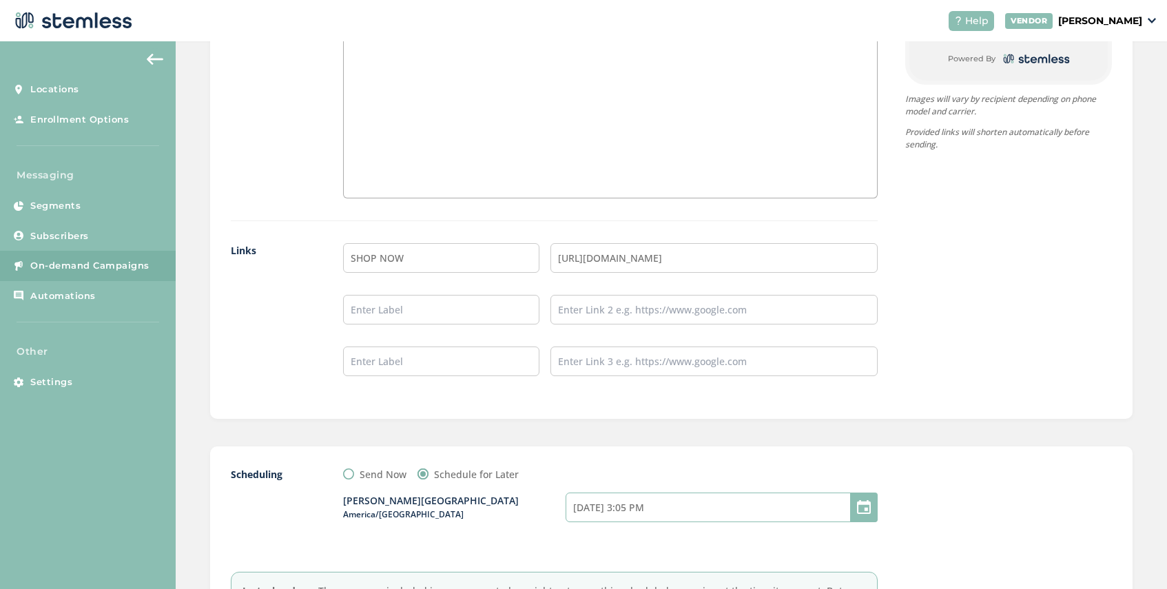
click at [661, 508] on input "08/21/2025 3:05 PM" at bounding box center [722, 508] width 312 height 30
select select "18"
select select "5"
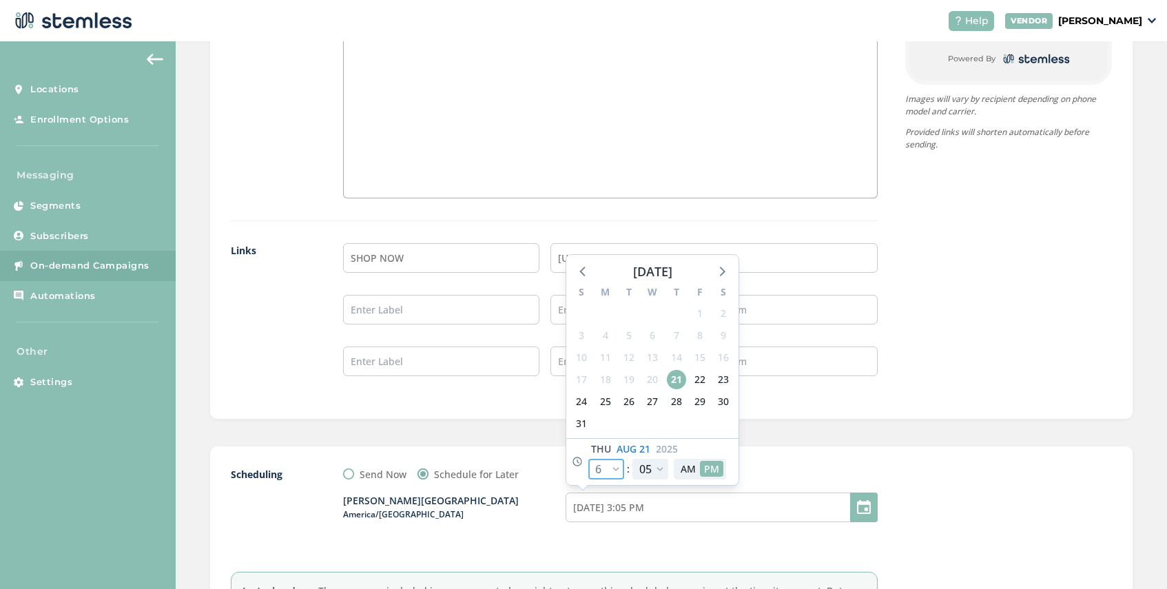
click at [615, 468] on select "12 1 2 3 4 5 6 7 8 9 10 11" at bounding box center [606, 469] width 36 height 21
select select "19"
click at [588, 459] on select "12 1 2 3 4 5 6 7 8 9 10 11" at bounding box center [606, 469] width 36 height 21
type input "08/21/2025 4:05 PM"
select select "19"
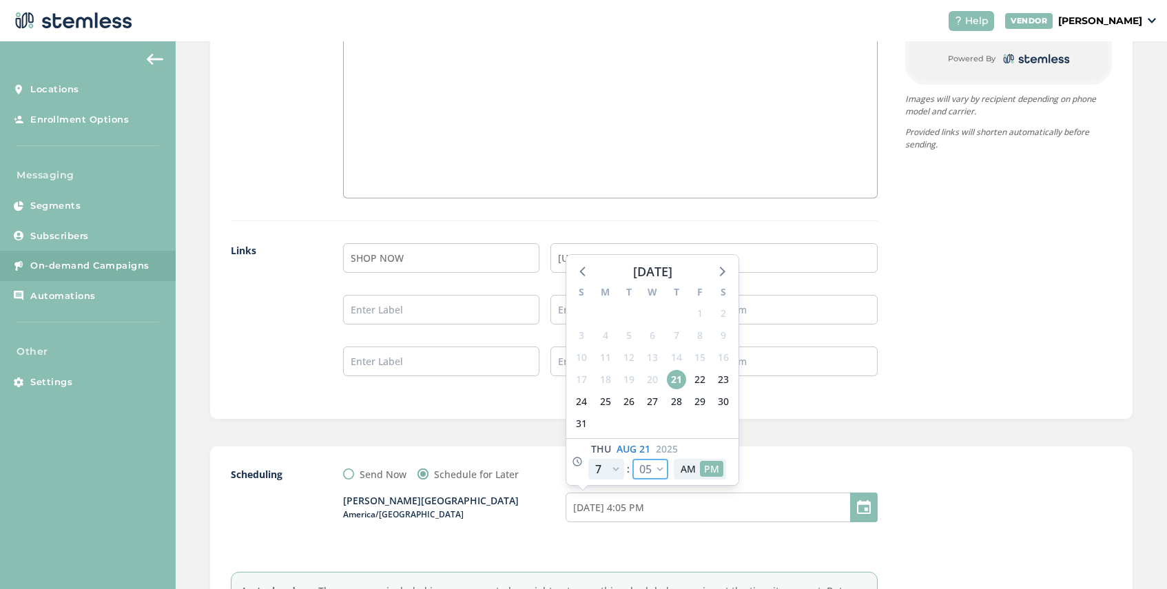
click at [659, 468] on select "00 05 10 15 20 25 30 35 40 45 50 55" at bounding box center [650, 469] width 36 height 21
select select "30"
click at [632, 459] on select "00 05 10 15 20 25 30 35 40 45 50 55" at bounding box center [650, 469] width 36 height 21
type input "08/21/2025 4:30 PM"
select select "30"
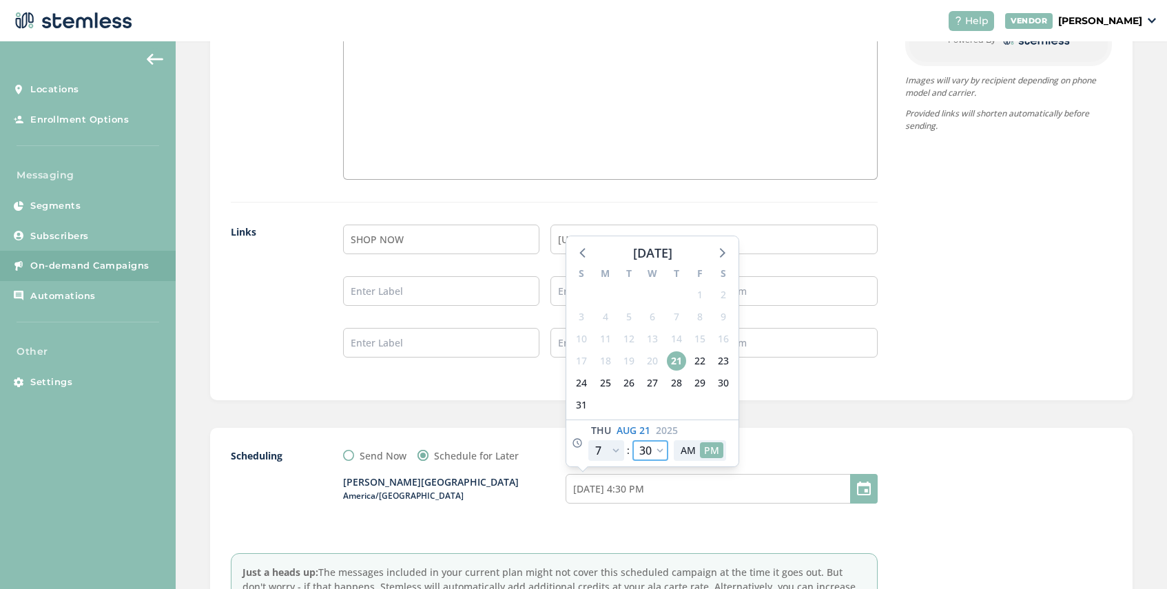
scroll to position [1093, 0]
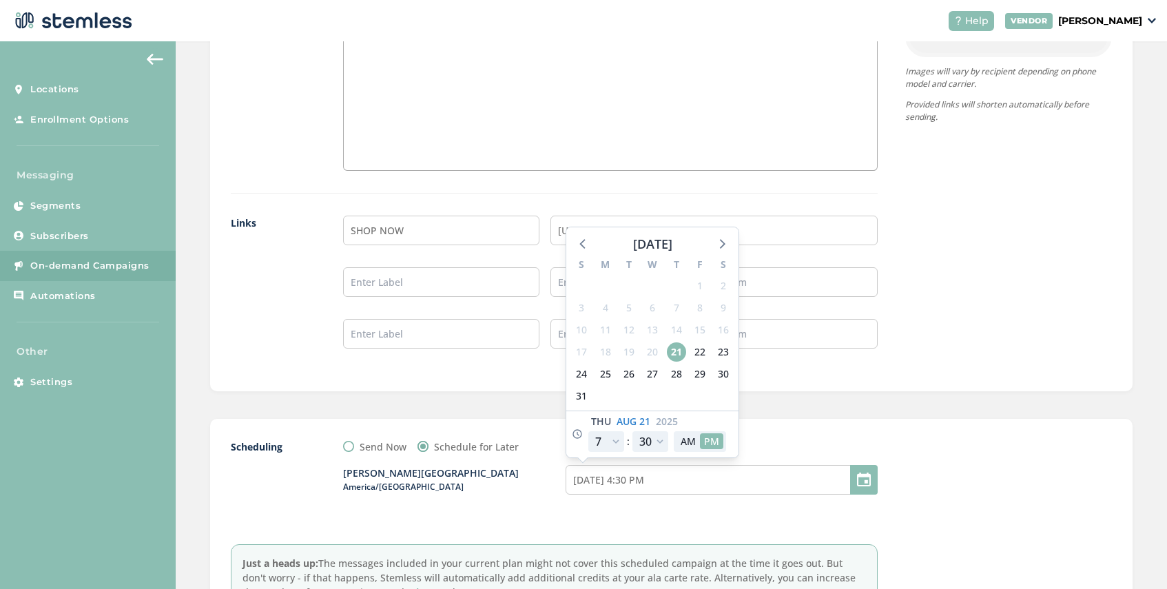
click at [916, 485] on div at bounding box center [1008, 526] width 207 height 172
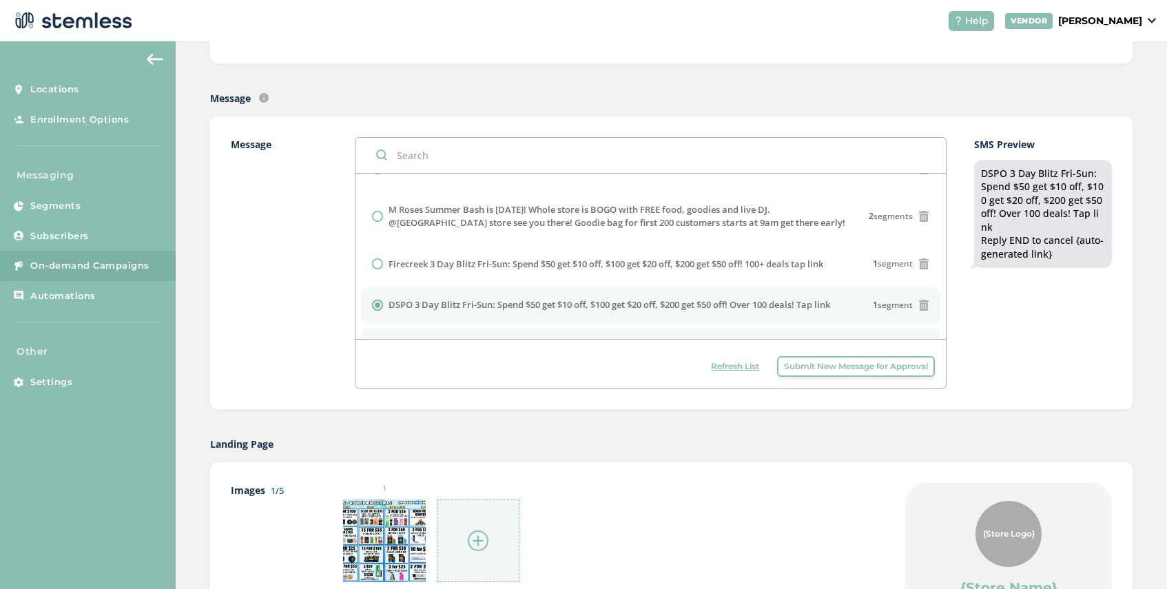
scroll to position [150, 0]
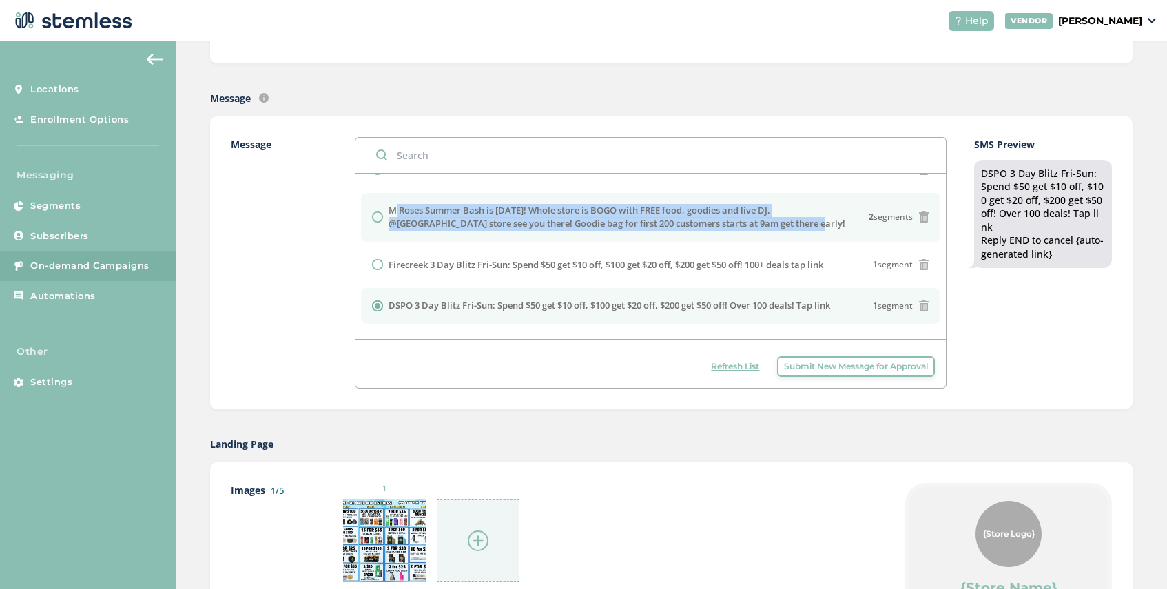
drag, startPoint x: 737, startPoint y: 237, endPoint x: 390, endPoint y: 223, distance: 347.5
click at [390, 223] on label "M Roses Summer Bash is [DATE]! Whole store is BOGO with FREE food, goodies and …" at bounding box center [629, 217] width 481 height 27
radio input "true"
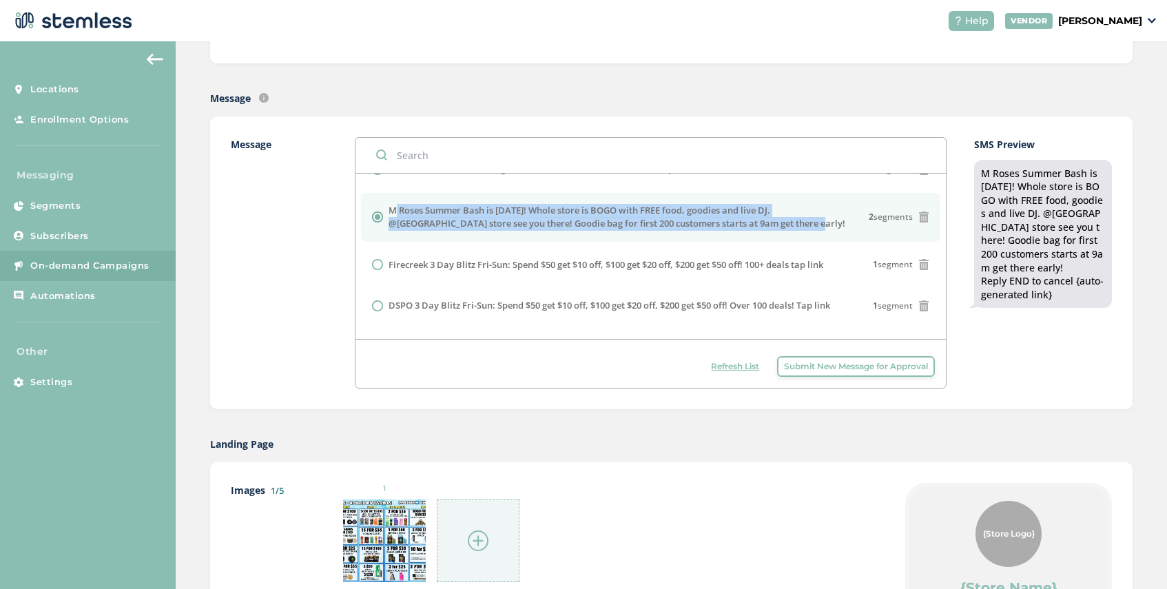
copy label "M Roses Summer Bash is [DATE]! Whole store is BOGO with FREE food, goodies and …"
click at [856, 368] on span "Submit New Message for Approval" at bounding box center [856, 366] width 144 height 12
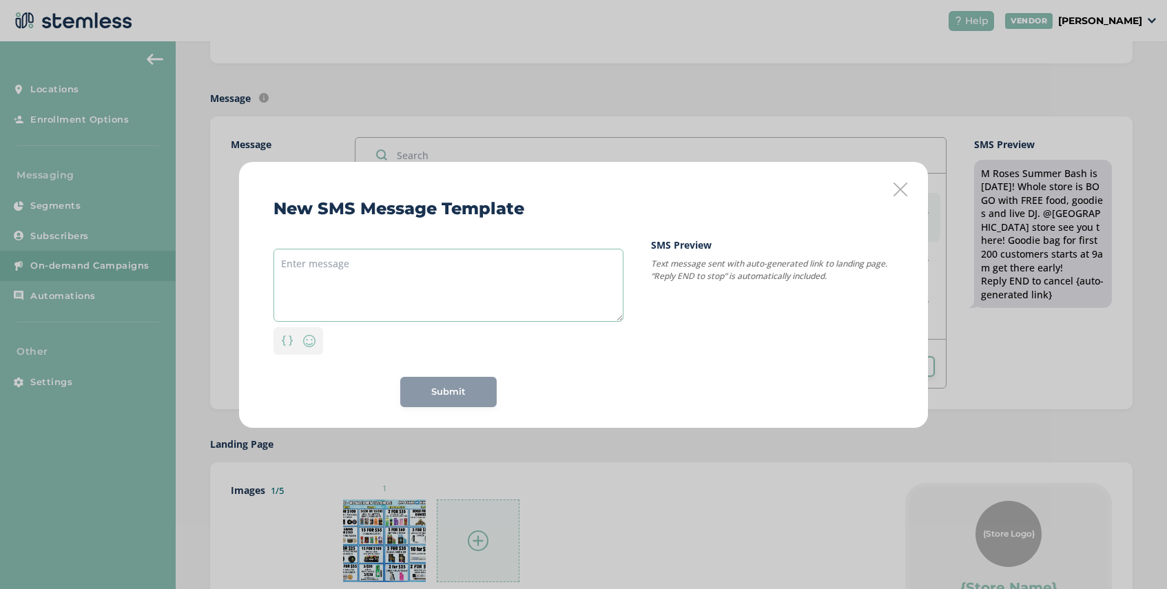
click at [472, 265] on textarea at bounding box center [449, 285] width 350 height 73
paste textarea "M Roses Summer Bash is [DATE]! Whole store is BOGO with FREE food, goodies and …"
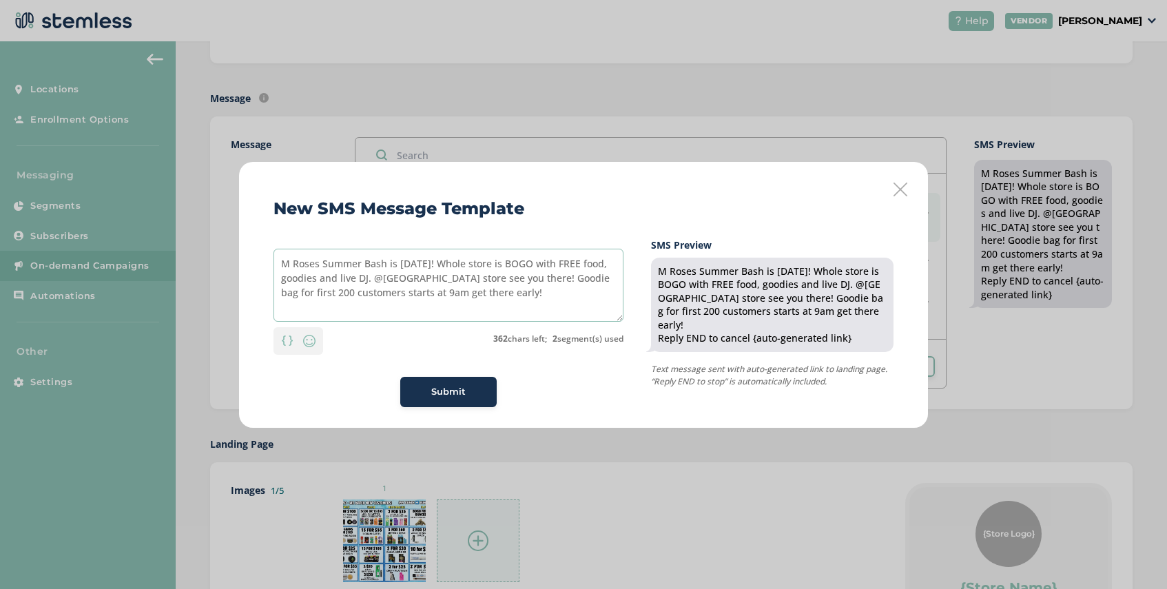
drag, startPoint x: 444, startPoint y: 265, endPoint x: 410, endPoint y: 266, distance: 34.5
click at [410, 266] on textarea "M Roses Summer Bash is [DATE]! Whole store is BOGO with FREE food, goodies and …" at bounding box center [449, 285] width 350 height 73
drag, startPoint x: 485, startPoint y: 291, endPoint x: 496, endPoint y: 280, distance: 15.6
click at [496, 280] on textarea "M Roses Summer Bash is today! Whole store is BOGO with FREE food, goodies and l…" at bounding box center [449, 285] width 350 height 73
click at [517, 289] on textarea "M Roses Summer Bash is today! Whole store is BOGO with FREE food, goodies and l…" at bounding box center [449, 285] width 350 height 73
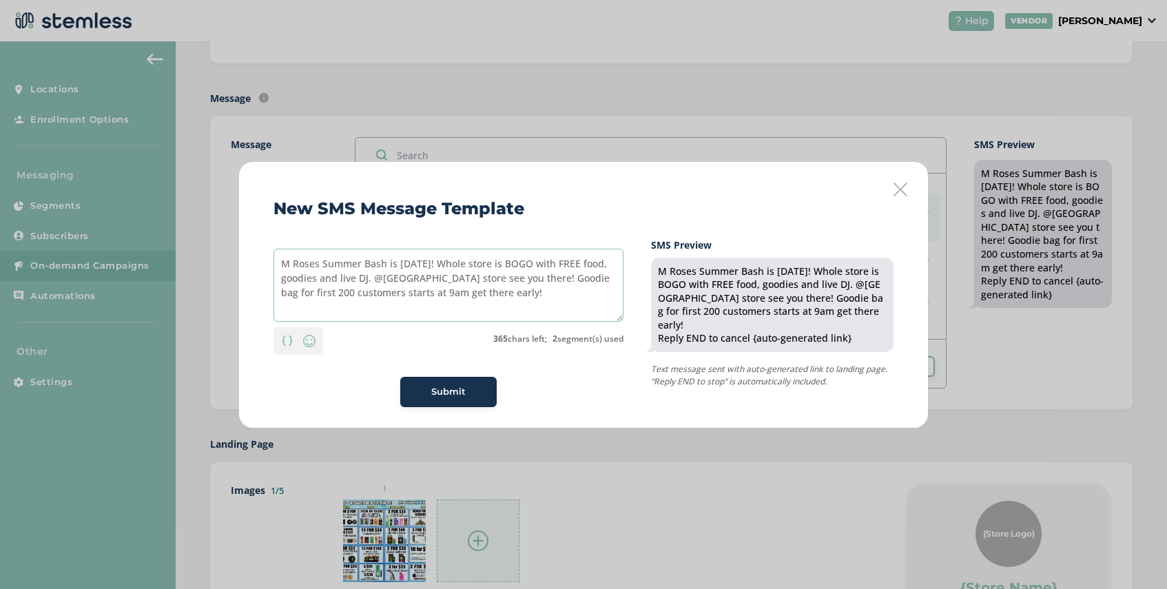
drag, startPoint x: 597, startPoint y: 279, endPoint x: 526, endPoint y: 282, distance: 71.0
click at [526, 282] on textarea "M Roses Summer Bash is today! Whole store is BOGO with FREE food, goodies and l…" at bounding box center [449, 285] width 350 height 73
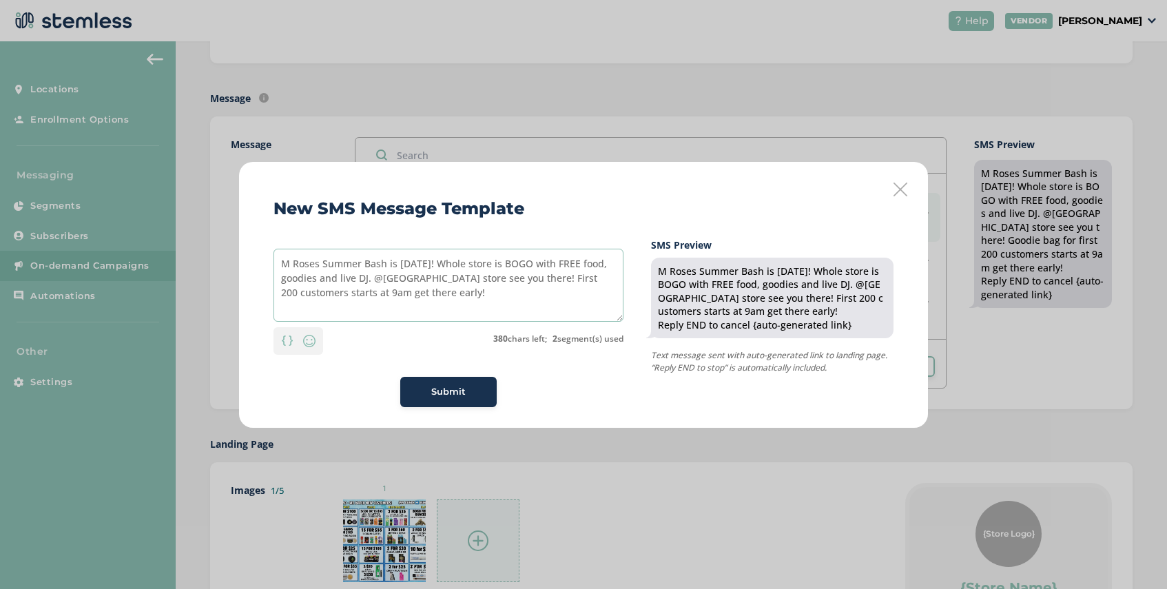
drag, startPoint x: 426, startPoint y: 298, endPoint x: 269, endPoint y: 294, distance: 157.1
click at [269, 294] on div "New SMS Message Template M Roses Summer Bash is today! Whole store is BOGO with…" at bounding box center [583, 295] width 689 height 266
click at [422, 264] on textarea "M Roses Summer Bash is today! Whole store is BOGO with FREE food, goodies and l…" at bounding box center [449, 285] width 350 height 73
drag, startPoint x: 491, startPoint y: 263, endPoint x: 425, endPoint y: 262, distance: 66.2
click at [425, 262] on textarea "M Roses Summer Bash is here! Whole store is BOGO with FREE food, goodies and li…" at bounding box center [449, 285] width 350 height 73
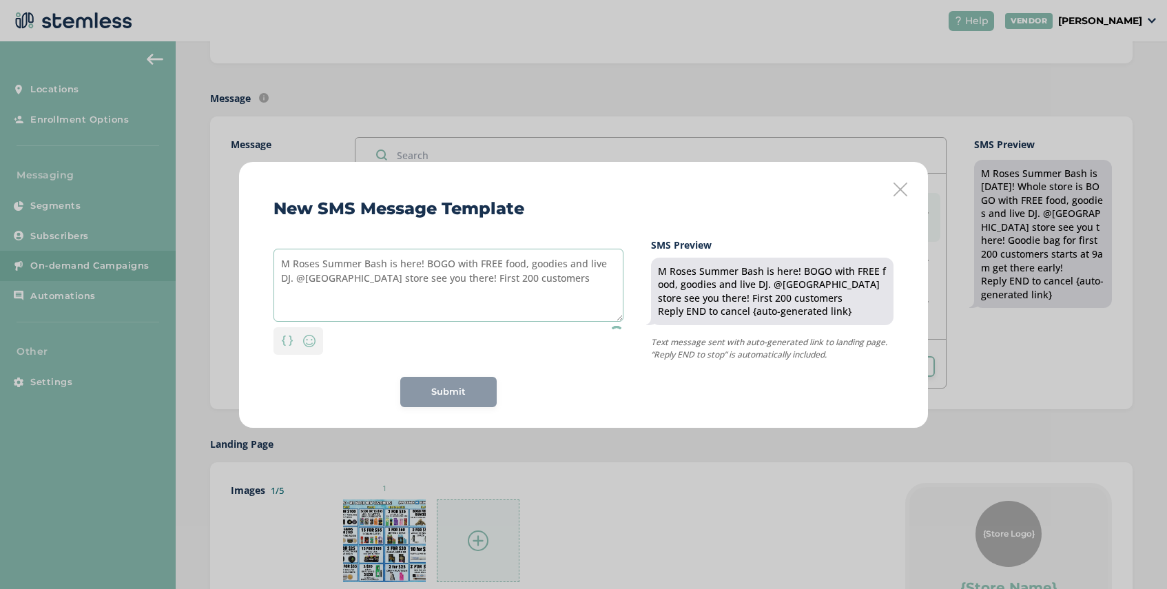
click at [451, 266] on textarea "M Roses Summer Bash is here! BOGO with FREE food, goodies and live DJ. @Waterfo…" at bounding box center [449, 285] width 350 height 73
drag, startPoint x: 595, startPoint y: 264, endPoint x: 549, endPoint y: 265, distance: 46.2
click at [549, 265] on textarea "M Roses Summer Bash is here! BOGO deals with FREE food, goodies and live DJ. @W…" at bounding box center [449, 285] width 350 height 73
click at [601, 263] on textarea "M Roses Summer Bash is here! BOGO deals with FREE food and live DJ. @Waterford …" at bounding box center [449, 285] width 350 height 73
drag, startPoint x: 433, startPoint y: 279, endPoint x: 364, endPoint y: 278, distance: 68.9
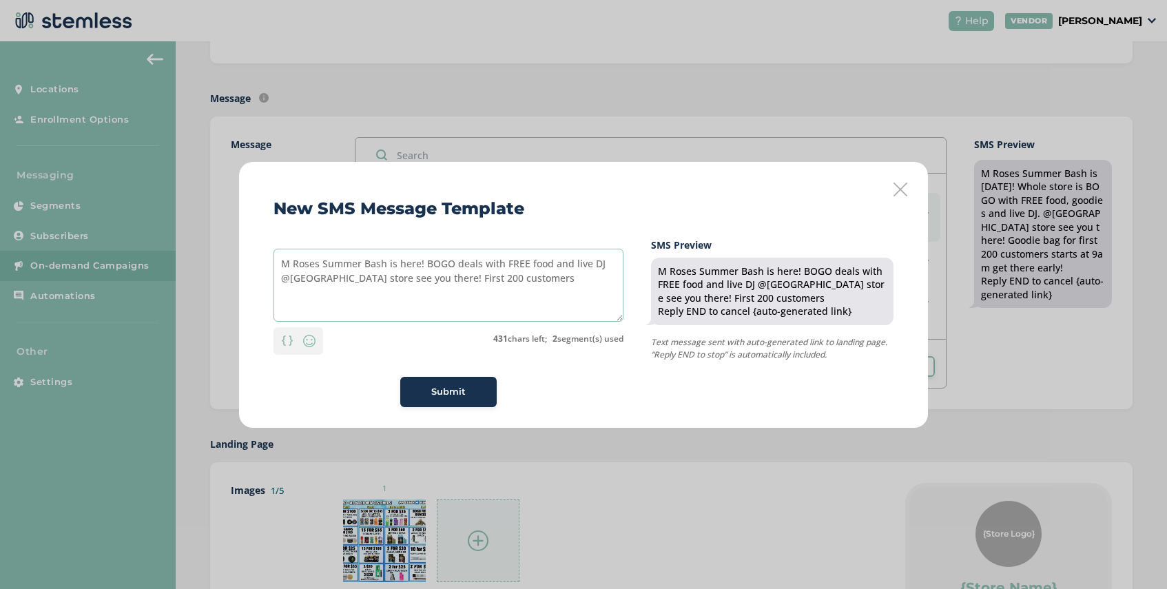
click at [364, 278] on textarea "M Roses Summer Bash is here! BOGO deals with FREE food and live DJ @Waterford s…" at bounding box center [449, 285] width 350 height 73
click at [511, 280] on textarea "M Roses Summer Bash is here! BOGO deals with FREE food and live DJ @Waterford s…" at bounding box center [449, 285] width 350 height 73
drag, startPoint x: 606, startPoint y: 278, endPoint x: 312, endPoint y: 252, distance: 295.3
click at [312, 252] on textarea "M Roses Summer Bash is here! BOGO deals with FREE food and live DJ @Waterford s…" at bounding box center [449, 285] width 350 height 73
type textarea "M Roses Summer Bash is here! BOGO deals with FREE food and live DJ @Waterford s…"
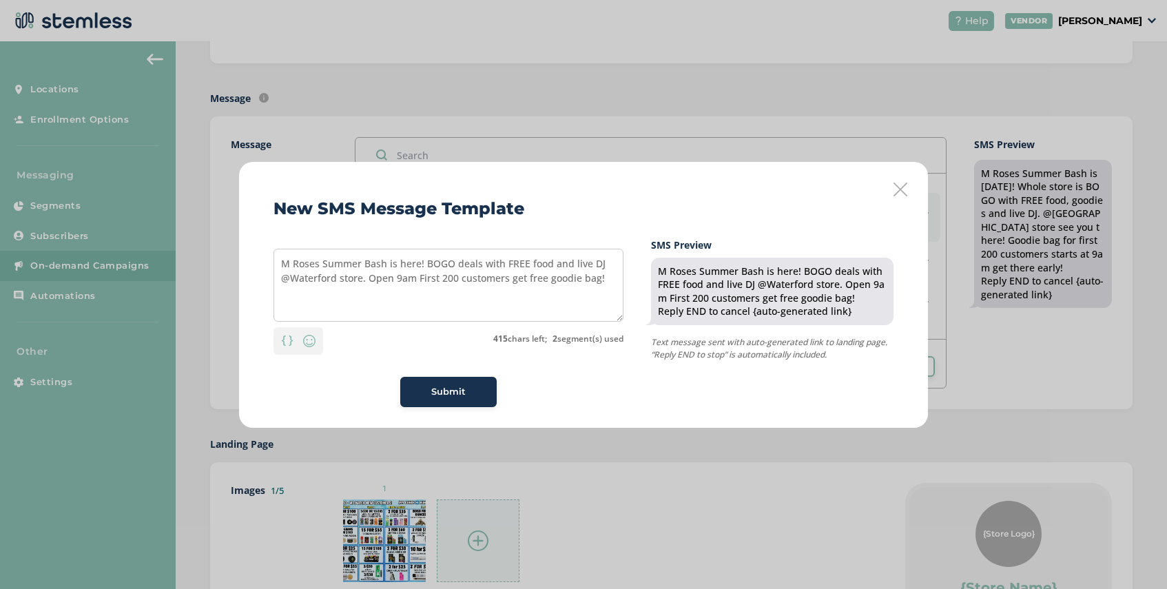
click at [901, 183] on icon at bounding box center [901, 190] width 14 height 14
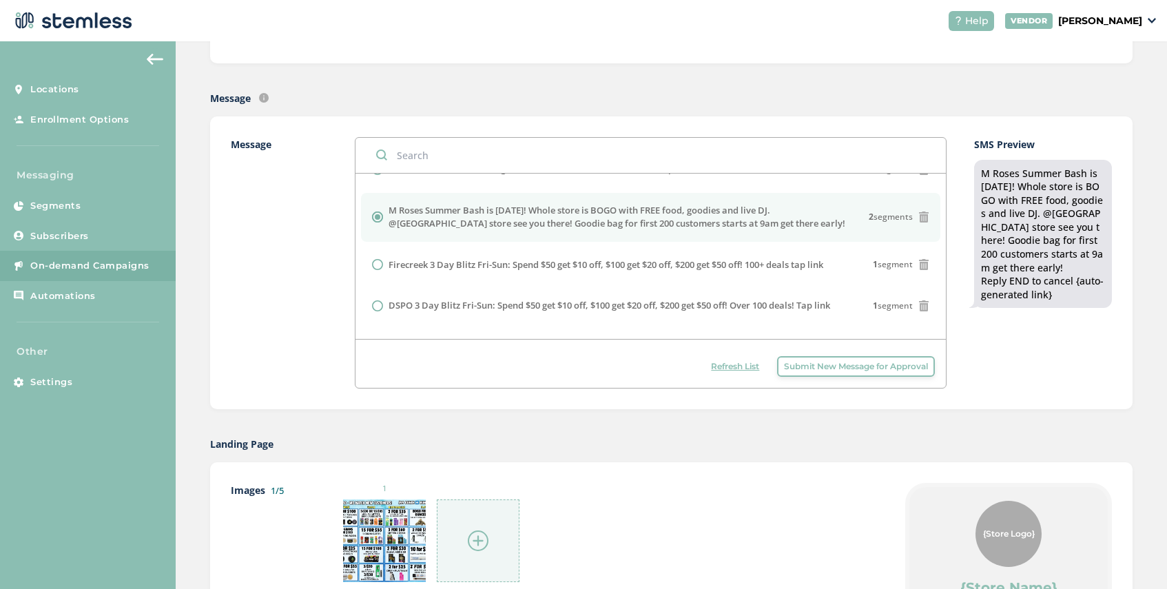
click at [817, 370] on span "Submit New Message for Approval" at bounding box center [856, 366] width 144 height 12
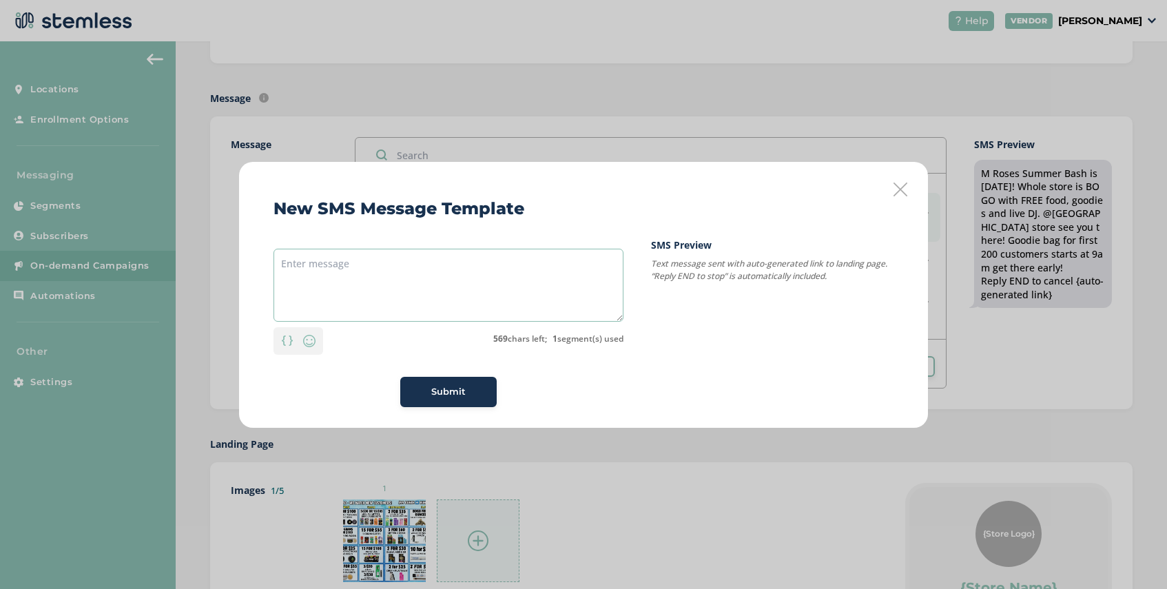
click at [414, 271] on textarea at bounding box center [449, 285] width 350 height 73
paste textarea "M Roses Summer Bash is here! BOGO deals with FREE food and live DJ @Waterford s…"
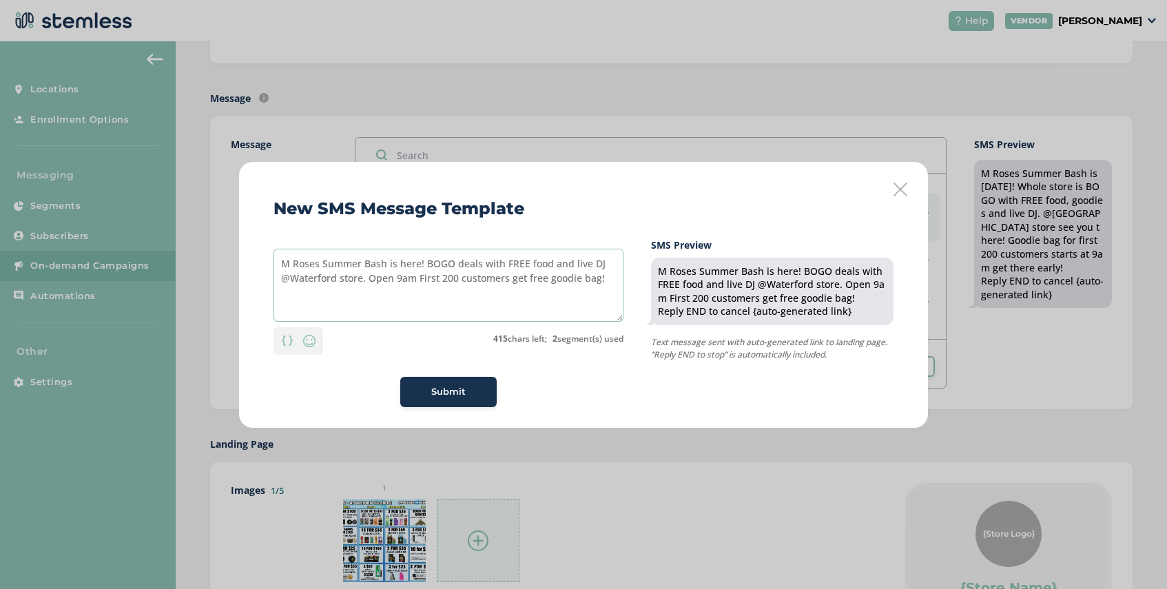
type textarea "M Roses Summer Bash is here! BOGO deals with FREE food and live DJ @Waterford s…"
click at [448, 390] on span "Submit" at bounding box center [448, 392] width 34 height 14
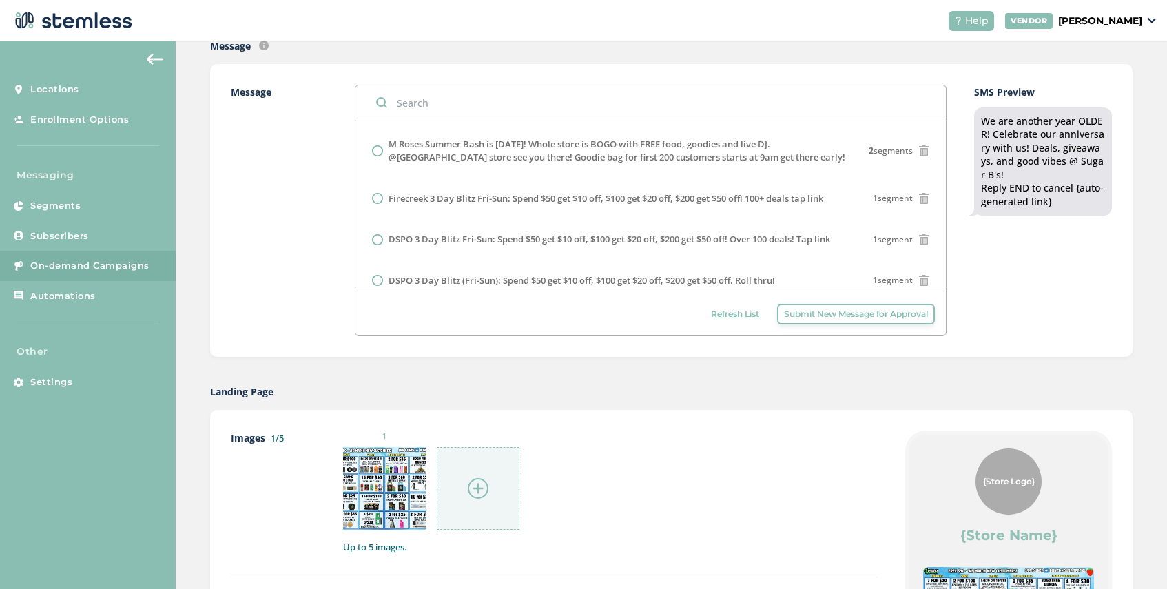
scroll to position [227, 0]
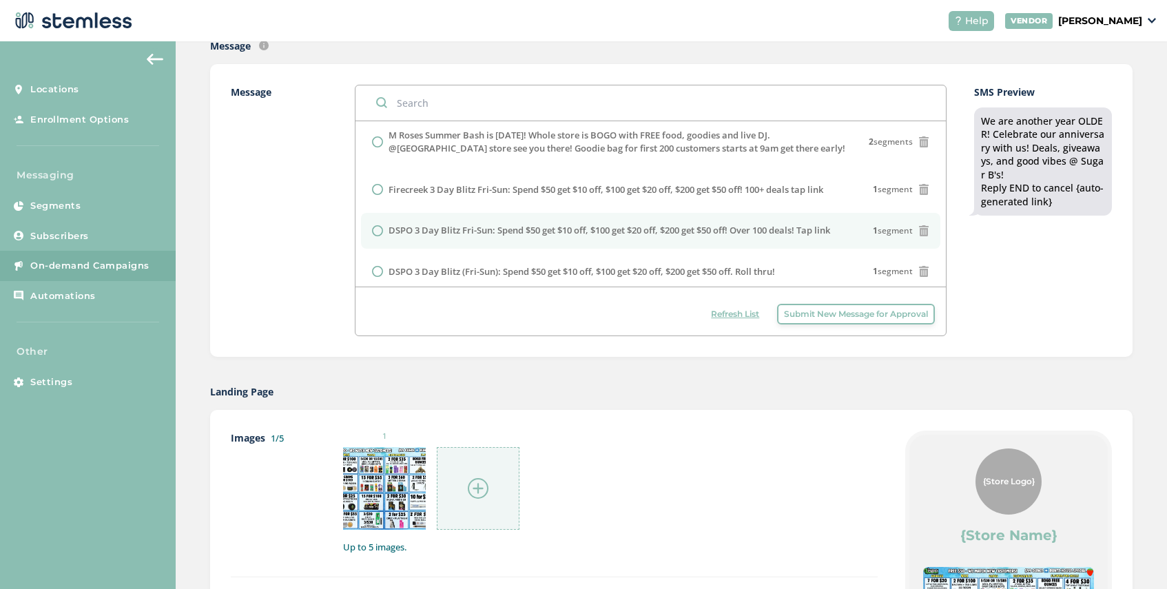
click at [444, 238] on label "DSPO 3 Day Blitz Fri-Sun: Spend $50 get $10 off, $100 get $20 off, $200 get $50…" at bounding box center [610, 231] width 442 height 14
radio input "false"
radio input "true"
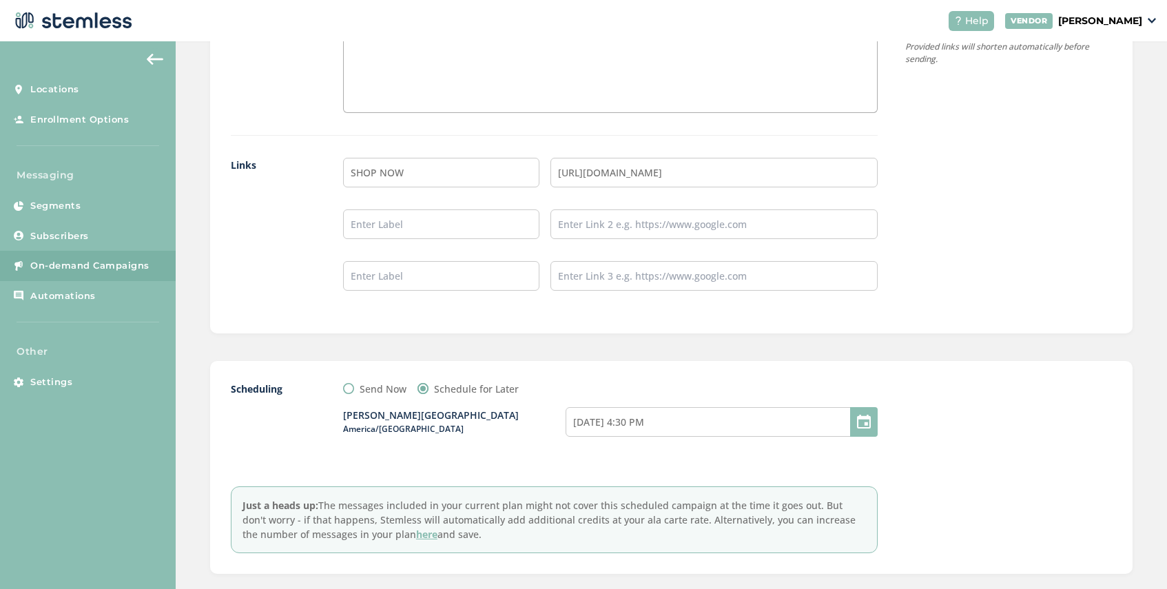
scroll to position [1223, 0]
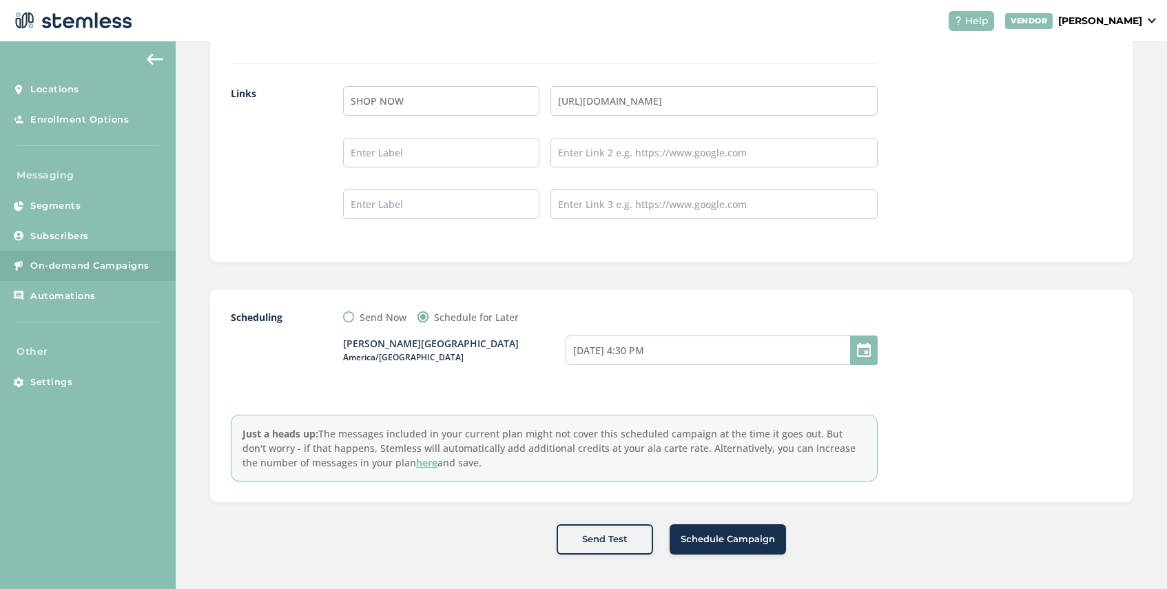
click at [716, 543] on span "Schedule Campaign" at bounding box center [728, 540] width 94 height 14
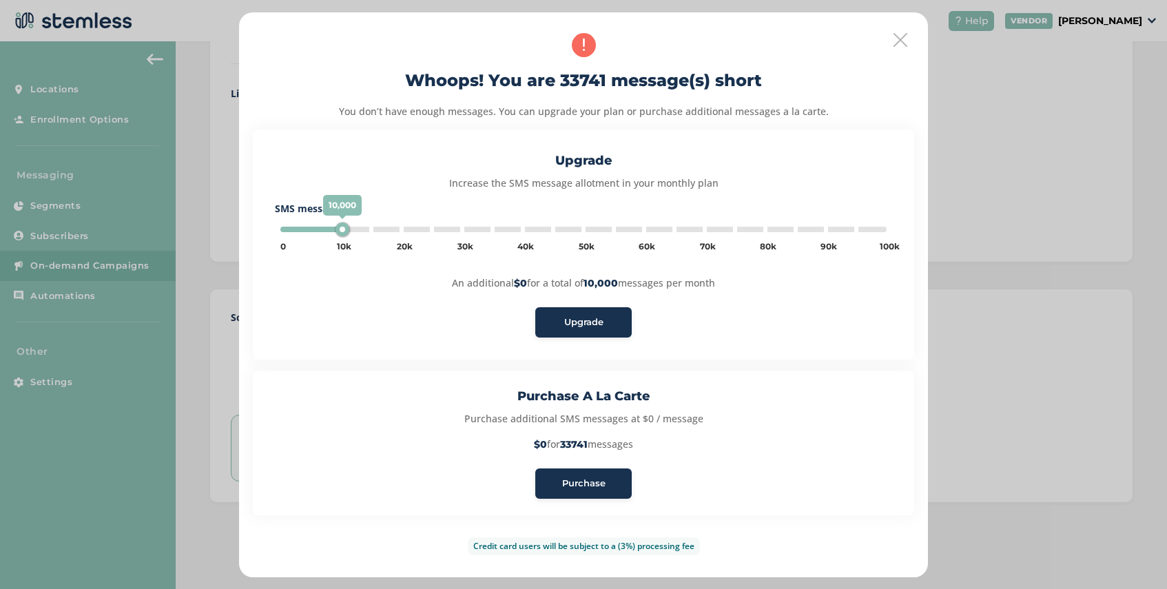
type input "5000"
click at [594, 484] on span "Purchase" at bounding box center [583, 484] width 43 height 14
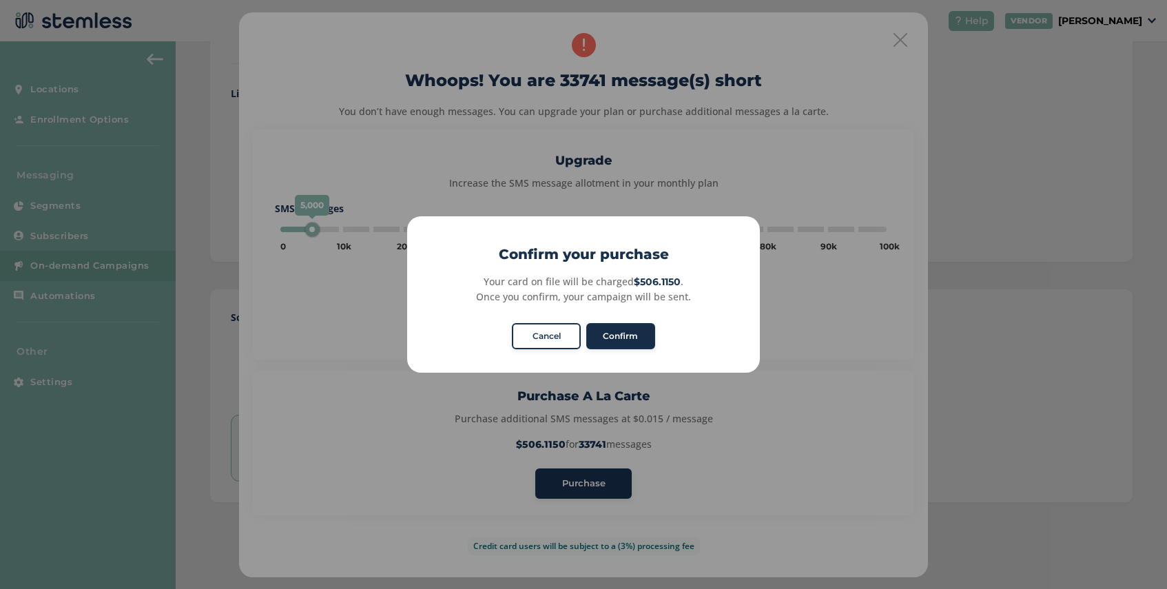
click at [620, 342] on button "Confirm" at bounding box center [620, 336] width 69 height 26
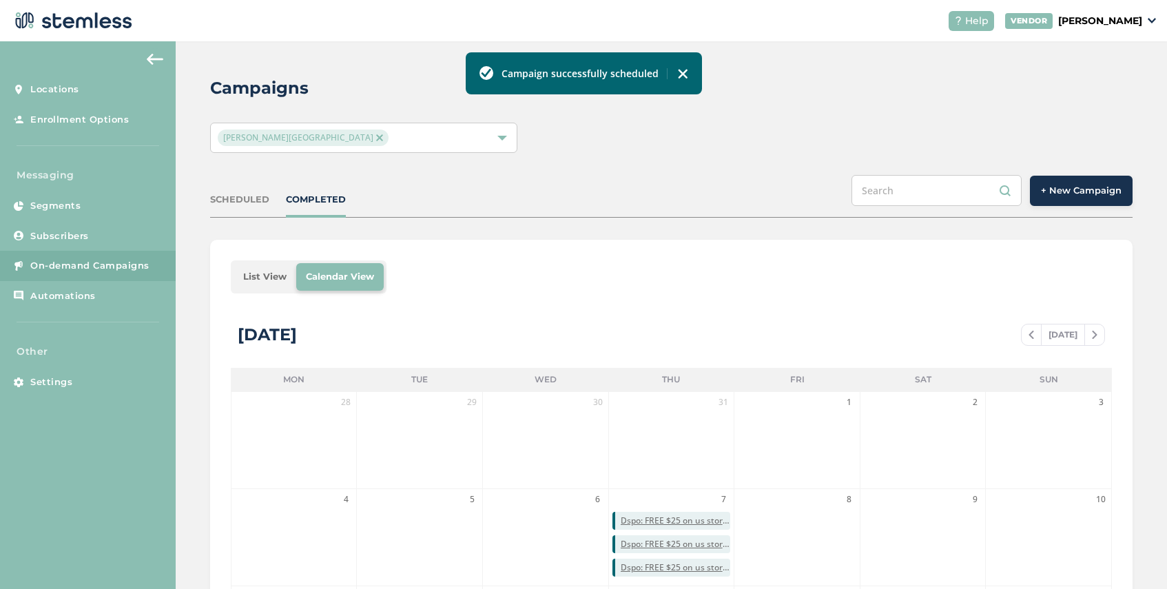
click at [246, 203] on div "SCHEDULED" at bounding box center [239, 200] width 59 height 14
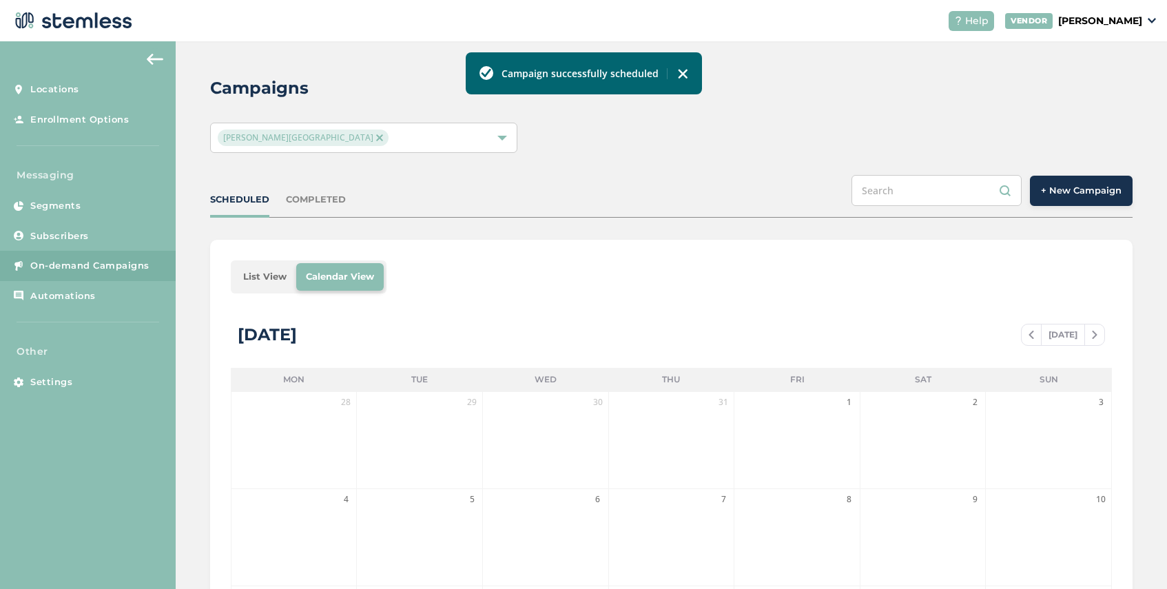
click at [263, 277] on li "List View" at bounding box center [265, 277] width 63 height 28
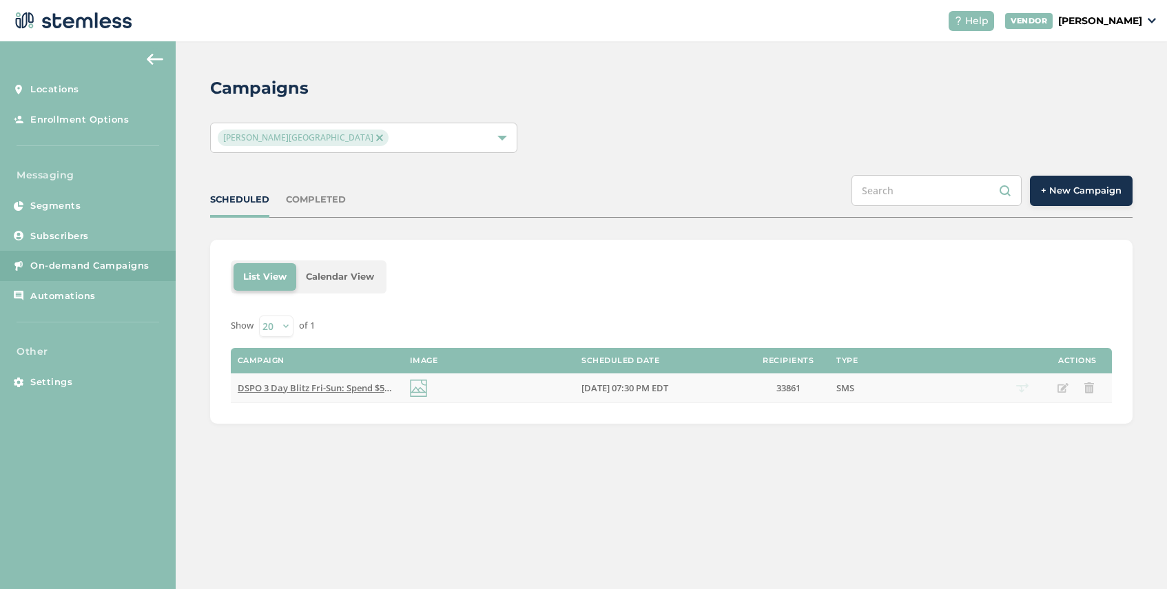
click at [346, 386] on span "DSPO 3 Day Blitz Fri-Sun: Spend $50 get $10 off, $100 get $20 off, $200 get $50…" at bounding box center [502, 388] width 528 height 12
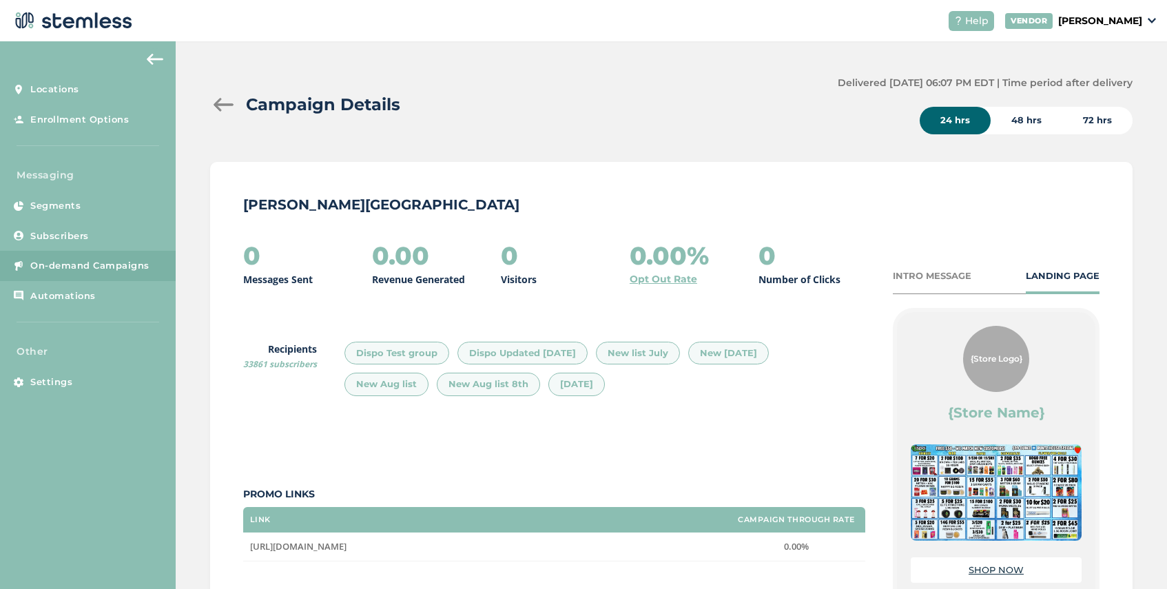
click at [218, 109] on div at bounding box center [224, 105] width 28 height 14
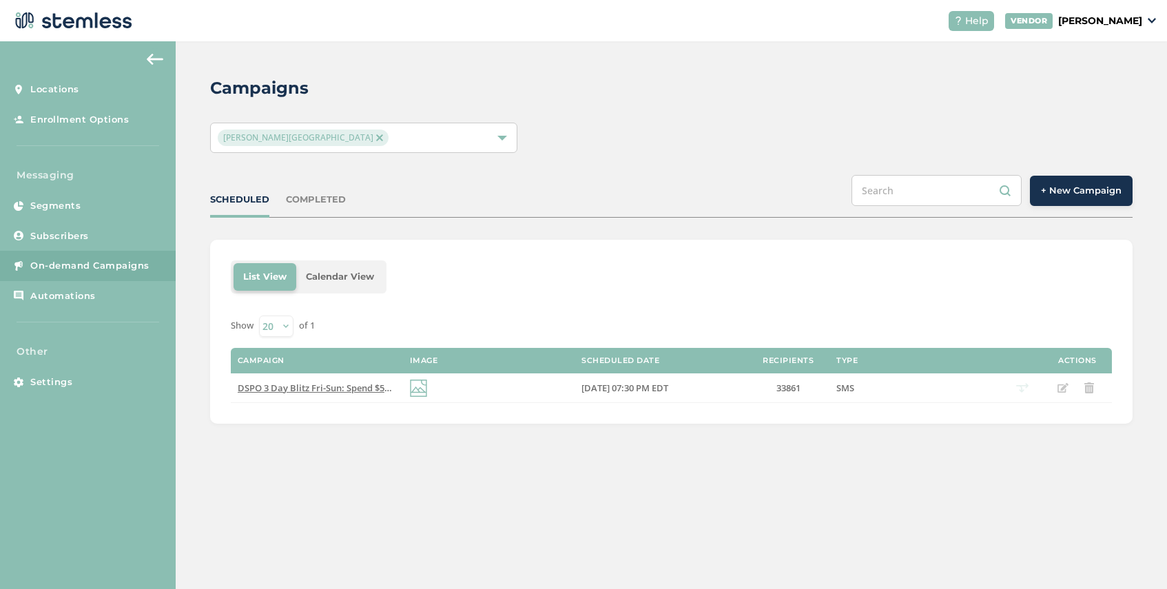
click at [376, 136] on img at bounding box center [379, 137] width 7 height 7
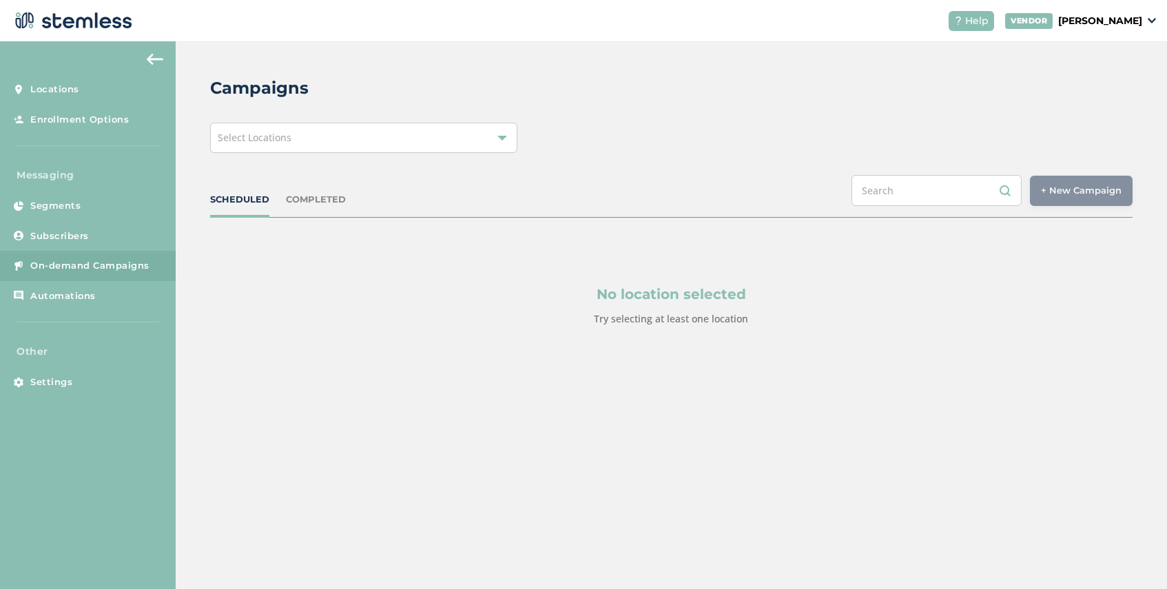
click at [360, 143] on div "Select Locations" at bounding box center [363, 138] width 307 height 30
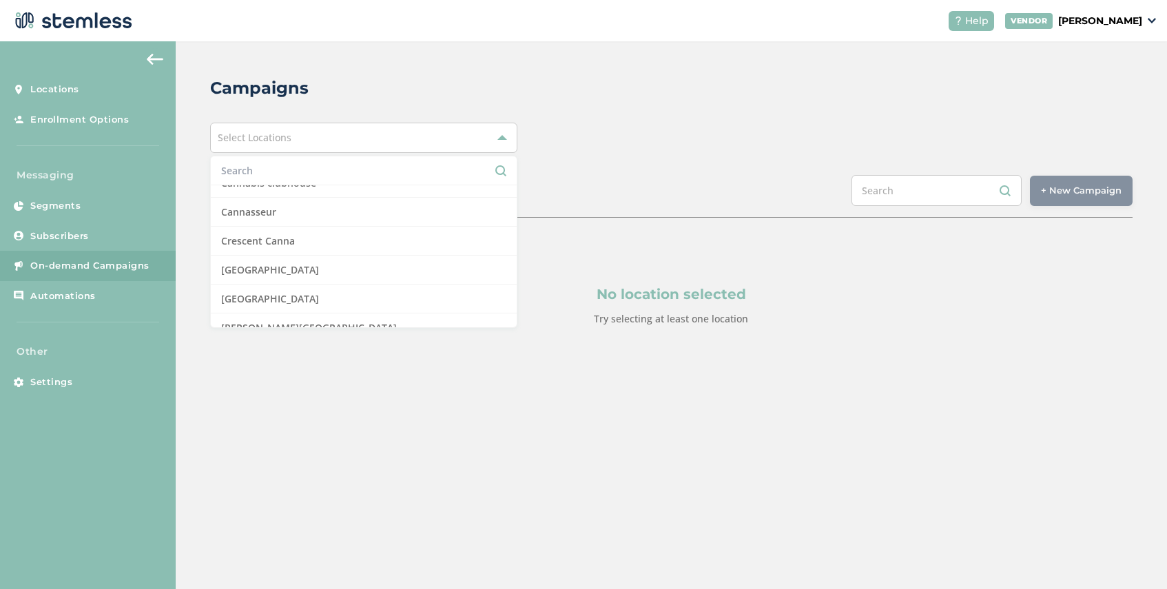
scroll to position [249, 0]
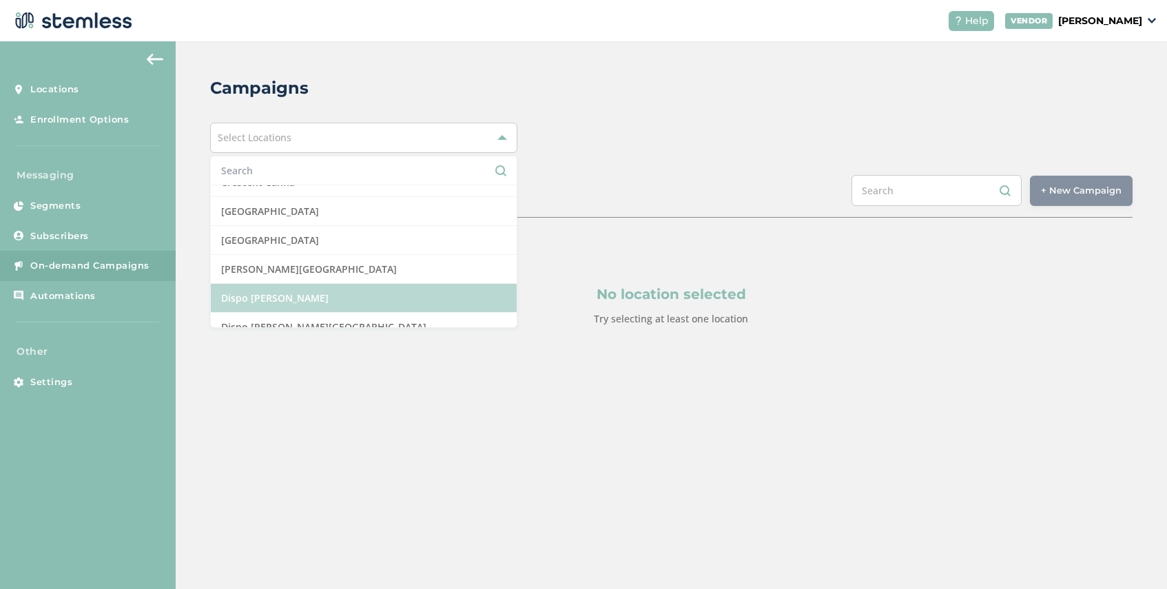
click at [329, 300] on li "Dispo [PERSON_NAME]" at bounding box center [364, 298] width 306 height 29
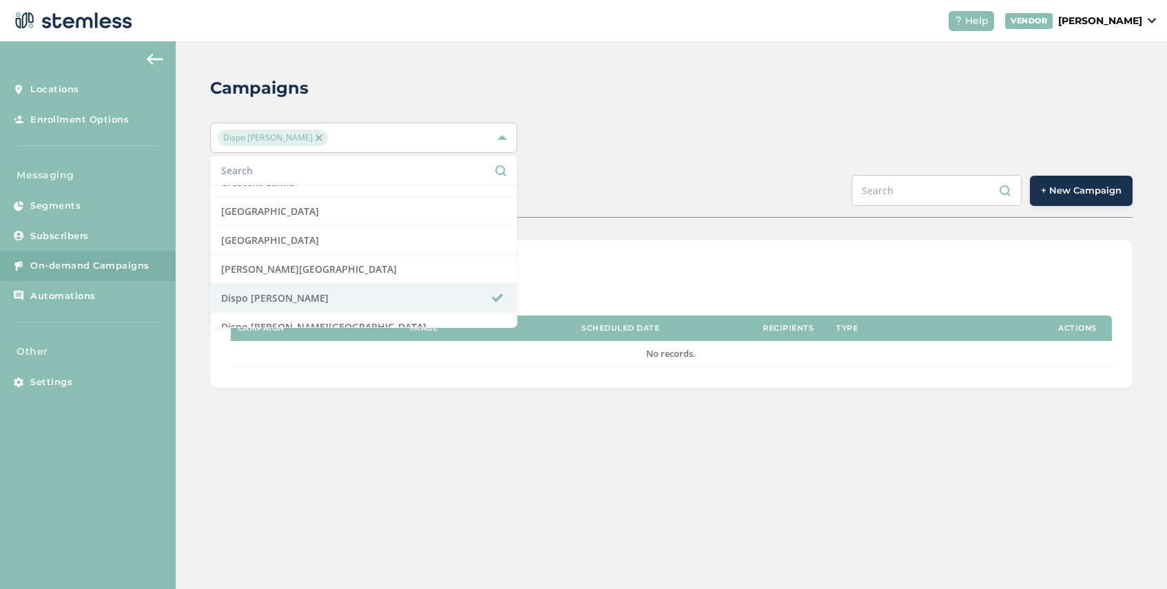
click at [839, 191] on div "SCHEDULED COMPLETED + New Campaign" at bounding box center [671, 196] width 922 height 43
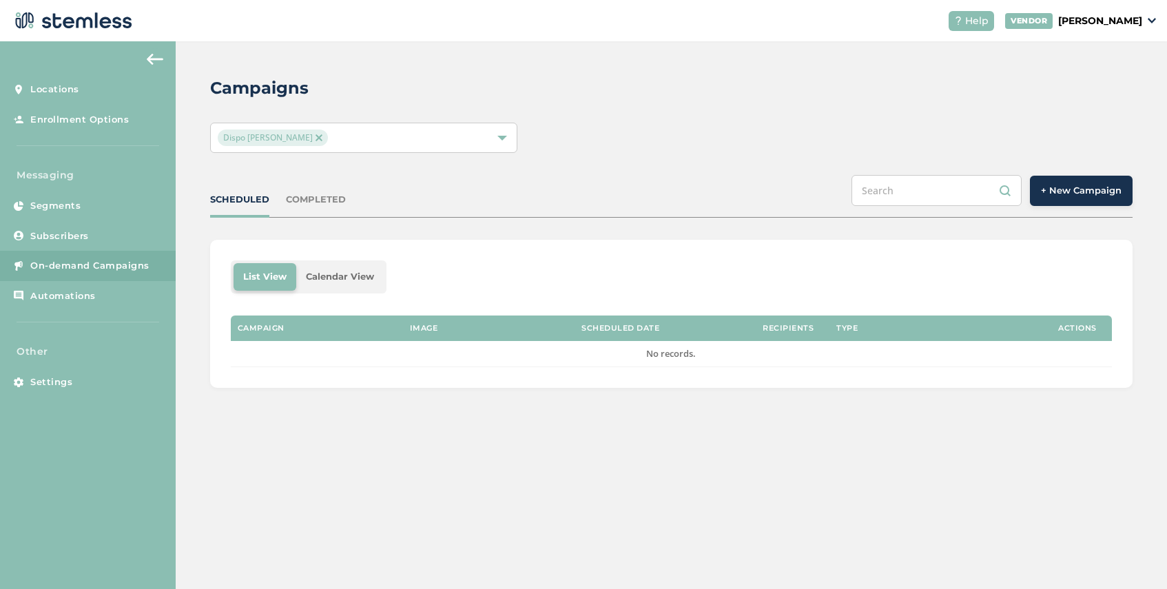
click at [1075, 189] on span "+ New Campaign" at bounding box center [1081, 191] width 81 height 14
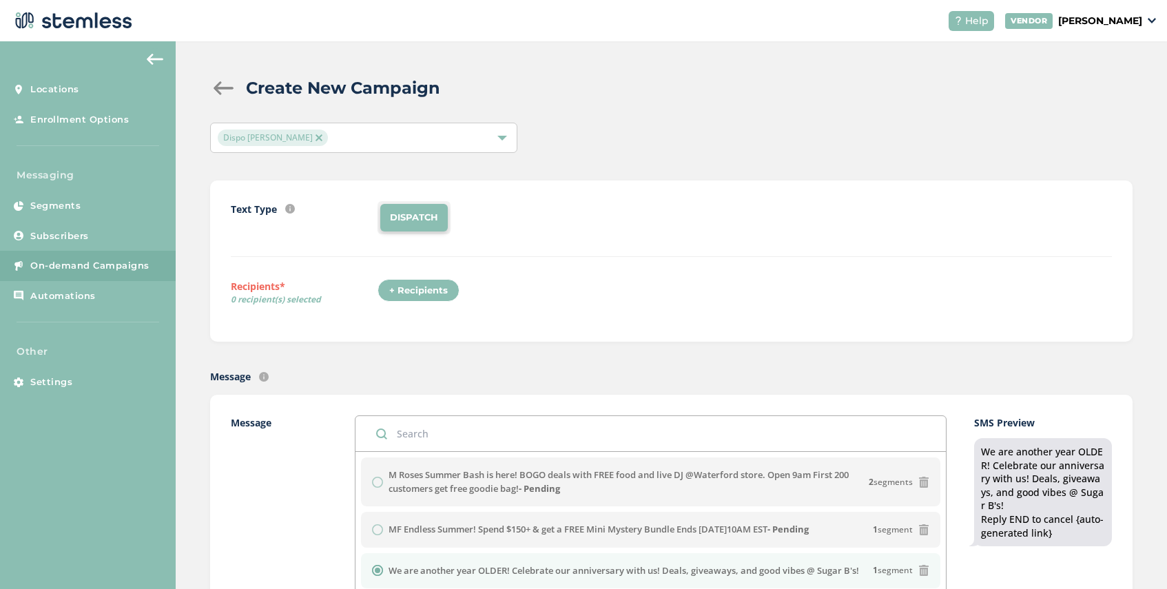
click at [422, 294] on div "+ Recipients" at bounding box center [419, 290] width 82 height 23
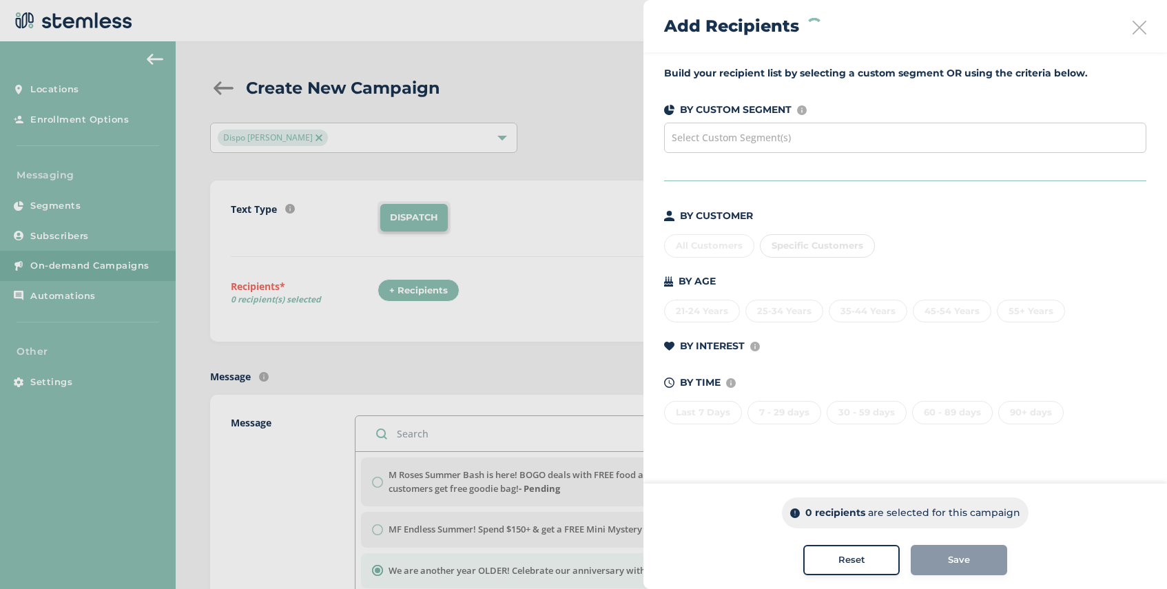
click at [719, 149] on div "Select Custom Segment(s)" at bounding box center [905, 138] width 482 height 30
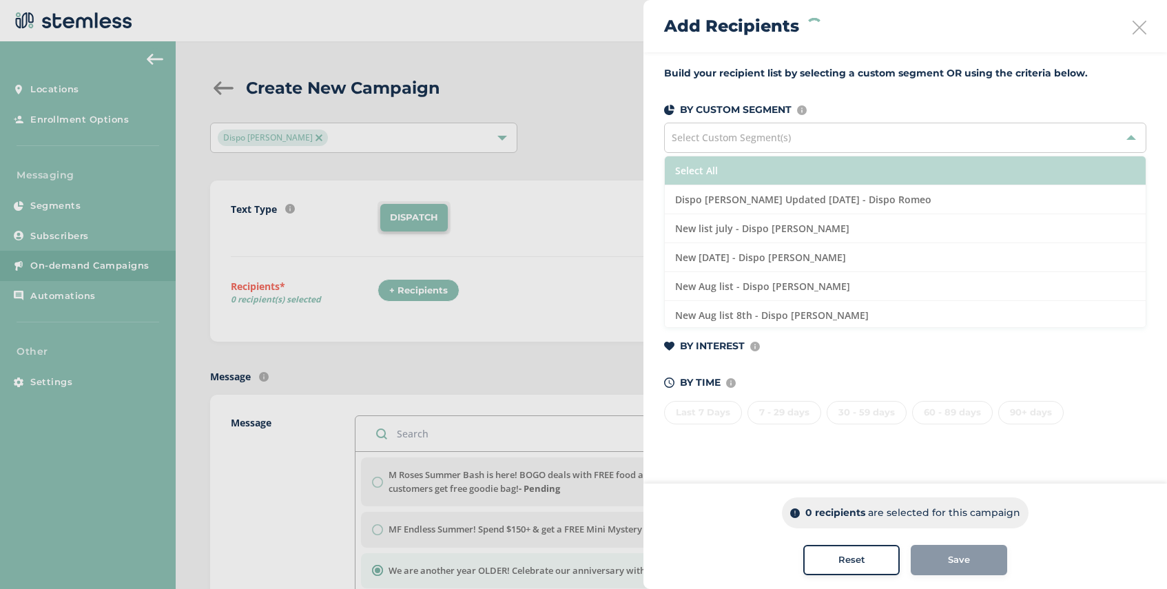
click at [748, 172] on li "Select All" at bounding box center [905, 170] width 481 height 29
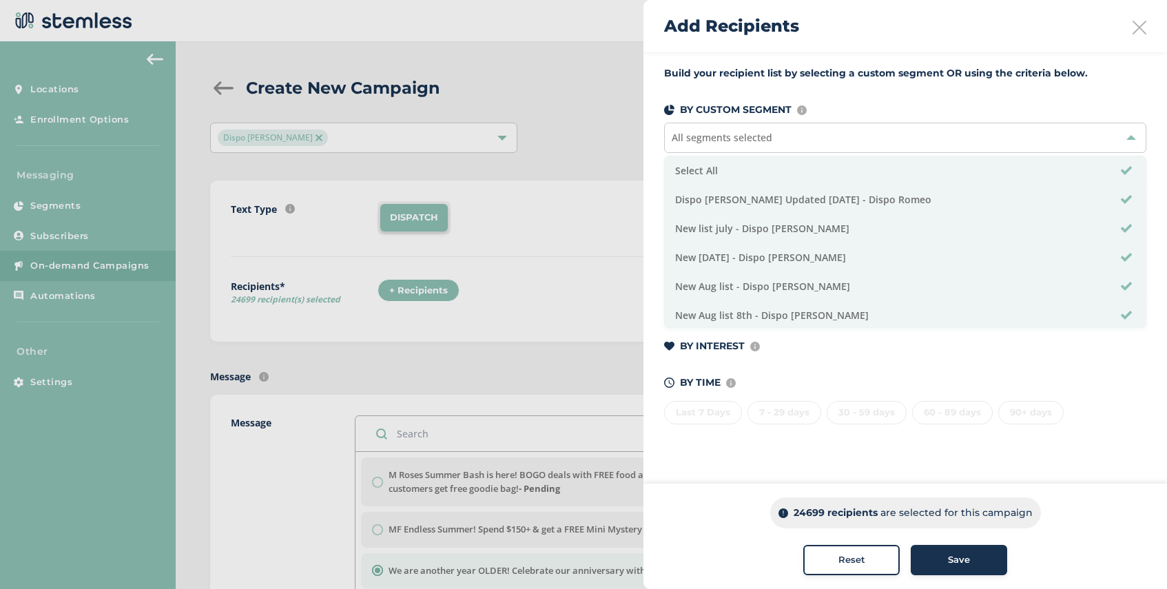
click at [953, 562] on span "Save" at bounding box center [959, 560] width 22 height 14
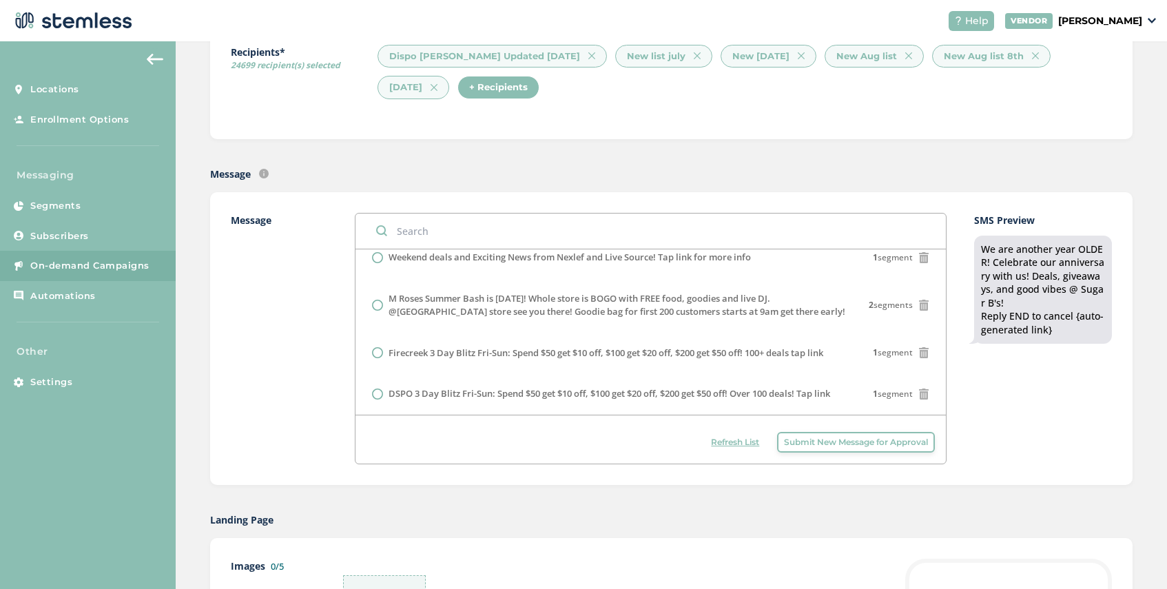
scroll to position [223, 0]
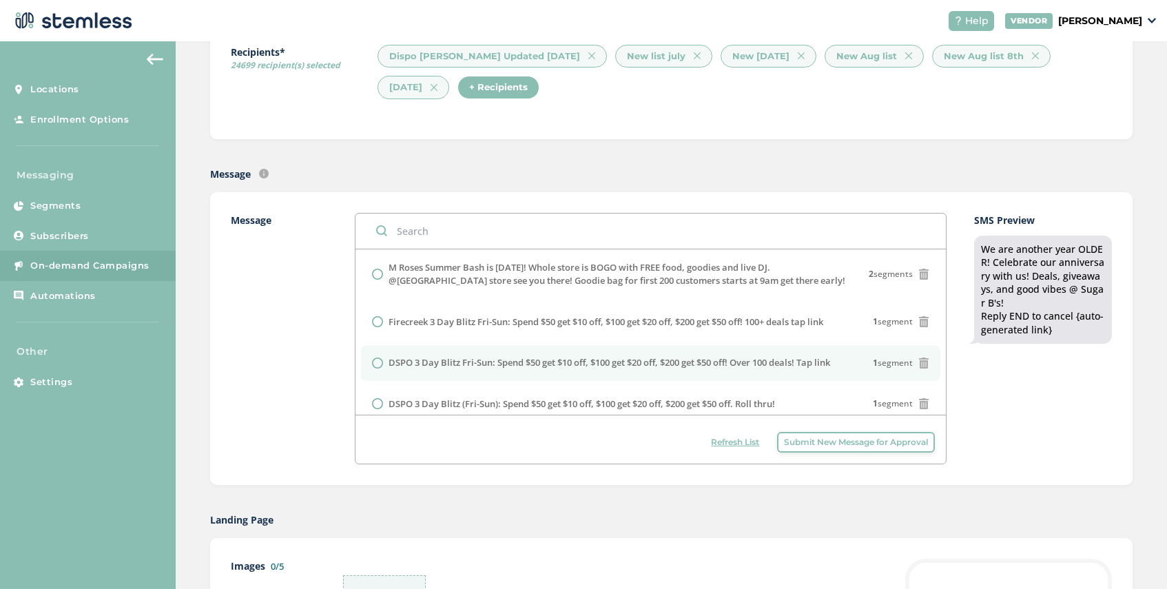
click at [496, 370] on label "DSPO 3 Day Blitz Fri-Sun: Spend $50 get $10 off, $100 get $20 off, $200 get $50…" at bounding box center [610, 363] width 442 height 14
radio input "false"
radio input "true"
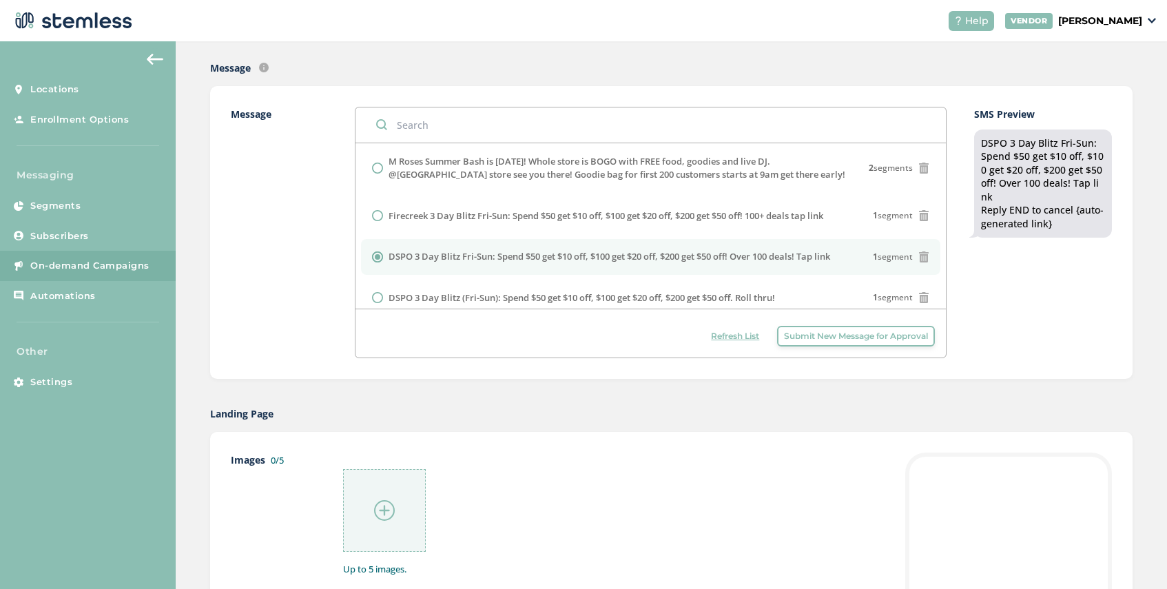
scroll to position [436, 0]
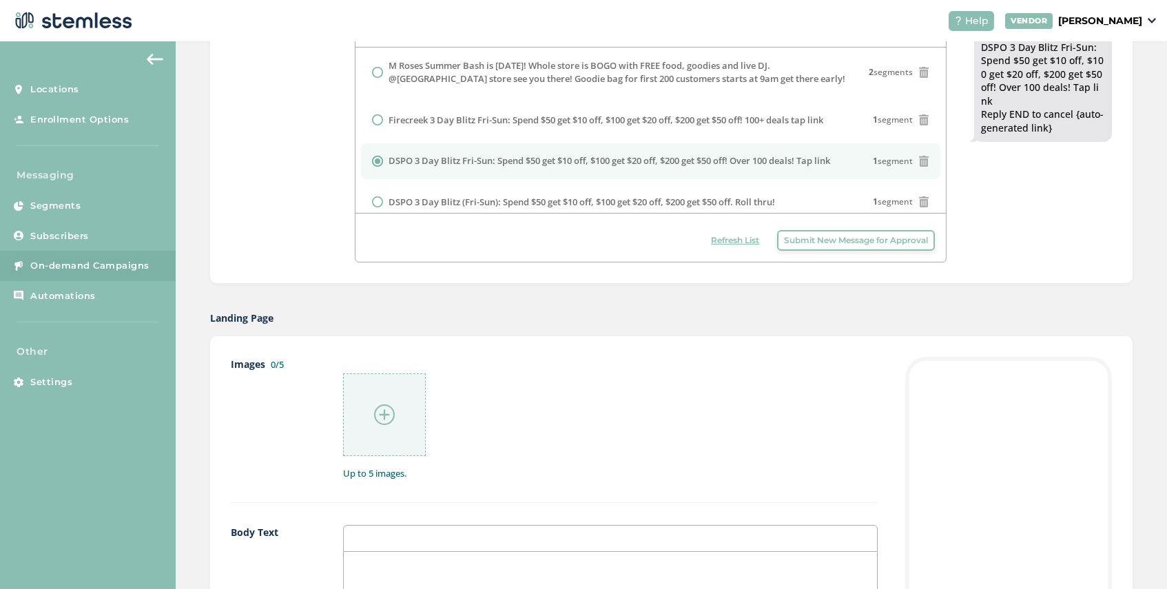
click at [386, 413] on img at bounding box center [384, 414] width 21 height 21
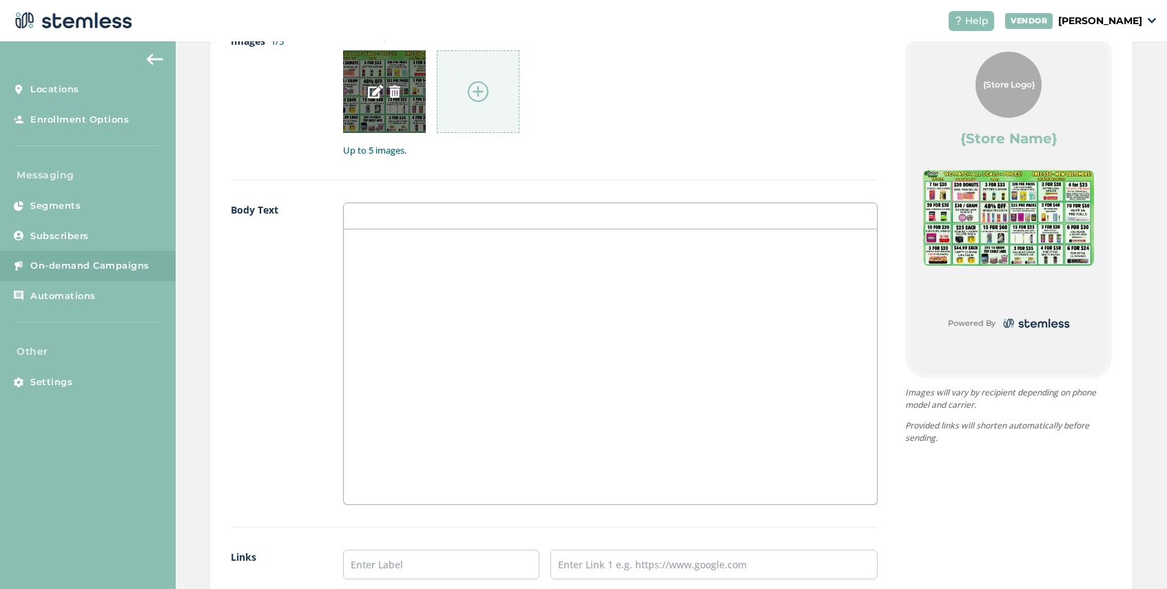
scroll to position [806, 0]
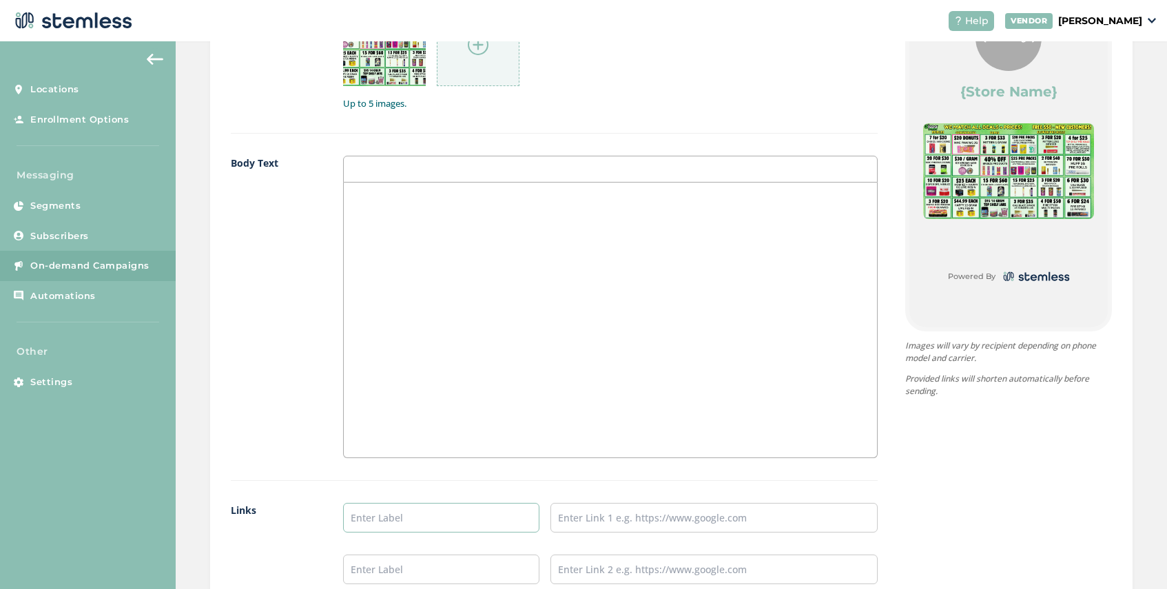
click at [380, 528] on input "text" at bounding box center [441, 518] width 196 height 30
type input "SHOP NOW"
click at [595, 514] on input "text" at bounding box center [713, 518] width 327 height 30
type input "https://disposhops.com/"
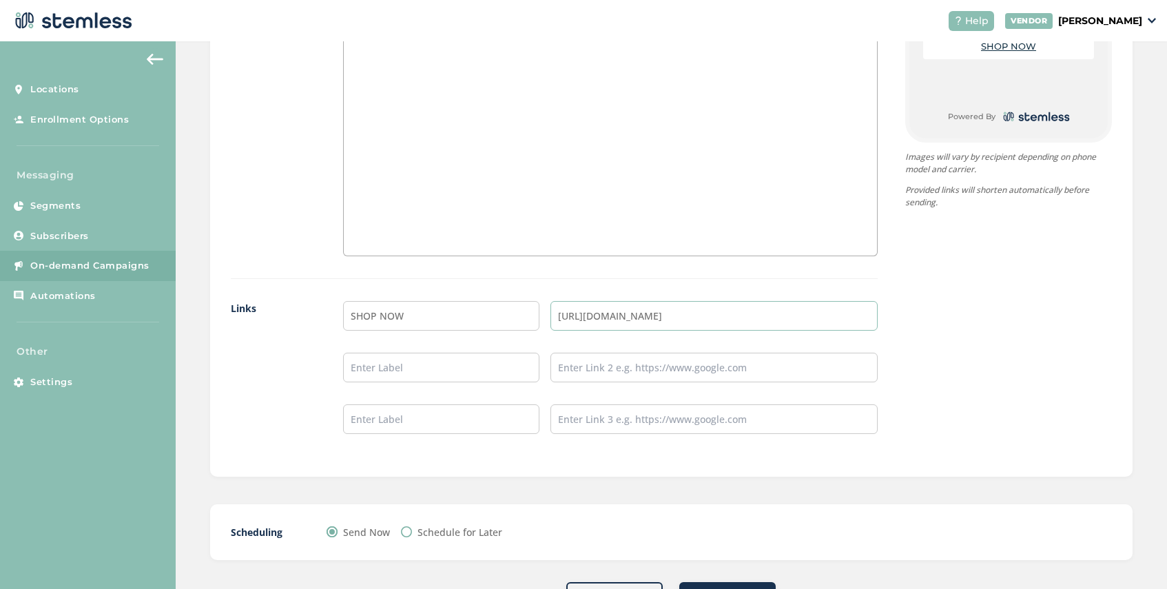
scroll to position [1066, 0]
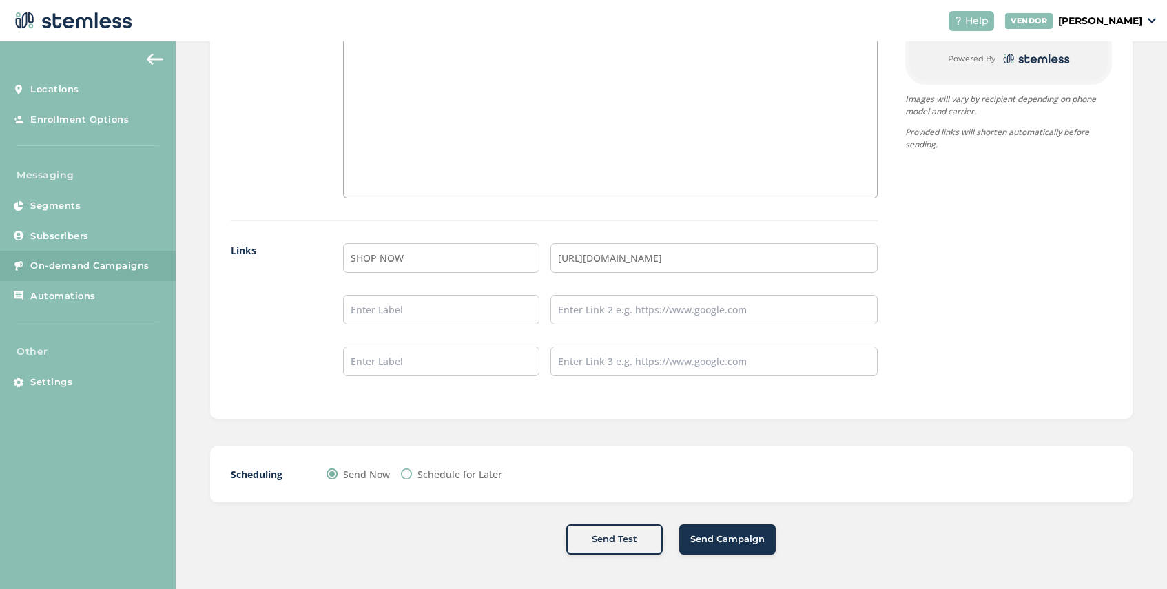
click at [410, 475] on input "Schedule for Later" at bounding box center [406, 473] width 11 height 11
radio input "true"
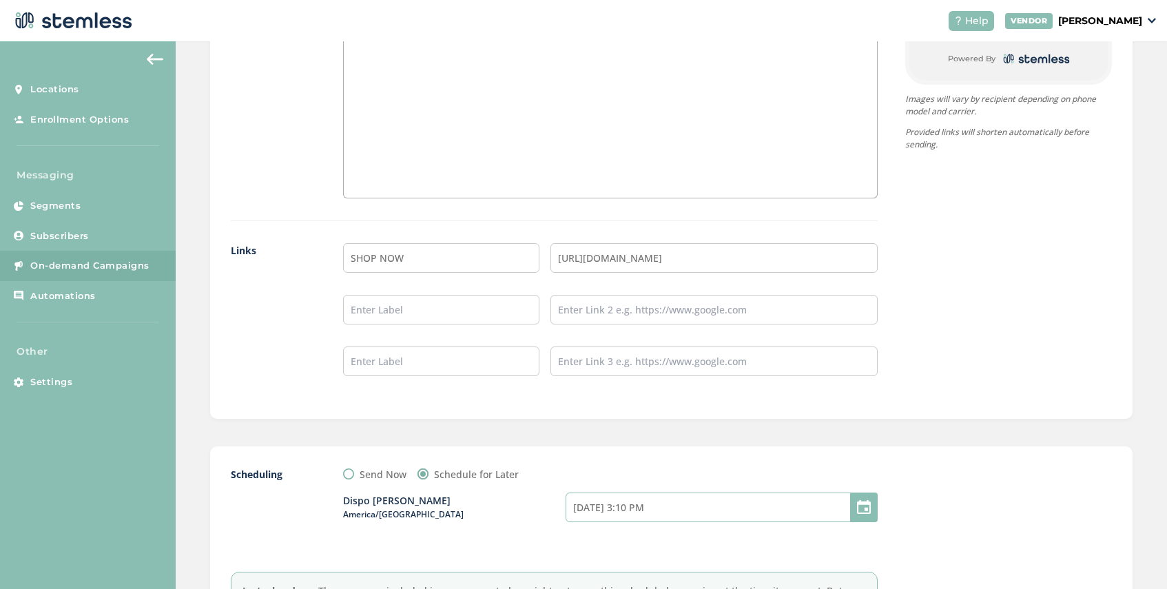
click at [654, 511] on input "08/21/2025 3:10 PM" at bounding box center [722, 508] width 312 height 30
select select "18"
select select "10"
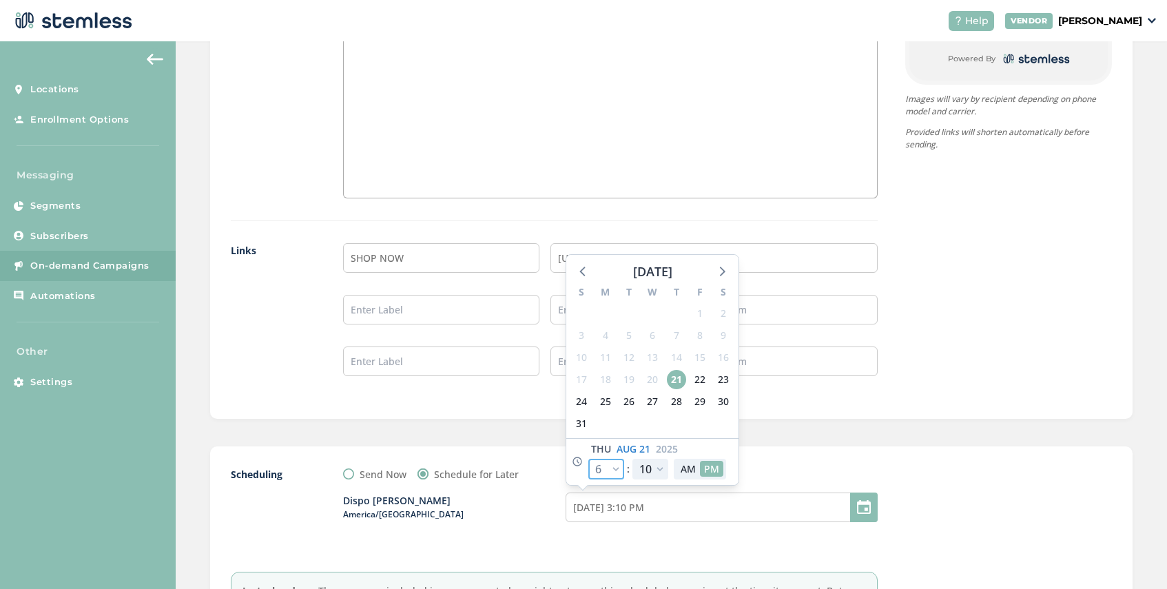
click at [616, 467] on select "12 1 2 3 4 5 6 7 8 9 10 11" at bounding box center [606, 469] width 36 height 21
select select "19"
click at [588, 459] on select "12 1 2 3 4 5 6 7 8 9 10 11" at bounding box center [606, 469] width 36 height 21
type input "08/21/2025 4:10 PM"
select select "19"
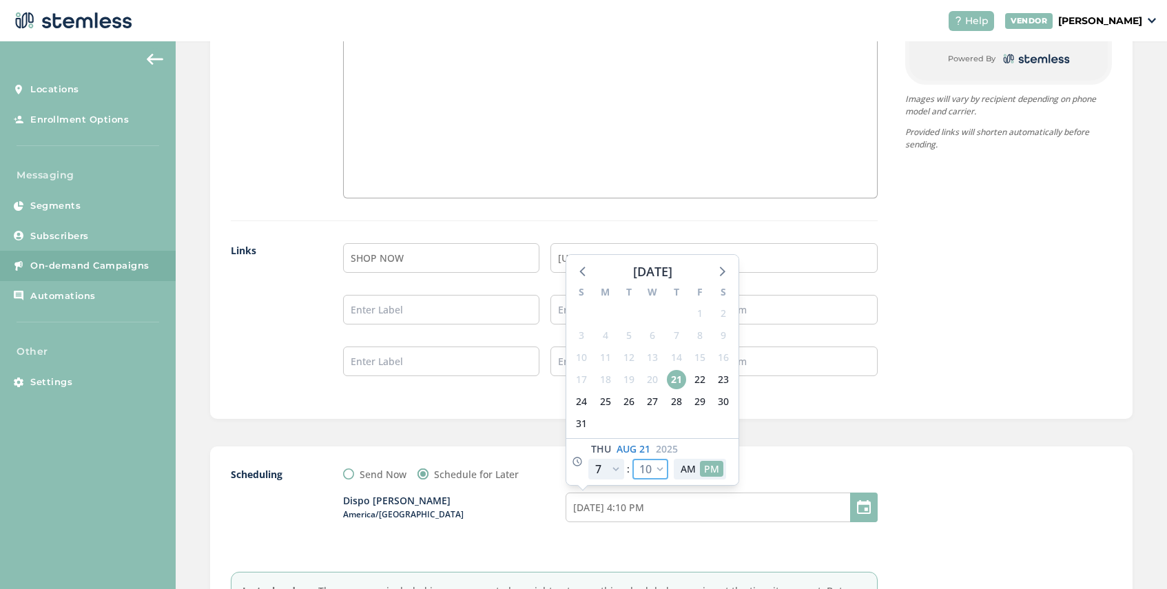
click at [661, 471] on select "00 05 10 15 20 25 30 35 40 45 50 55" at bounding box center [650, 469] width 36 height 21
select select "30"
click at [632, 459] on select "00 05 10 15 20 25 30 35 40 45 50 55" at bounding box center [650, 469] width 36 height 21
type input "08/21/2025 4:30 PM"
select select "30"
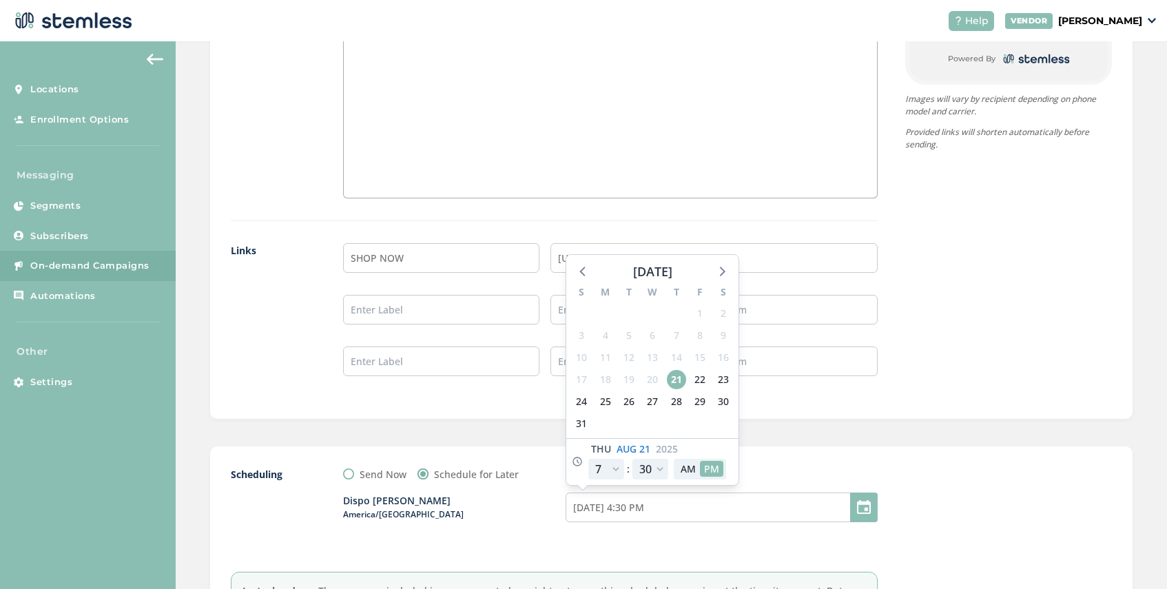
click at [849, 464] on div "Scheduling Send Now Schedule for Later Dispo Romeo America/Detroit 08/21/2025 4…" at bounding box center [671, 552] width 922 height 213
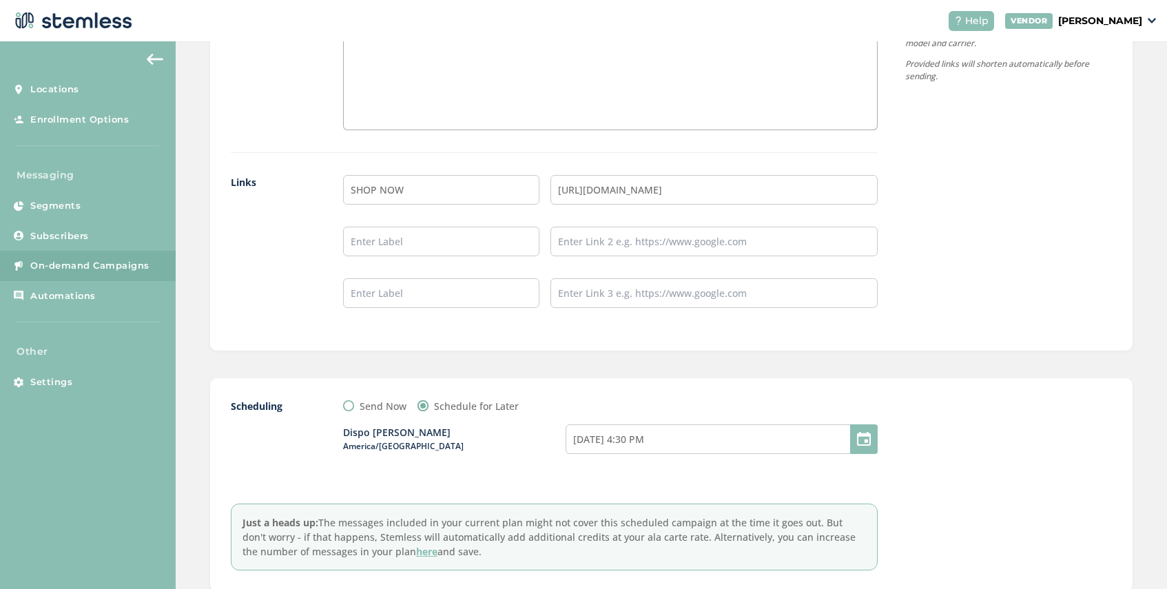
scroll to position [1223, 0]
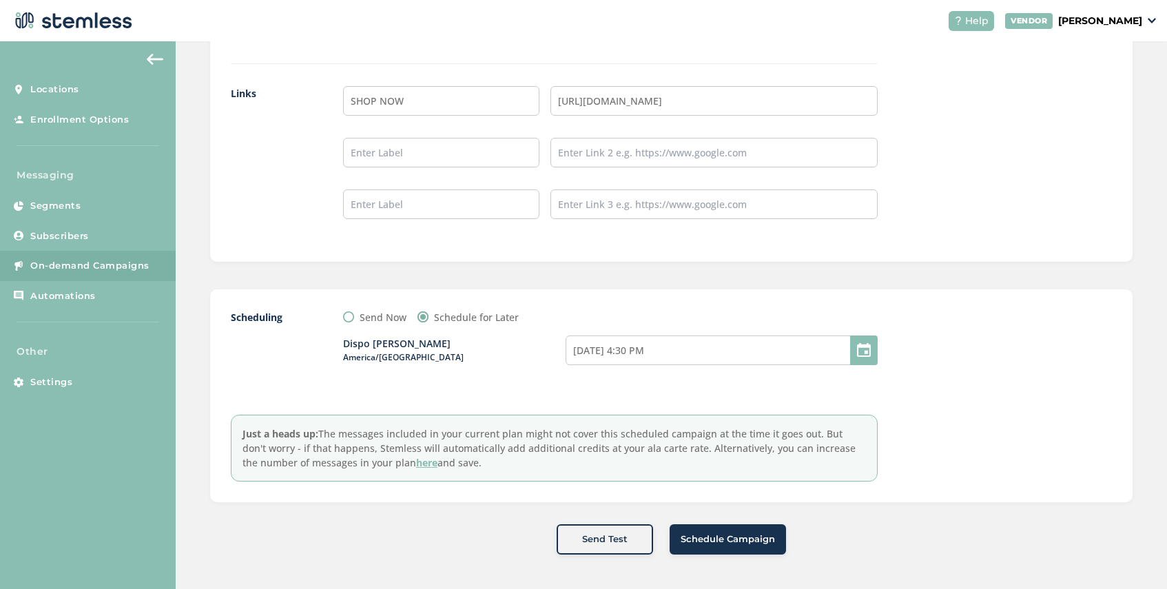
click at [719, 541] on span "Schedule Campaign" at bounding box center [728, 540] width 94 height 14
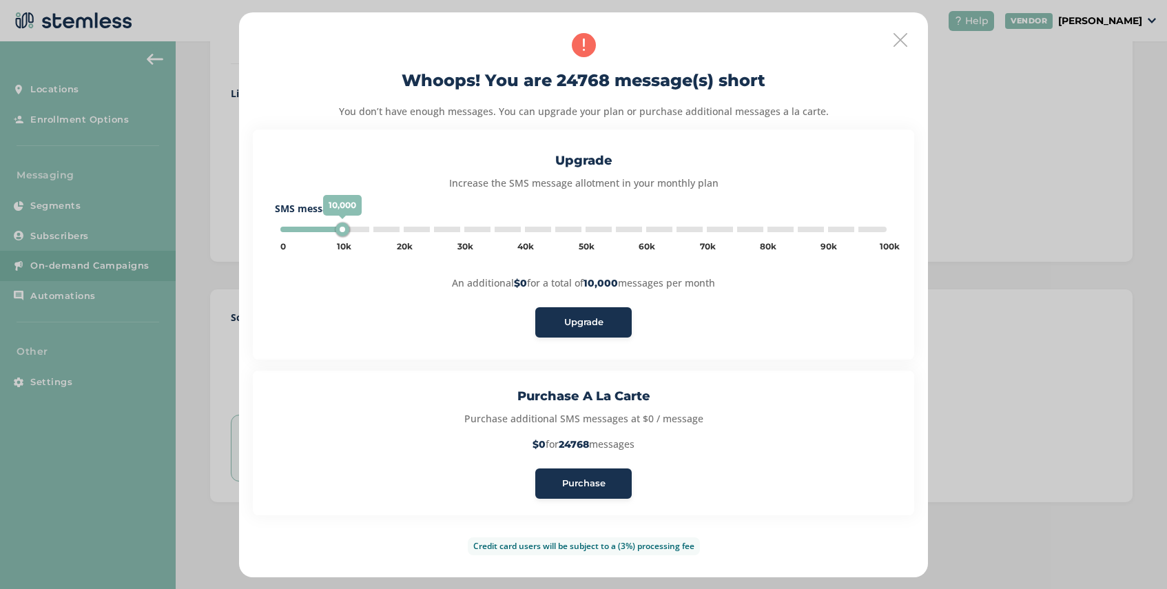
type input "5000"
click at [592, 482] on span "Purchase" at bounding box center [583, 484] width 43 height 14
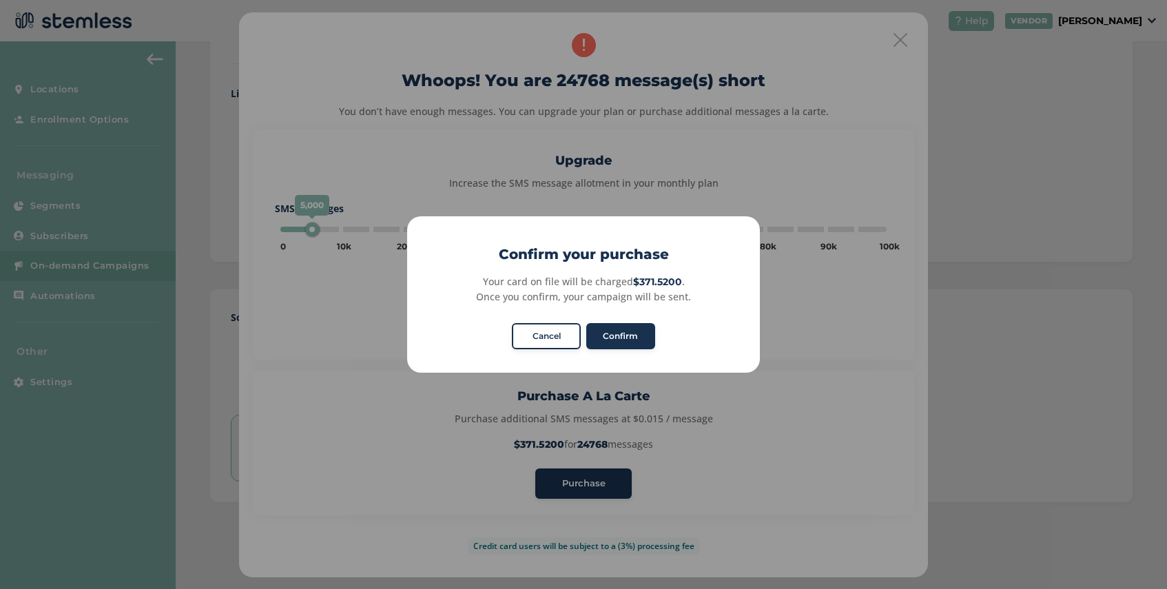
click at [627, 351] on div "× Confirm your purchase Your card on file will be charged $371.5200 . Once you …" at bounding box center [583, 294] width 353 height 156
click at [629, 337] on button "Confirm" at bounding box center [620, 336] width 69 height 26
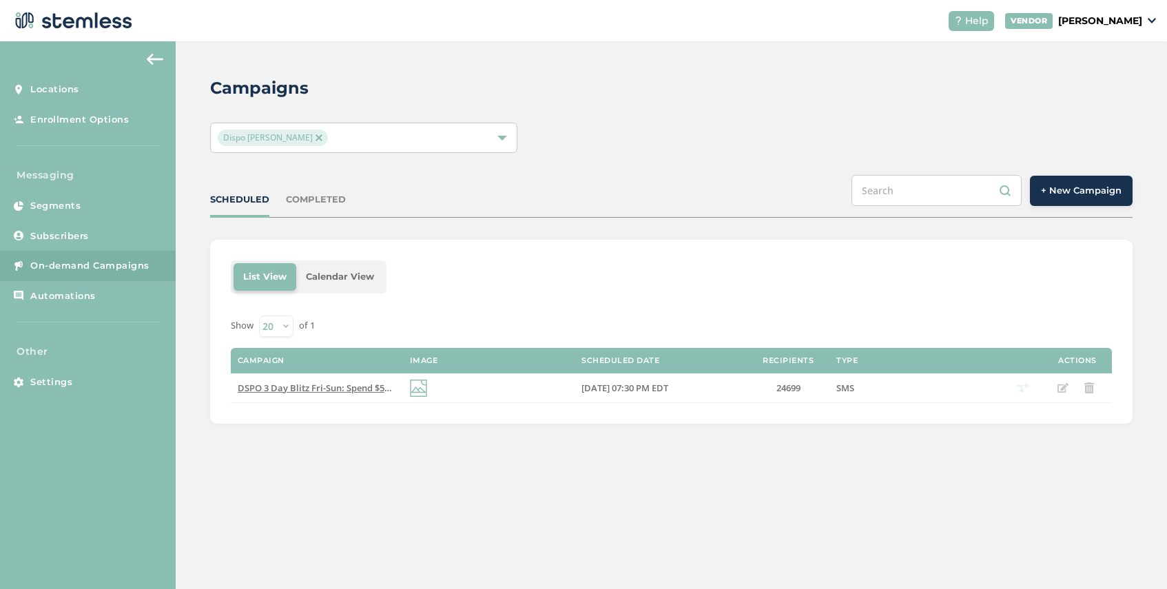
click at [316, 138] on img at bounding box center [319, 137] width 7 height 7
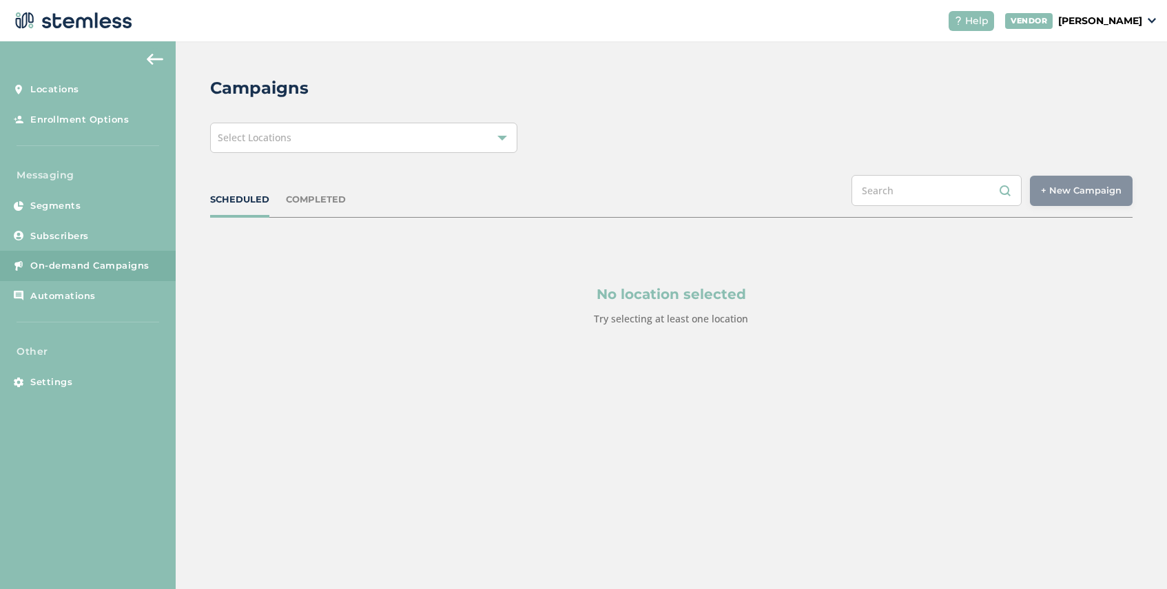
click at [309, 151] on div "Select Locations" at bounding box center [363, 138] width 307 height 30
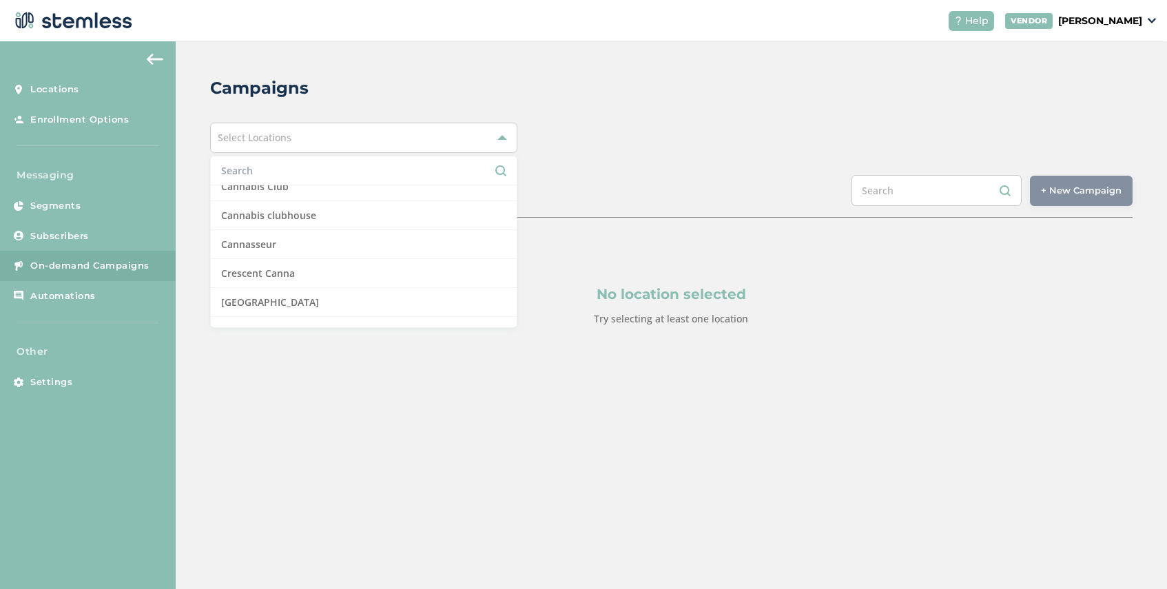
scroll to position [227, 0]
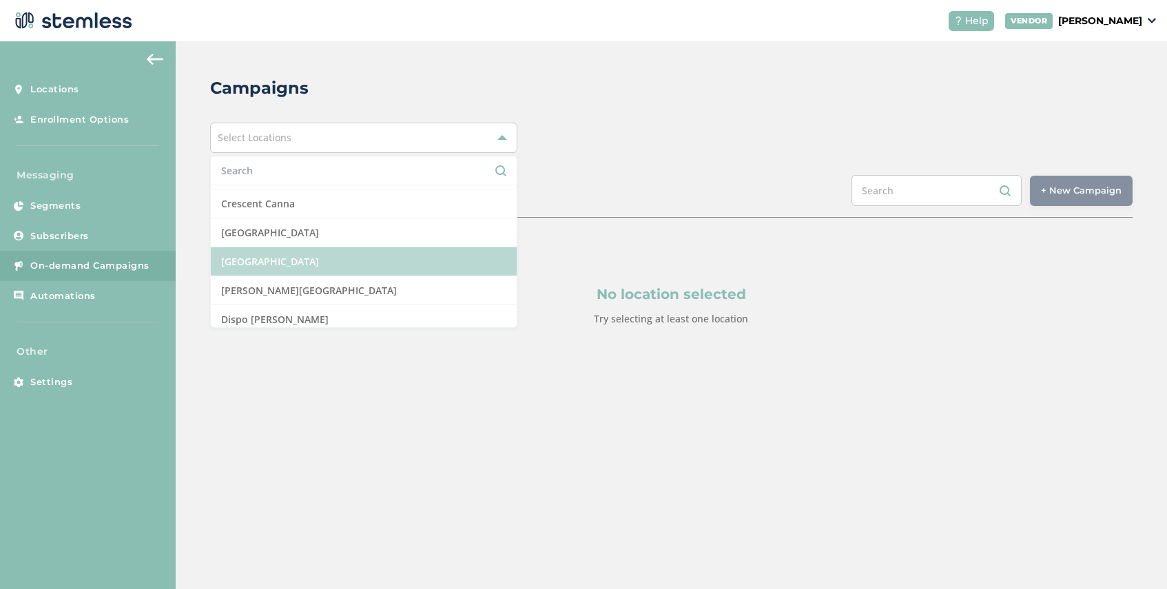
click at [336, 254] on li "[GEOGRAPHIC_DATA]" at bounding box center [364, 261] width 306 height 29
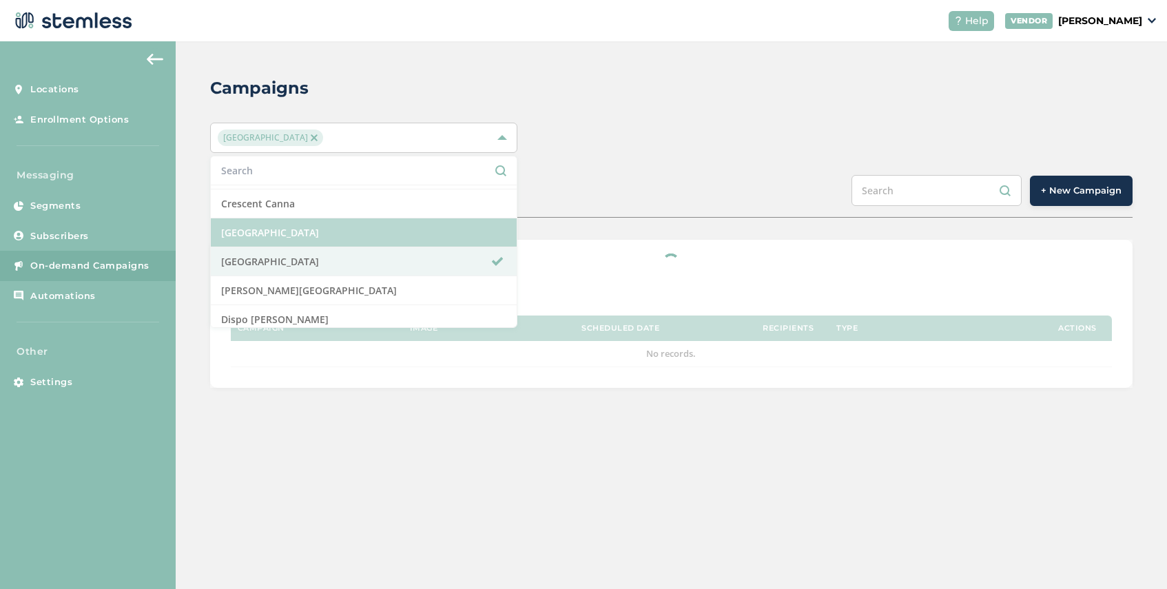
click at [338, 237] on li "[GEOGRAPHIC_DATA]" at bounding box center [364, 232] width 306 height 29
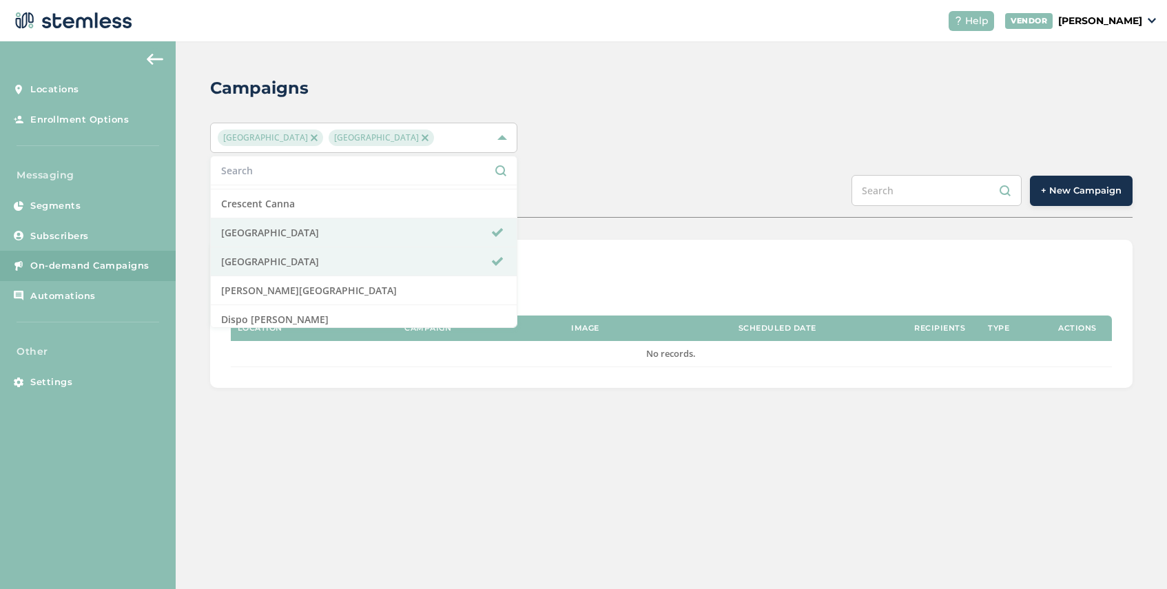
click at [607, 188] on div "SCHEDULED COMPLETED + New Campaign" at bounding box center [671, 196] width 922 height 43
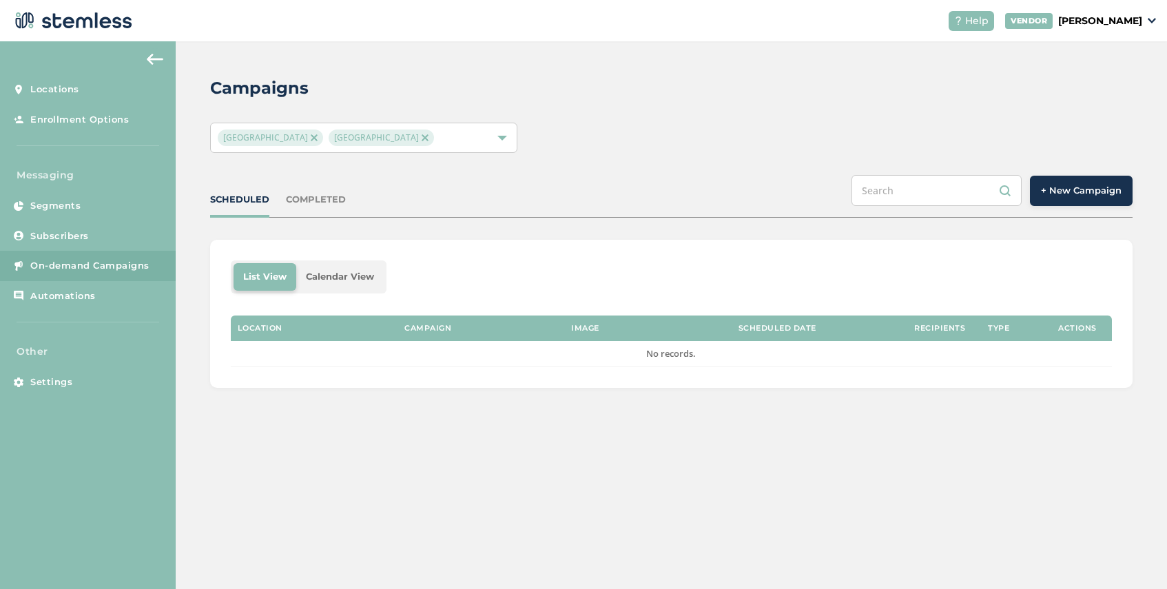
click at [1061, 194] on span "+ New Campaign" at bounding box center [1081, 191] width 81 height 14
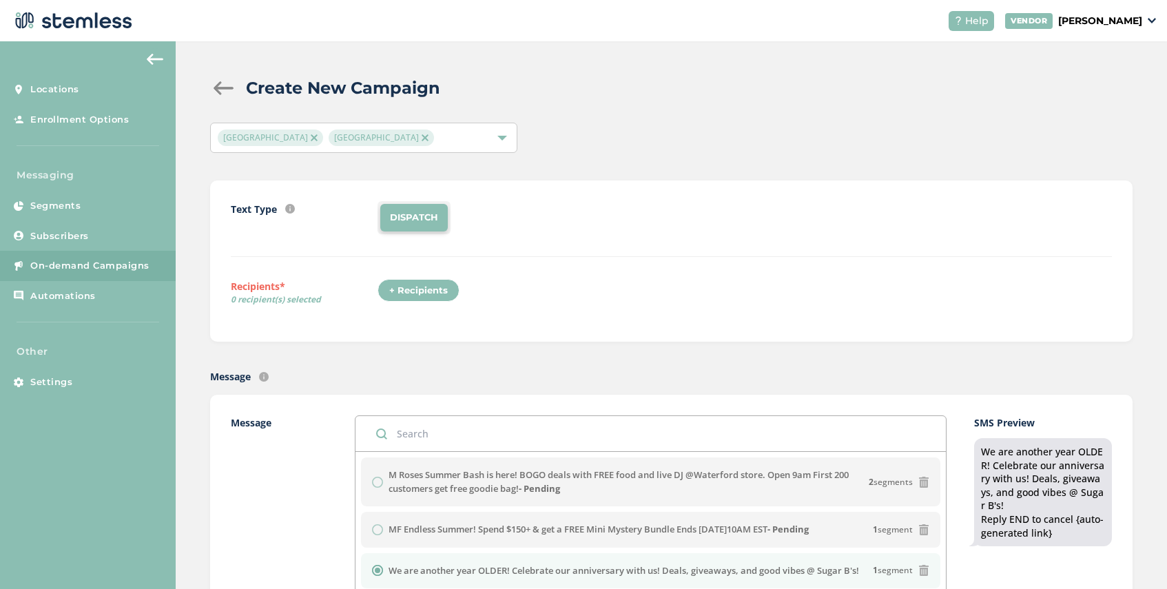
click at [421, 291] on div "+ Recipients" at bounding box center [419, 290] width 82 height 23
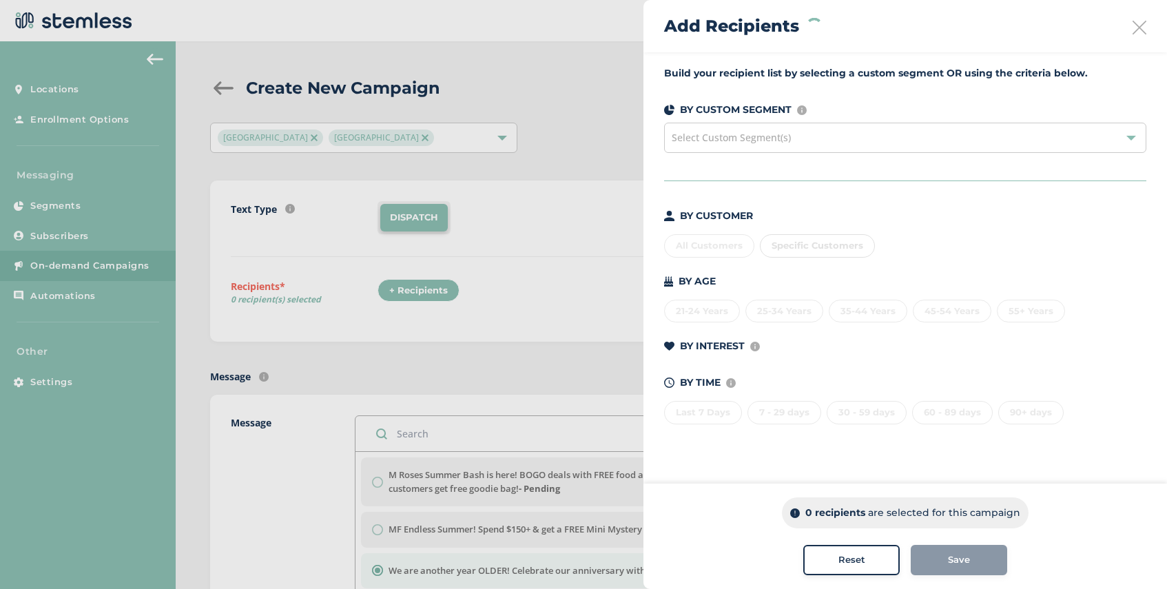
click at [735, 143] on span "Select Custom Segment(s)" at bounding box center [731, 137] width 119 height 13
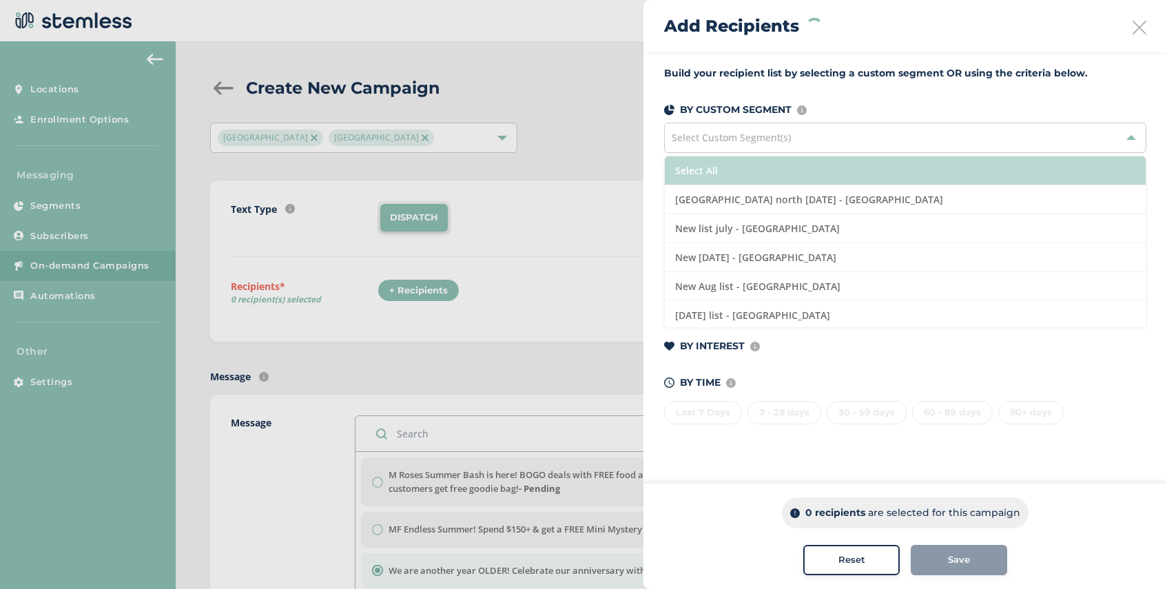
click at [752, 164] on li "Select All" at bounding box center [905, 170] width 481 height 29
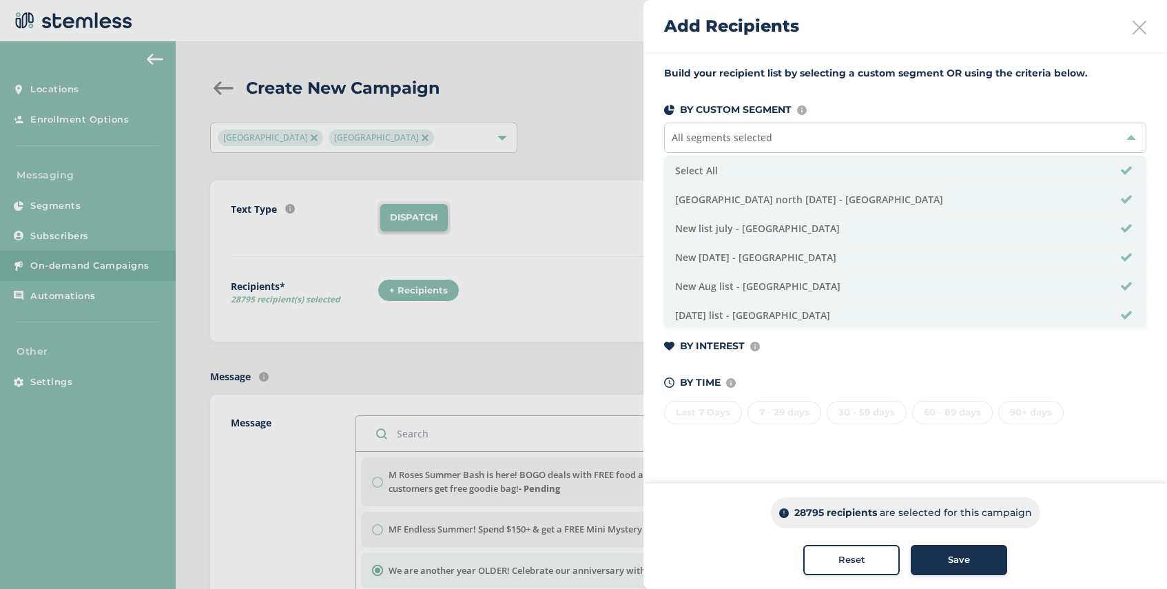
click at [971, 560] on div "Save" at bounding box center [959, 560] width 74 height 14
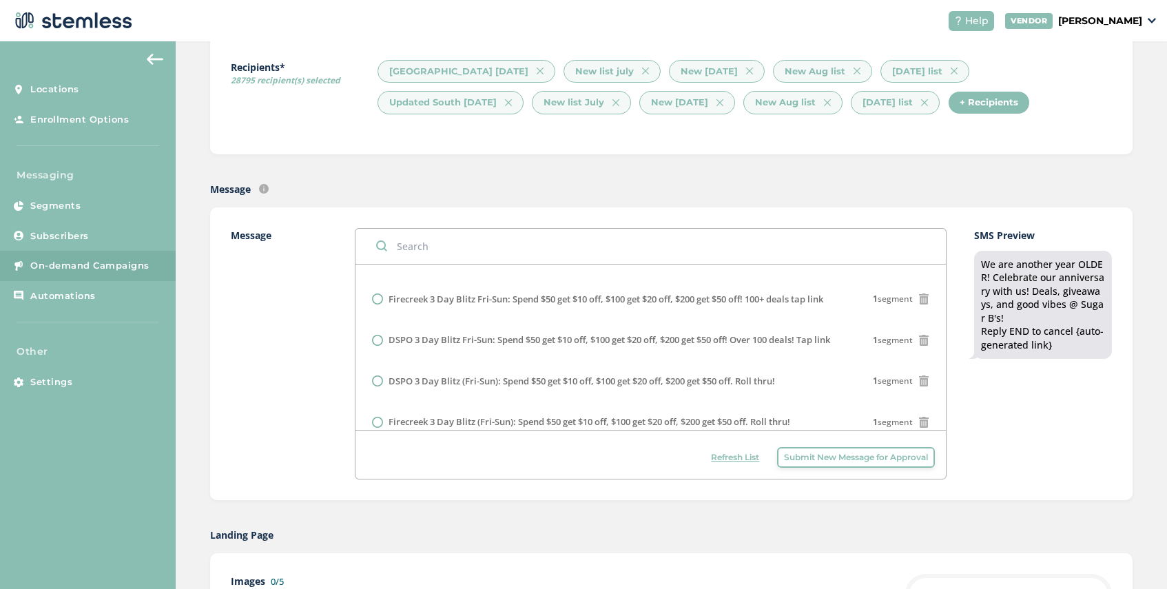
scroll to position [276, 0]
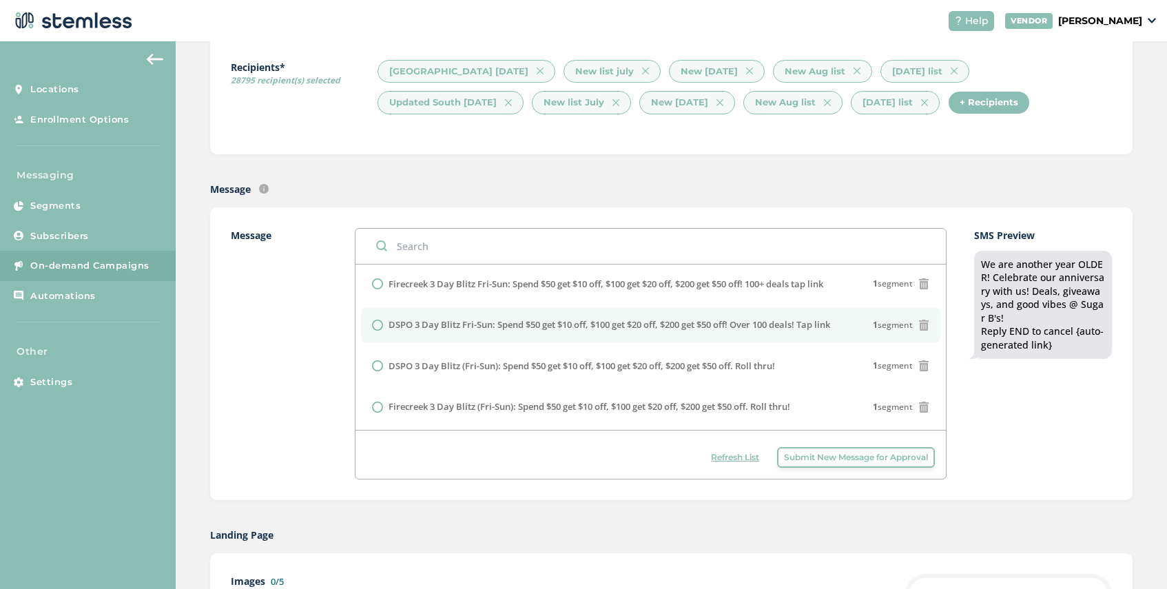
click at [491, 343] on li "DSPO 3 Day Blitz Fri-Sun: Spend $50 get $10 off, $100 get $20 off, $200 get $50…" at bounding box center [651, 325] width 580 height 36
radio input "false"
radio input "true"
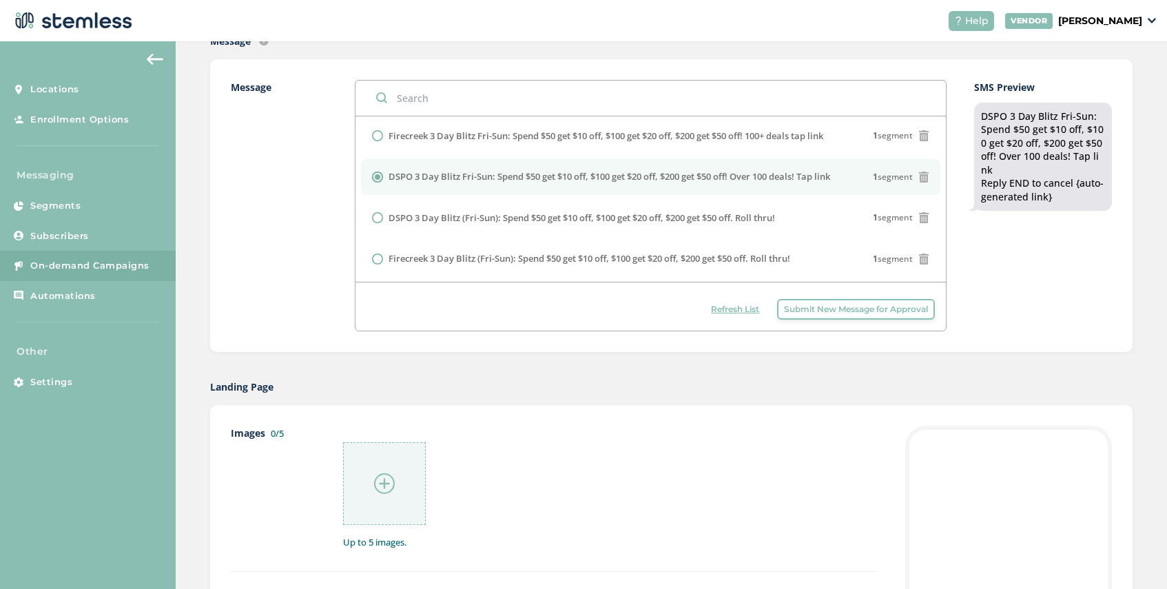
scroll to position [447, 0]
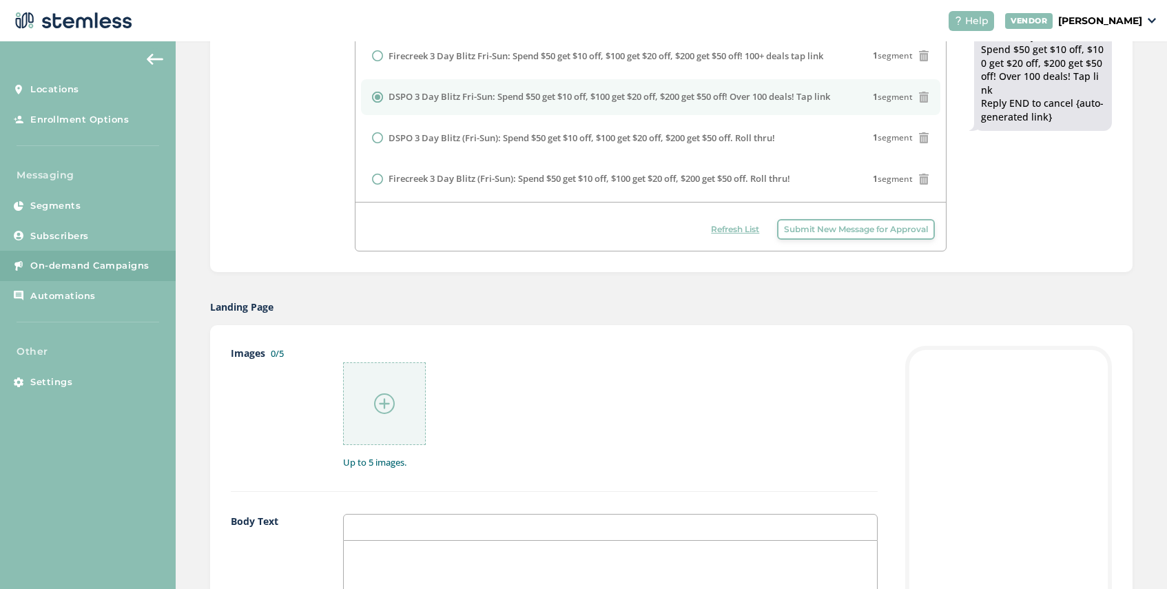
click at [397, 402] on div at bounding box center [384, 403] width 83 height 83
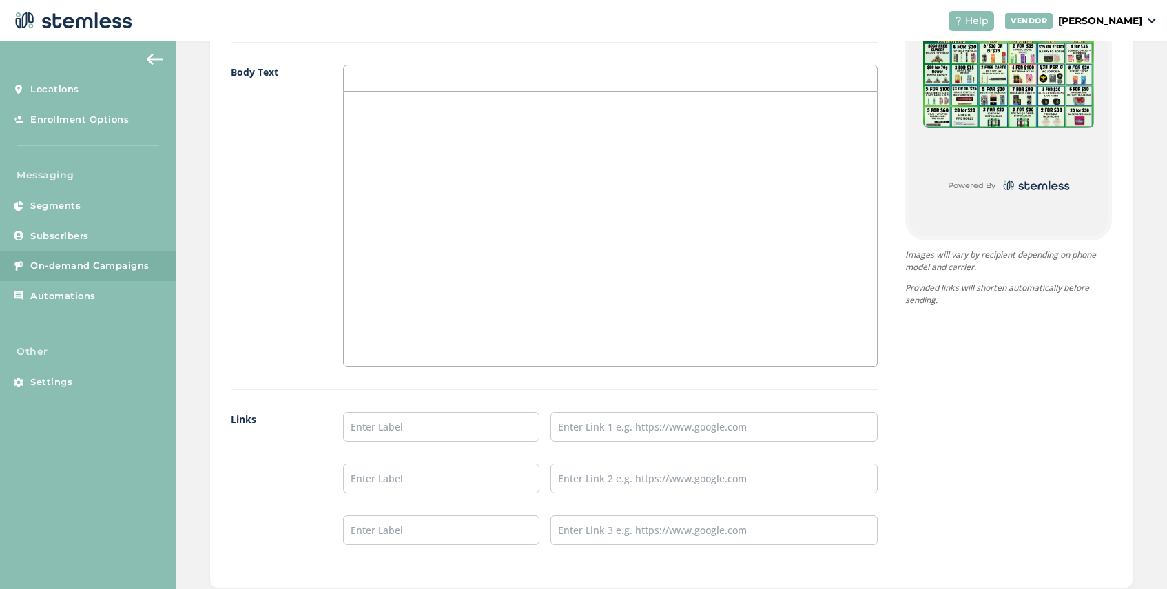
scroll to position [972, 0]
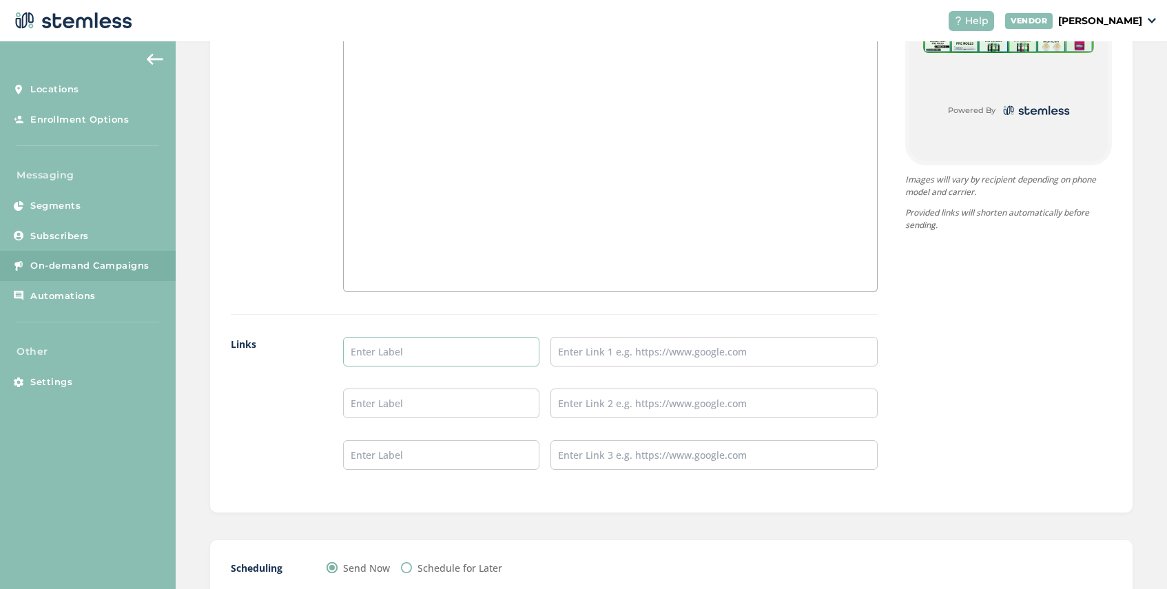
click at [371, 361] on input "text" at bounding box center [441, 352] width 196 height 30
type input "SHOP NOW"
click at [608, 364] on input "text" at bounding box center [713, 352] width 327 height 30
type input "https://disposhops.com/"
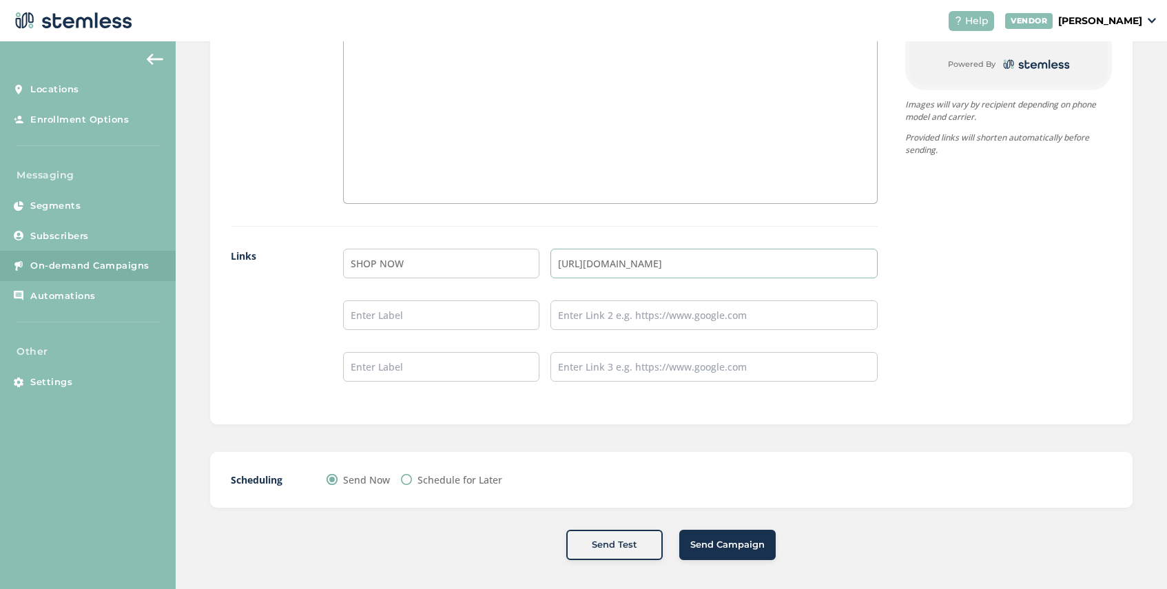
scroll to position [1066, 0]
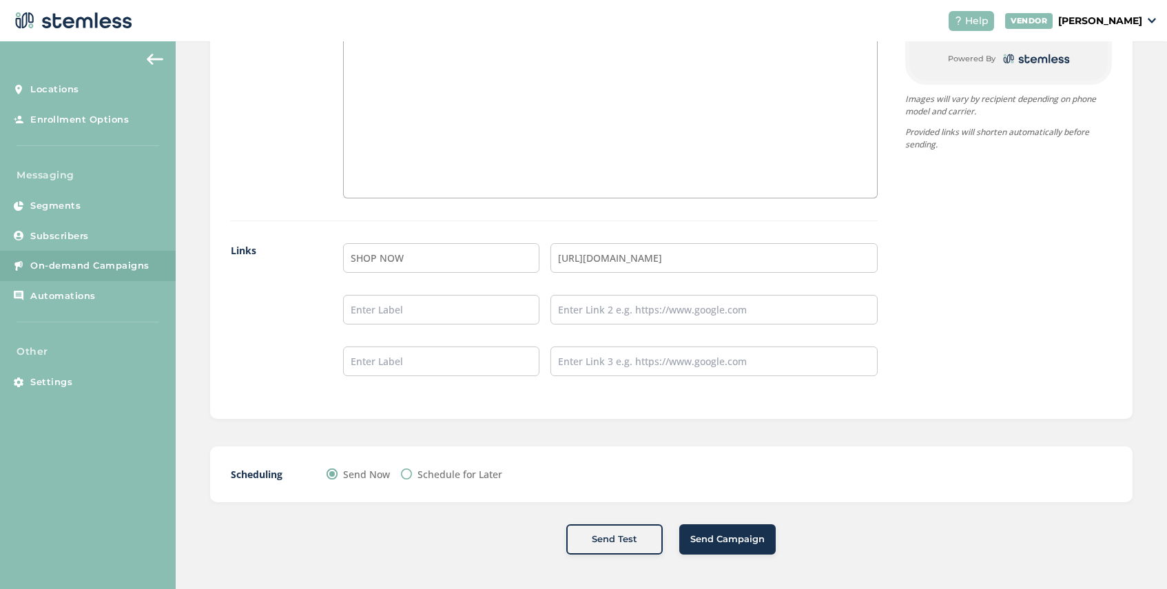
click at [431, 467] on label "Schedule for Later" at bounding box center [459, 474] width 85 height 14
click at [412, 468] on input "Schedule for Later" at bounding box center [406, 473] width 11 height 11
radio input "true"
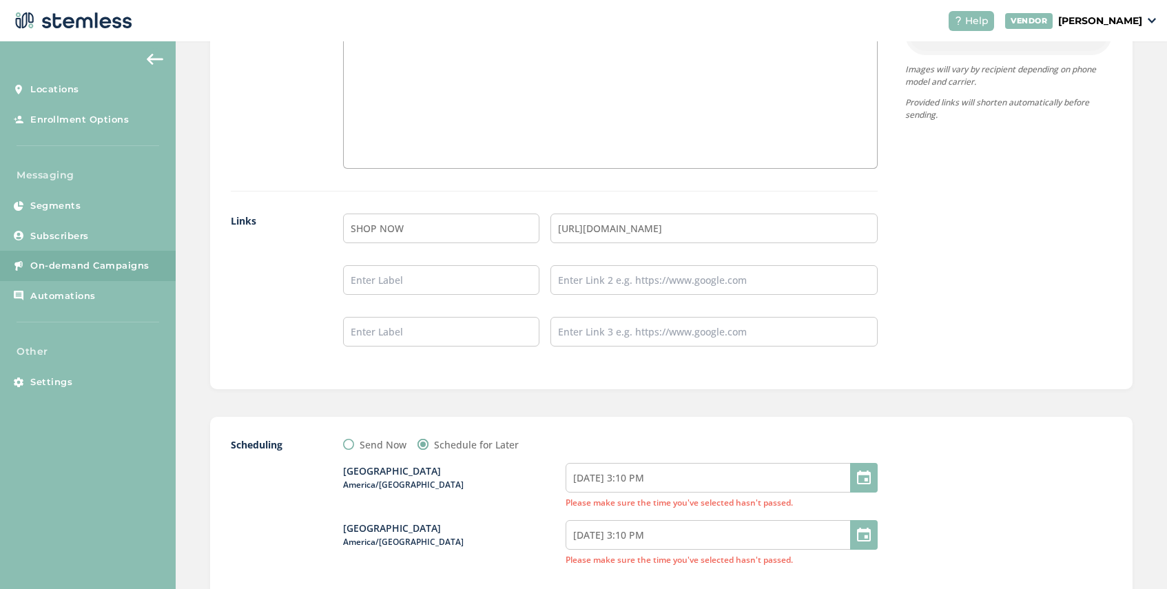
scroll to position [1102, 0]
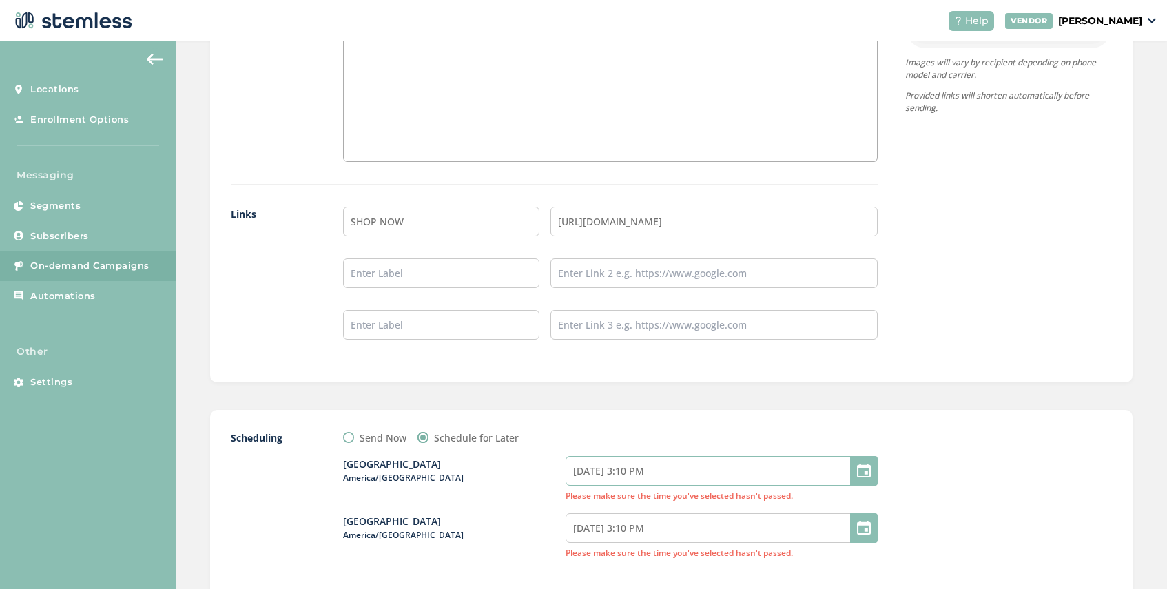
click at [647, 472] on input "08/21/2025 3:10 PM" at bounding box center [722, 471] width 312 height 30
select select "18"
select select "10"
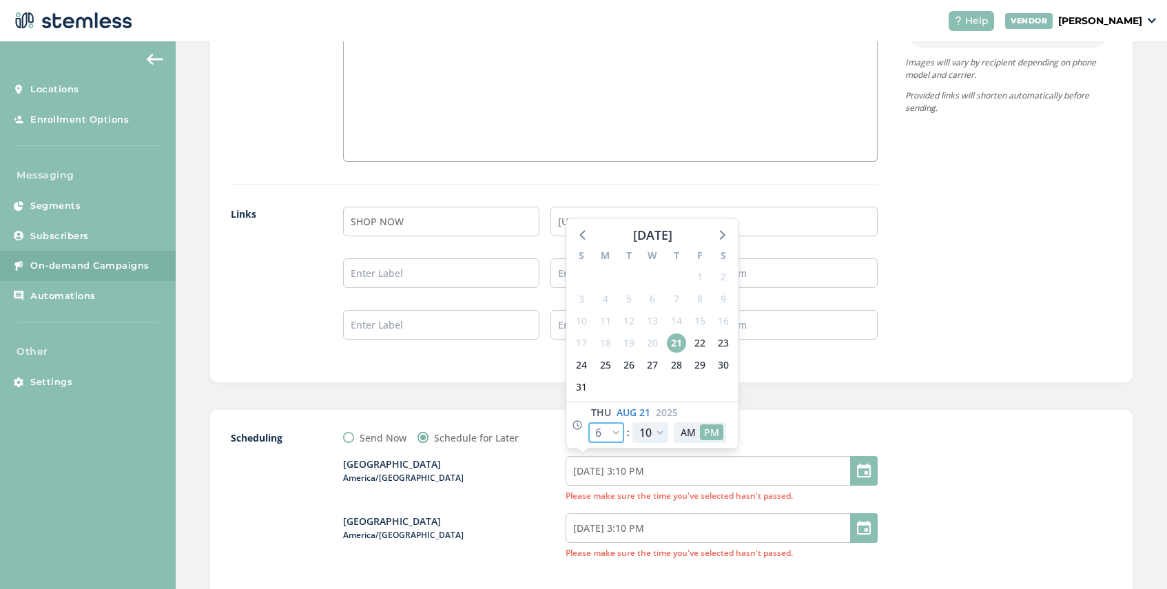
click at [618, 433] on select "12 1 2 3 4 5 6 7 8 9 10 11" at bounding box center [606, 432] width 36 height 21
select select "19"
click at [588, 422] on select "12 1 2 3 4 5 6 7 8 9 10 11" at bounding box center [606, 432] width 36 height 21
type input "08/21/2025 4:10 PM"
select select "19"
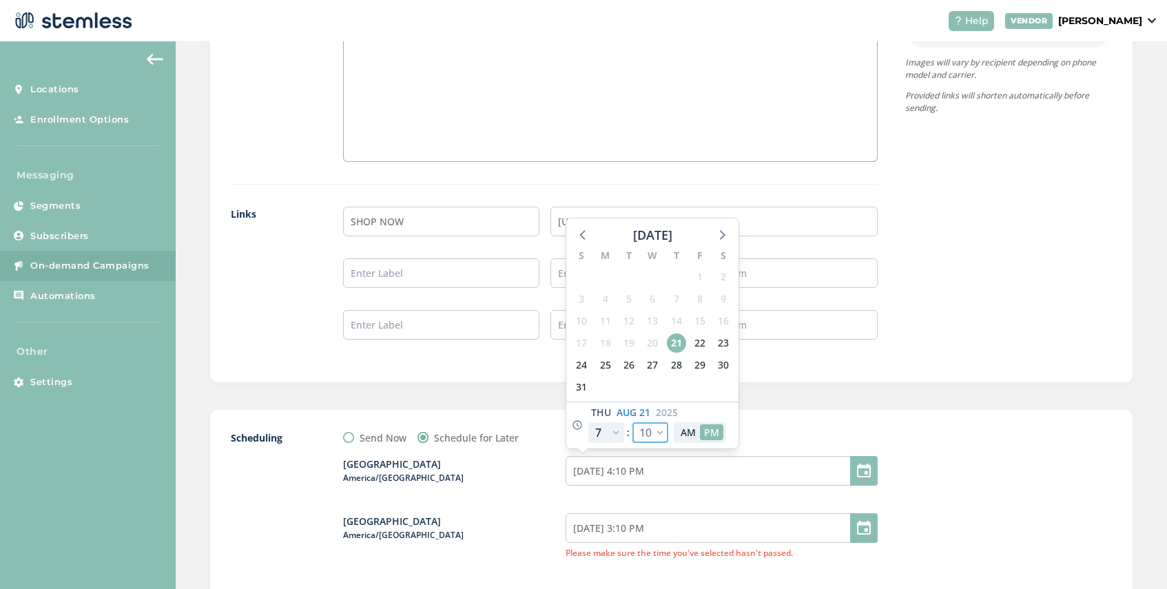
click at [658, 432] on select "00 05 10 15 20 25 30 35 40 45 50 55" at bounding box center [650, 432] width 36 height 21
select select "25"
click at [632, 422] on select "00 05 10 15 20 25 30 35 40 45 50 55" at bounding box center [650, 432] width 36 height 21
type input "08/21/2025 4:25 PM"
select select "25"
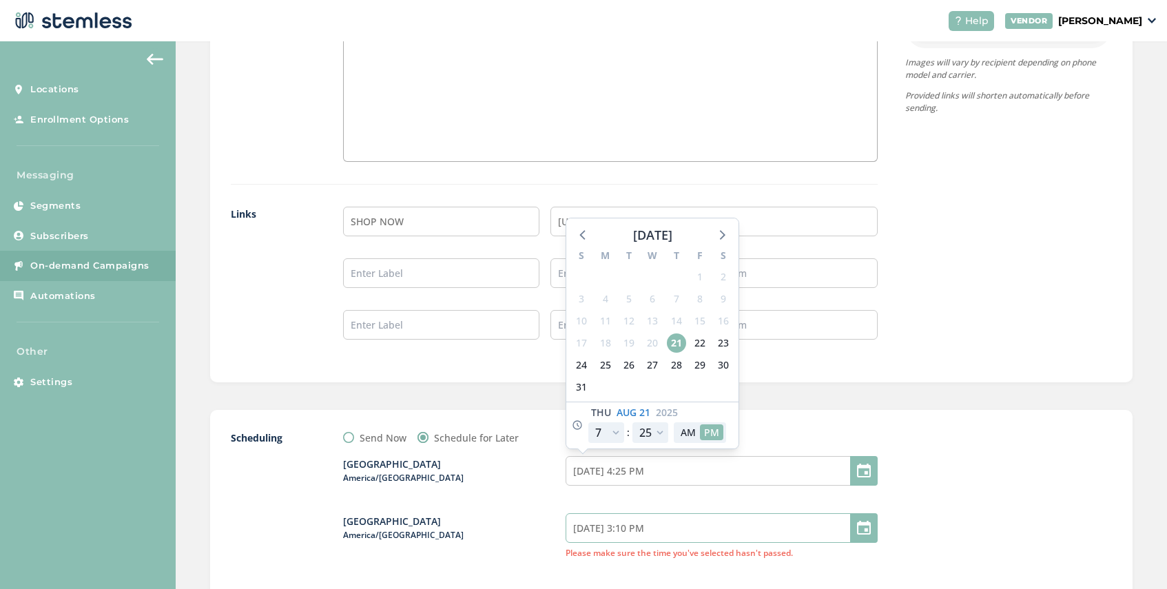
click at [673, 528] on input "08/21/2025 3:10 PM" at bounding box center [722, 528] width 312 height 30
select select "18"
select select "10"
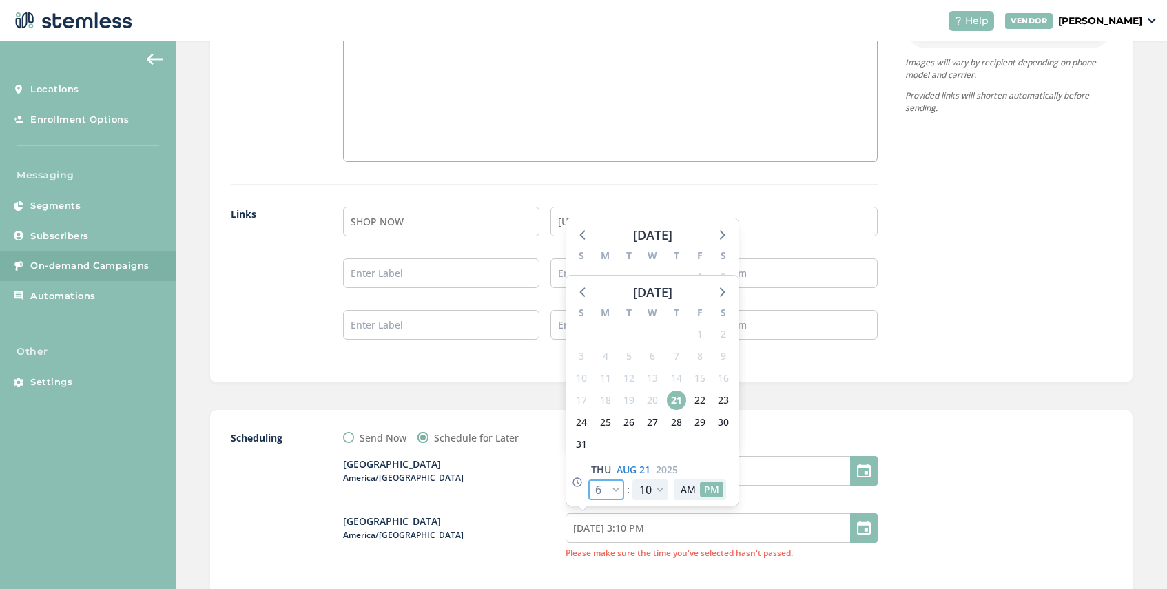
click at [617, 488] on select "12 1 2 3 4 5 6 7 8 9 10 11" at bounding box center [606, 489] width 36 height 21
select select "19"
click at [588, 479] on select "12 1 2 3 4 5 6 7 8 9 10 11" at bounding box center [606, 489] width 36 height 21
type input "08/21/2025 4:10 PM"
select select "19"
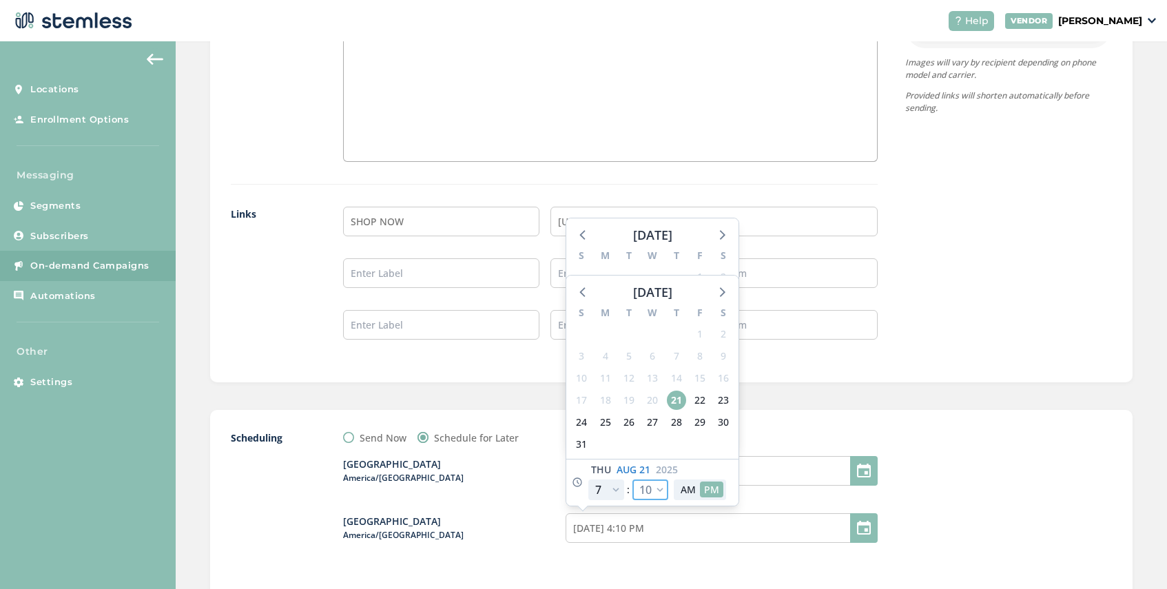
click at [658, 491] on select "00 05 10 15 20 25 30 35 40 45 50 55" at bounding box center [650, 489] width 36 height 21
select select "35"
click at [632, 479] on select "00 05 10 15 20 25 30 35 40 45 50 55" at bounding box center [650, 489] width 36 height 21
type input "08/21/2025 4:35 PM"
select select "35"
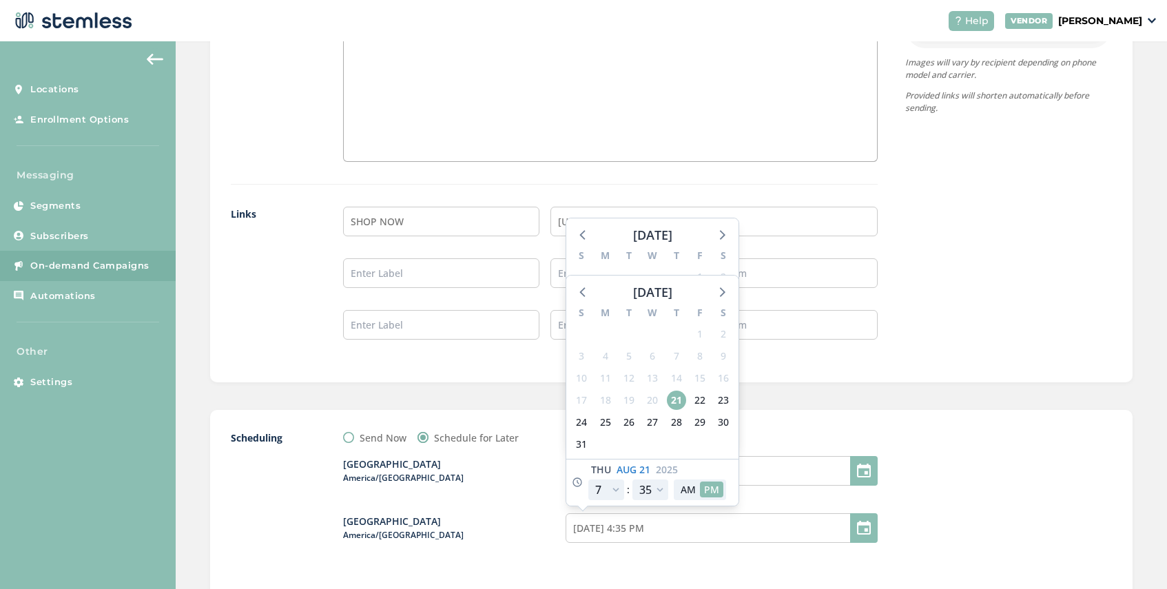
click at [916, 524] on div at bounding box center [1008, 545] width 207 height 229
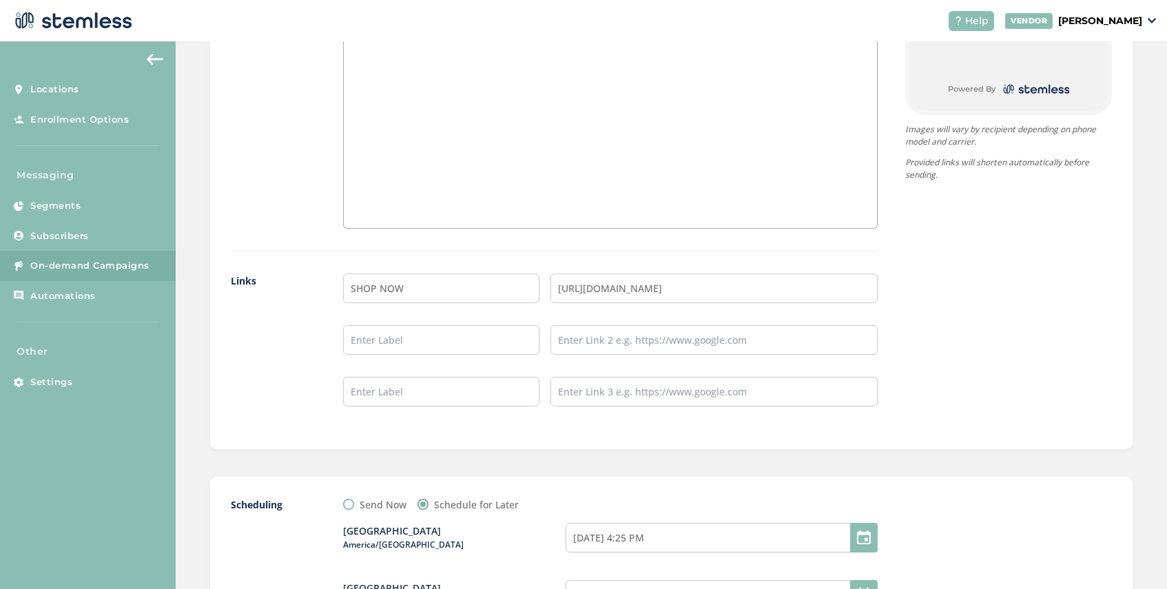
scroll to position [1280, 0]
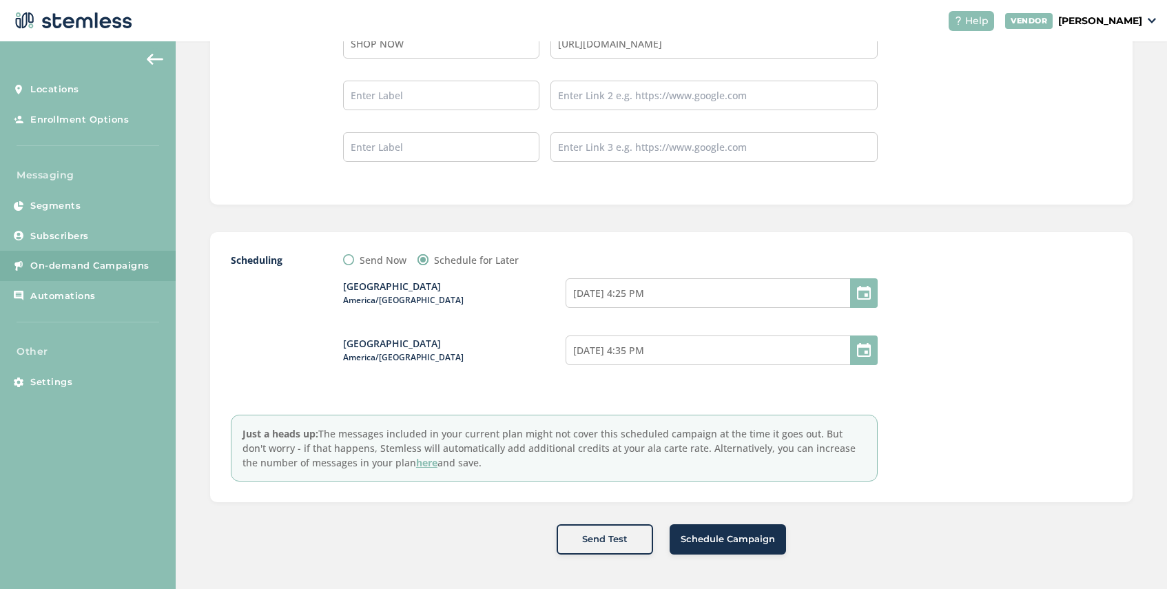
click at [715, 536] on span "Schedule Campaign" at bounding box center [728, 540] width 94 height 14
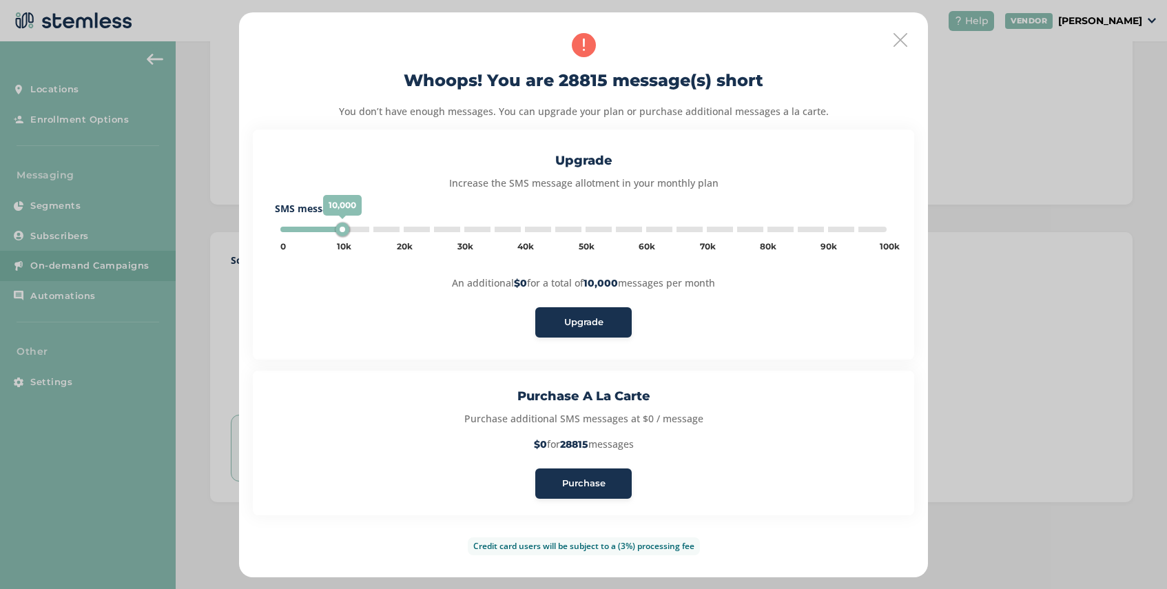
type input "5000"
click at [588, 483] on span "Purchase" at bounding box center [583, 484] width 43 height 14
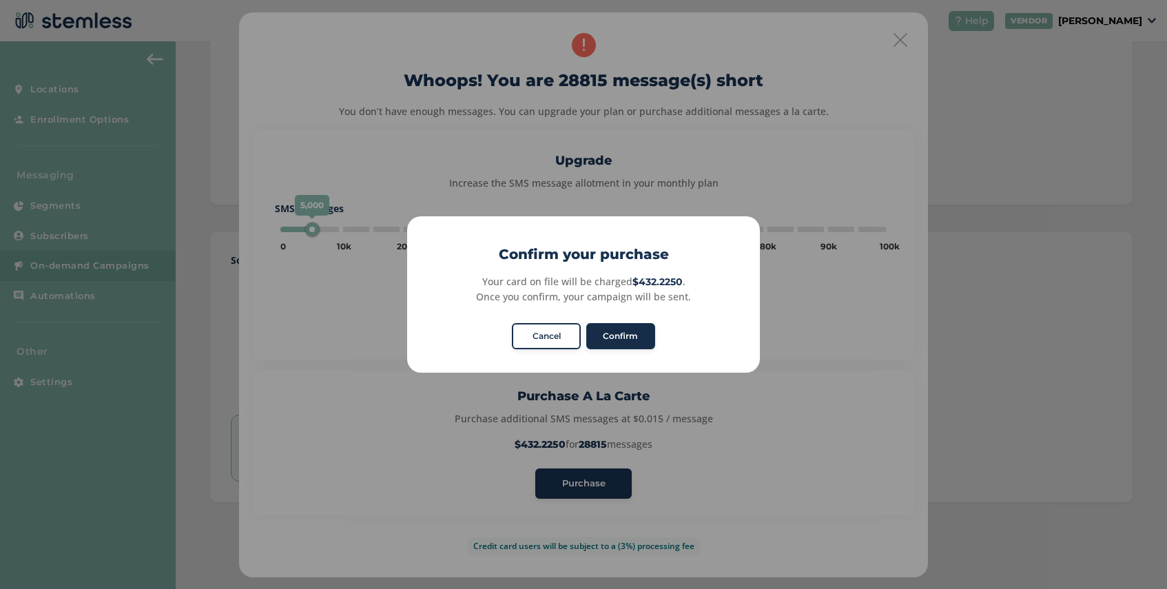
click at [620, 333] on button "Confirm" at bounding box center [620, 336] width 69 height 26
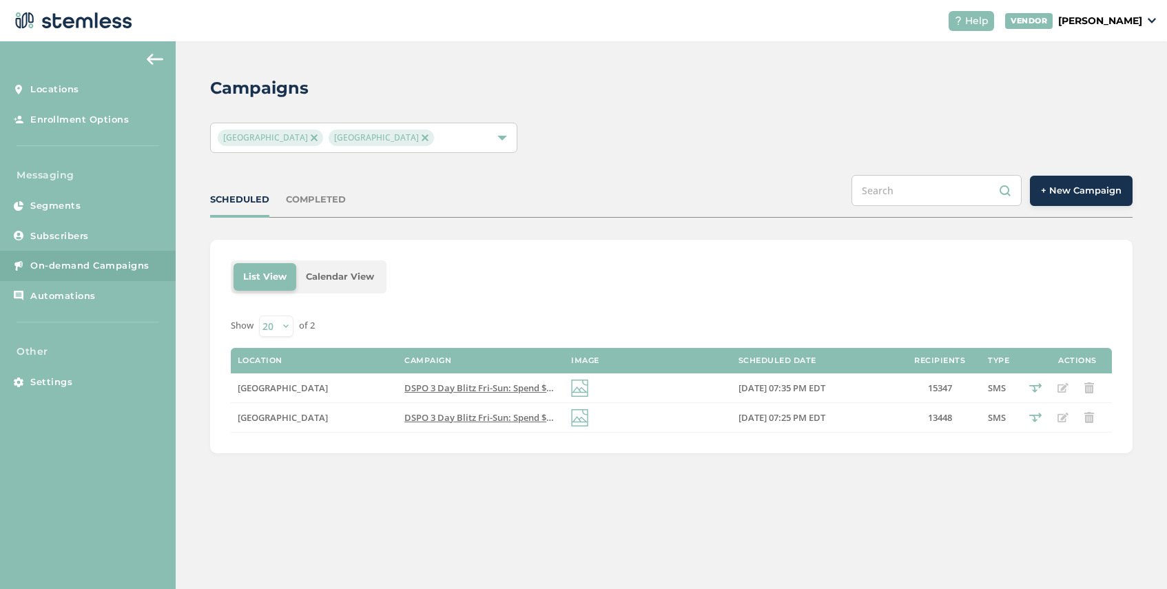
click at [436, 150] on div "Dispo Bay City South Dispo Bay City North" at bounding box center [363, 138] width 307 height 30
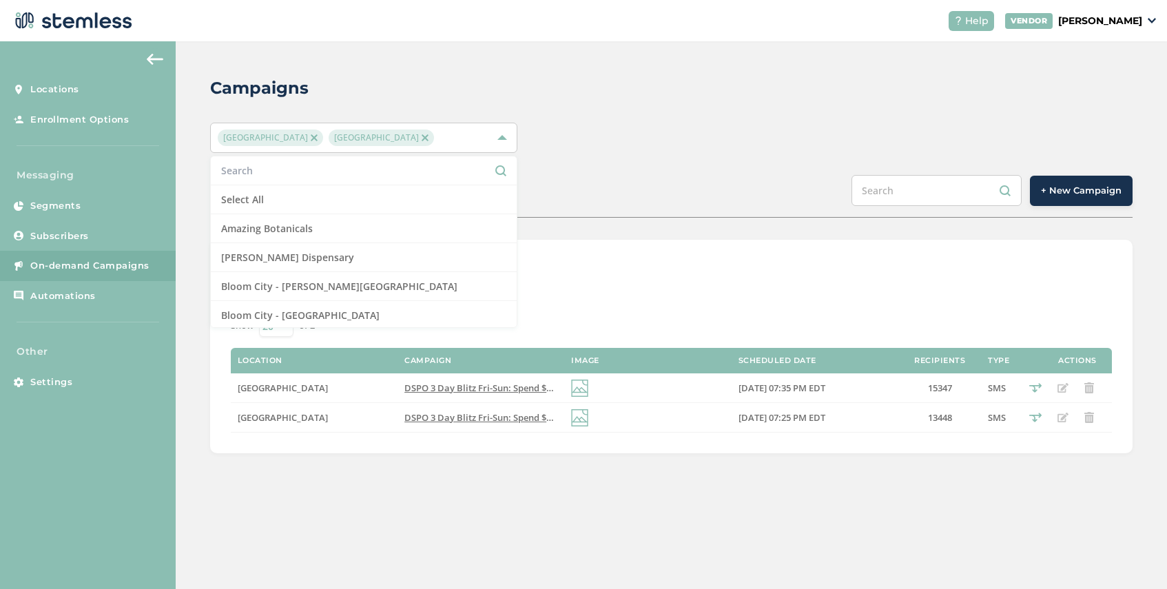
click at [314, 135] on span "[GEOGRAPHIC_DATA]" at bounding box center [270, 138] width 105 height 17
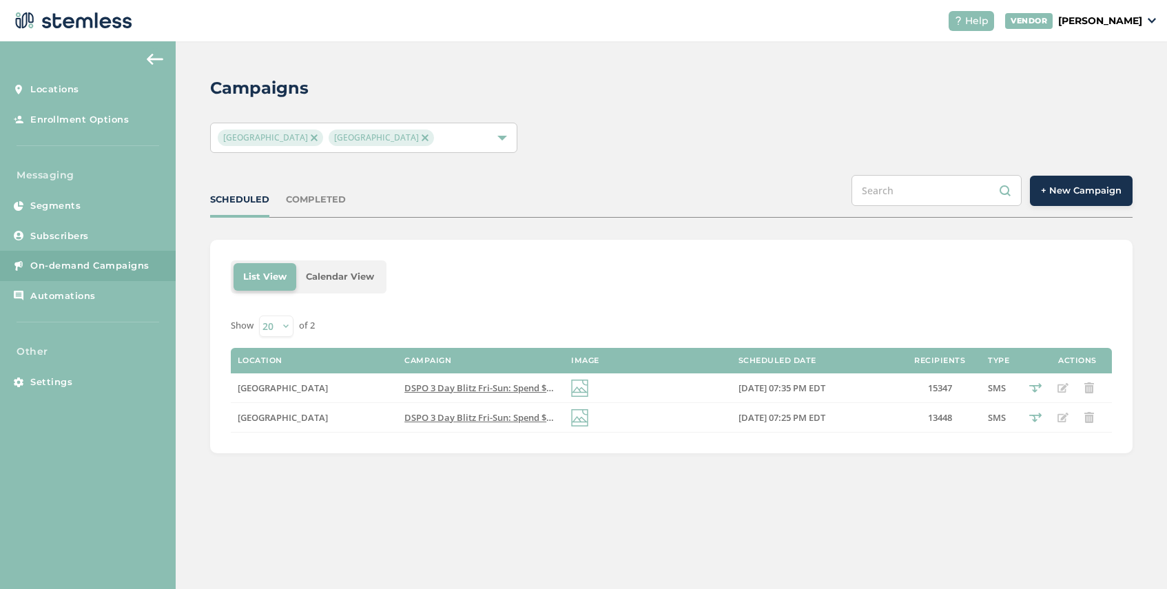
click at [311, 138] on img at bounding box center [314, 137] width 7 height 7
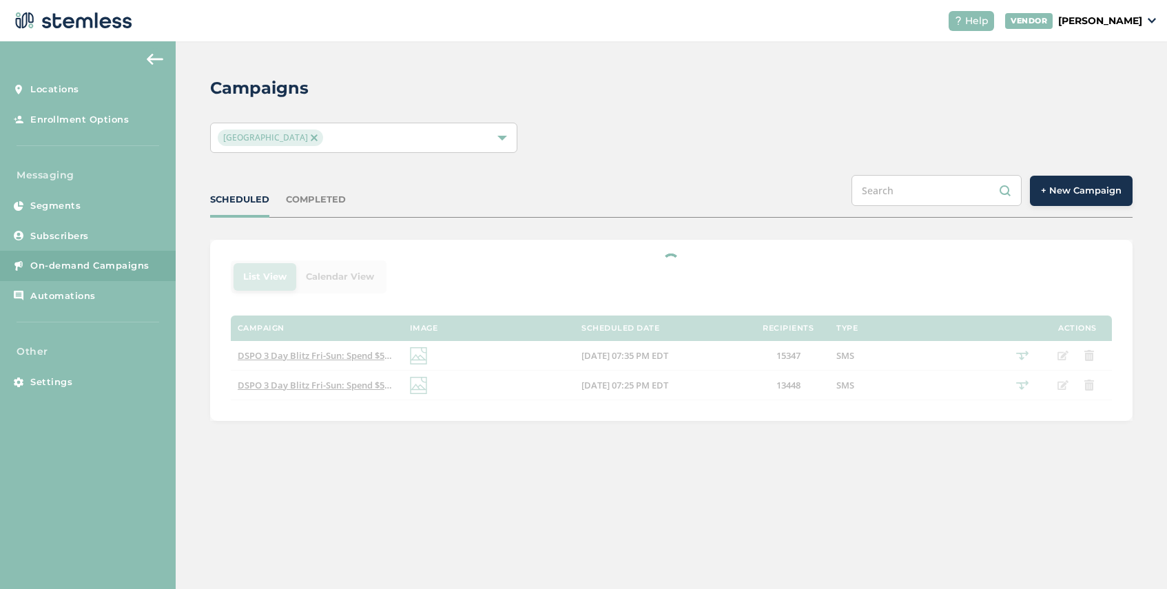
click at [311, 138] on img at bounding box center [314, 137] width 7 height 7
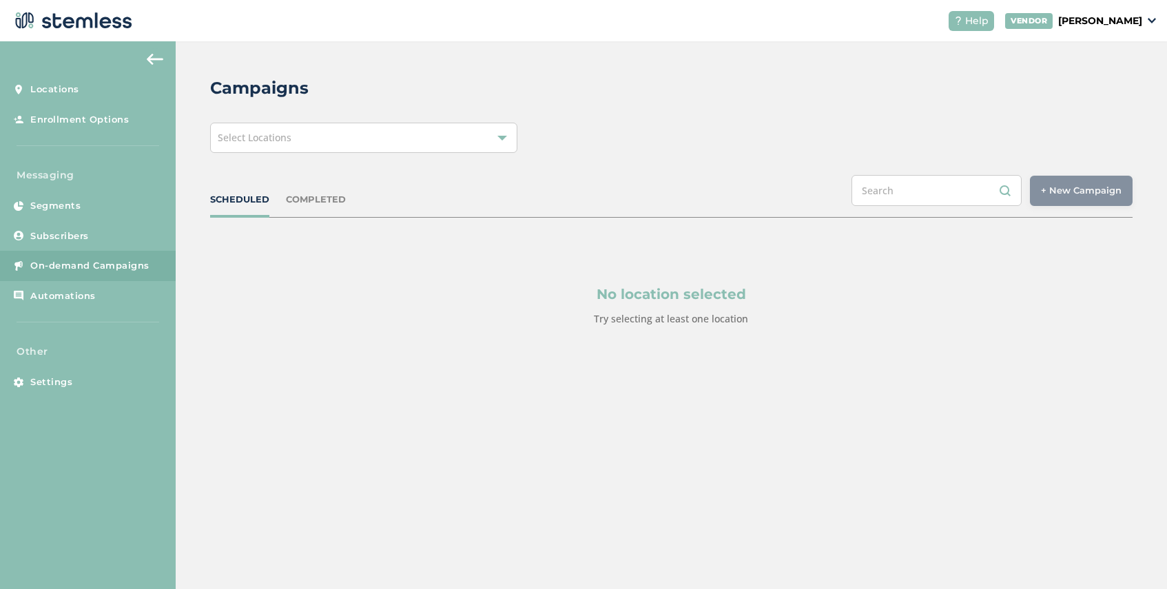
click at [310, 138] on div "Select Locations" at bounding box center [363, 138] width 307 height 30
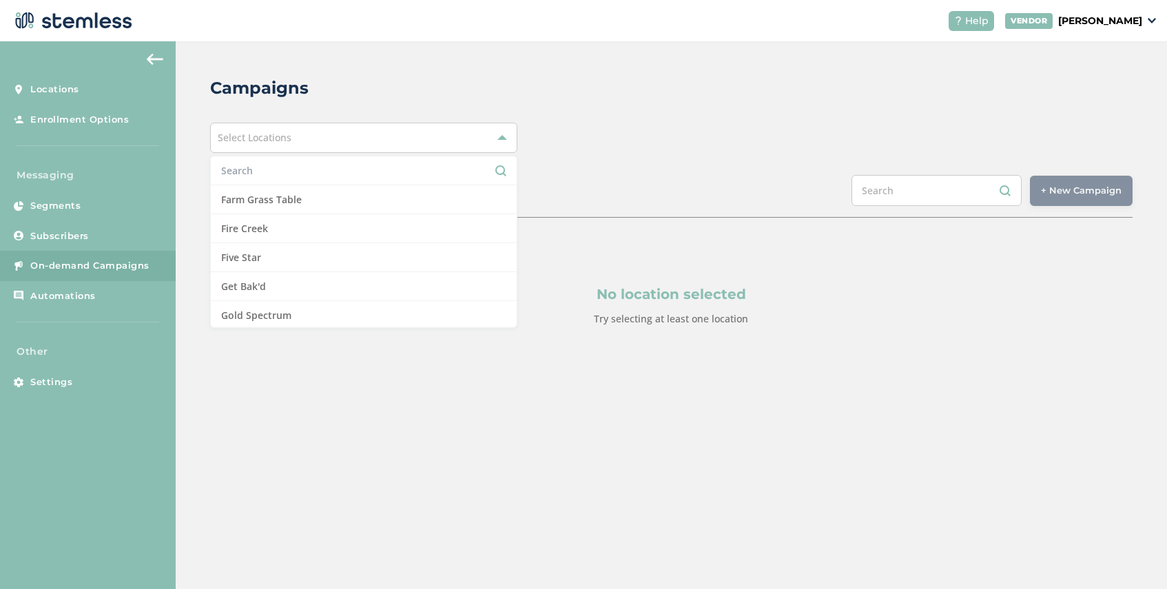
scroll to position [472, 0]
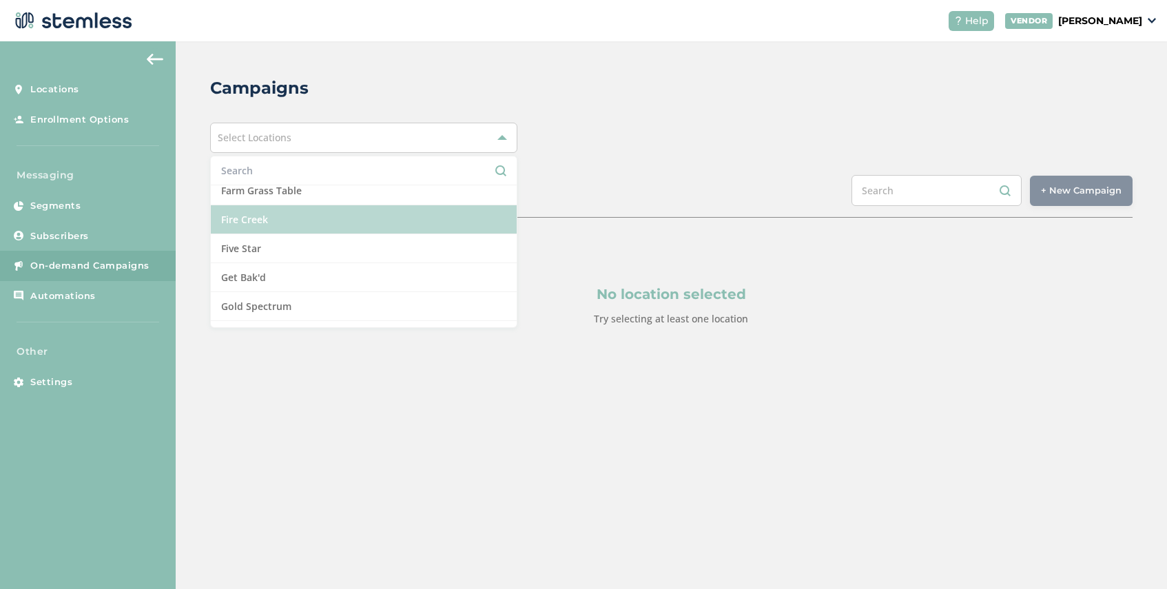
click at [317, 223] on li "Fire Creek" at bounding box center [364, 219] width 306 height 29
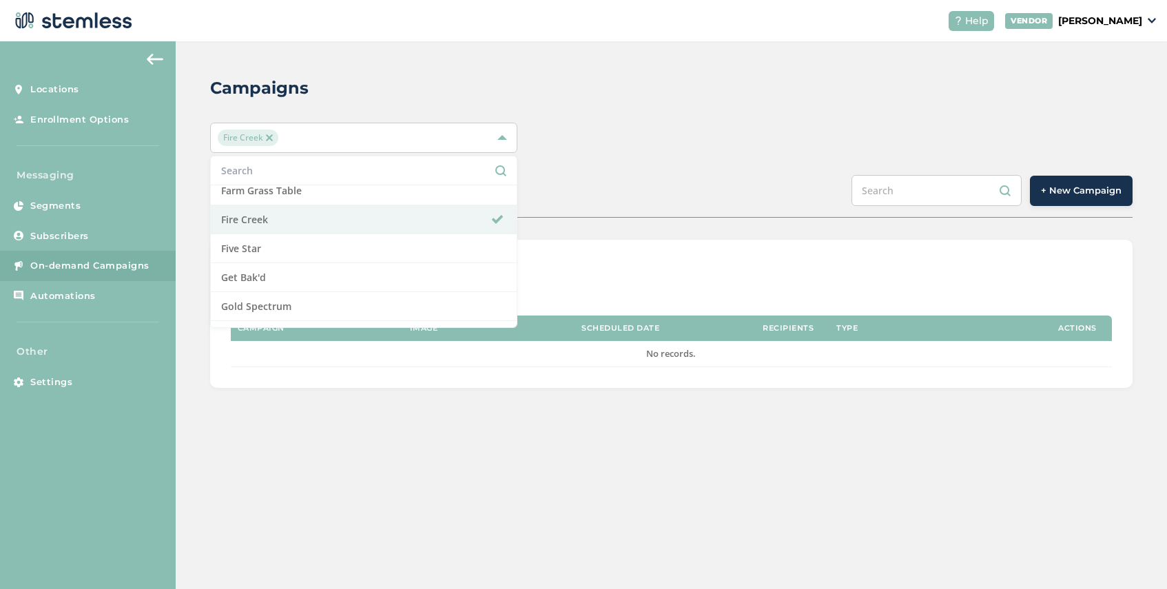
click at [550, 213] on div "SCHEDULED COMPLETED + New Campaign" at bounding box center [671, 196] width 922 height 43
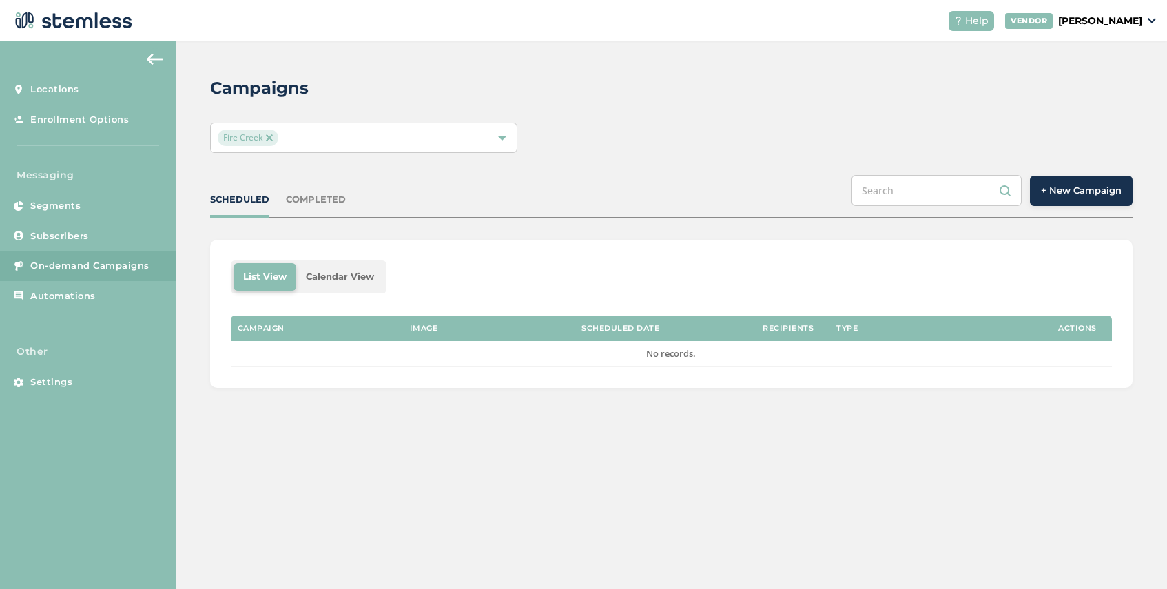
click at [1065, 200] on button "+ New Campaign" at bounding box center [1081, 191] width 103 height 30
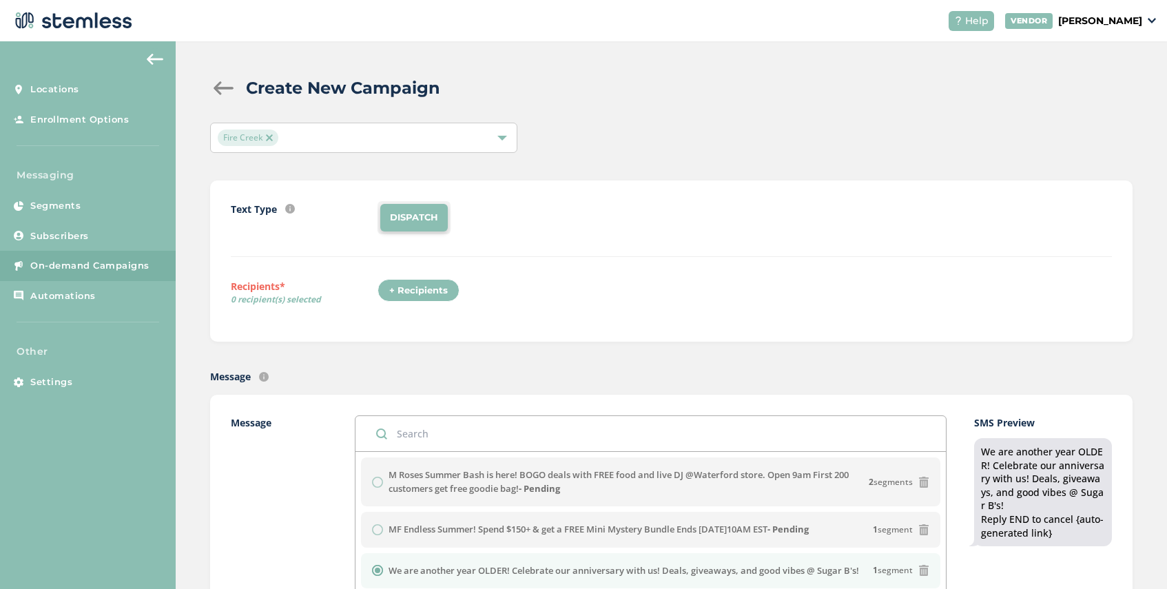
click at [414, 283] on div "+ Recipients" at bounding box center [419, 290] width 82 height 23
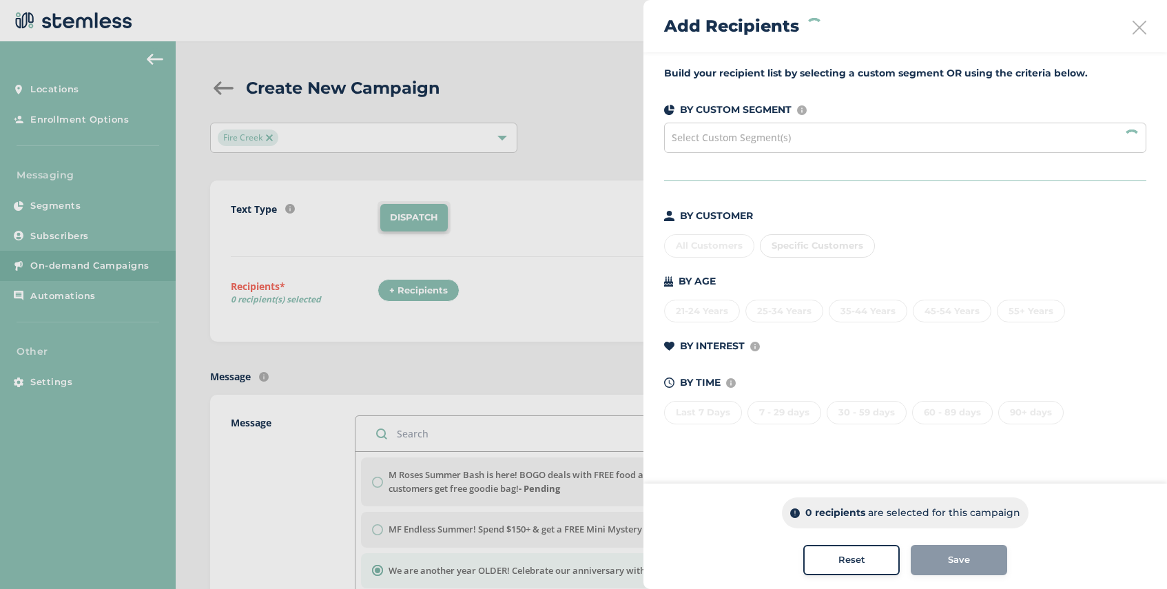
click at [745, 145] on div "Select Custom Segment(s)" at bounding box center [905, 138] width 482 height 30
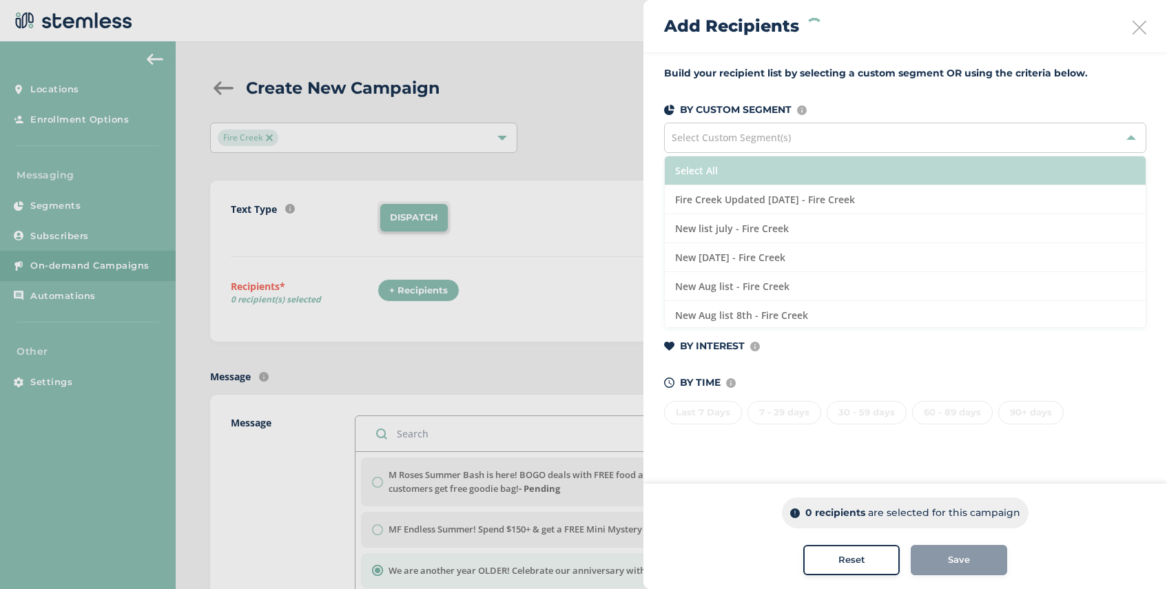
click at [747, 162] on li "Select All" at bounding box center [905, 170] width 481 height 29
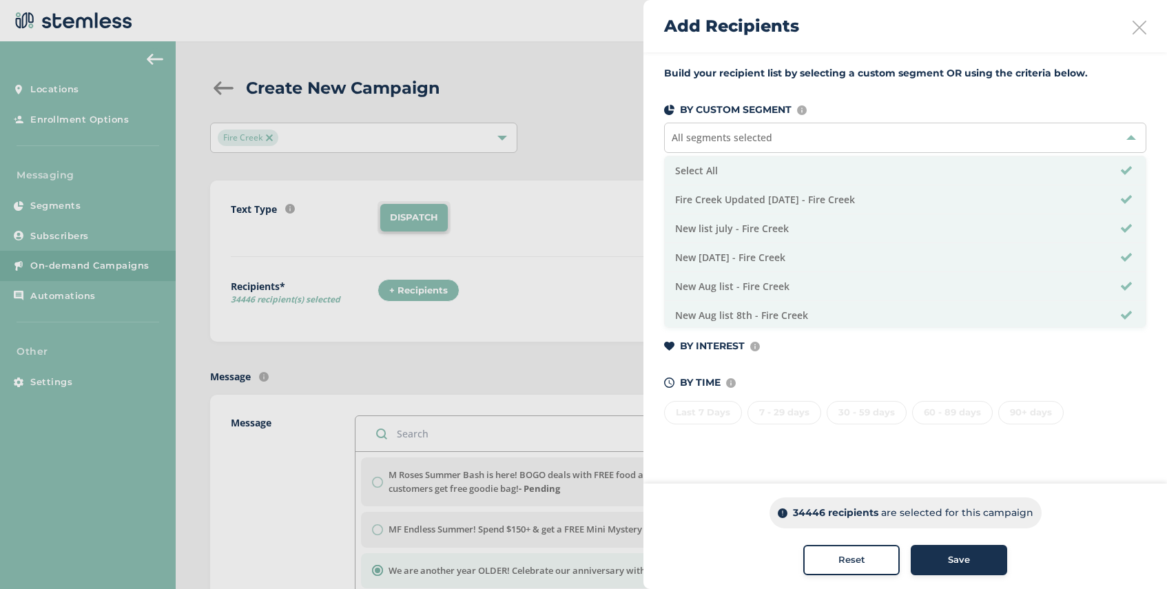
click at [940, 554] on div "Save" at bounding box center [959, 560] width 74 height 14
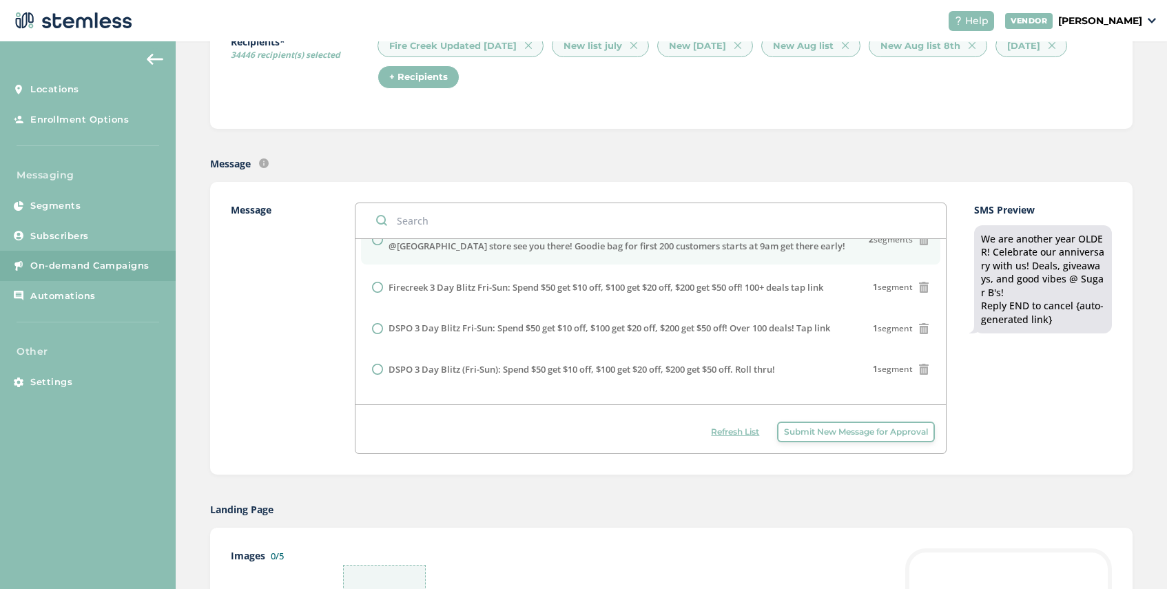
scroll to position [250, 0]
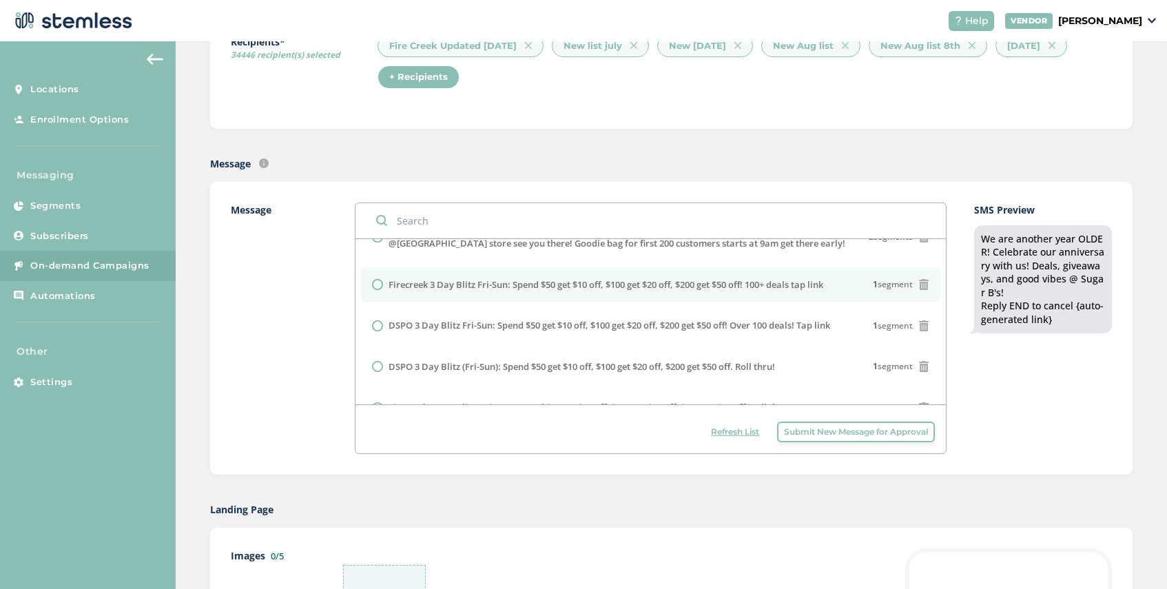
click at [462, 292] on label "Firecreek 3 Day Blitz Fri-Sun: Spend $50 get $10 off, $100 get $20 off, $200 ge…" at bounding box center [606, 285] width 435 height 14
radio input "false"
radio input "true"
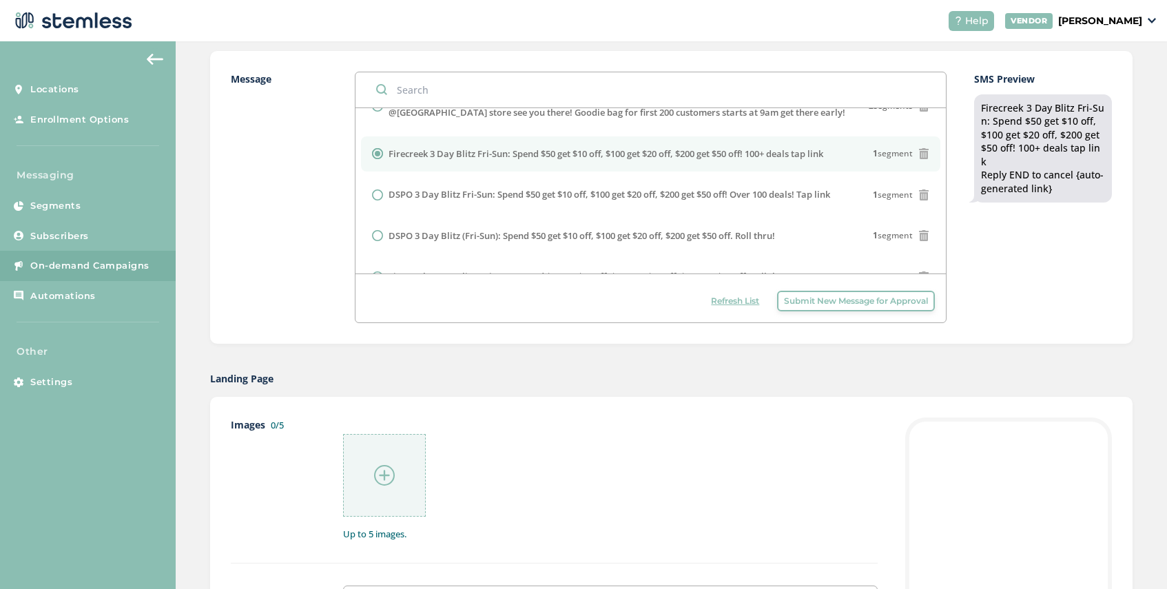
scroll to position [475, 0]
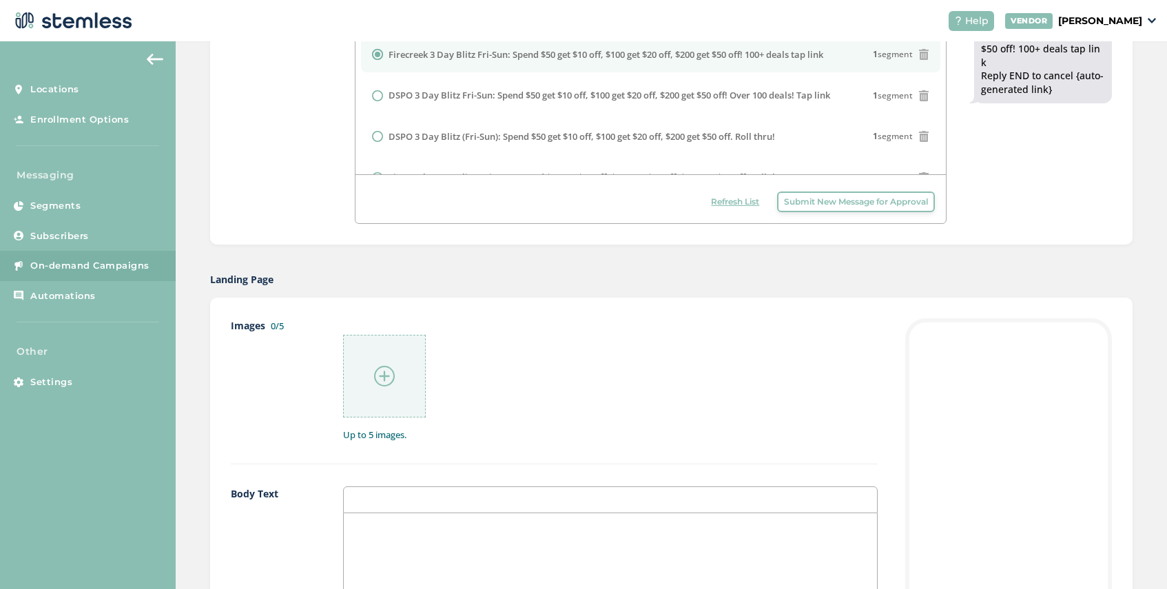
click at [381, 375] on img at bounding box center [384, 376] width 21 height 21
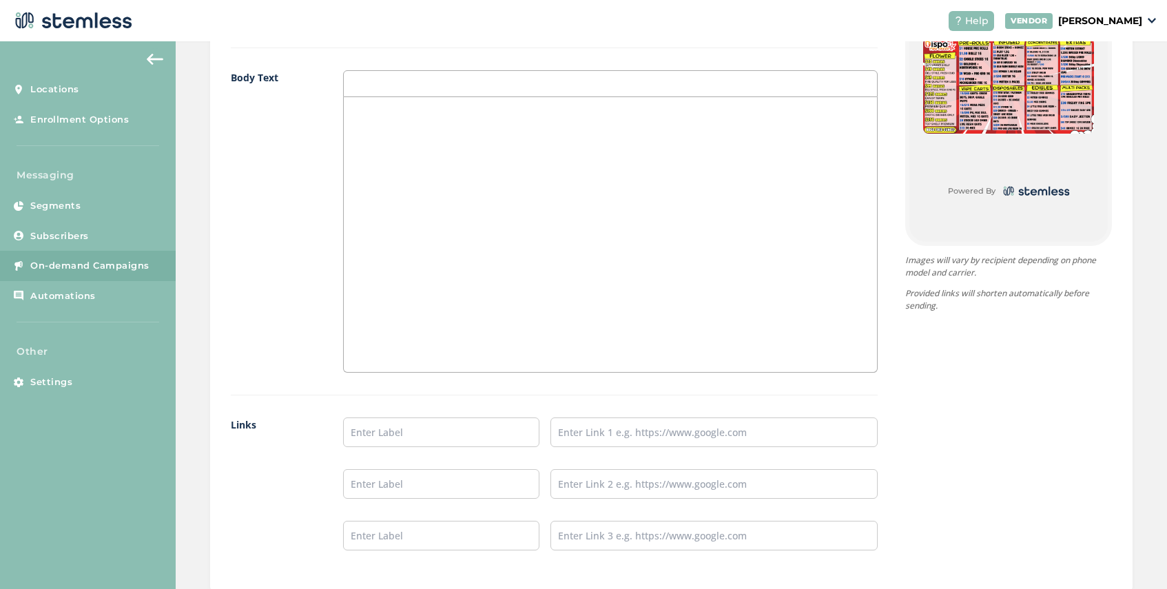
scroll to position [1017, 0]
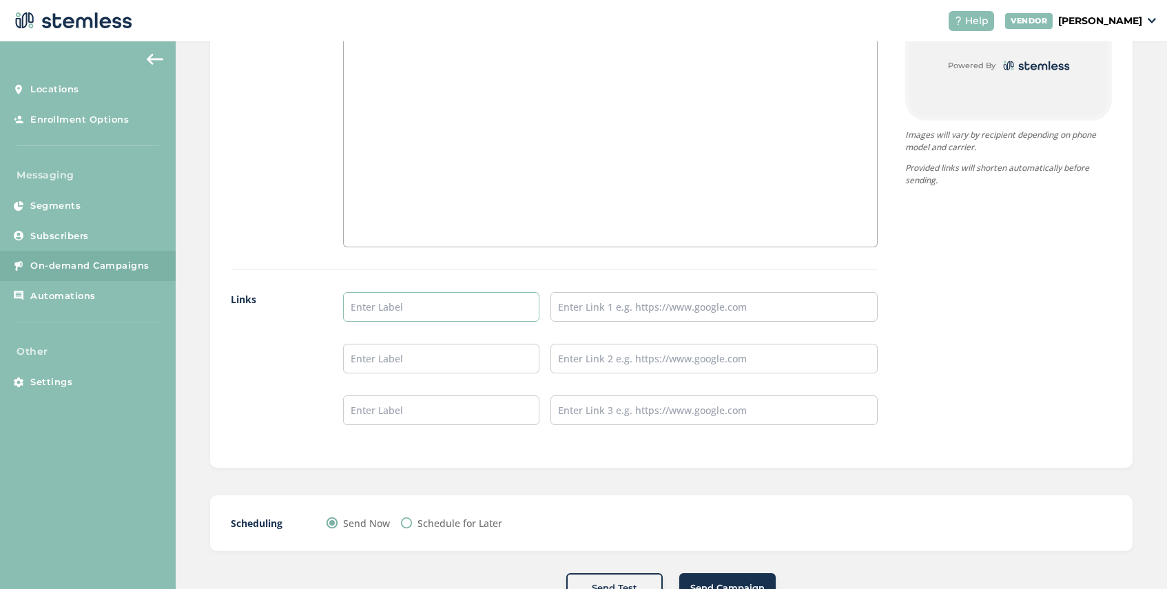
click at [397, 313] on input "text" at bounding box center [441, 307] width 196 height 30
type input "SHOP NOW"
click at [594, 318] on input "text" at bounding box center [713, 307] width 327 height 30
type input "https://disposhops.com/"
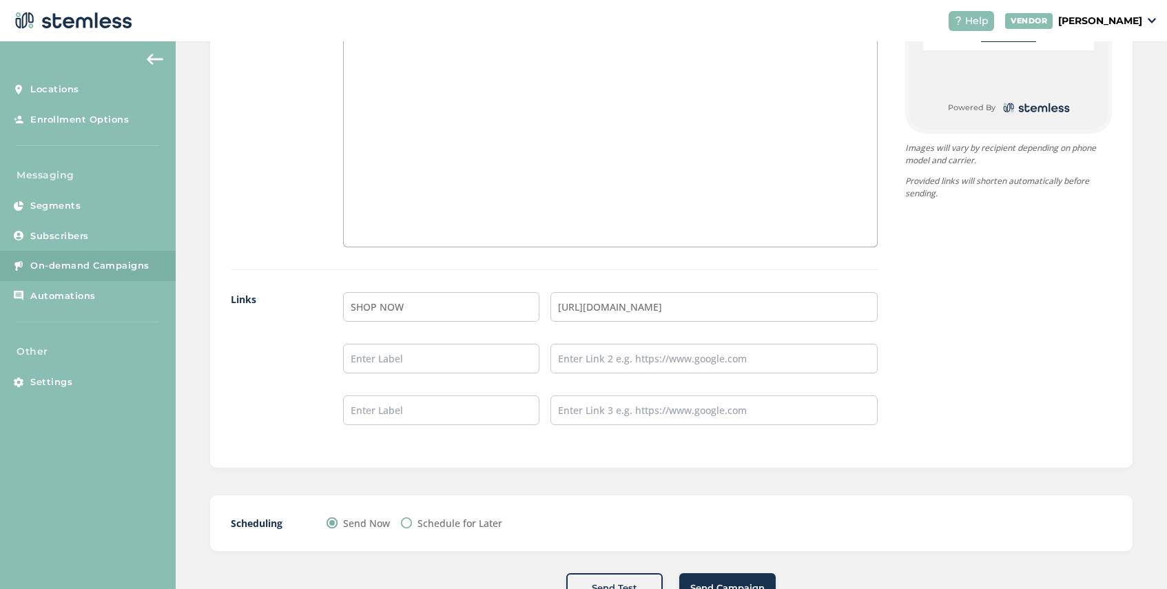
click at [437, 522] on label "Schedule for Later" at bounding box center [459, 523] width 85 height 14
click at [412, 522] on input "Schedule for Later" at bounding box center [406, 522] width 11 height 11
radio input "true"
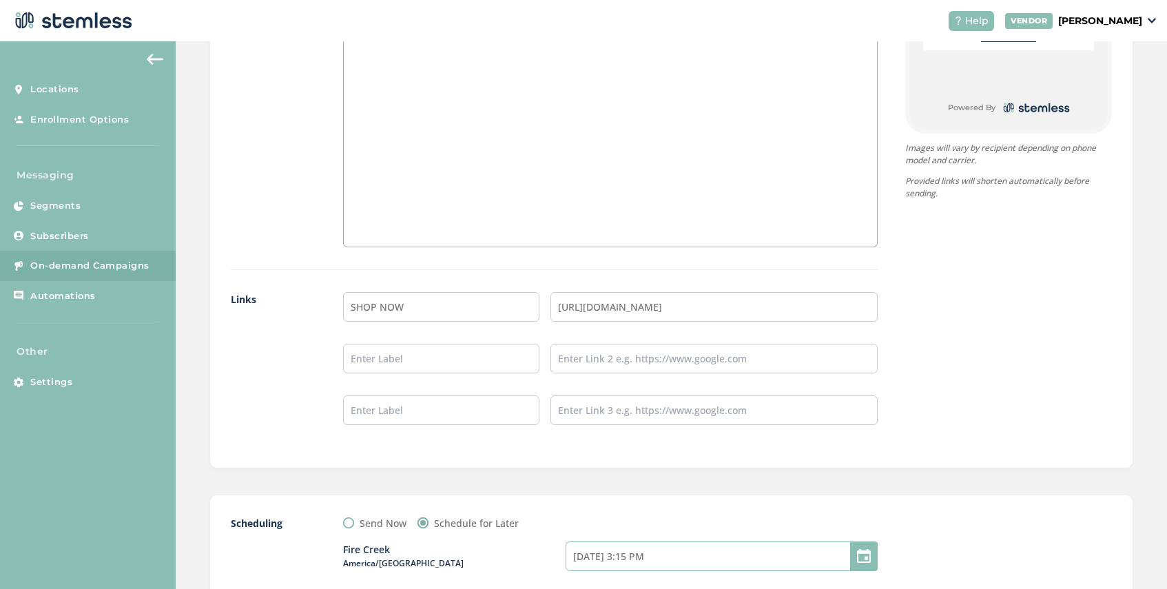
click at [668, 559] on input "08/21/2025 3:15 PM" at bounding box center [722, 556] width 312 height 30
select select "18"
select select "15"
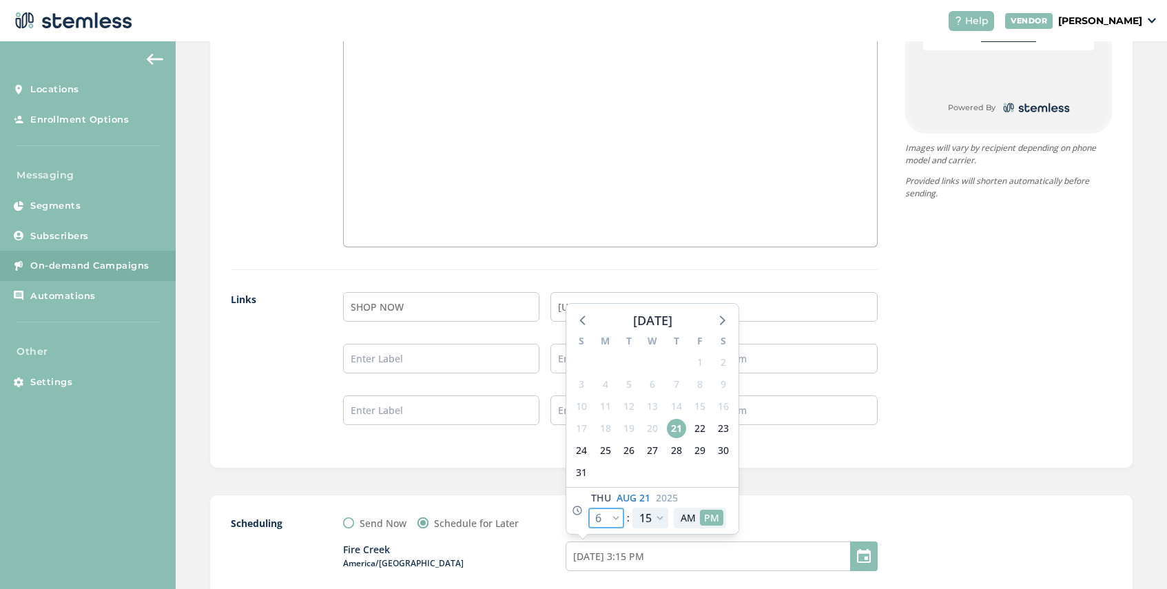
click at [617, 513] on select "12 1 2 3 4 5 6 7 8 9 10 11" at bounding box center [606, 518] width 36 height 21
select select "19"
click at [588, 508] on select "12 1 2 3 4 5 6 7 8 9 10 11" at bounding box center [606, 518] width 36 height 21
type input "08/21/2025 4:15 PM"
select select "19"
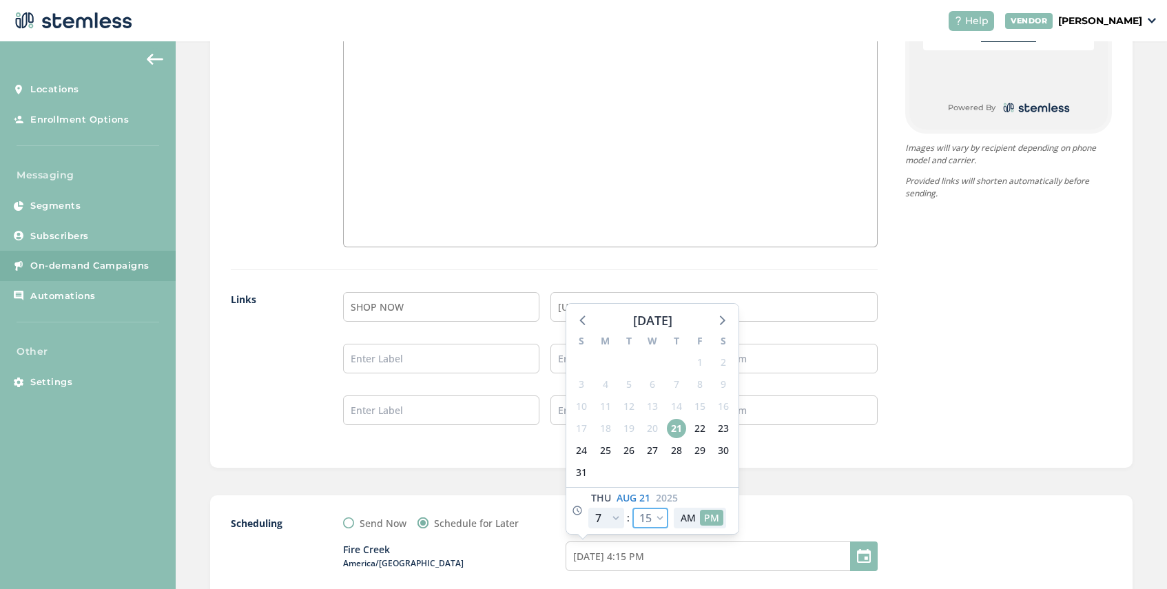
click at [659, 517] on select "00 05 10 15 20 25 30 35 40 45 50 55" at bounding box center [650, 518] width 36 height 21
select select "35"
click at [632, 508] on select "00 05 10 15 20 25 30 35 40 45 50 55" at bounding box center [650, 518] width 36 height 21
type input "08/21/2025 4:35 PM"
select select "35"
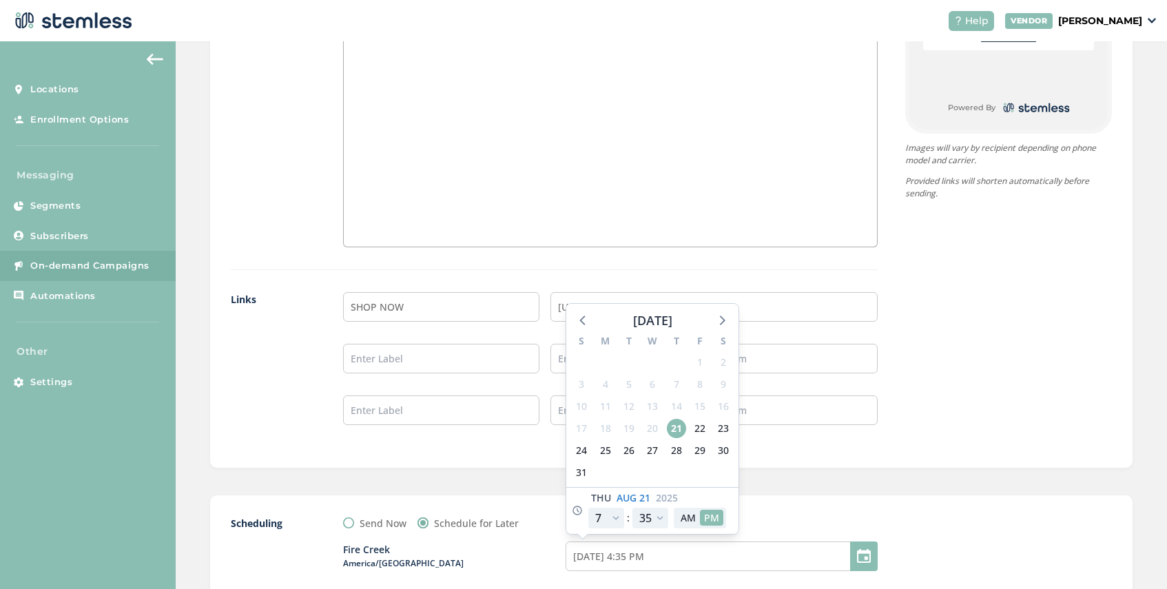
click at [792, 516] on div "Send Now Schedule for Later" at bounding box center [610, 523] width 535 height 14
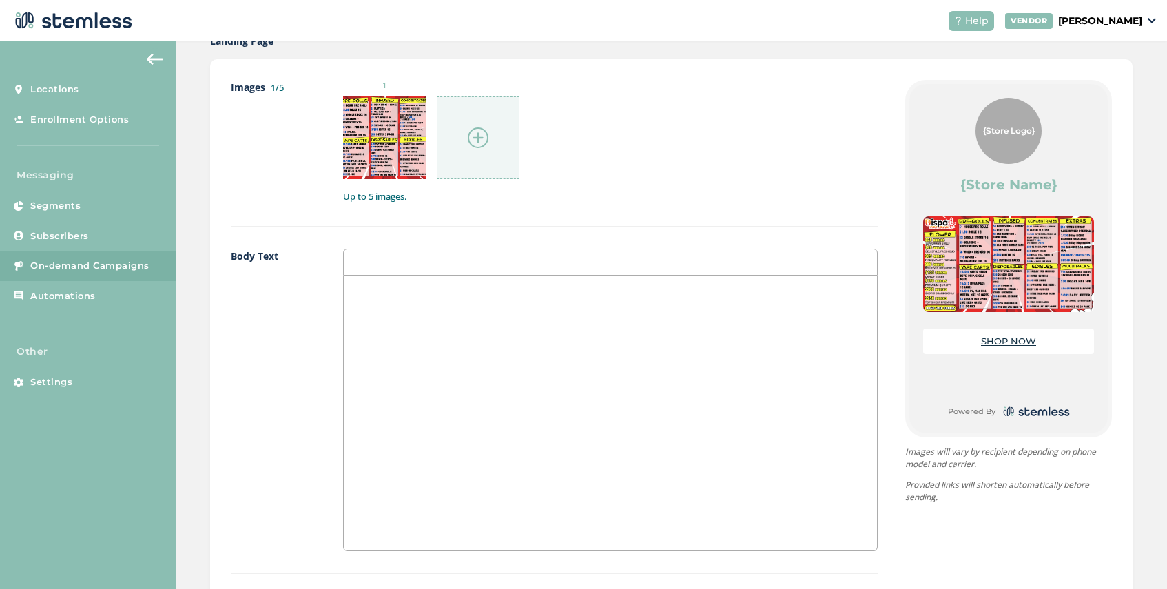
scroll to position [1223, 0]
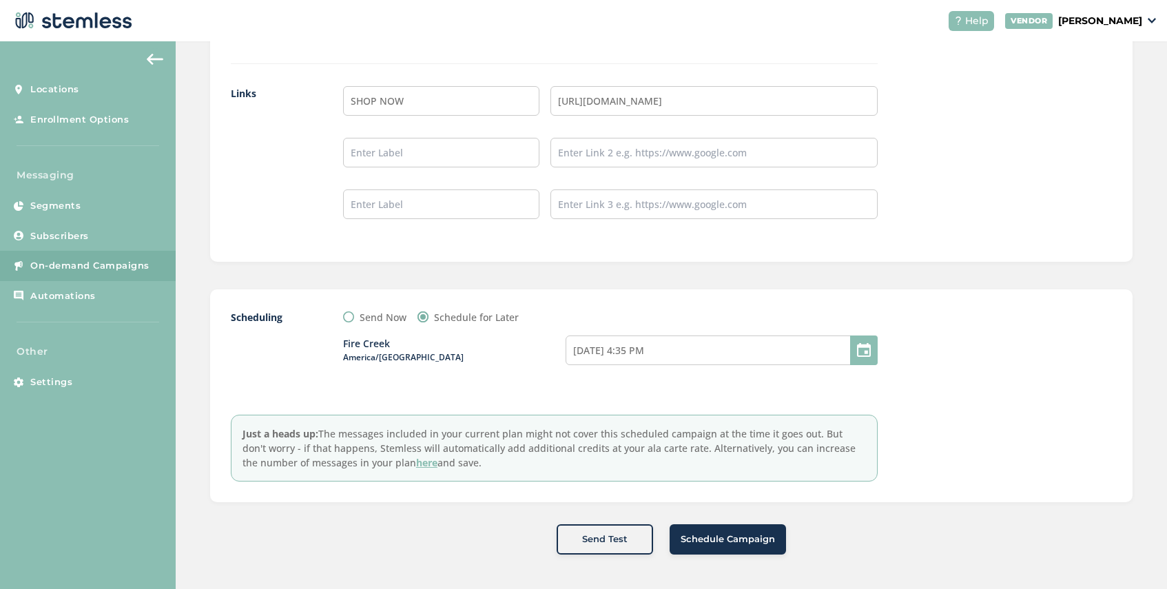
click at [721, 544] on span "Schedule Campaign" at bounding box center [728, 540] width 94 height 14
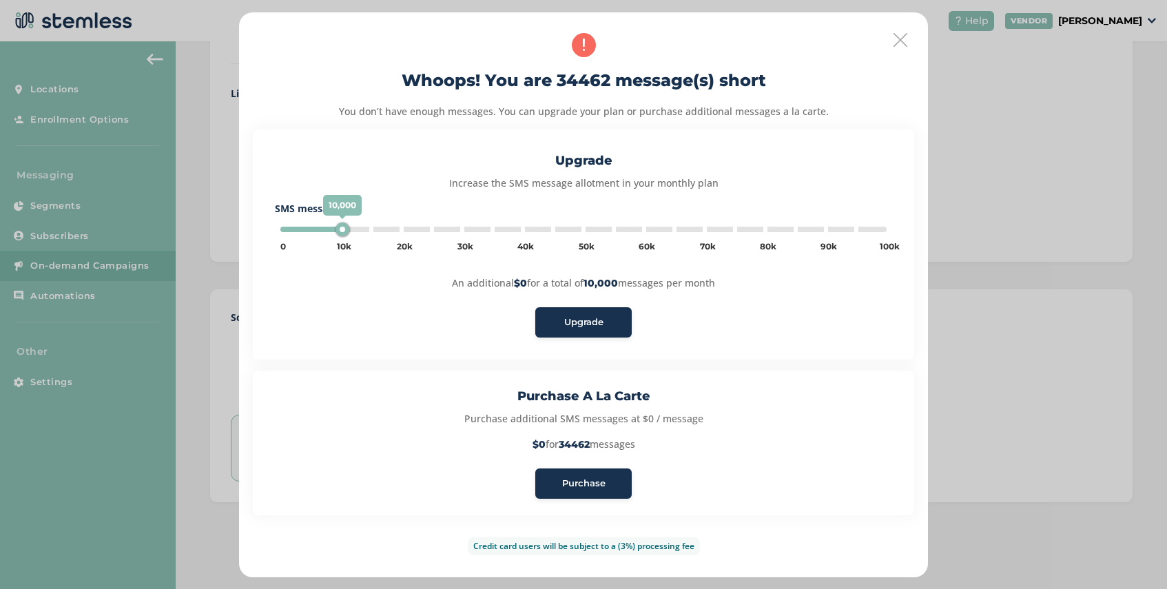
type input "5000"
click at [588, 479] on span "Purchase" at bounding box center [583, 484] width 43 height 14
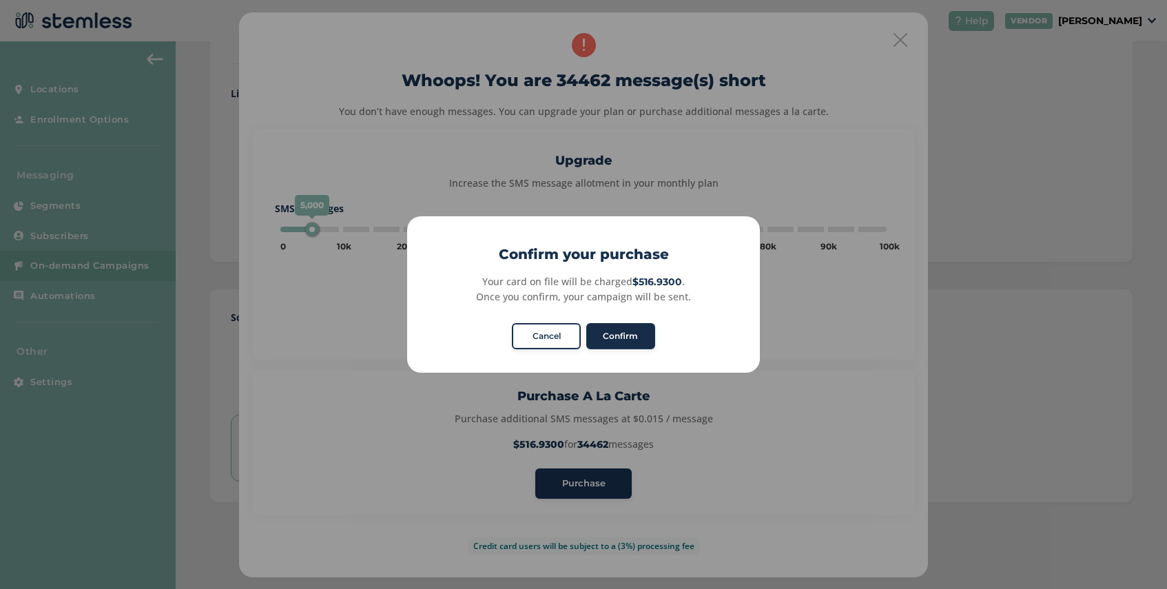
click at [624, 338] on button "Confirm" at bounding box center [620, 336] width 69 height 26
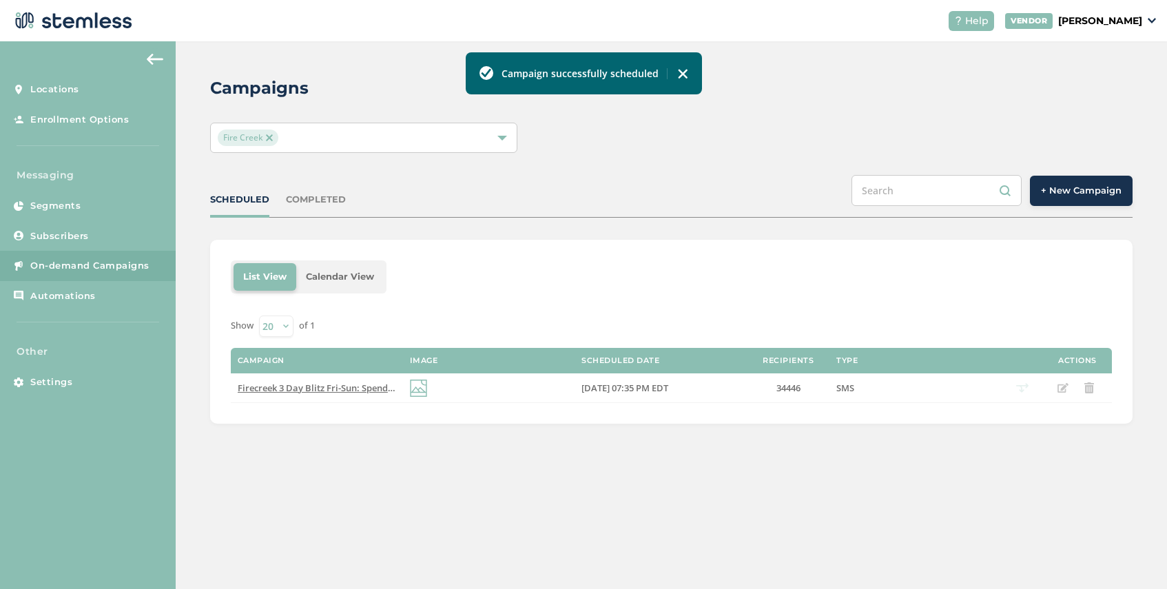
click at [681, 74] on img at bounding box center [682, 73] width 11 height 11
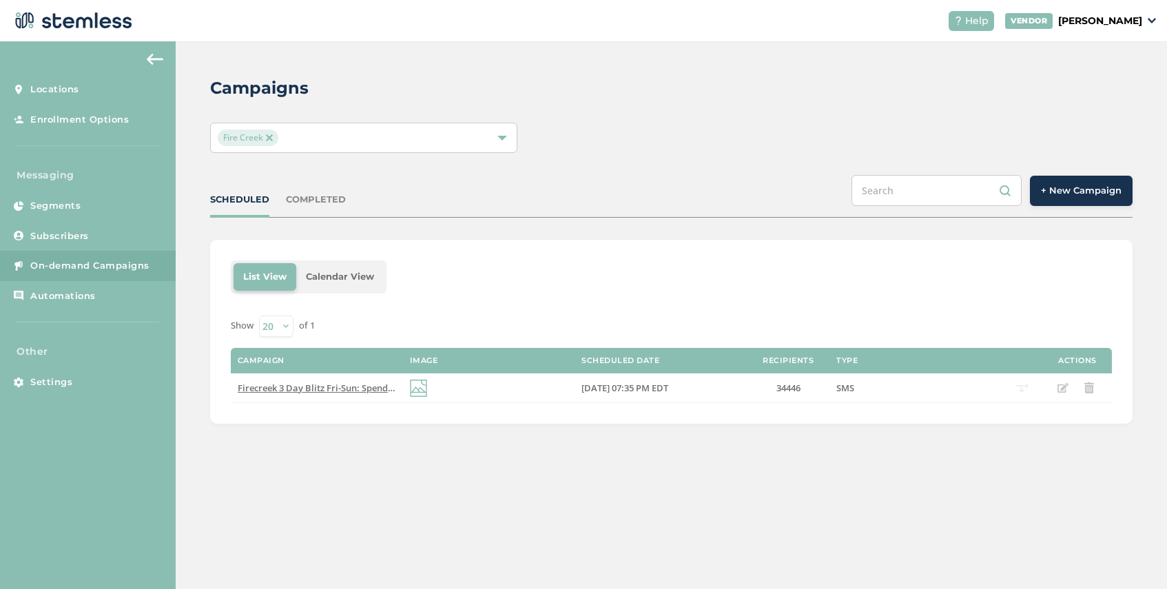
click at [273, 136] on span "Fire Creek" at bounding box center [248, 138] width 61 height 17
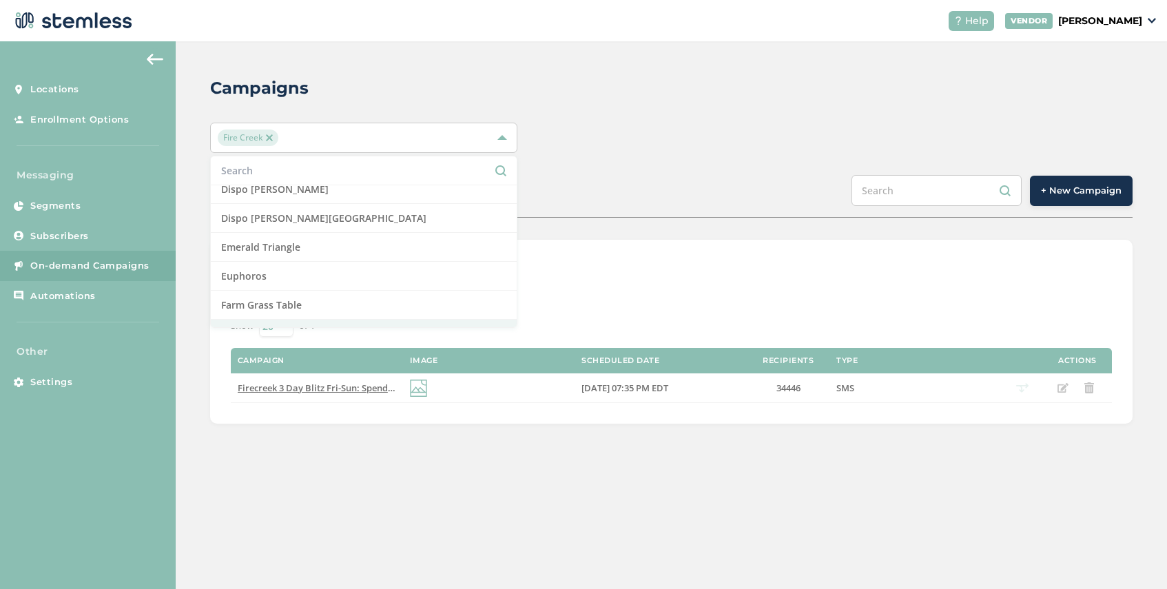
scroll to position [398, 0]
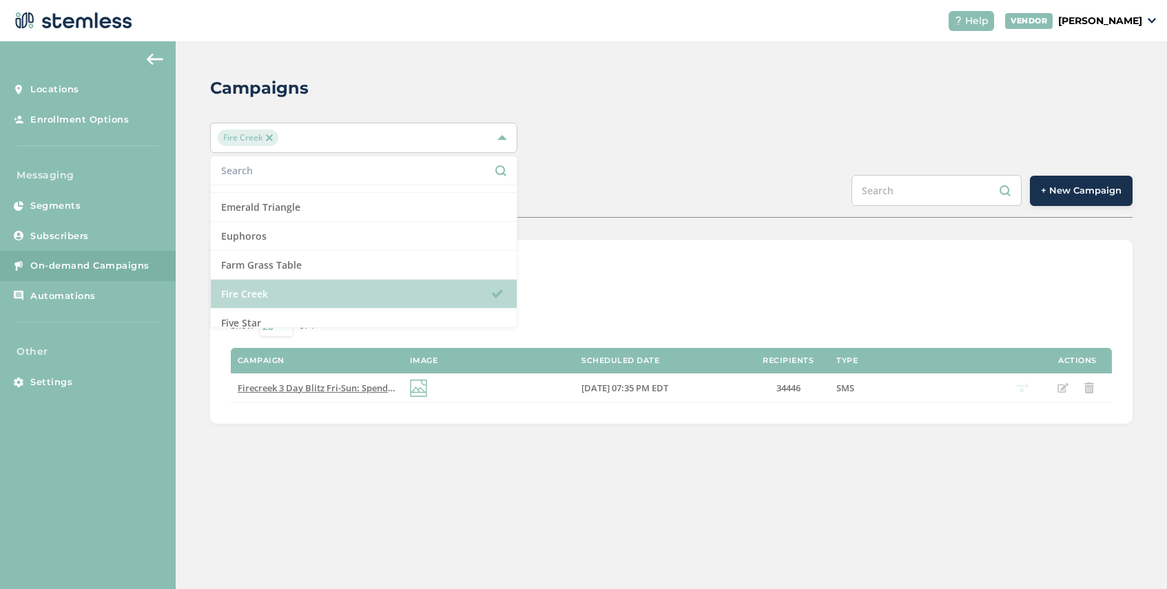
click at [298, 297] on li "Fire Creek" at bounding box center [364, 294] width 306 height 29
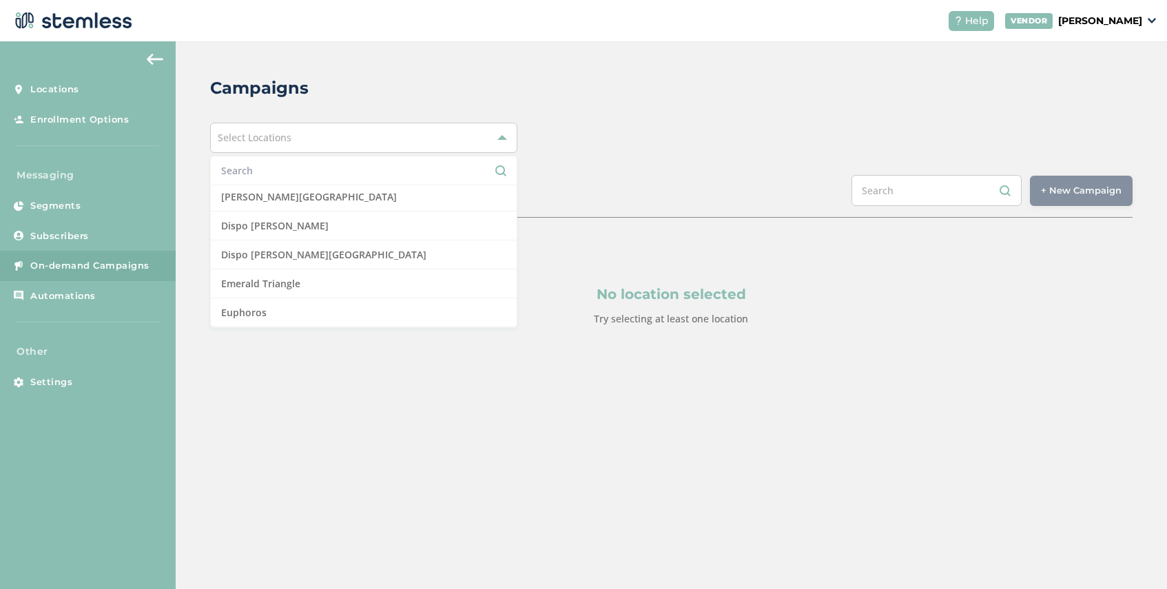
scroll to position [300, 0]
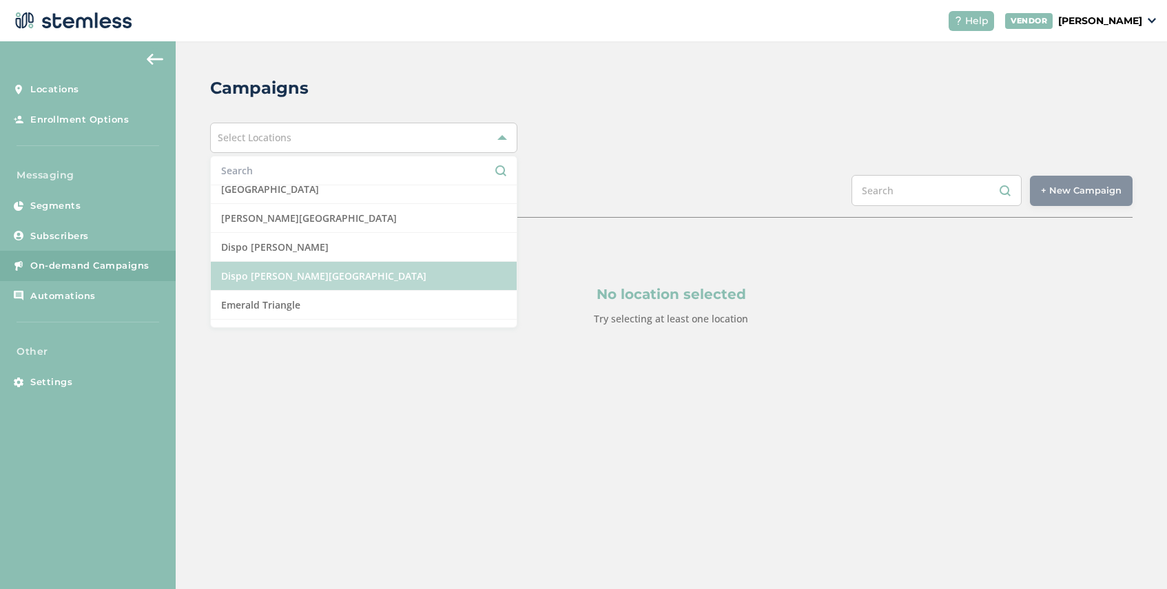
click at [310, 272] on li "Dispo [PERSON_NAME][GEOGRAPHIC_DATA]" at bounding box center [364, 276] width 306 height 29
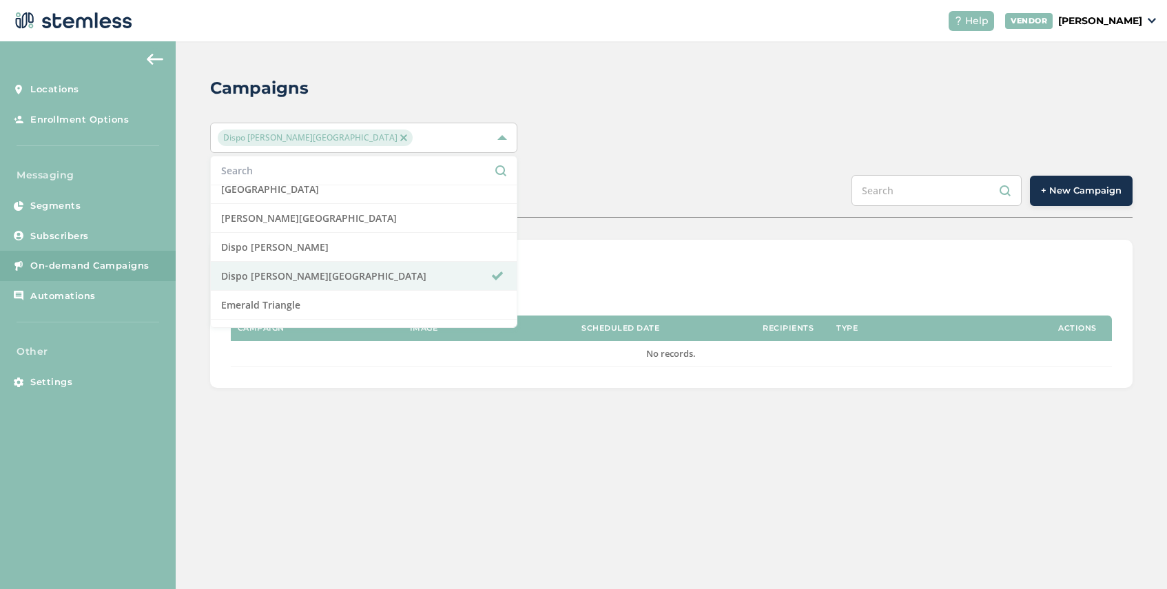
click at [581, 131] on div "Dispo Whitmore Lake Select All Amazing Botanicals Berna Leno Dispensary Bloom C…" at bounding box center [671, 138] width 922 height 30
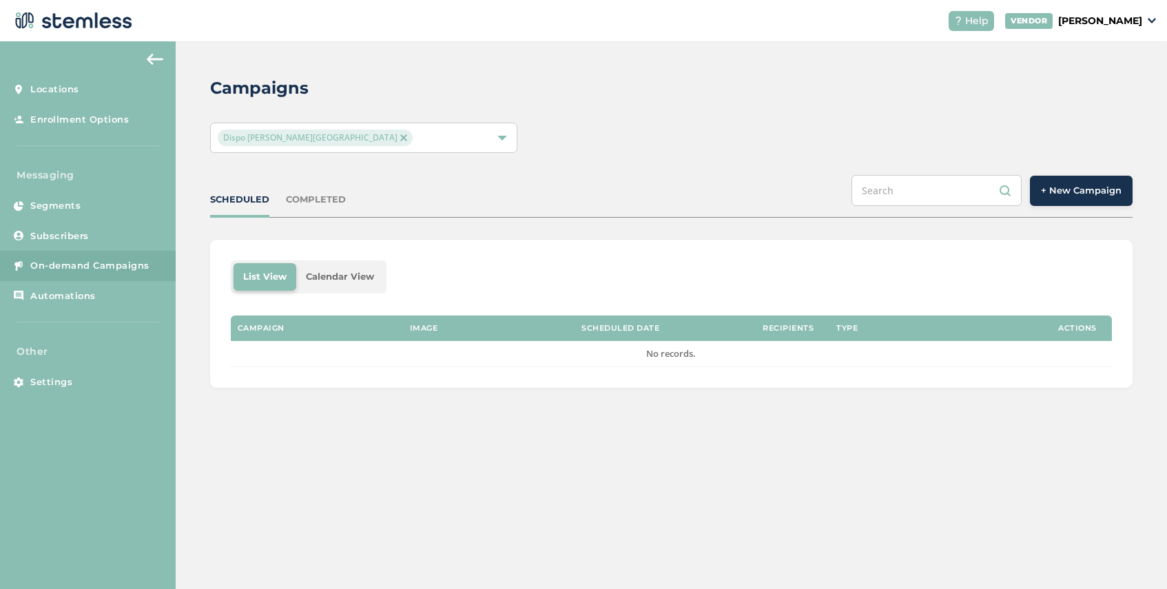
click at [1052, 199] on button "+ New Campaign" at bounding box center [1081, 191] width 103 height 30
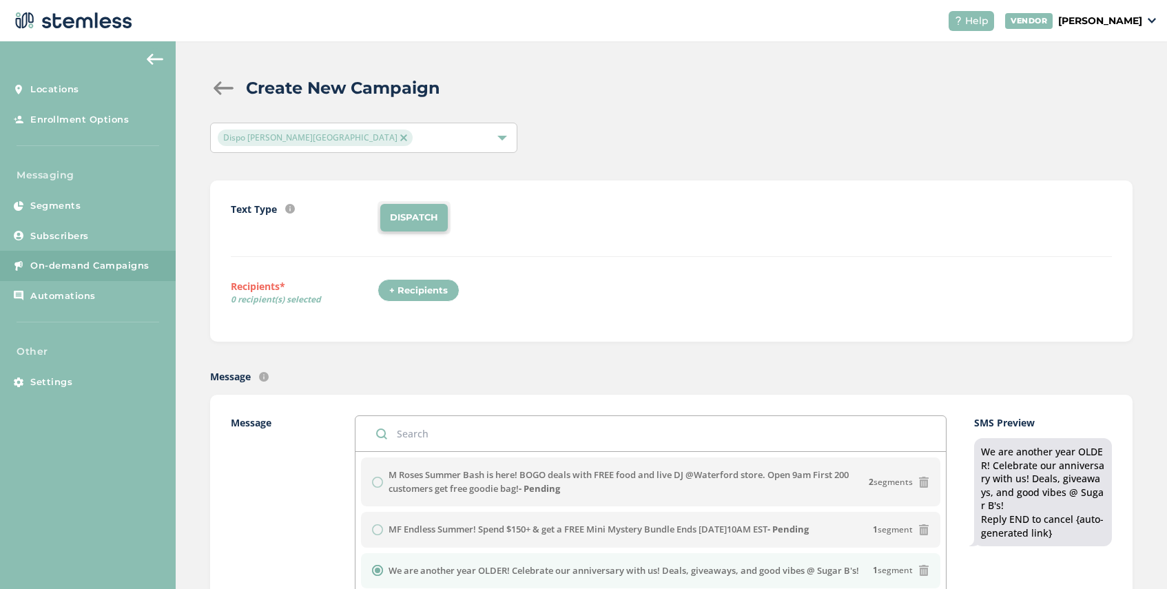
click at [426, 282] on div "+ Recipients" at bounding box center [419, 290] width 82 height 23
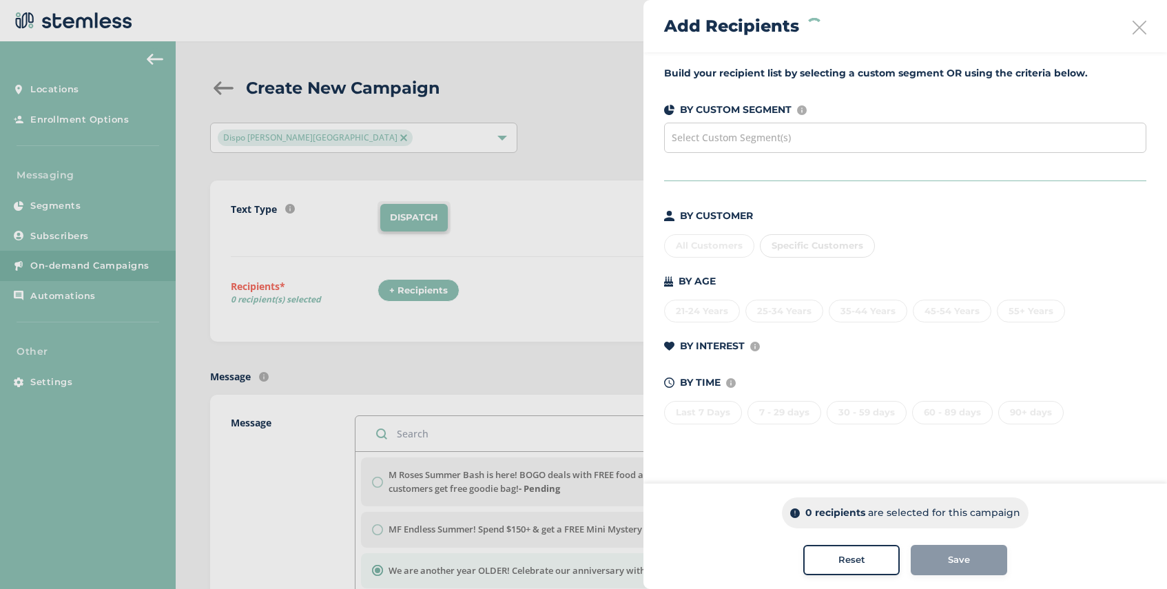
click at [763, 143] on span "Select Custom Segment(s)" at bounding box center [731, 137] width 119 height 13
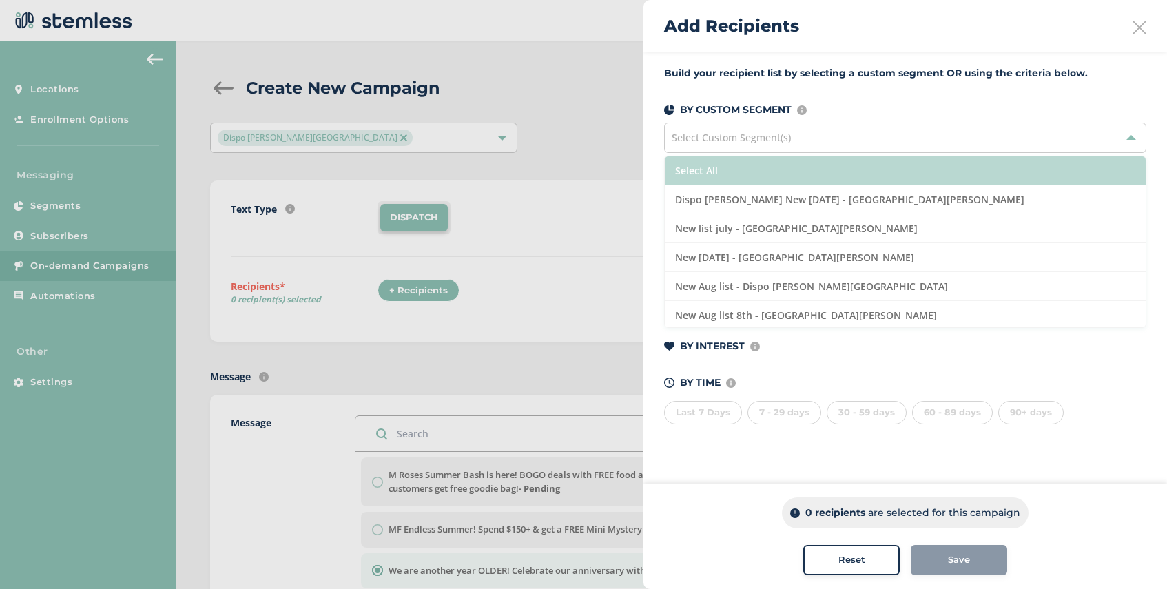
click at [758, 166] on li "Select All" at bounding box center [905, 170] width 481 height 29
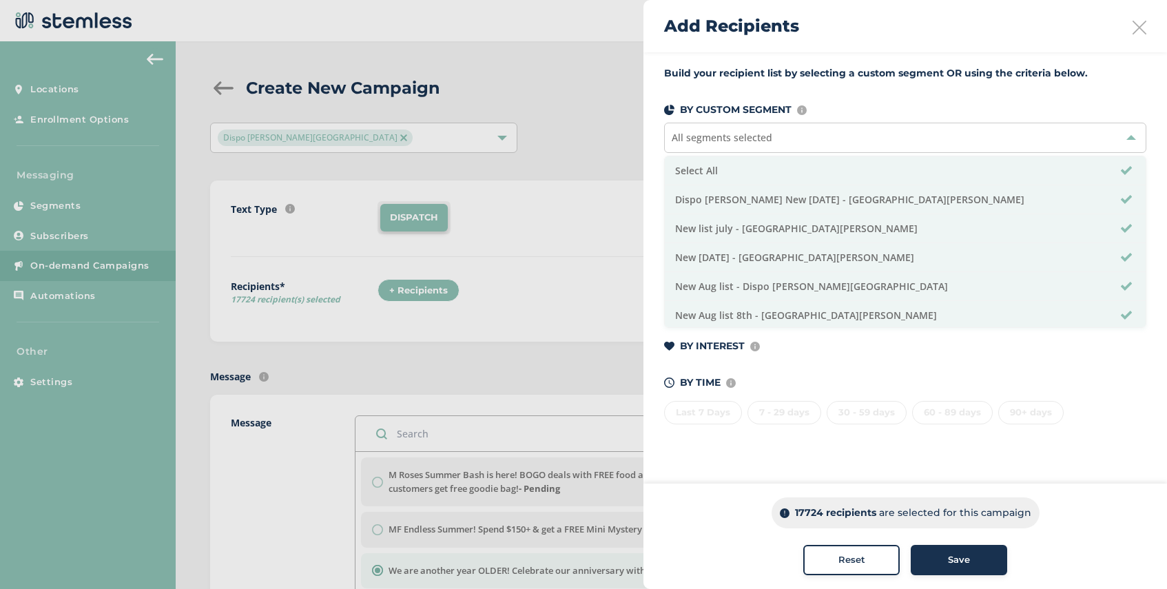
click at [953, 566] on span "Save" at bounding box center [959, 560] width 22 height 14
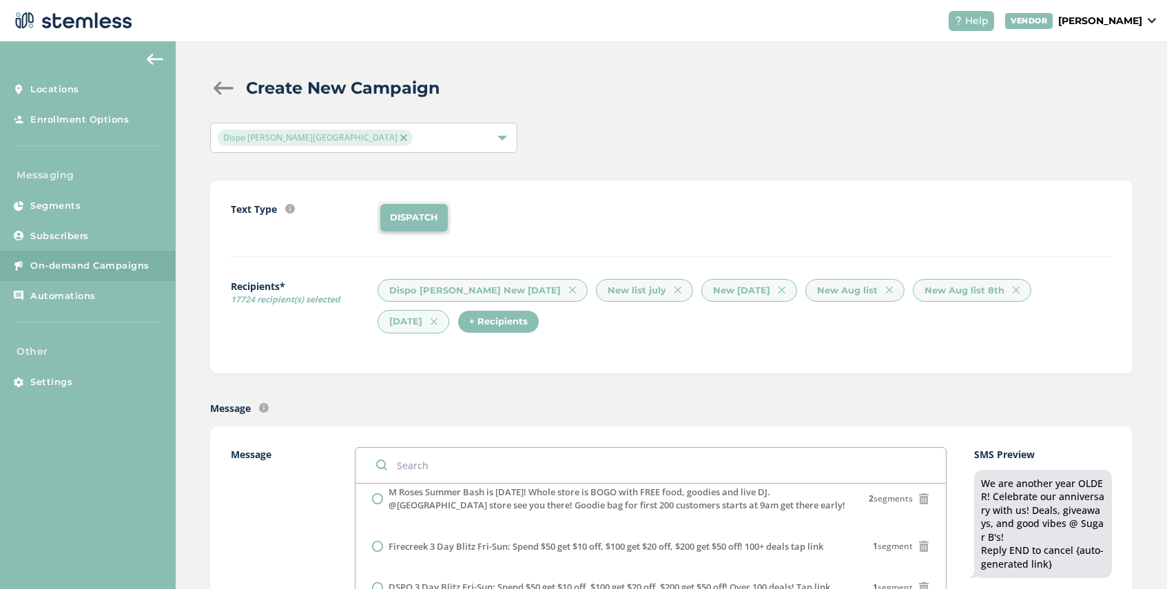
scroll to position [290, 0]
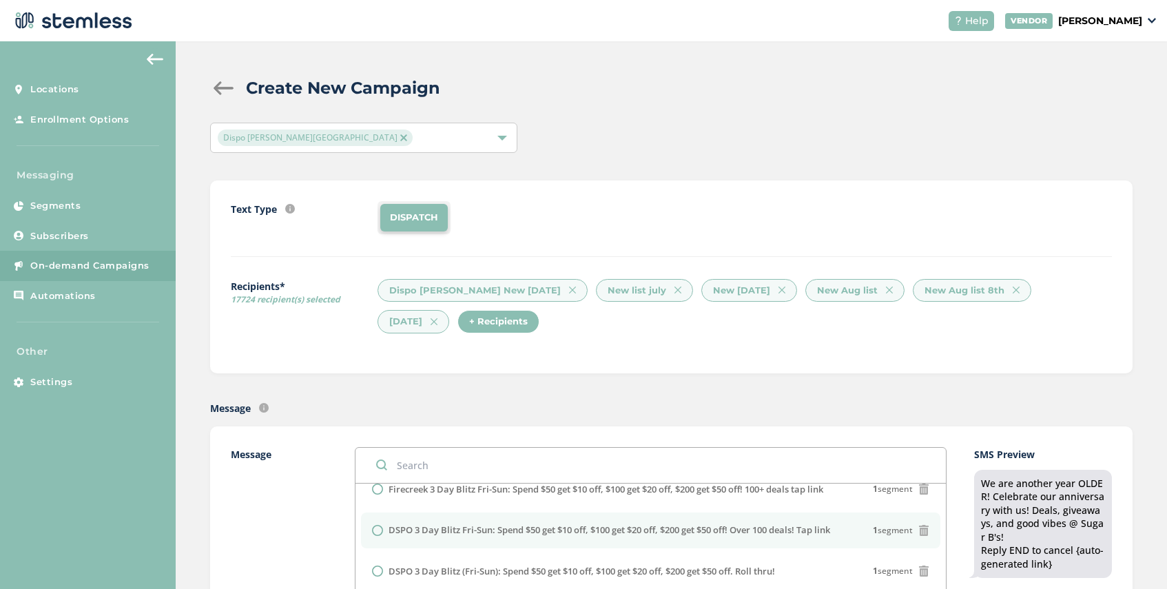
click at [482, 537] on label "DSPO 3 Day Blitz Fri-Sun: Spend $50 get $10 off, $100 get $20 off, $200 get $50…" at bounding box center [610, 531] width 442 height 14
radio input "false"
radio input "true"
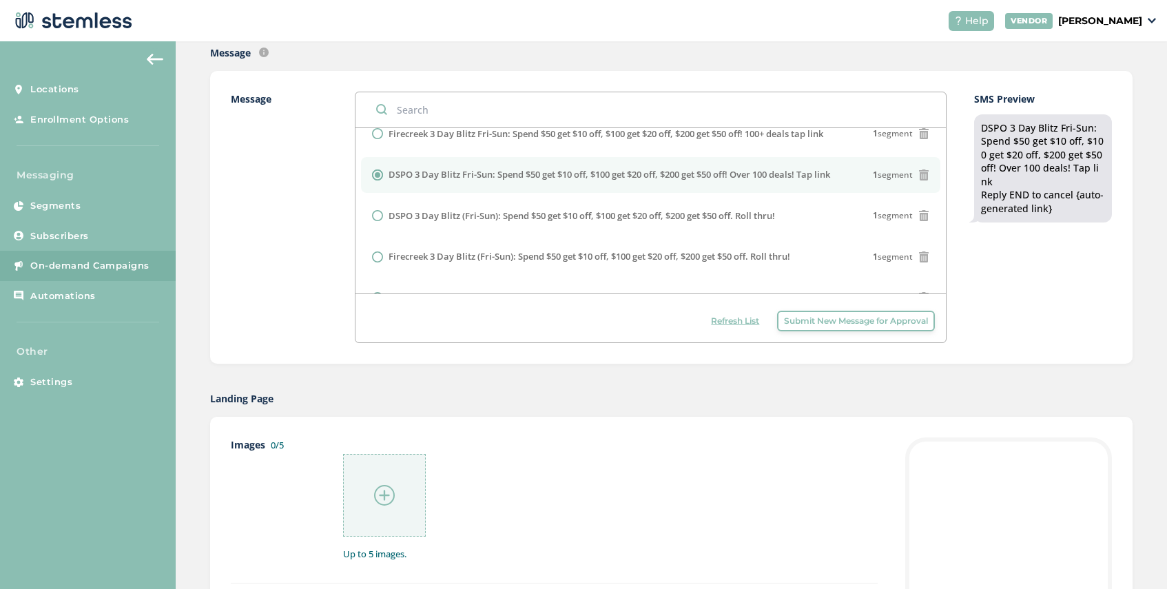
scroll to position [389, 0]
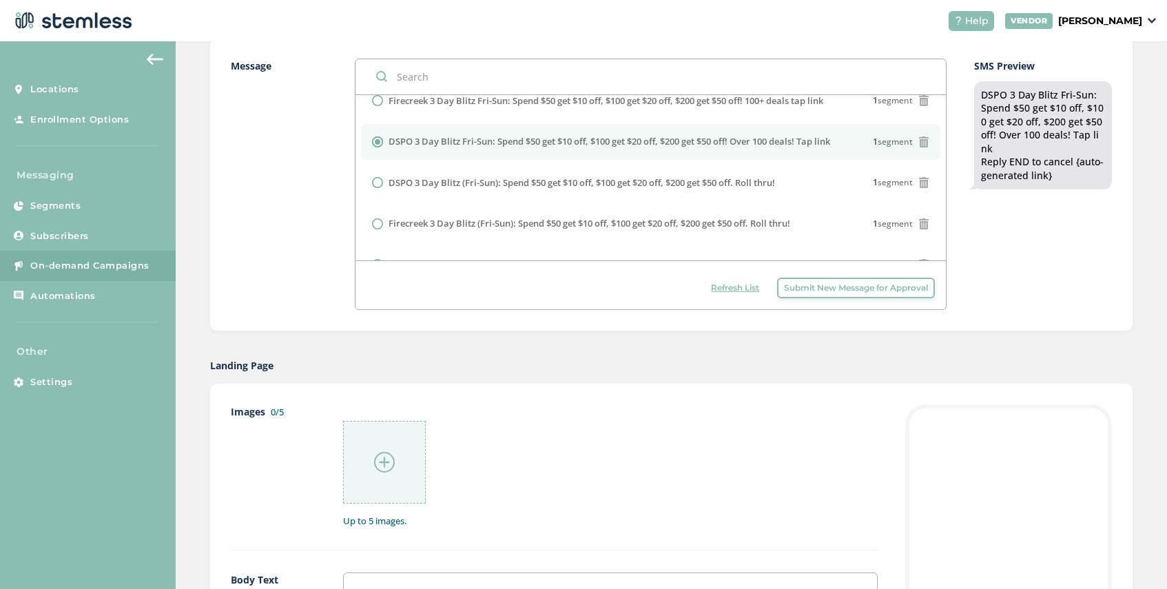
click at [373, 465] on div at bounding box center [384, 462] width 83 height 83
click at [386, 464] on img at bounding box center [384, 462] width 21 height 21
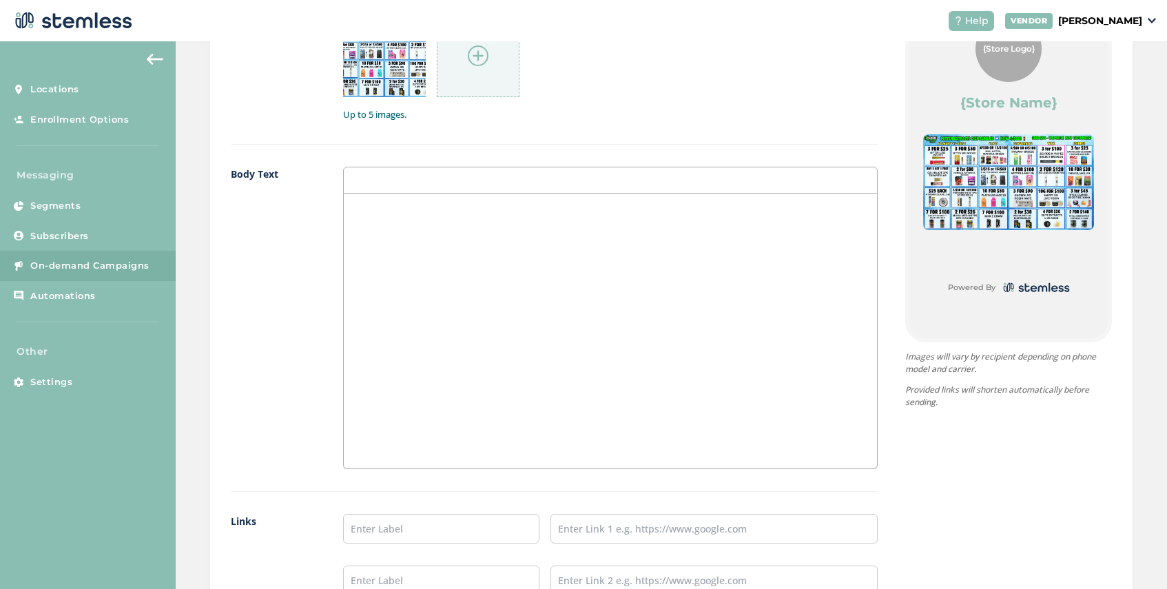
scroll to position [802, 0]
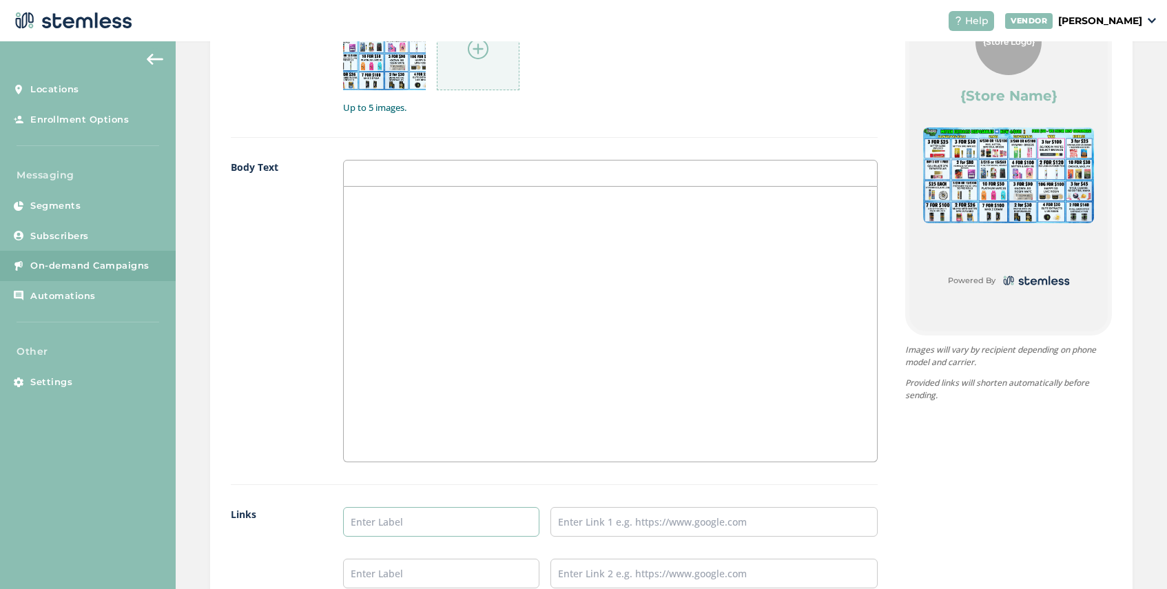
click at [365, 516] on input "text" at bounding box center [441, 522] width 196 height 30
type input "SHOP NOW"
click at [598, 512] on input "text" at bounding box center [713, 522] width 327 height 30
type input "https://disposhops.com/"
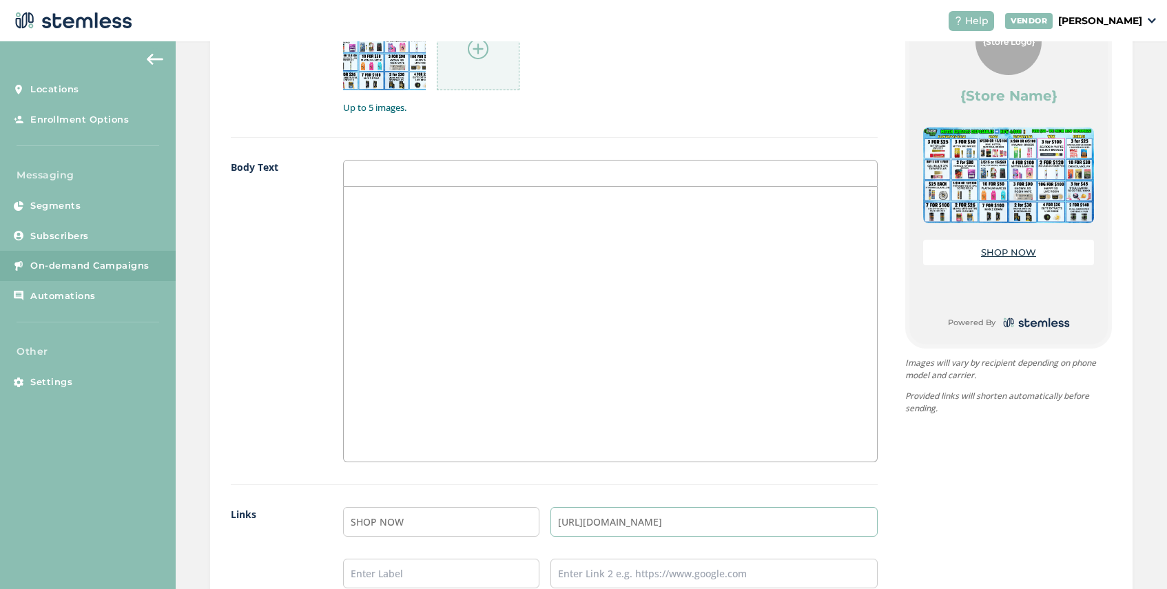
scroll to position [1066, 0]
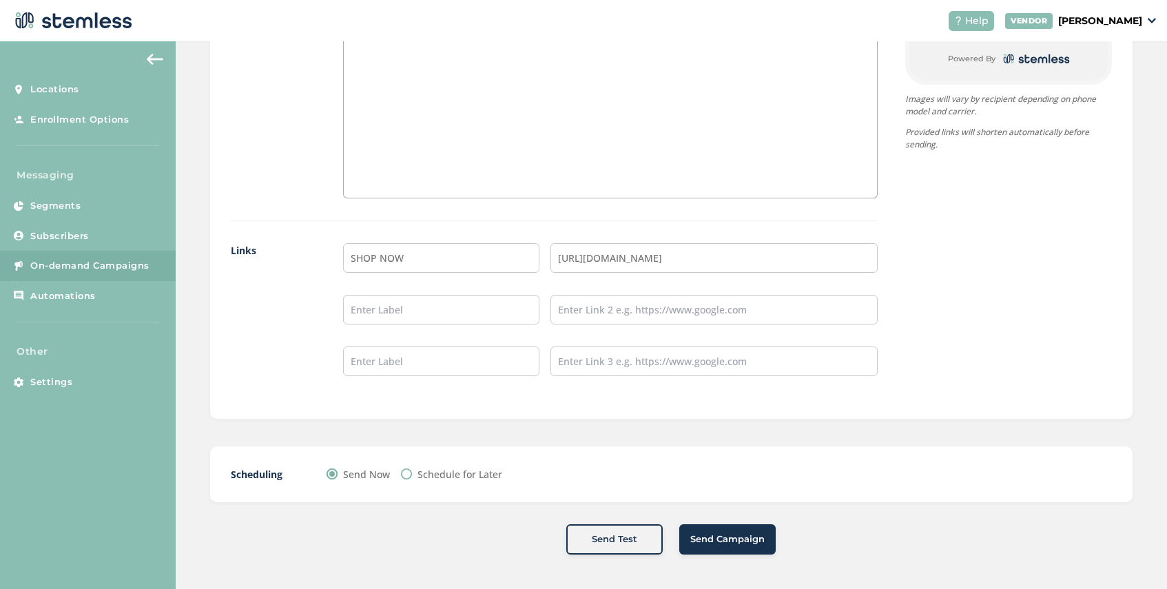
click at [404, 466] on div "Scheduling Send Now Schedule for Later" at bounding box center [671, 474] width 922 height 56
click at [417, 474] on label "Schedule for Later" at bounding box center [459, 474] width 85 height 14
click at [412, 474] on input "Schedule for Later" at bounding box center [406, 473] width 11 height 11
radio input "true"
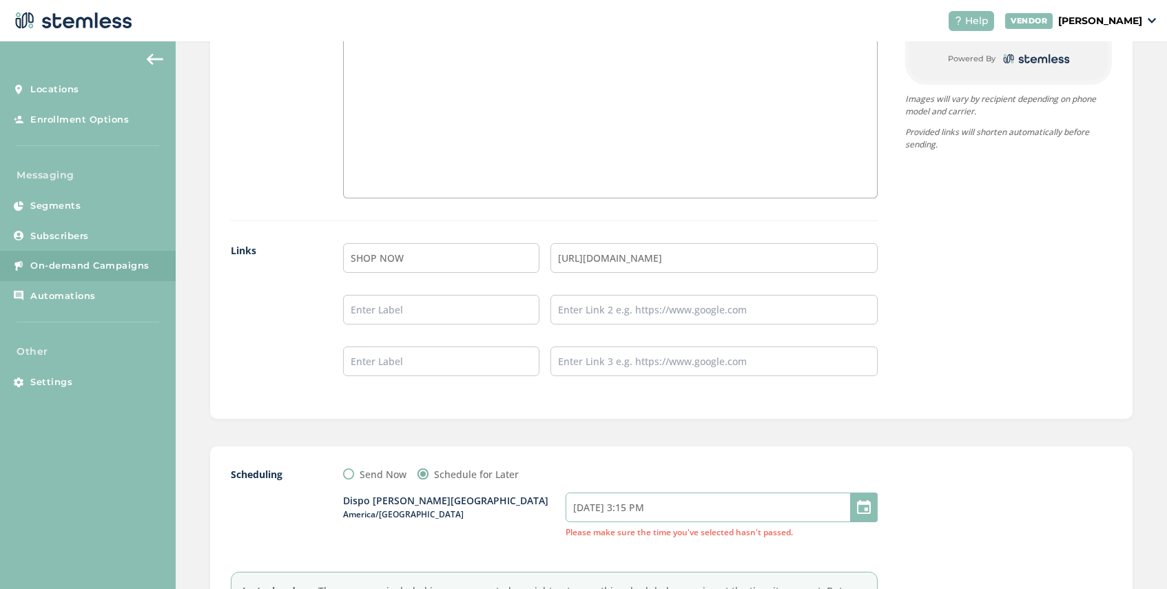
click at [673, 504] on input "08/21/2025 3:15 PM" at bounding box center [722, 508] width 312 height 30
select select "18"
select select "15"
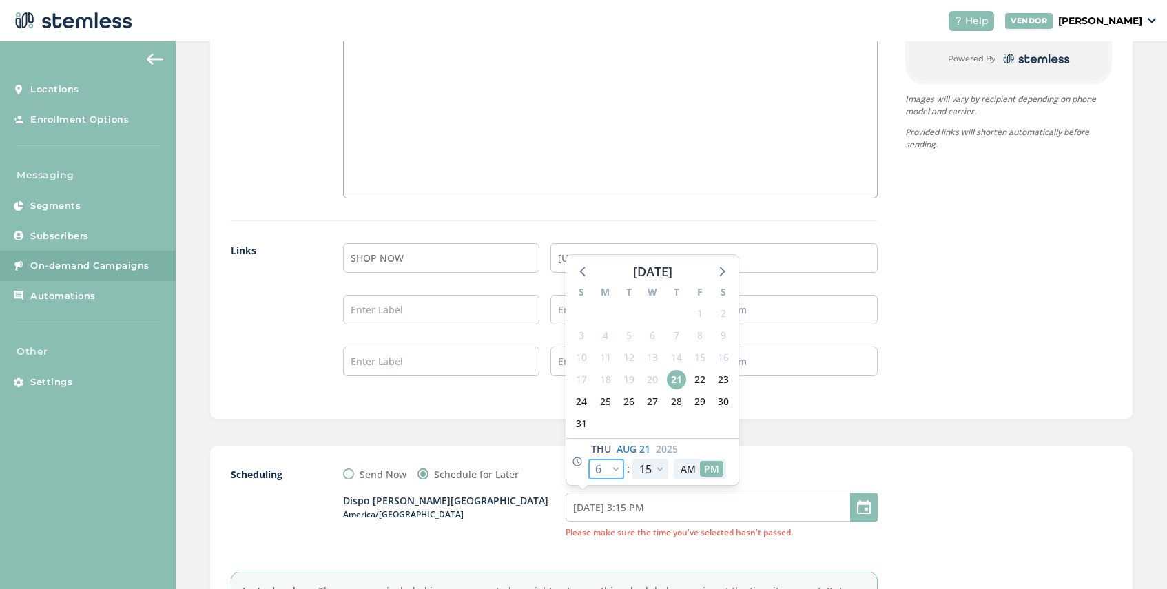
click at [610, 468] on select "12 1 2 3 4 5 6 7 8 9 10 11" at bounding box center [606, 469] width 36 height 21
select select "19"
click at [588, 459] on select "12 1 2 3 4 5 6 7 8 9 10 11" at bounding box center [606, 469] width 36 height 21
type input "08/21/2025 4:15 PM"
select select "19"
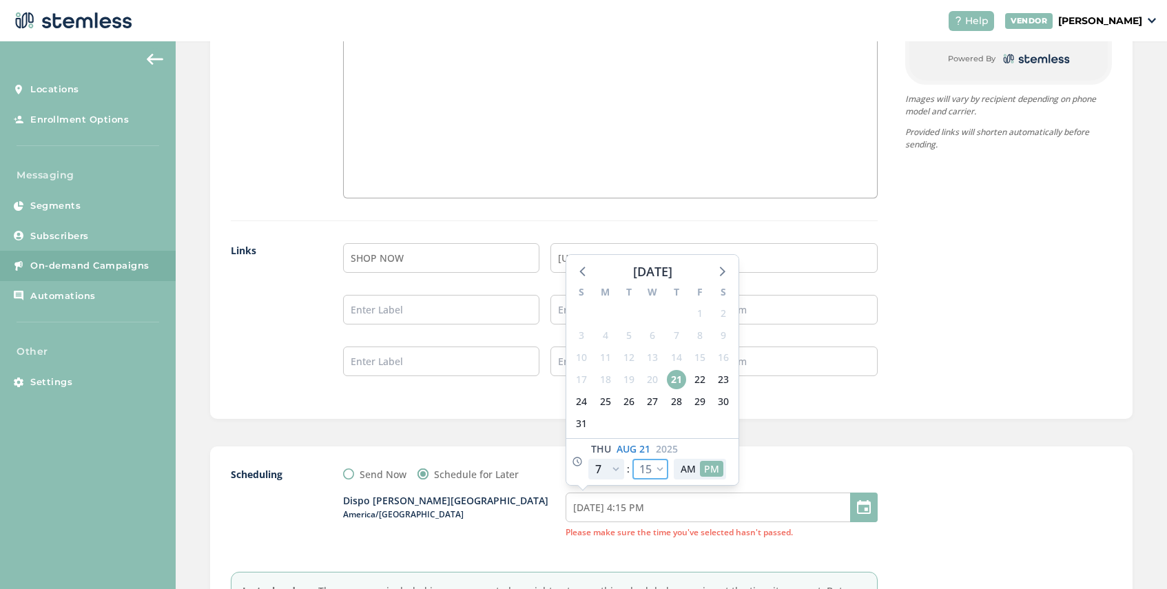
click at [657, 474] on select "00 05 10 15 20 25 30 35 40 45 50 55" at bounding box center [650, 469] width 36 height 21
select select "35"
click at [632, 459] on select "00 05 10 15 20 25 30 35 40 45 50 55" at bounding box center [650, 469] width 36 height 21
type input "08/21/2025 4:35 PM"
select select "35"
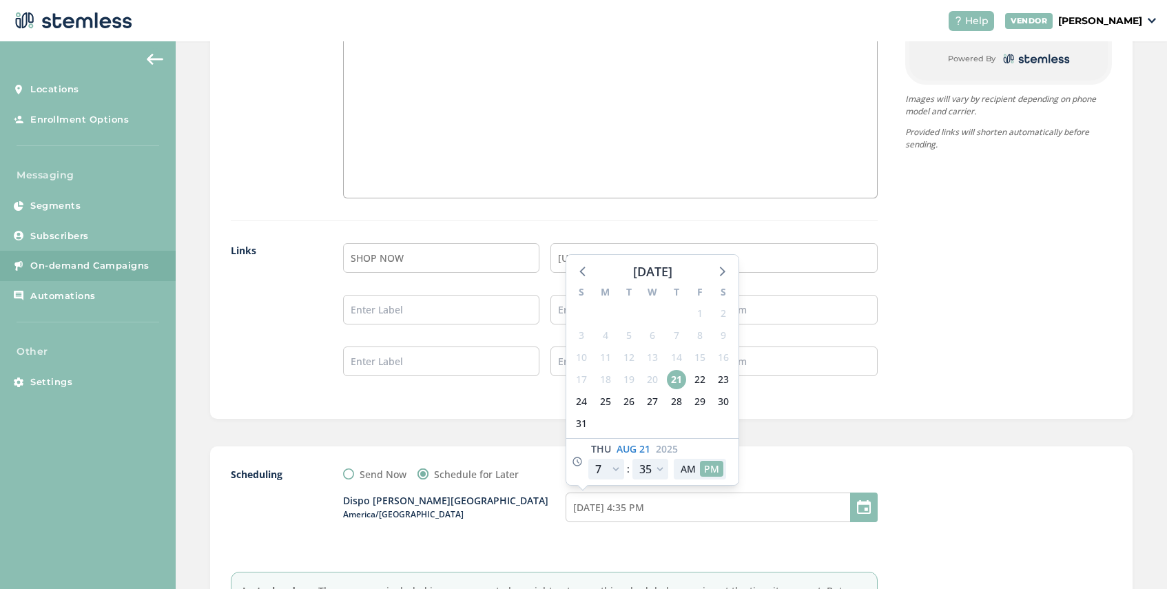
click at [810, 477] on div "Send Now Schedule for Later" at bounding box center [610, 474] width 535 height 14
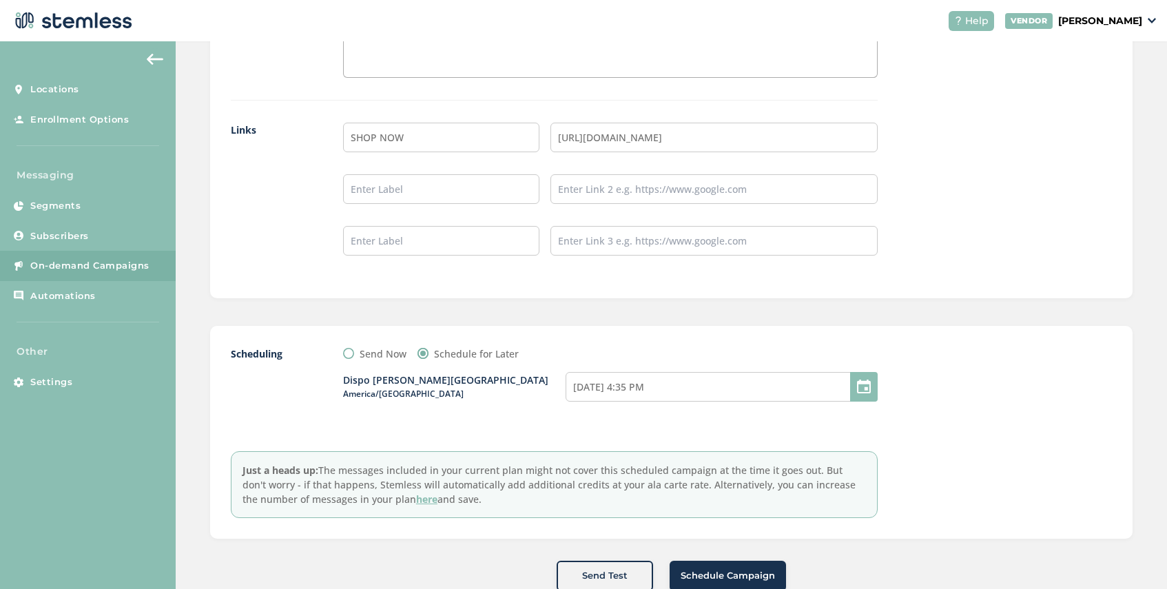
scroll to position [1223, 0]
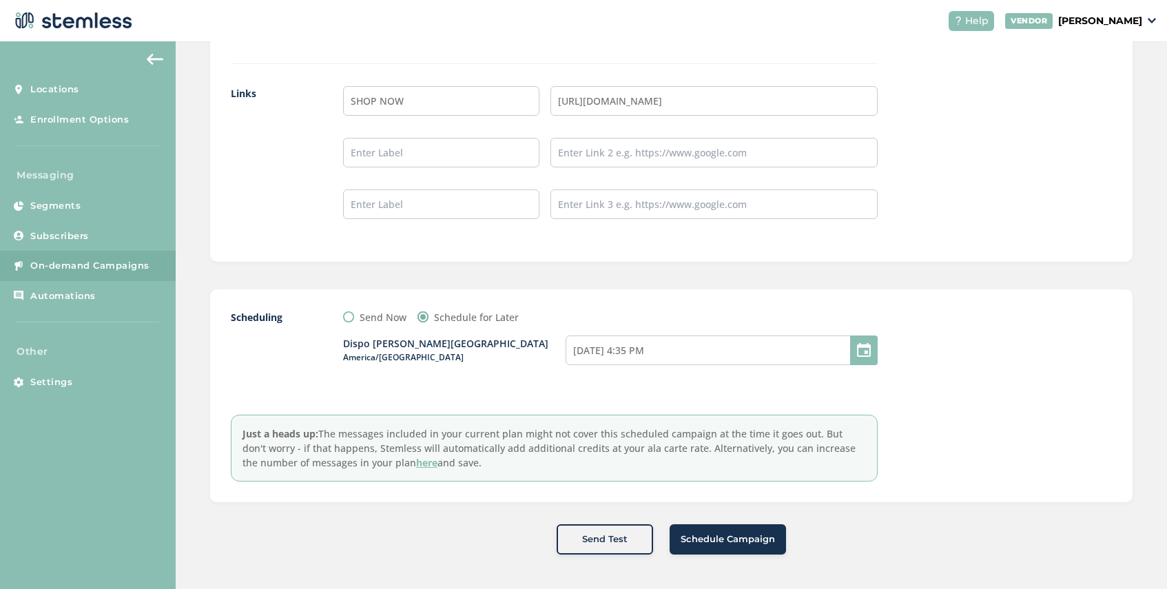
click at [716, 539] on span "Schedule Campaign" at bounding box center [728, 540] width 94 height 14
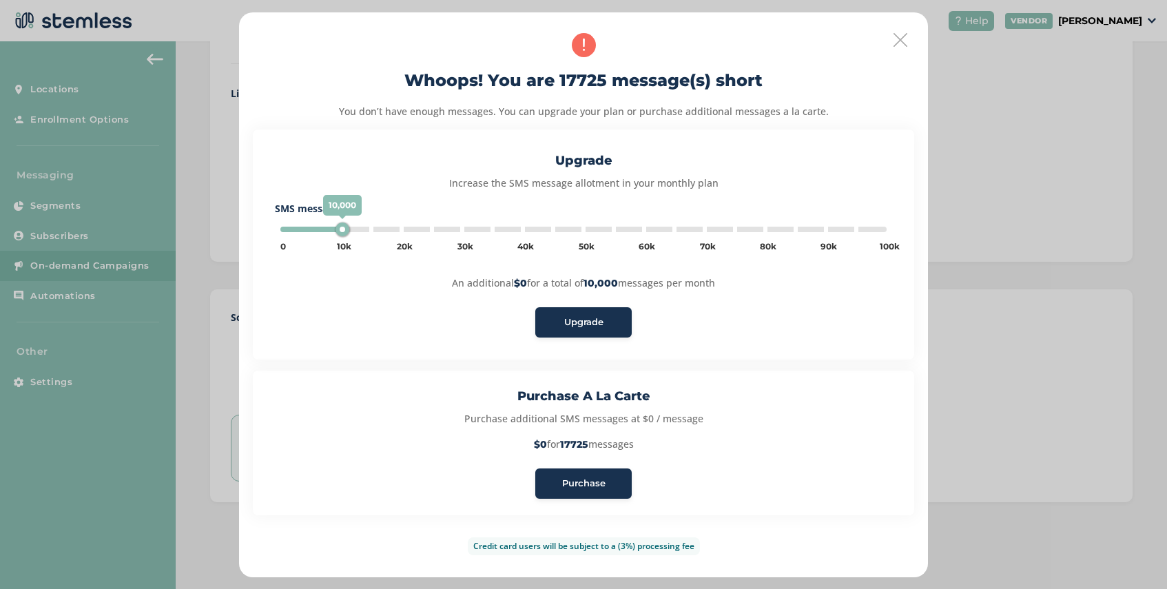
click at [596, 482] on span "Purchase" at bounding box center [583, 484] width 43 height 14
type input "5000"
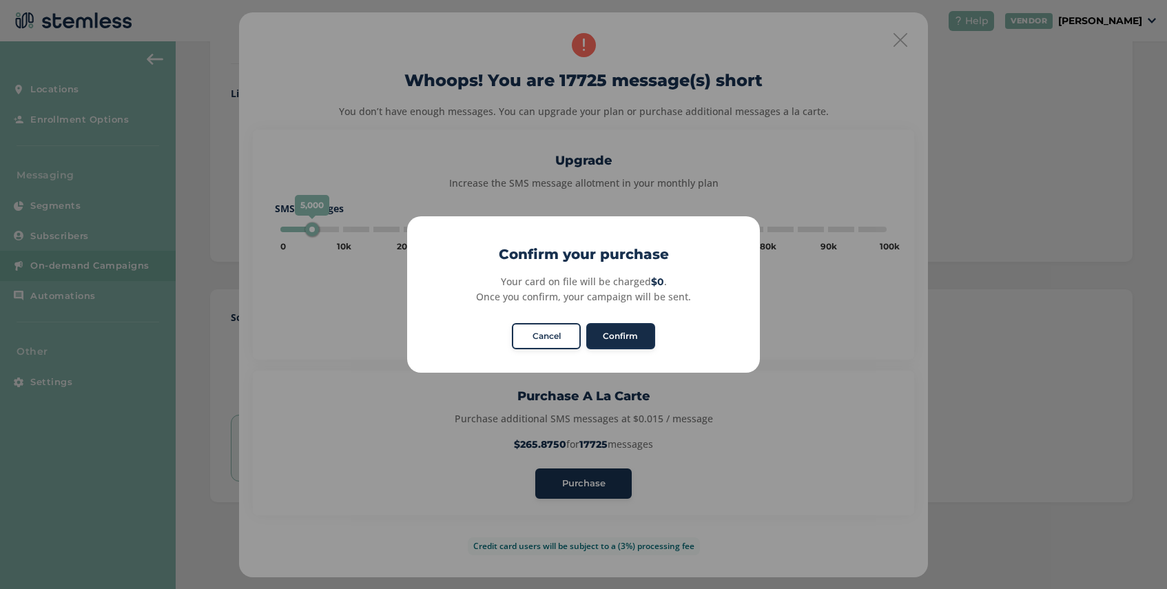
click at [631, 338] on button "Confirm" at bounding box center [620, 336] width 69 height 26
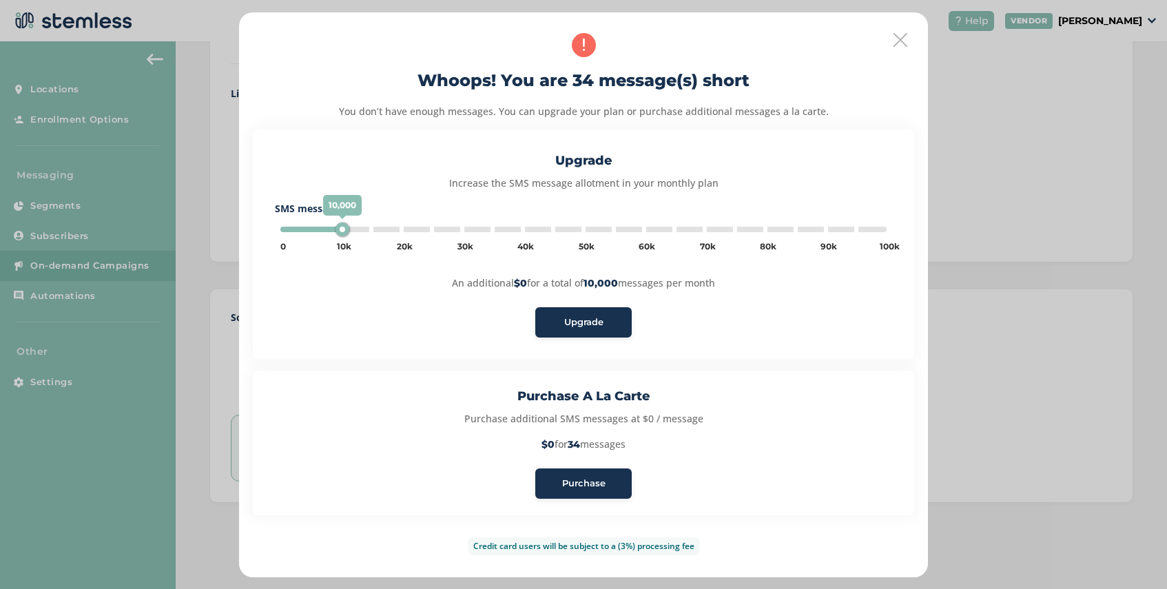
click at [597, 479] on span "Purchase" at bounding box center [583, 484] width 43 height 14
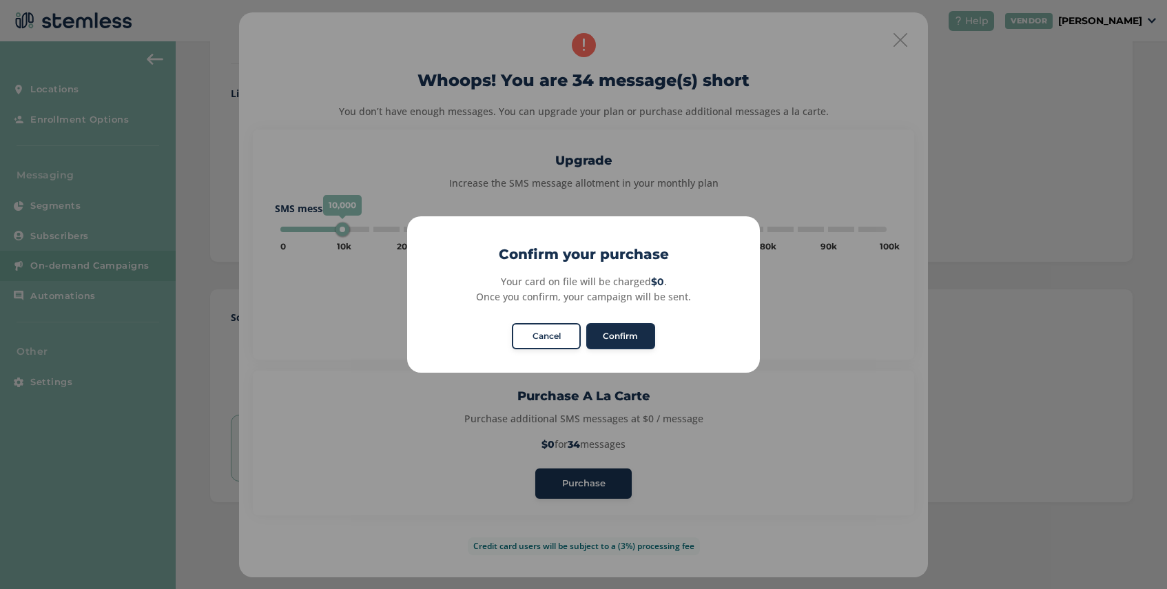
click at [628, 332] on button "Confirm" at bounding box center [620, 336] width 69 height 26
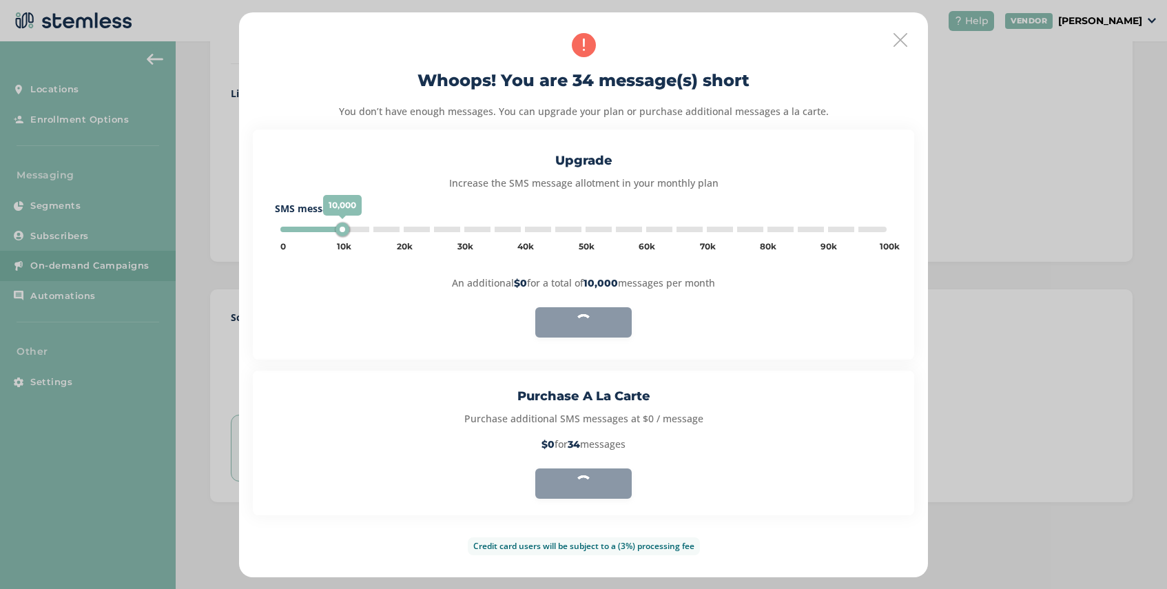
type input "5000"
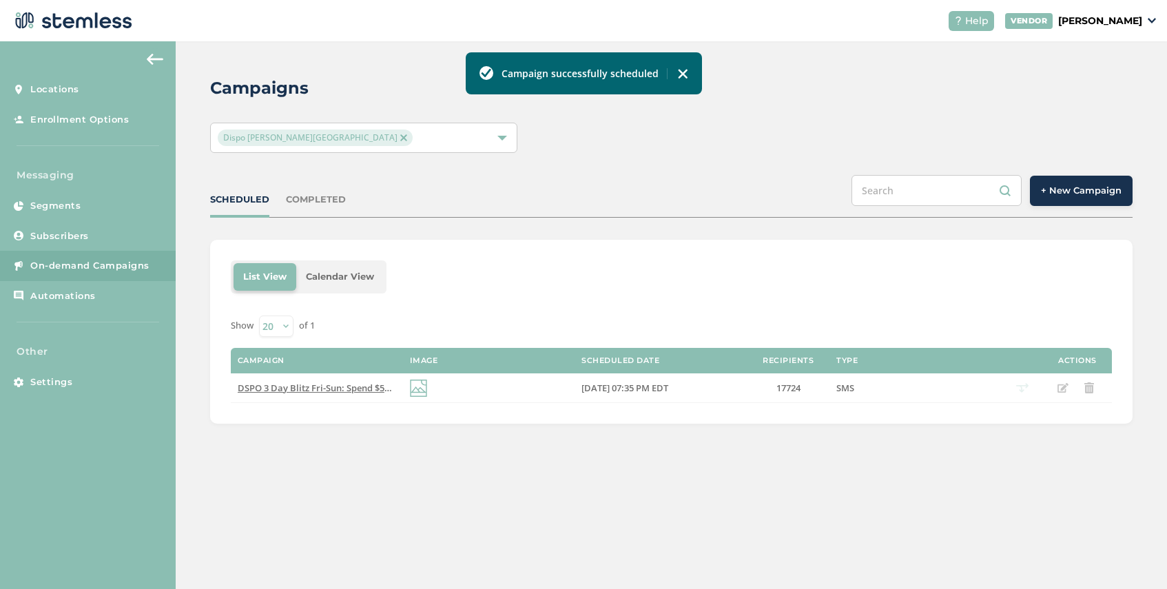
click at [400, 135] on img at bounding box center [403, 137] width 7 height 7
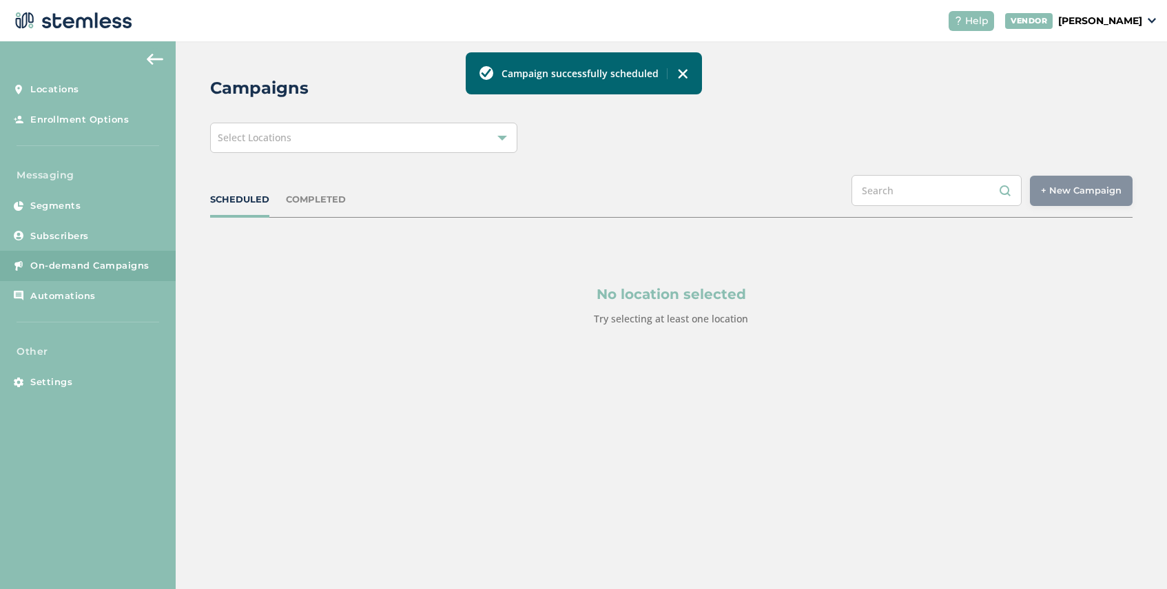
click at [313, 135] on div "Select Locations" at bounding box center [363, 138] width 307 height 30
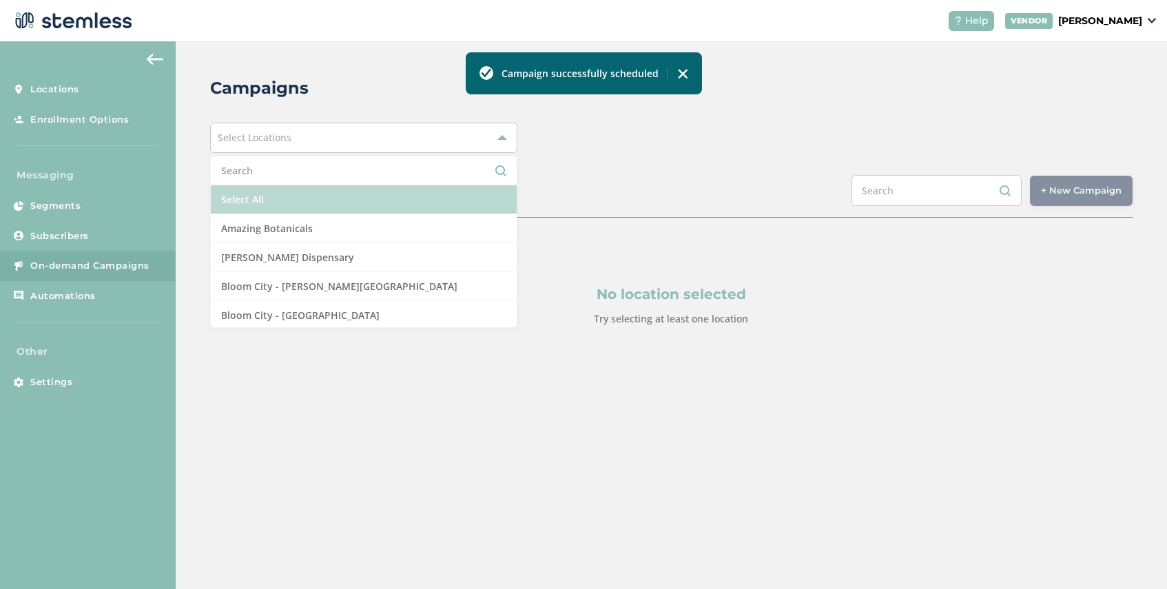
click at [280, 203] on li "Select All" at bounding box center [364, 199] width 306 height 29
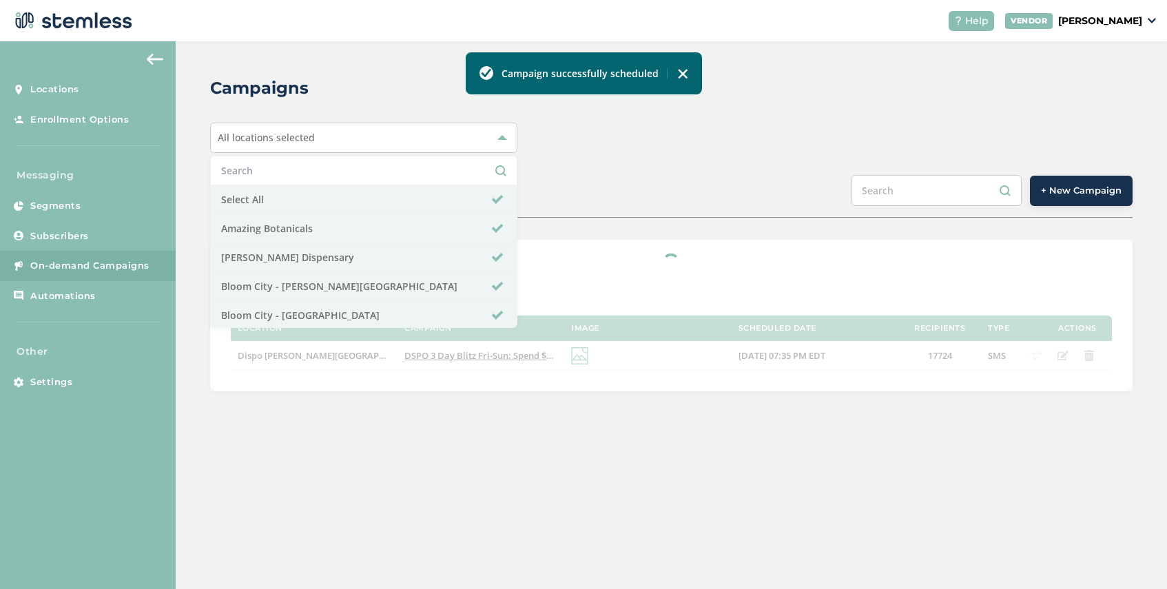
click at [555, 207] on div "SCHEDULED COMPLETED + New Campaign" at bounding box center [671, 196] width 922 height 43
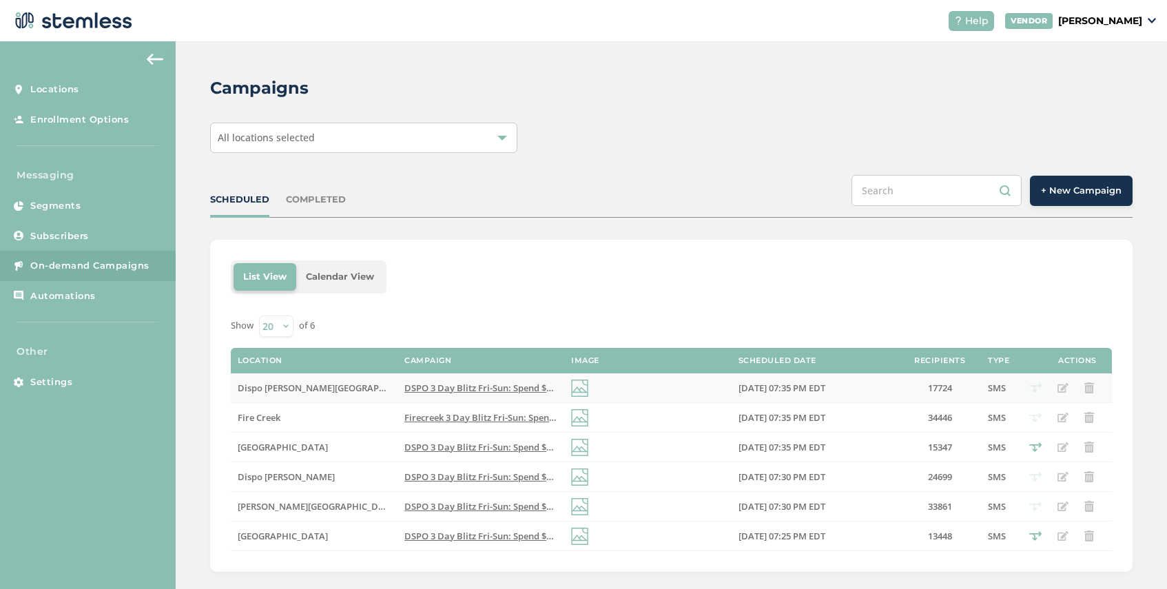
click at [504, 390] on span "DSPO 3 Day Blitz Fri-Sun: Spend $50 get $10 off, $100 get $20 off, $200 get $50…" at bounding box center [668, 388] width 528 height 12
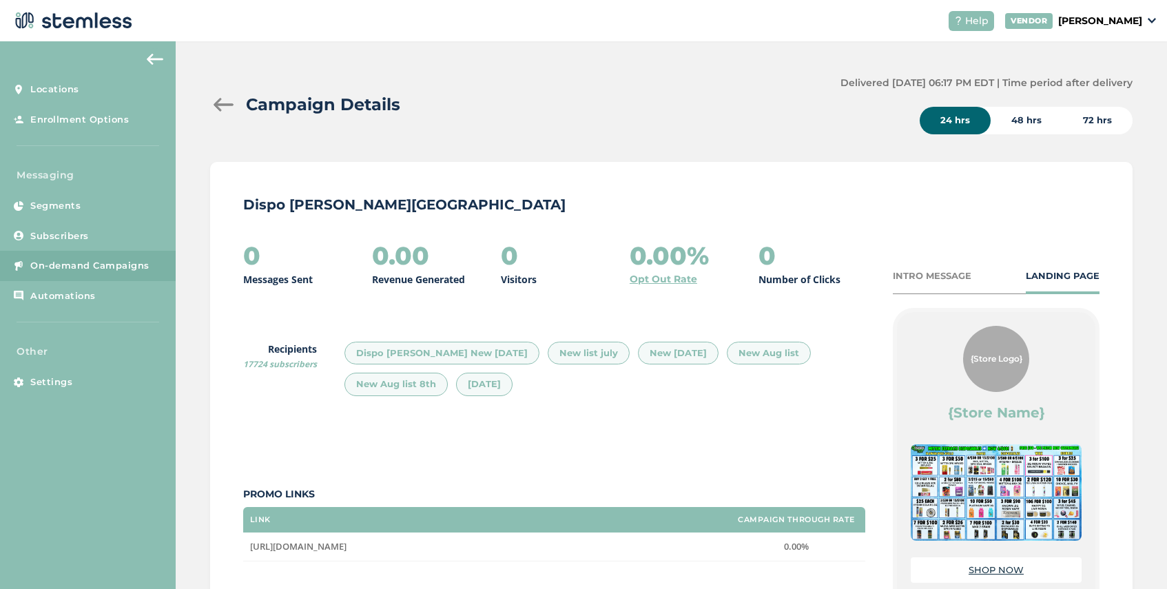
click at [213, 101] on div at bounding box center [224, 105] width 28 height 14
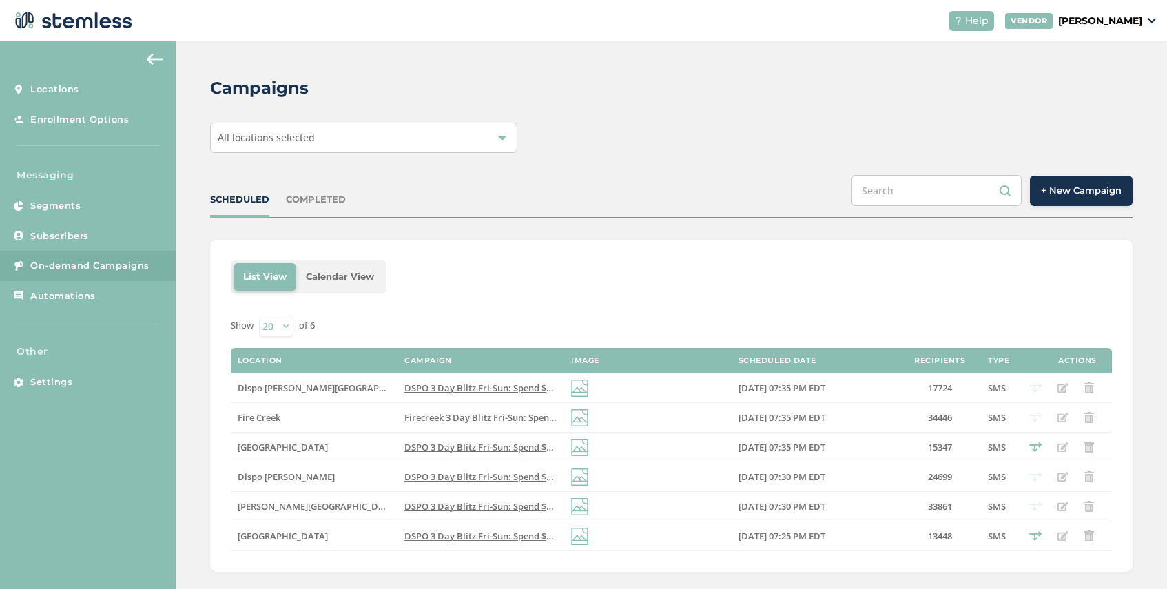
click at [424, 419] on span "Firecreek 3 Day Blitz Fri-Sun: Spend $50 get $10 off, $100 get $20 off, $200 ge…" at bounding box center [664, 417] width 521 height 12
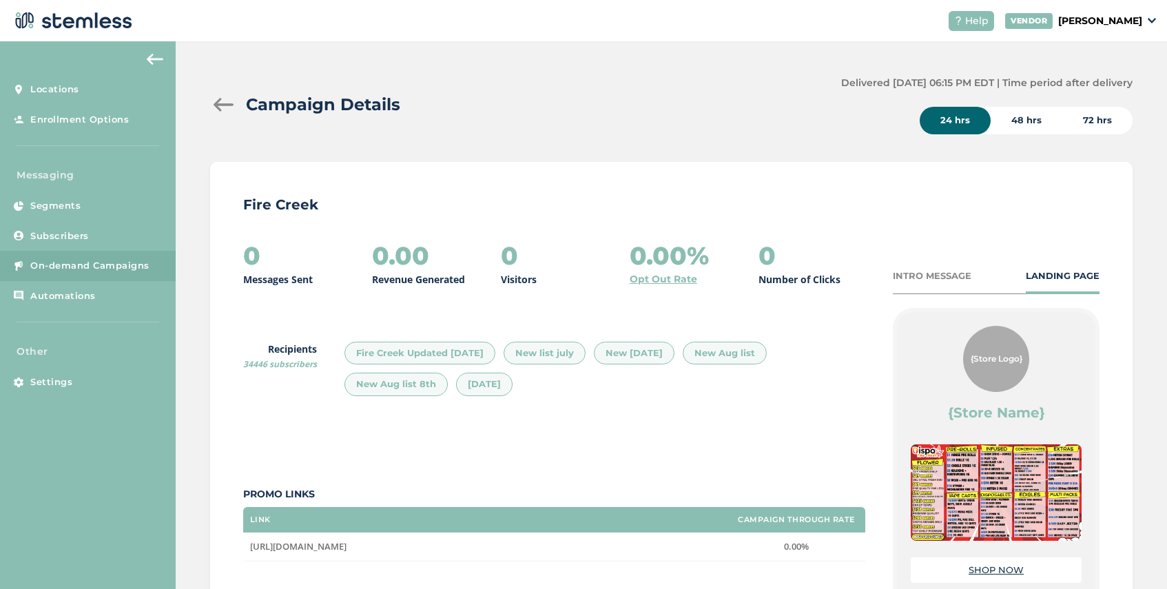
click at [220, 99] on div at bounding box center [224, 105] width 28 height 14
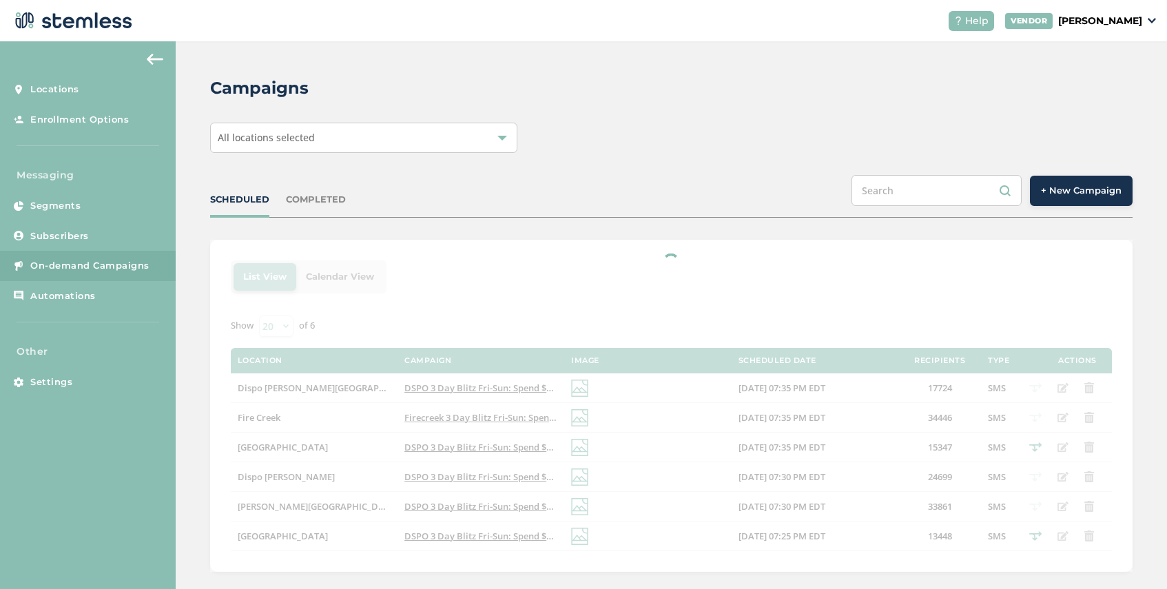
scroll to position [17, 0]
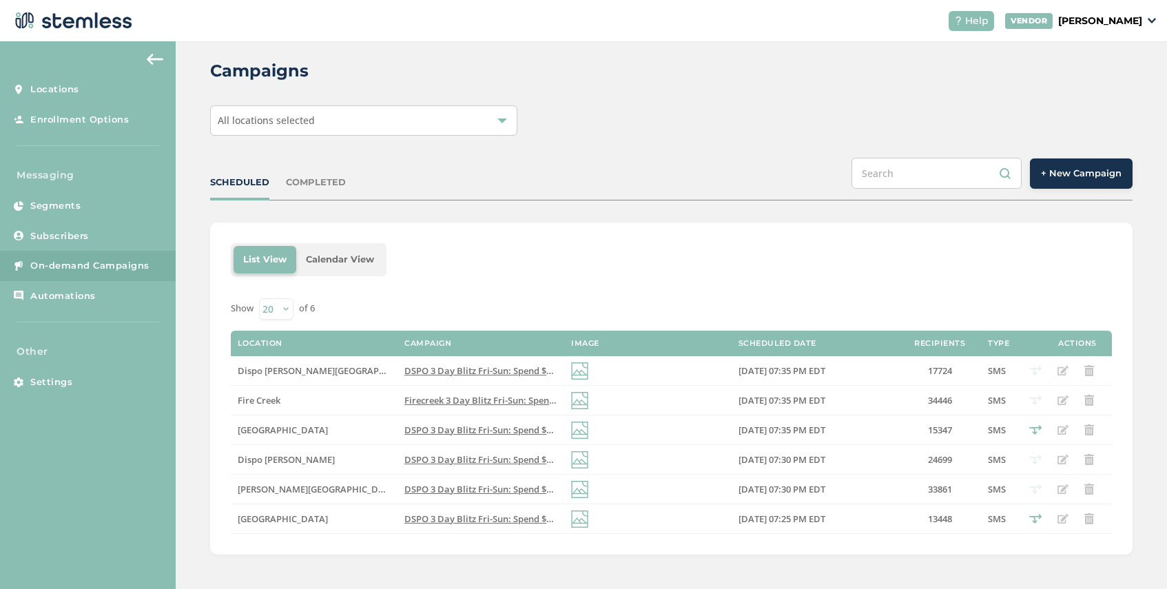
click at [433, 428] on span "DSPO 3 Day Blitz Fri-Sun: Spend $50 get $10 off, $100 get $20 off, $200 get $50…" at bounding box center [668, 430] width 528 height 12
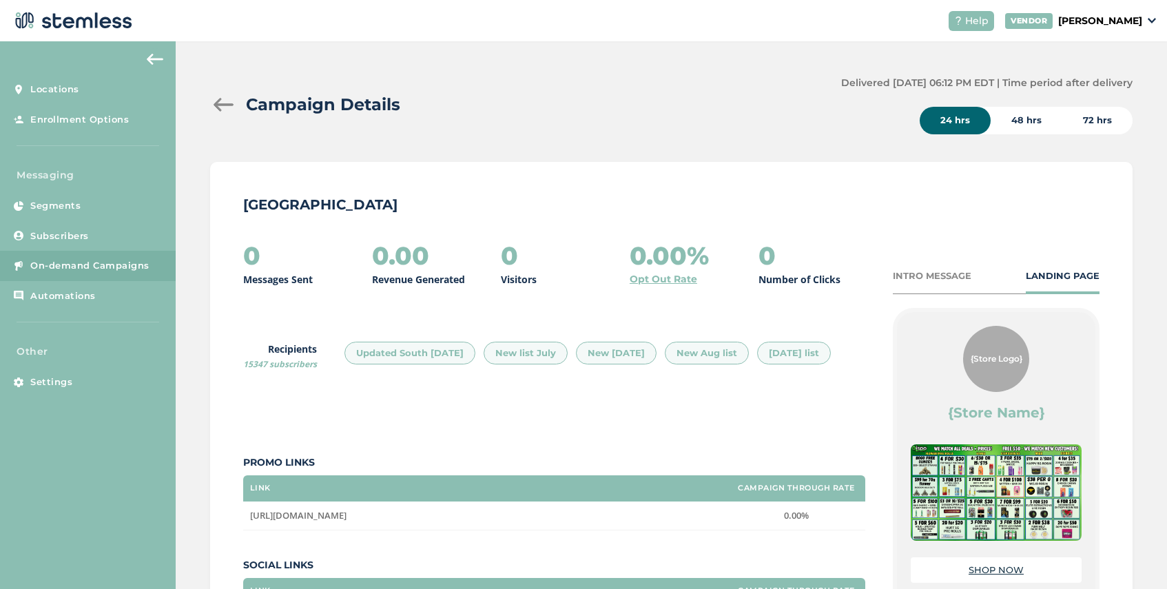
click at [217, 102] on div at bounding box center [224, 105] width 28 height 14
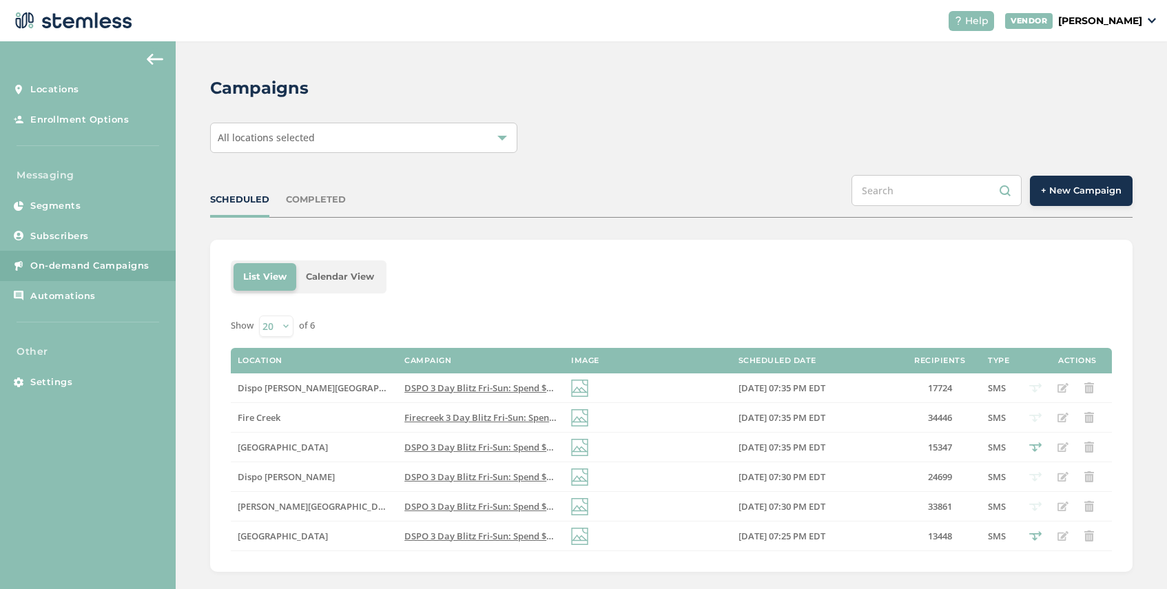
click at [440, 475] on span "DSPO 3 Day Blitz Fri-Sun: Spend $50 get $10 off, $100 get $20 off, $200 get $50…" at bounding box center [668, 477] width 528 height 12
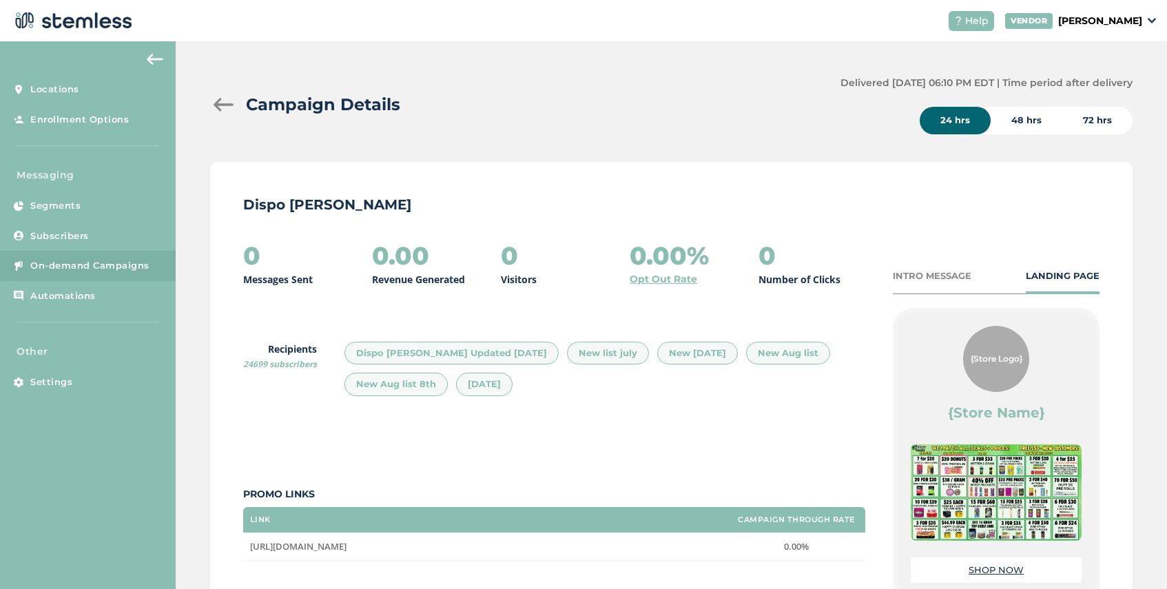
click at [220, 103] on div at bounding box center [224, 105] width 28 height 14
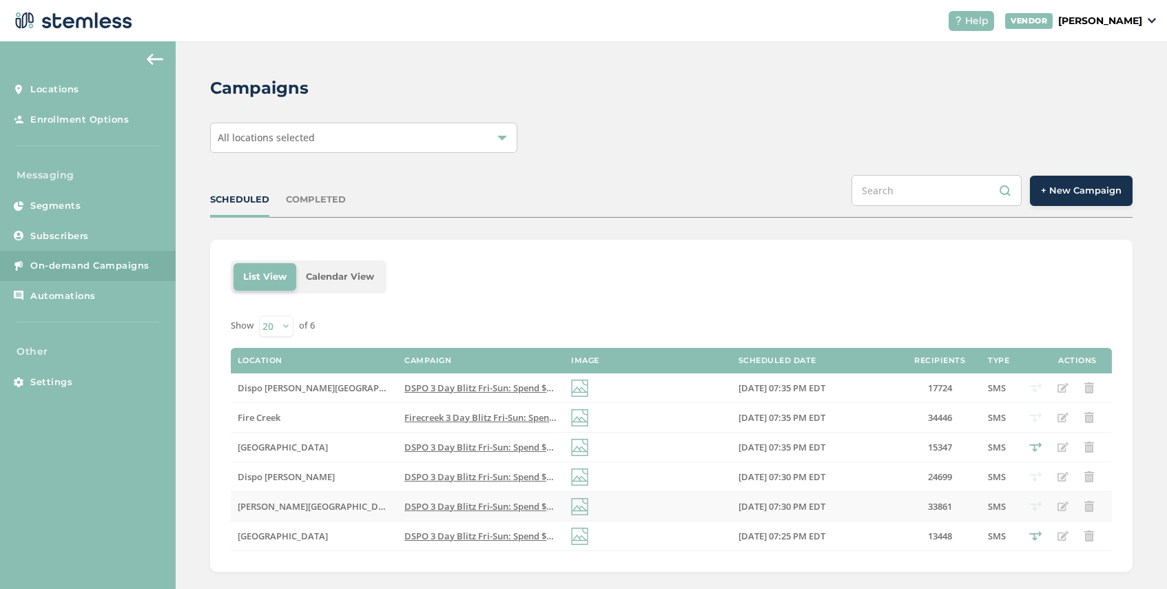
click at [458, 507] on span "DSPO 3 Day Blitz Fri-Sun: Spend $50 get $10 off, $100 get $20 off, $200 get $50…" at bounding box center [668, 506] width 528 height 12
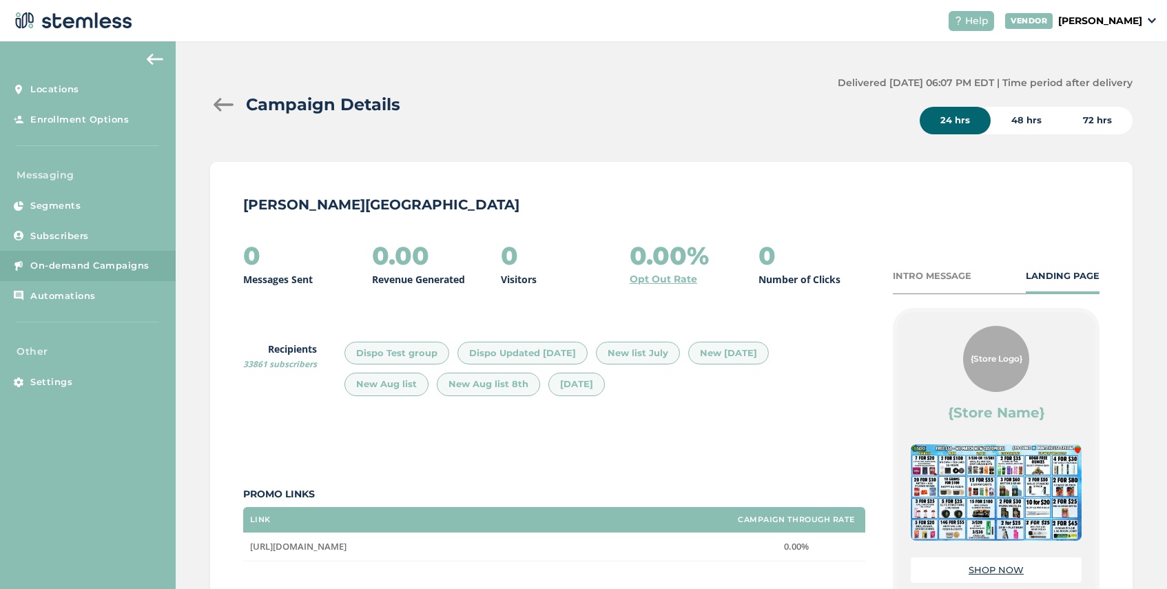
click at [205, 103] on div "Campaign Details Delivered 08/21/2025 06:07 PM EDT | Time period after delivery…" at bounding box center [671, 441] width 991 height 800
click at [215, 105] on div at bounding box center [224, 105] width 28 height 14
